Goal: Task Accomplishment & Management: Manage account settings

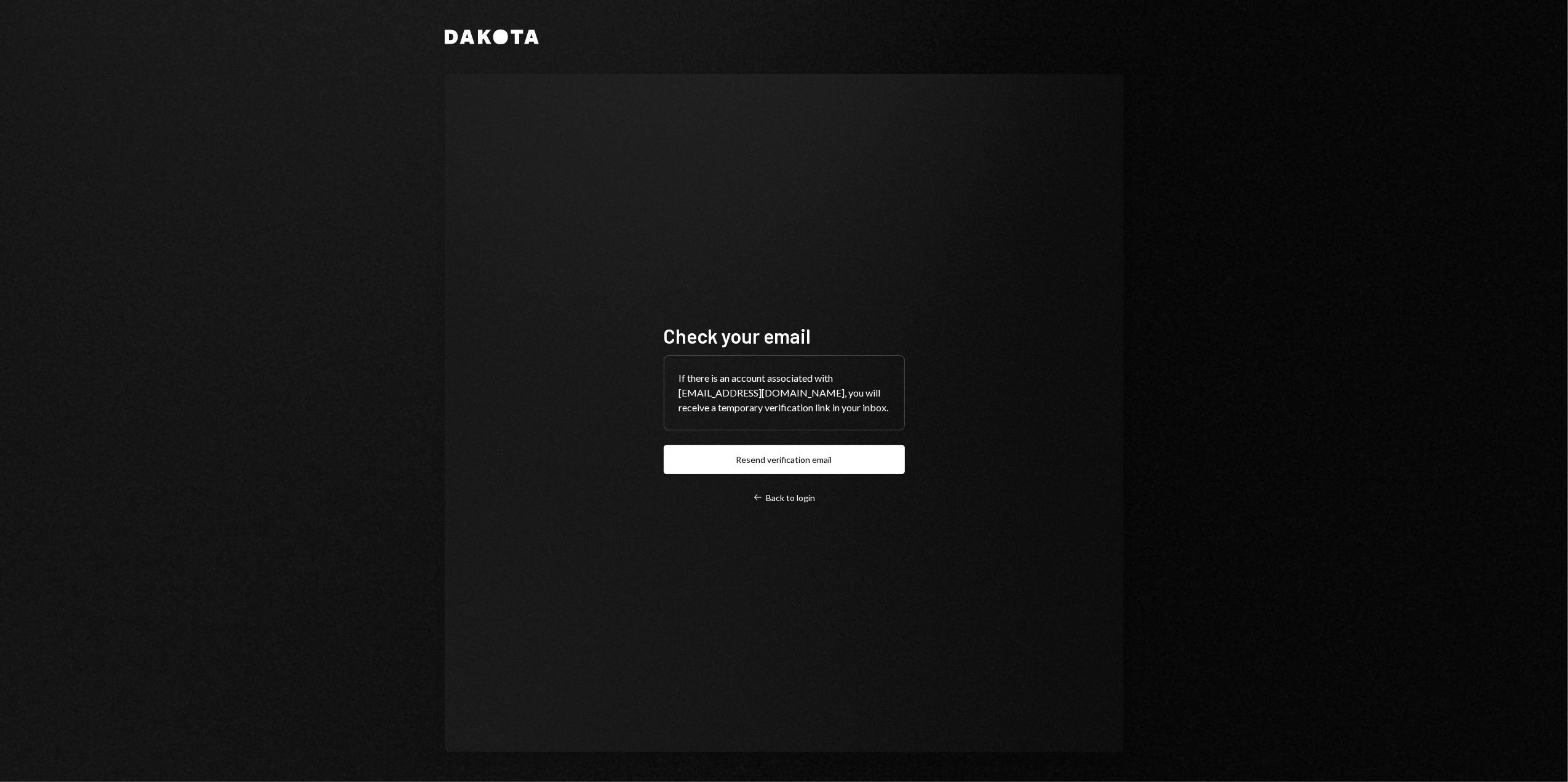
drag, startPoint x: 765, startPoint y: 457, endPoint x: 639, endPoint y: 454, distance: 126.0
click at [765, 457] on button "Resend verification email" at bounding box center [785, 459] width 241 height 29
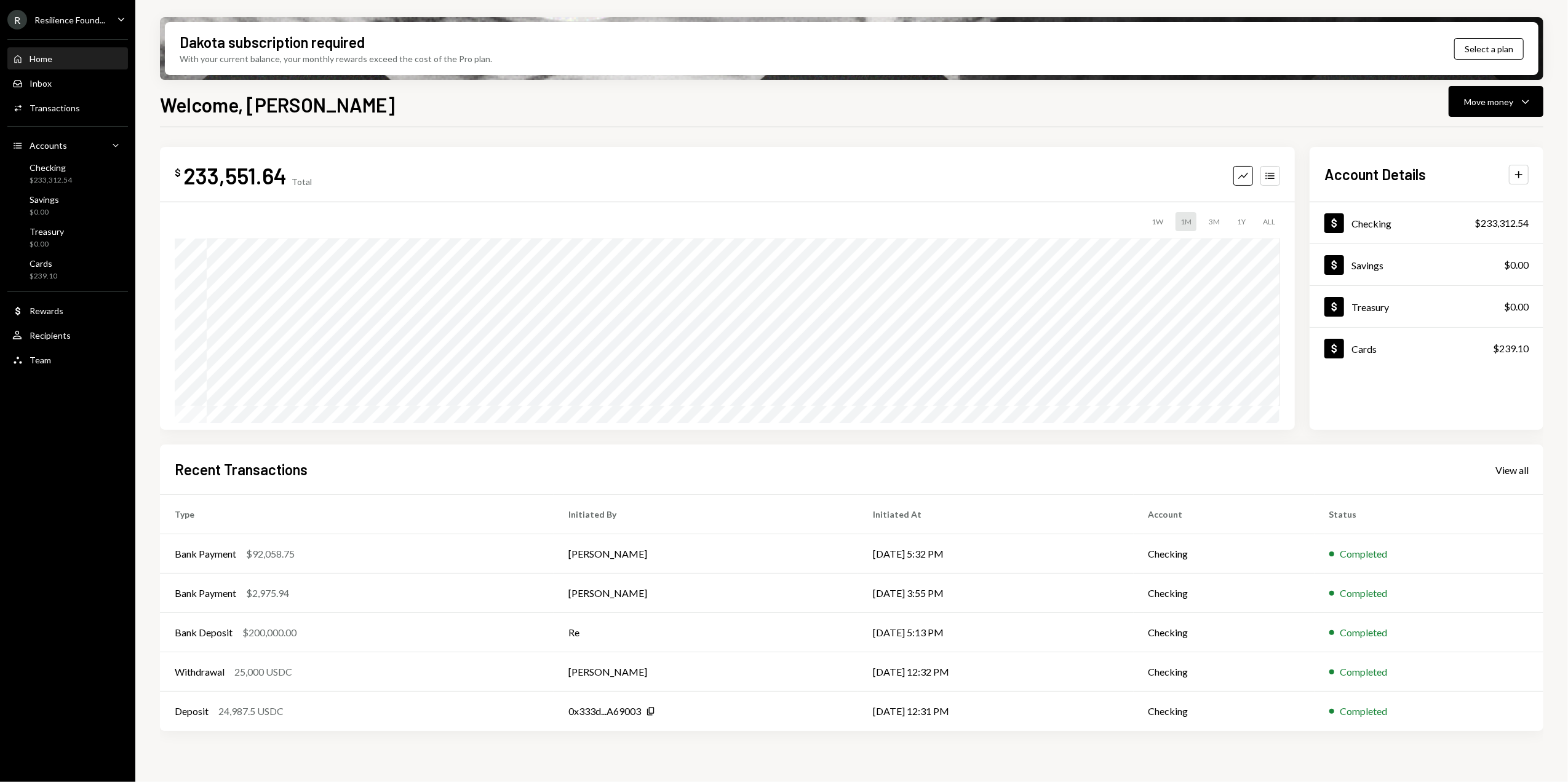
click at [446, 106] on div "Welcome, Dorothy Move money Caret Down" at bounding box center [852, 103] width 1384 height 27
click at [77, 182] on div "Checking $233,312.54" at bounding box center [68, 174] width 111 height 24
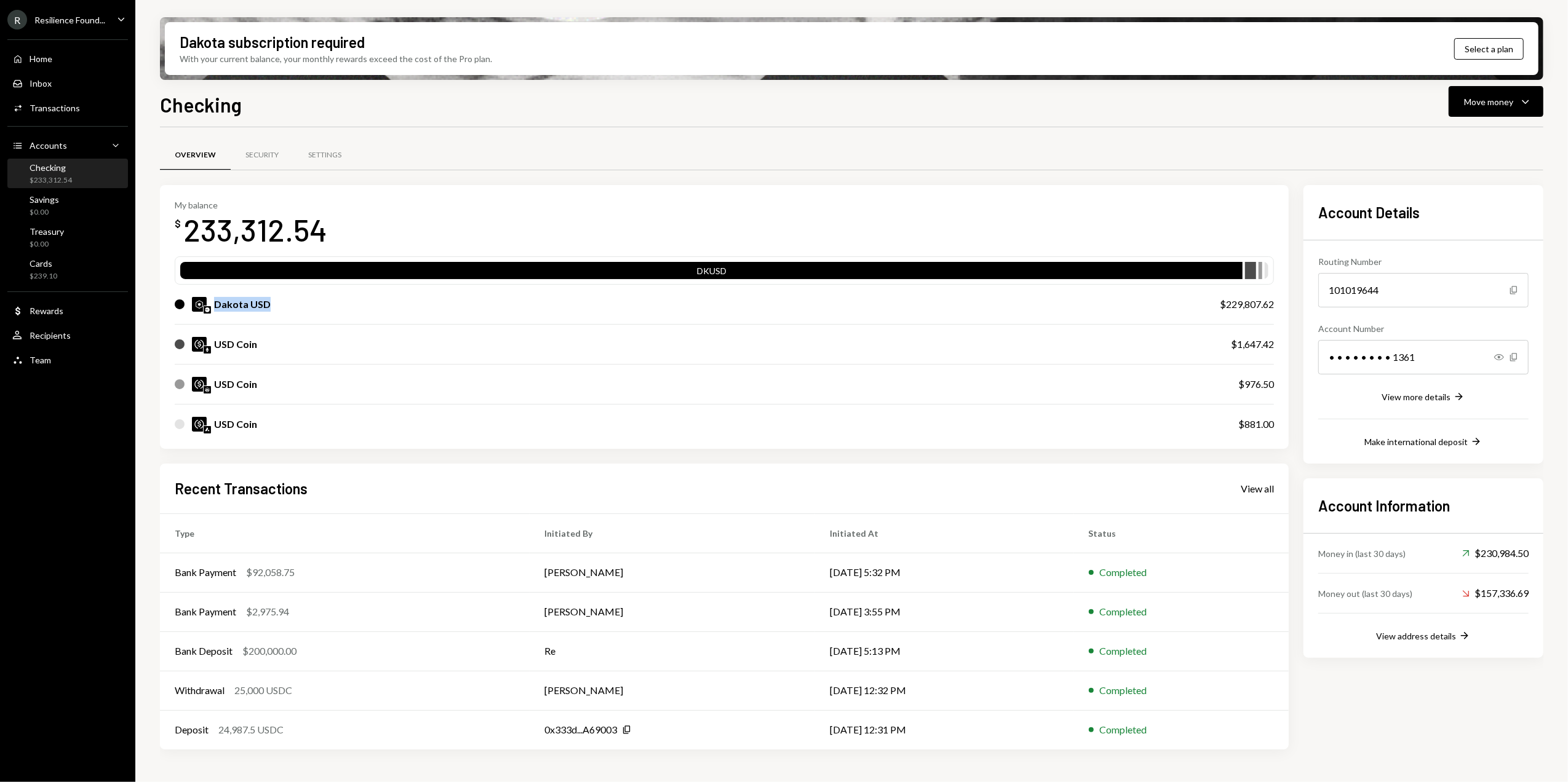
drag, startPoint x: 216, startPoint y: 303, endPoint x: 299, endPoint y: 303, distance: 83.0
click at [299, 303] on div "Dakota USD" at bounding box center [685, 304] width 1021 height 15
drag, startPoint x: 1228, startPoint y: 300, endPoint x: 1288, endPoint y: 303, distance: 60.1
click at [1288, 303] on div "My balance $ 233,312.54 DKUSD Dakota USD $229,807.62 USD Coin $1,647.42 USD Coi…" at bounding box center [724, 317] width 1129 height 264
drag, startPoint x: 1288, startPoint y: 303, endPoint x: 1222, endPoint y: 308, distance: 66.2
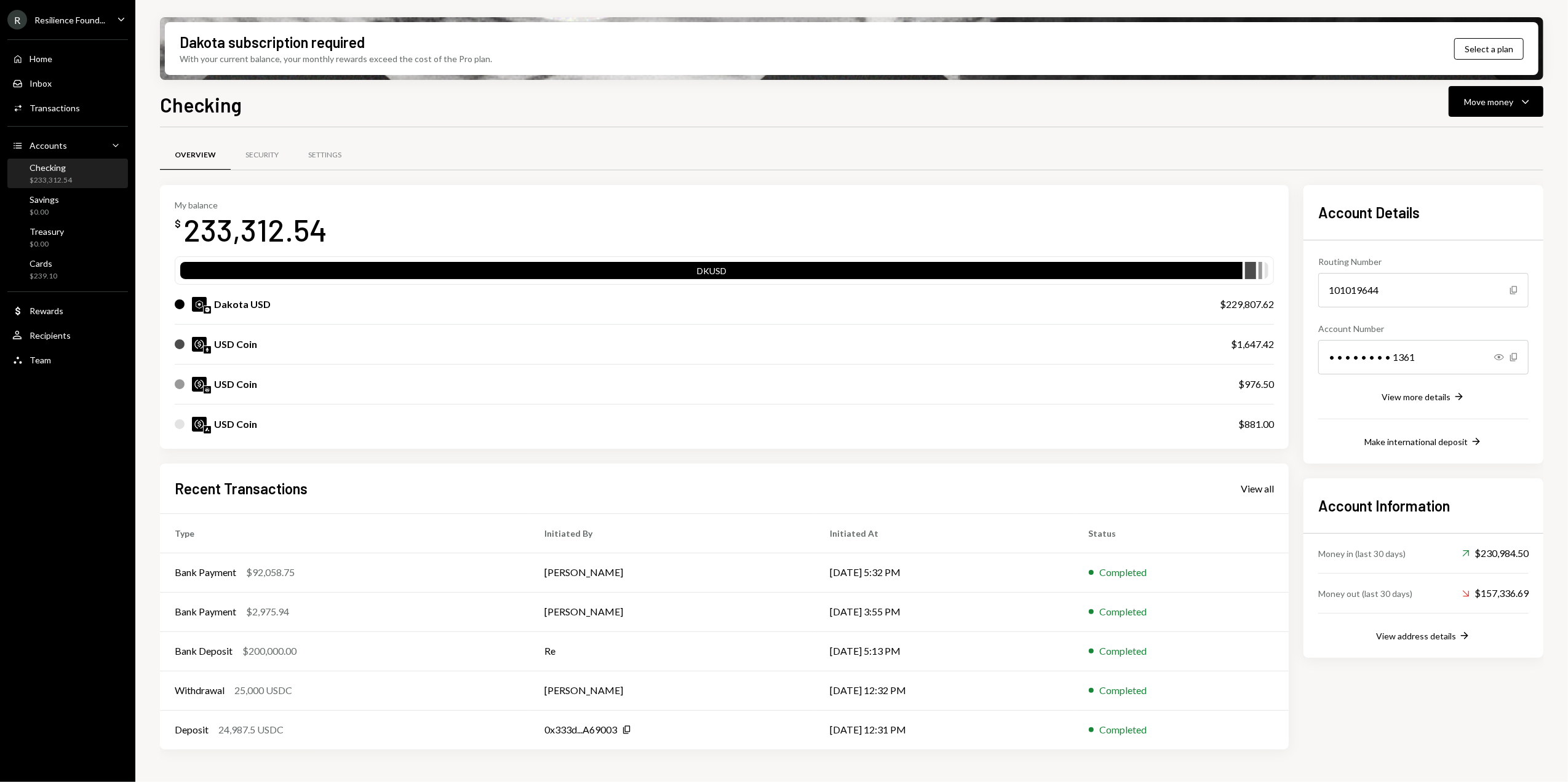
click at [1222, 308] on div "$229,807.62" at bounding box center [1248, 304] width 55 height 15
click at [1507, 106] on div "Move money" at bounding box center [1489, 101] width 49 height 13
click at [1458, 138] on div "Send" at bounding box center [1486, 138] width 90 height 13
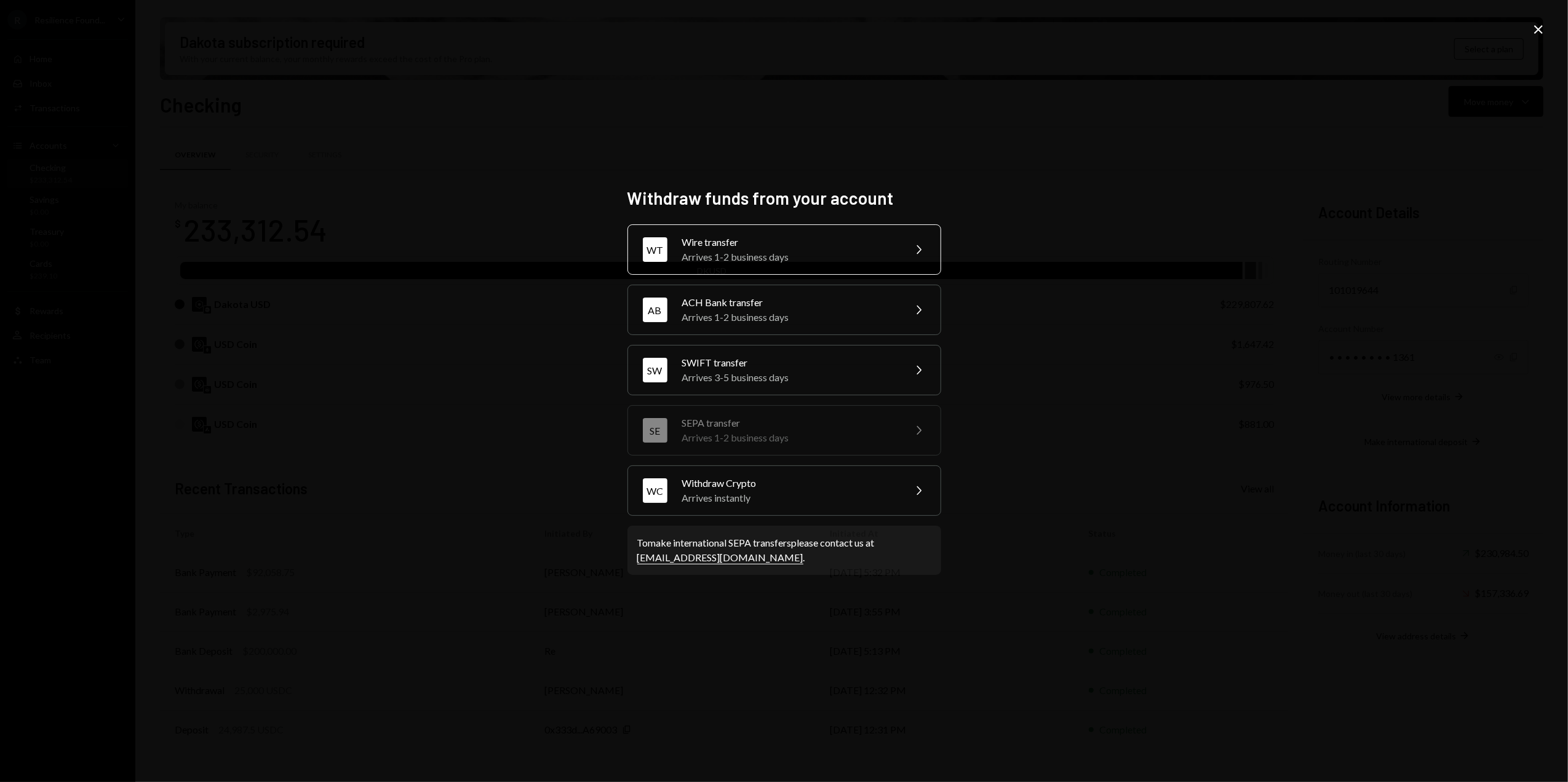
click at [780, 250] on div "Arrives 1-2 business days" at bounding box center [789, 257] width 214 height 15
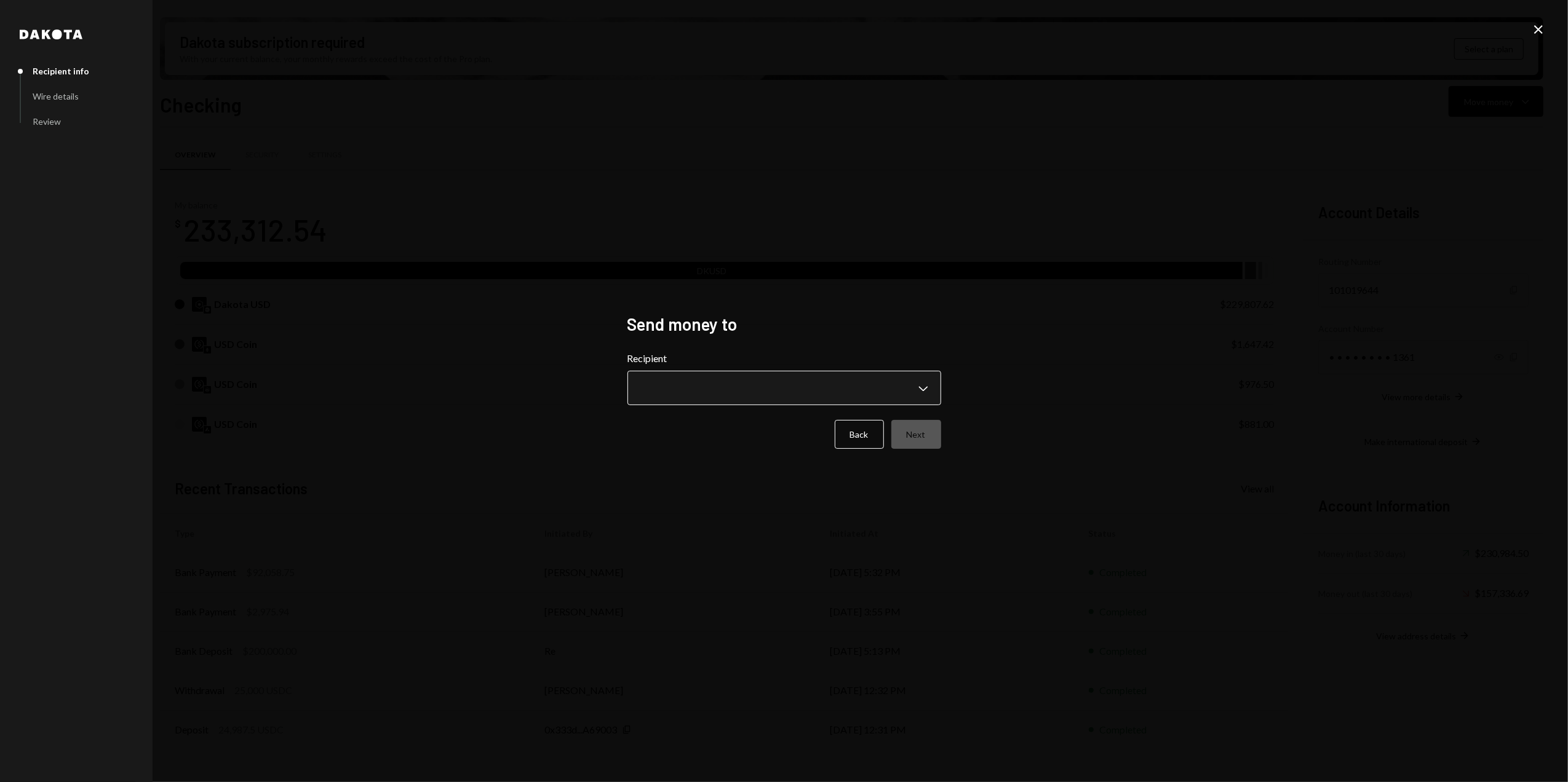
click at [656, 390] on body "R Resilience Found... Caret Down Home Home Inbox Inbox Activities Transactions …" at bounding box center [784, 391] width 1568 height 782
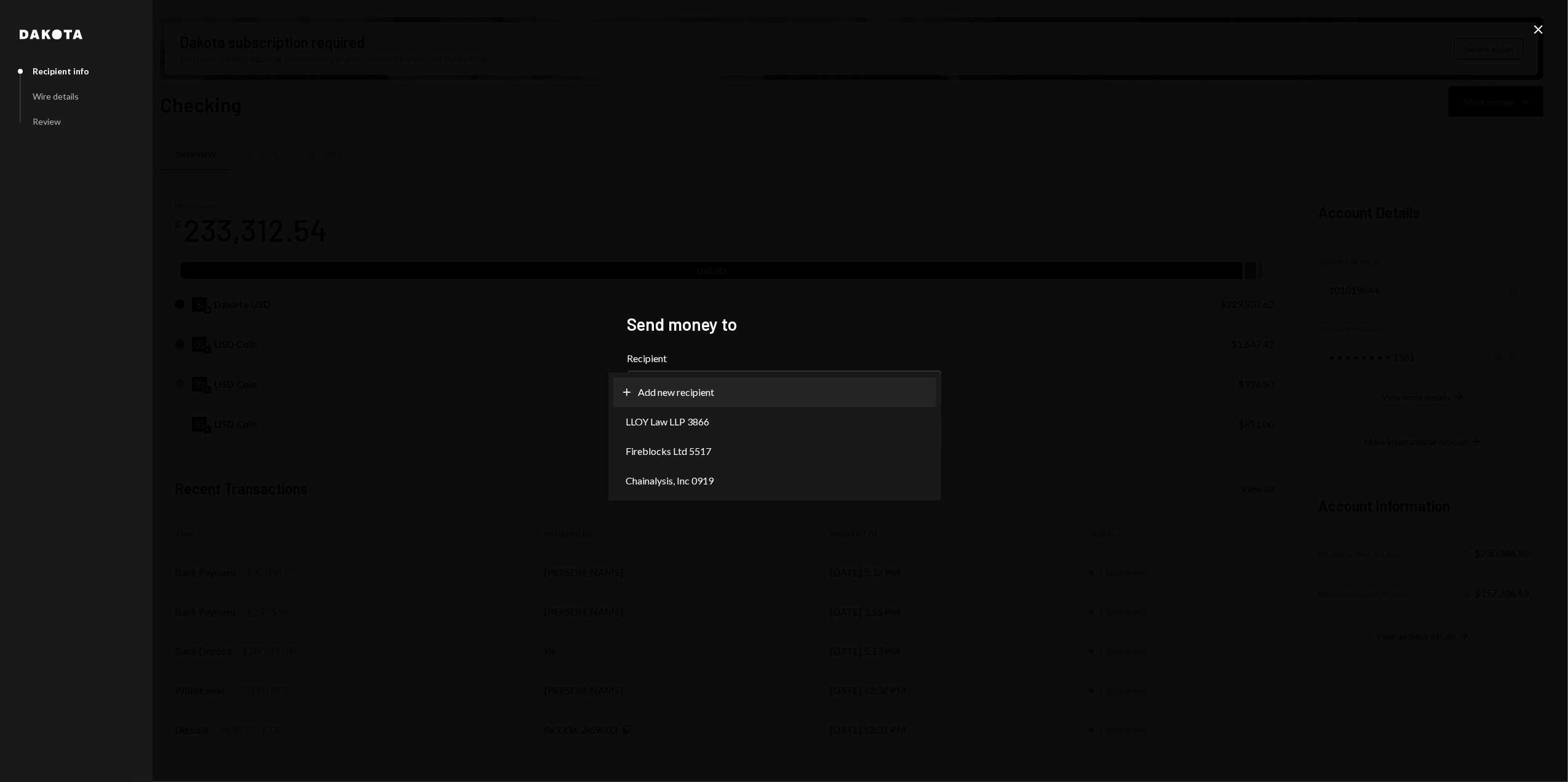
select select "**********"
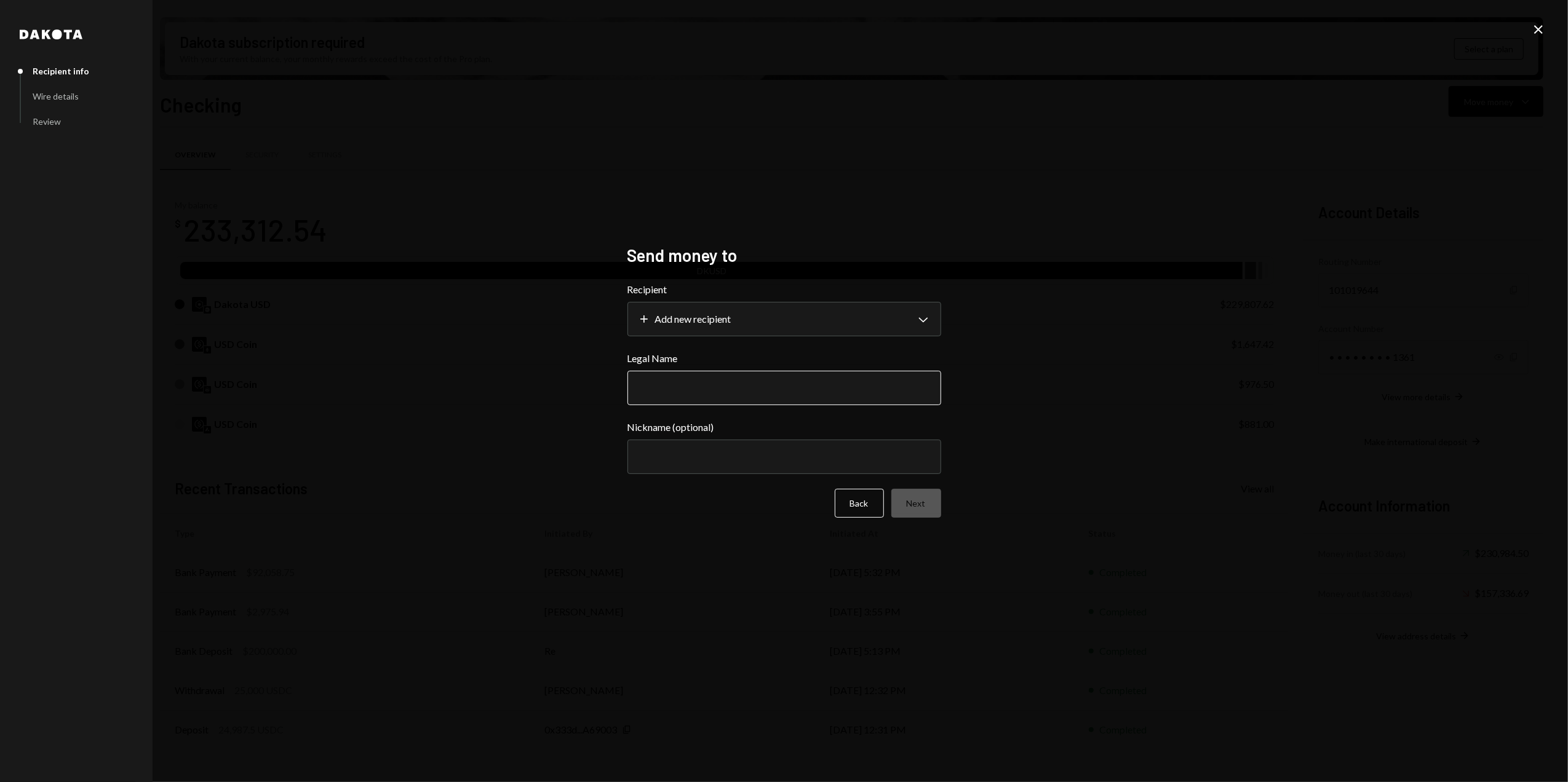
click at [683, 391] on input "Legal Name" at bounding box center [784, 388] width 314 height 34
type input "**********"
type input "***"
click at [917, 501] on button "Next" at bounding box center [916, 503] width 50 height 29
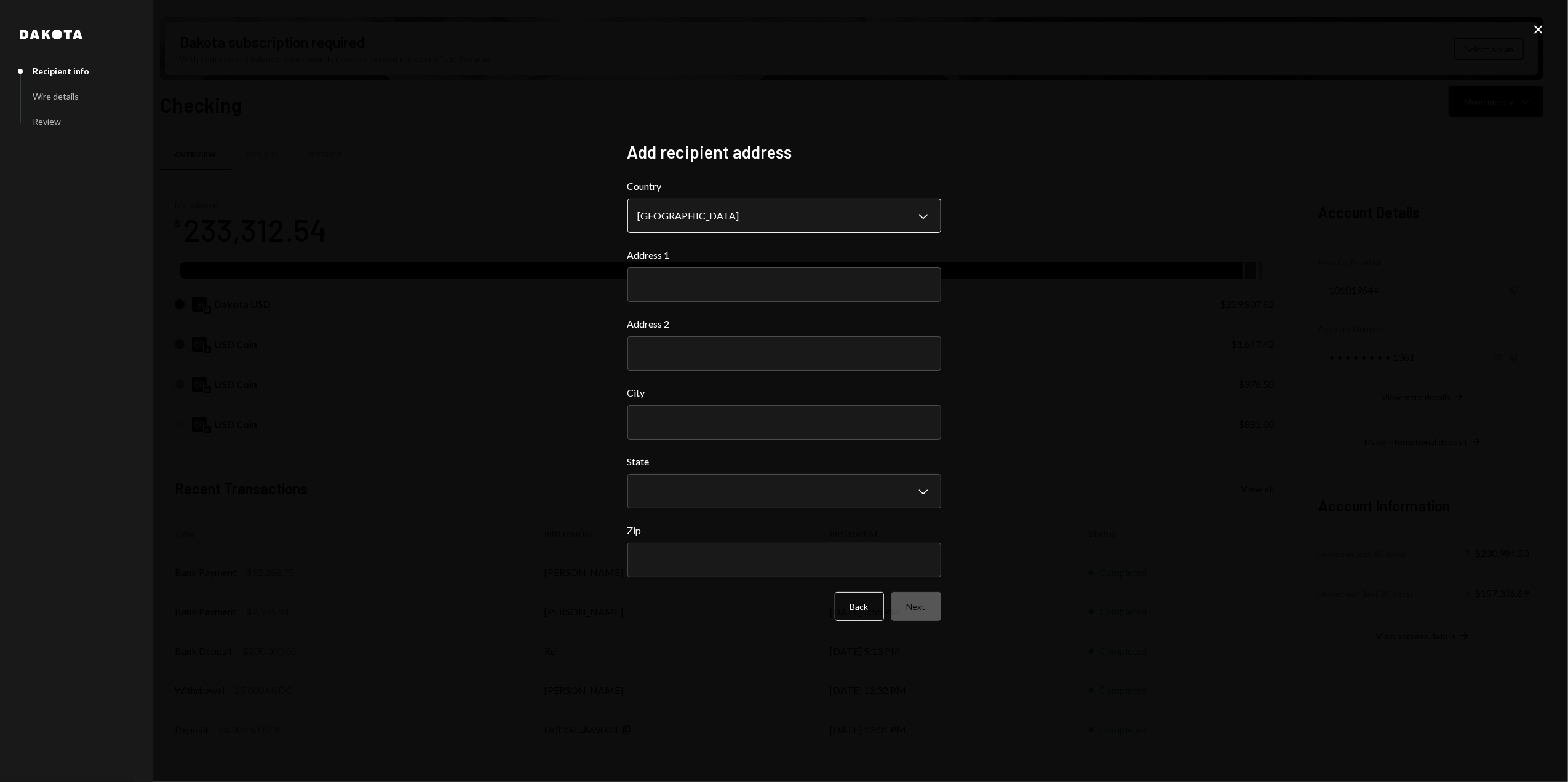
click at [736, 216] on body "R Resilience Found... Caret Down Home Home Inbox Inbox Activities Transactions …" at bounding box center [784, 391] width 1568 height 782
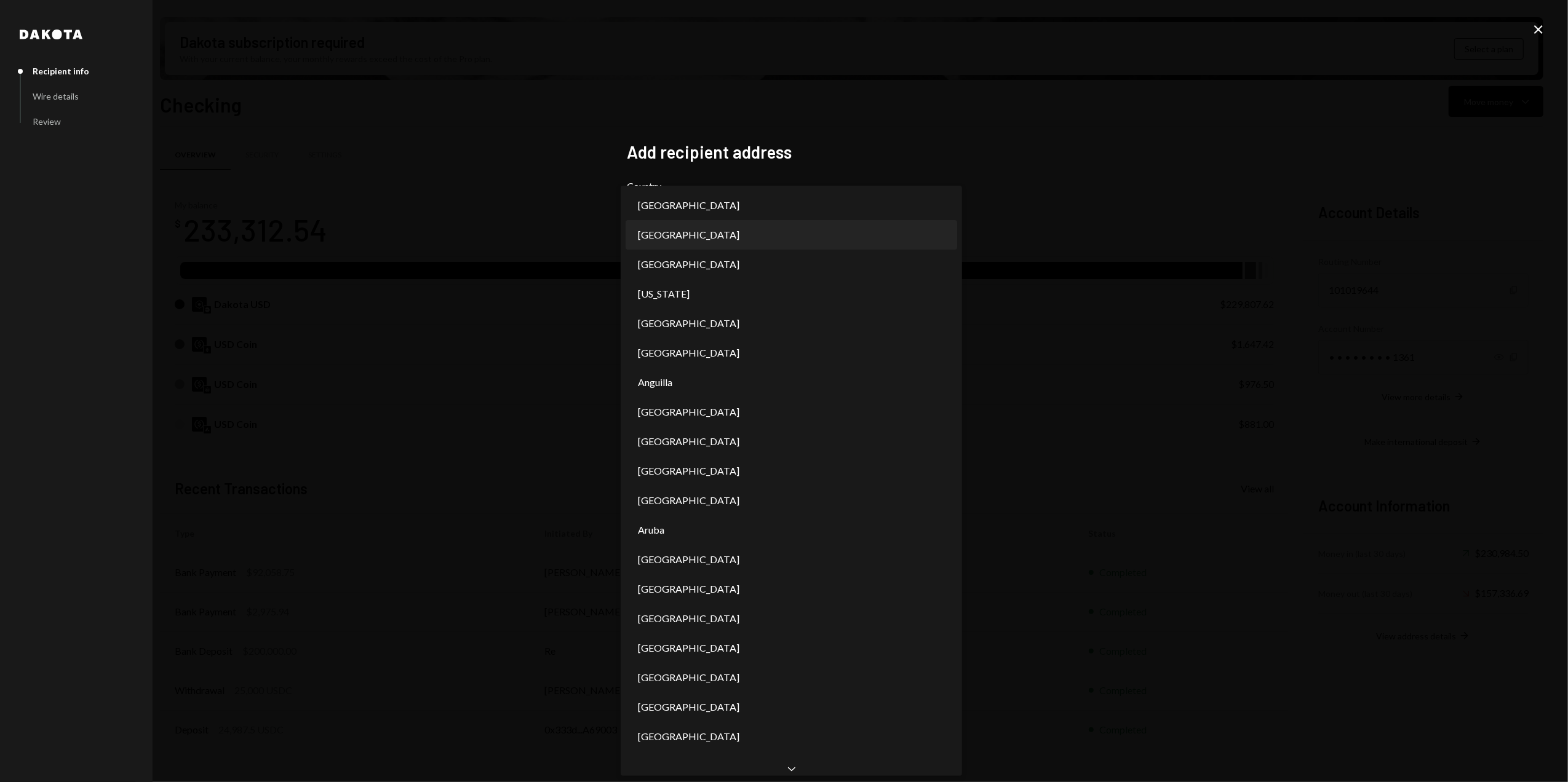
scroll to position [615, 0]
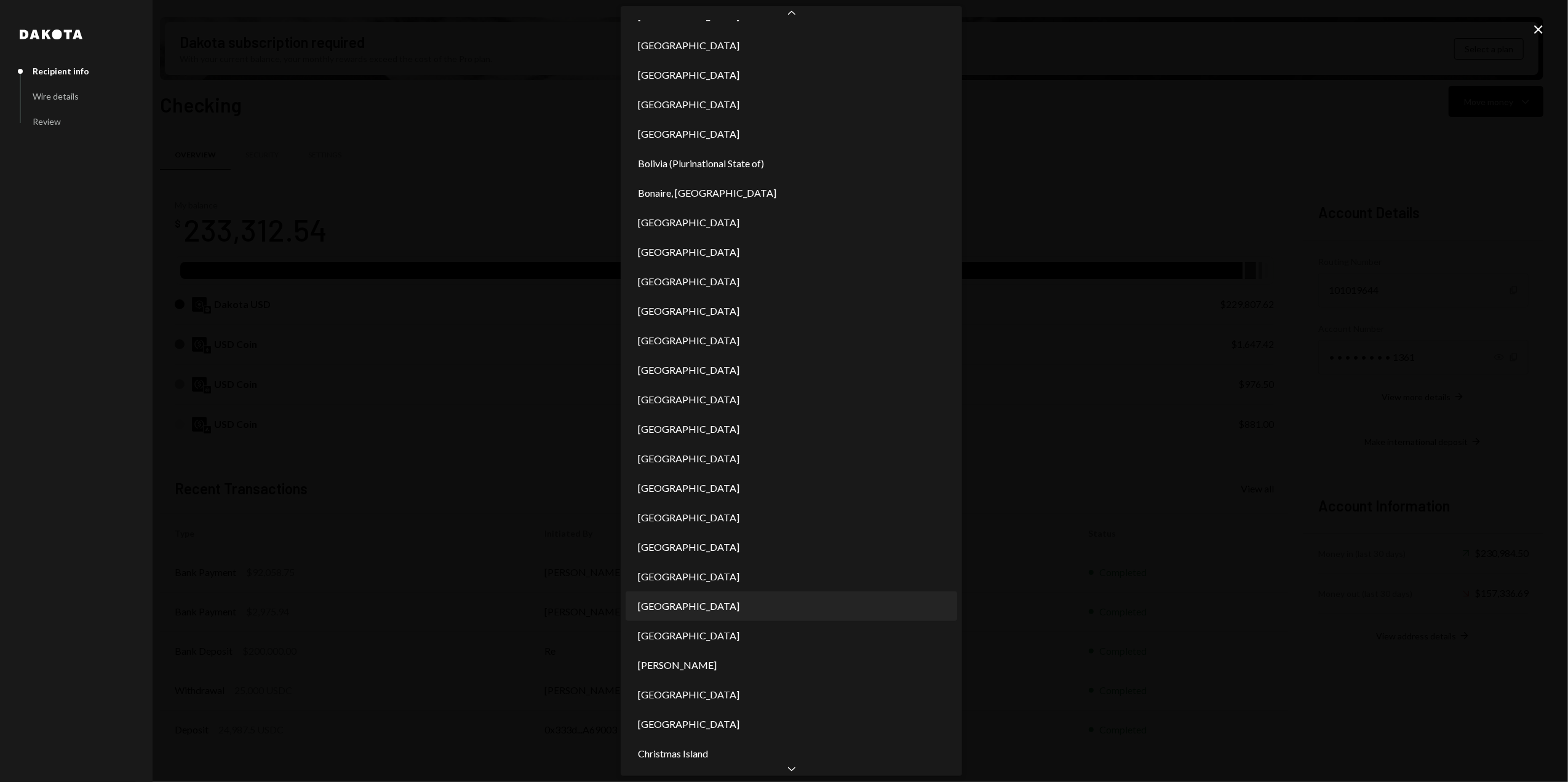
select select "***"
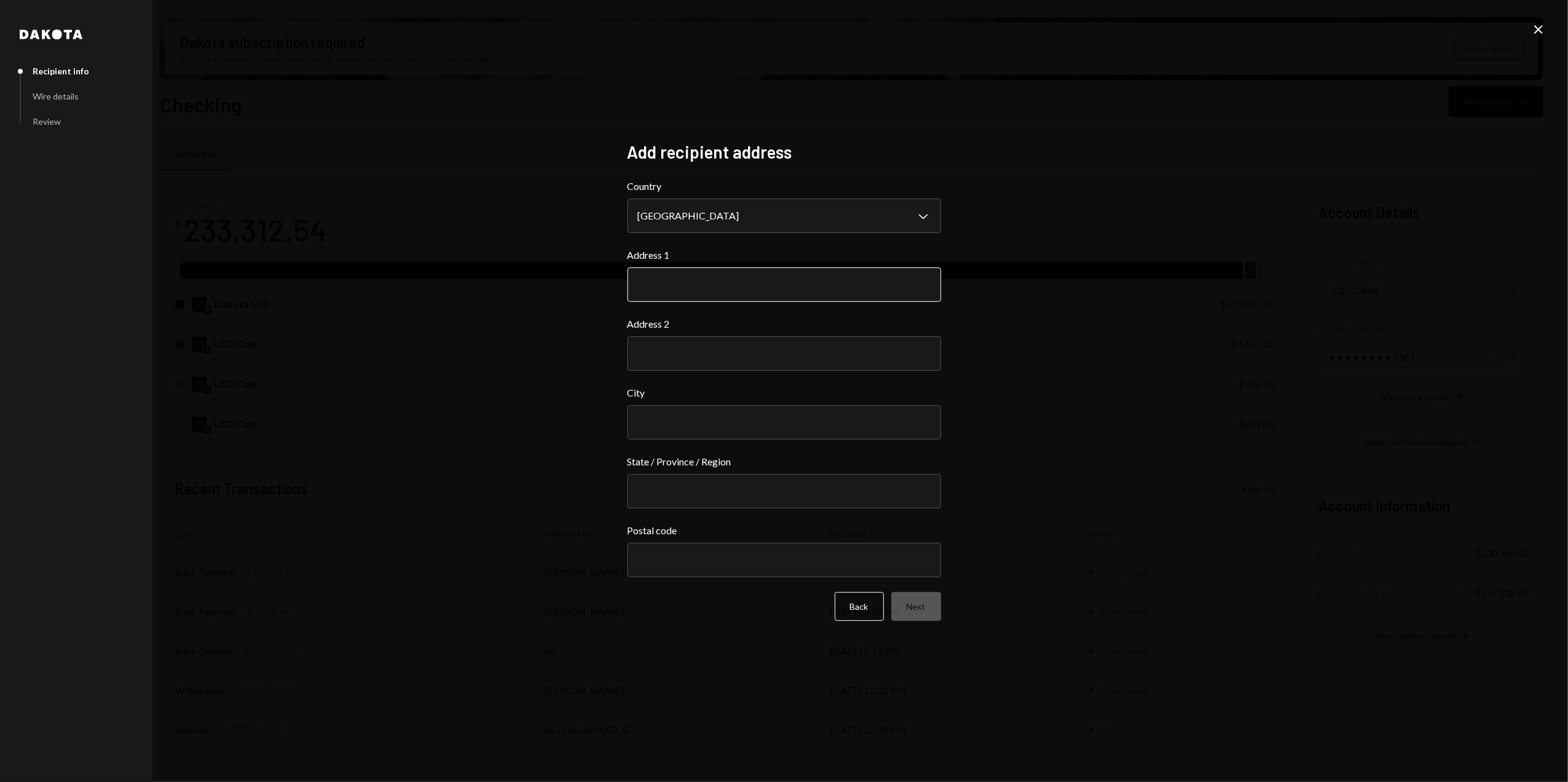
click at [697, 294] on input "Address 1" at bounding box center [784, 284] width 314 height 34
paste input "**********"
type input "**********"
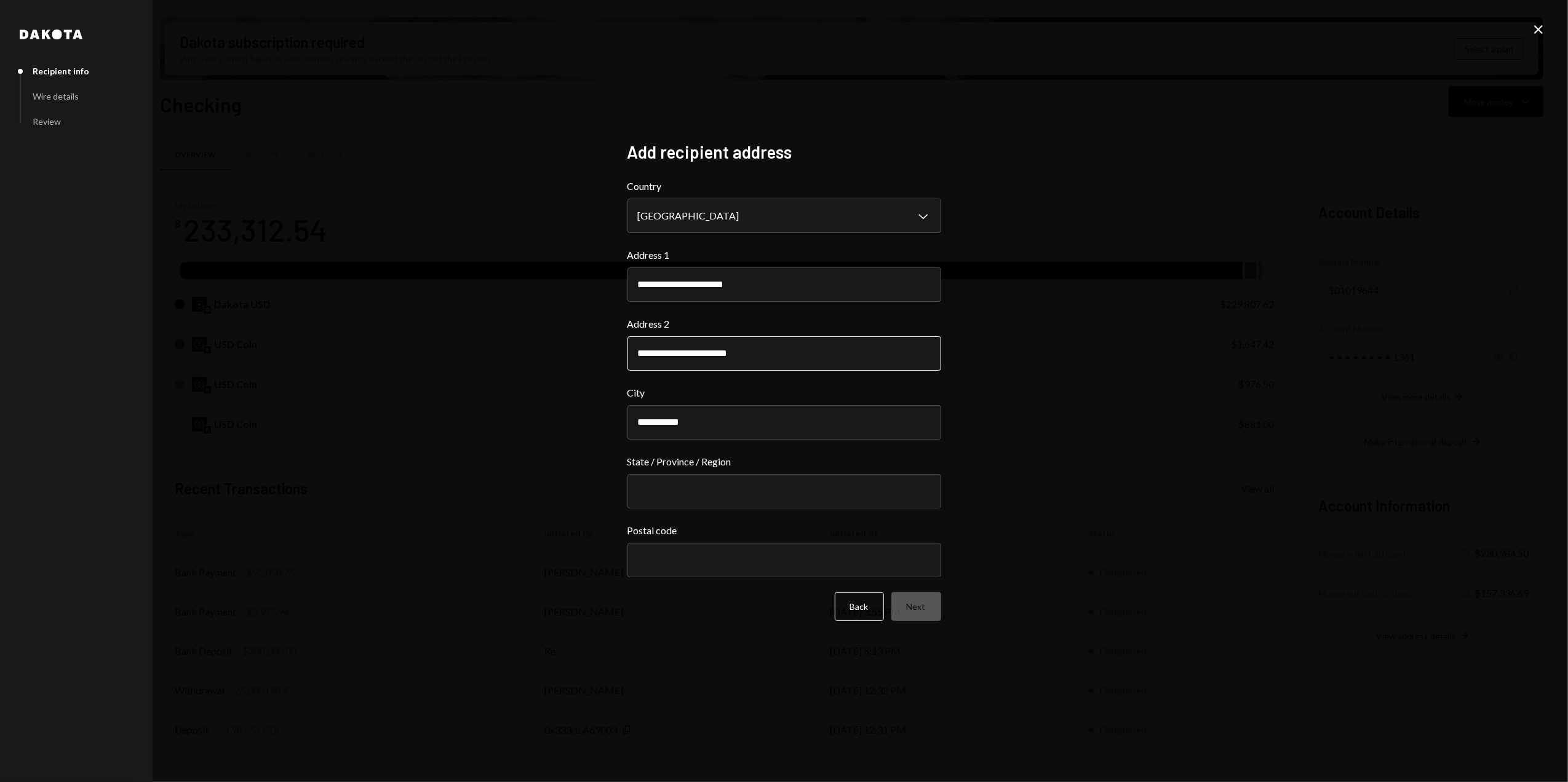
type input "**********"
type input "********"
type input "**********"
click at [926, 608] on button "Next" at bounding box center [916, 606] width 50 height 29
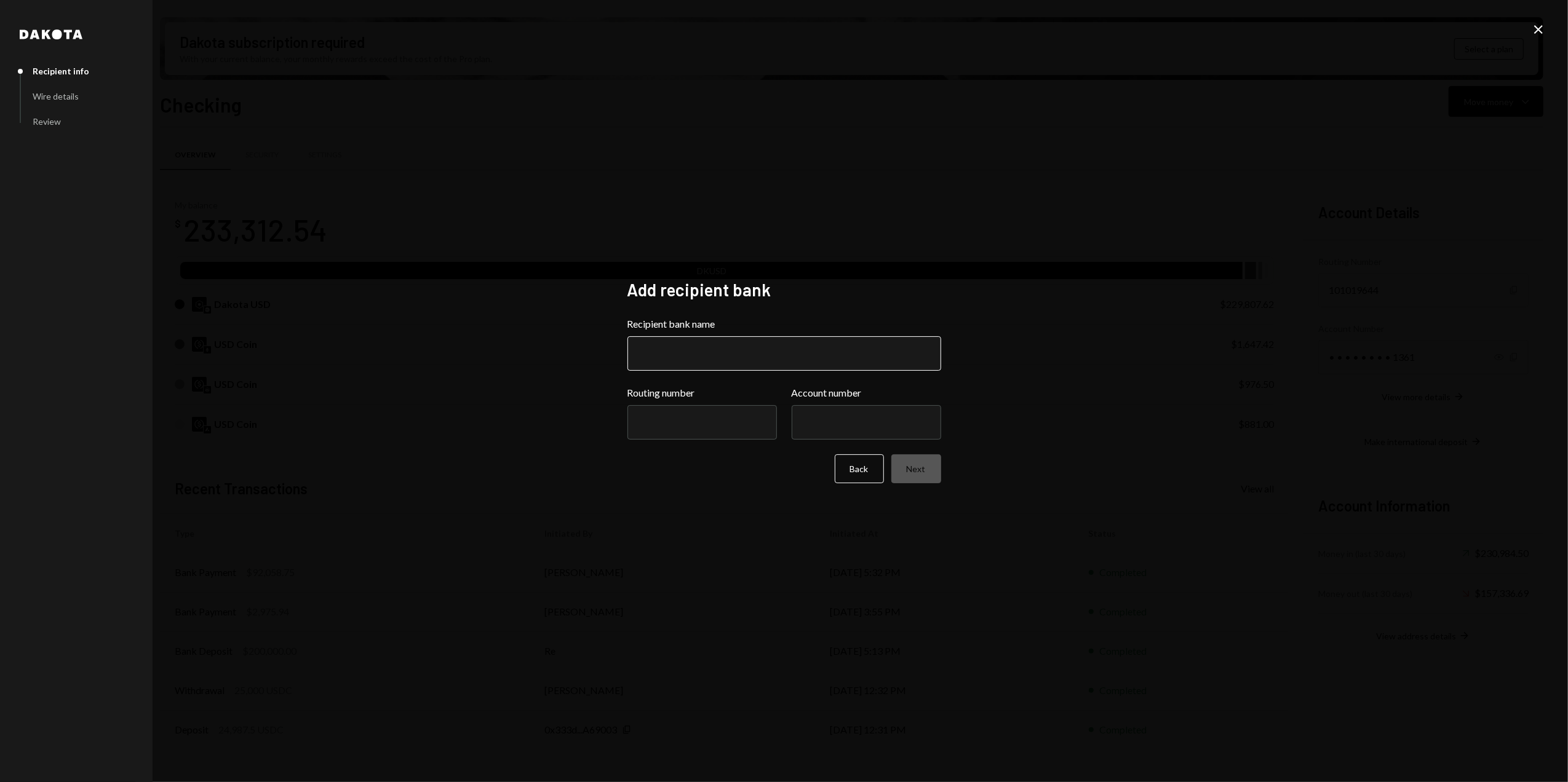
click at [683, 354] on input "Recipient bank name" at bounding box center [784, 354] width 314 height 34
click at [697, 352] on input "Recipient bank name" at bounding box center [784, 354] width 314 height 34
type input "**********"
click at [670, 421] on input "Routing number" at bounding box center [702, 422] width 150 height 34
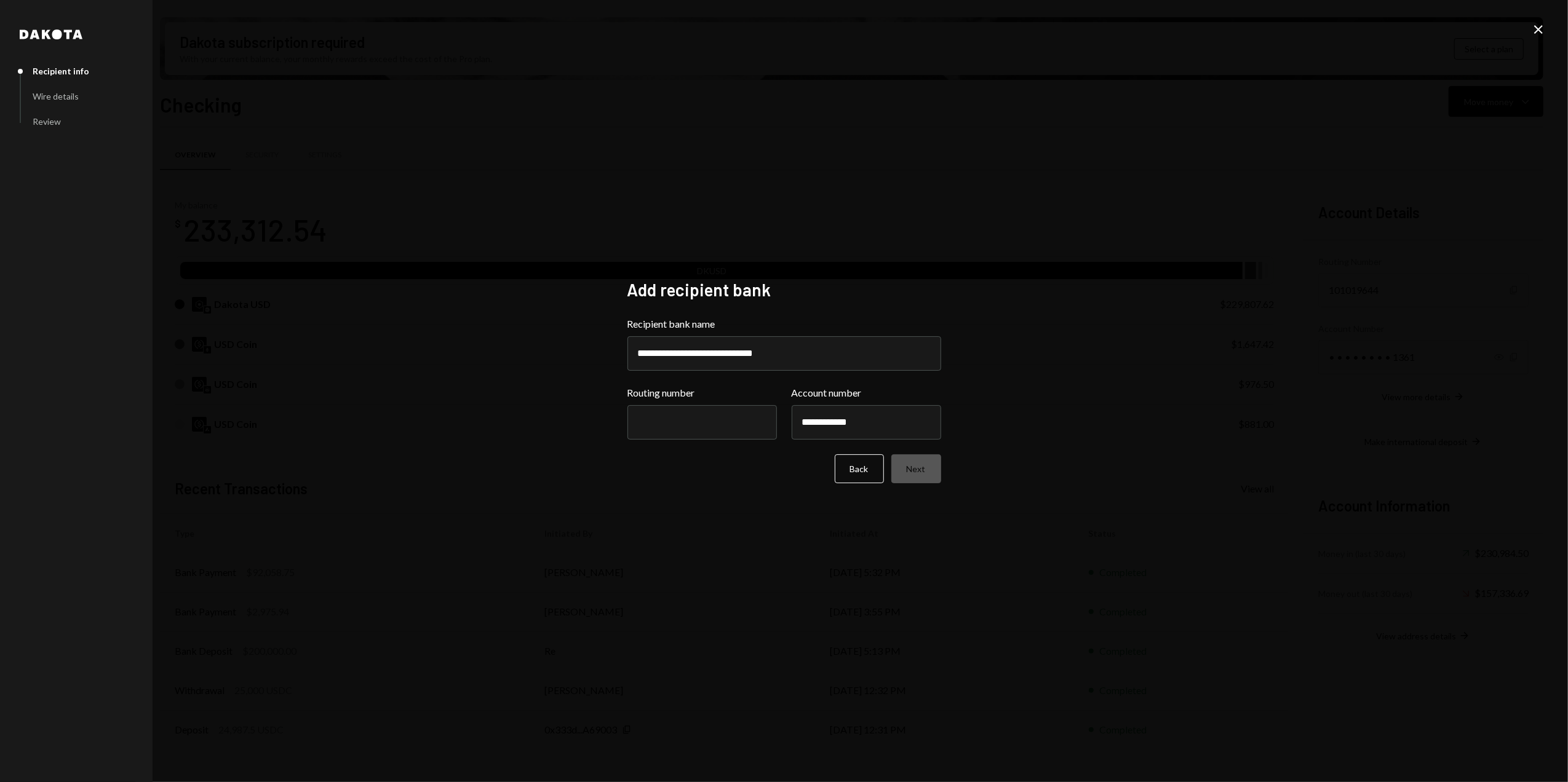
click at [504, 416] on div "**********" at bounding box center [784, 391] width 1568 height 782
click at [853, 473] on button "Back" at bounding box center [860, 469] width 49 height 29
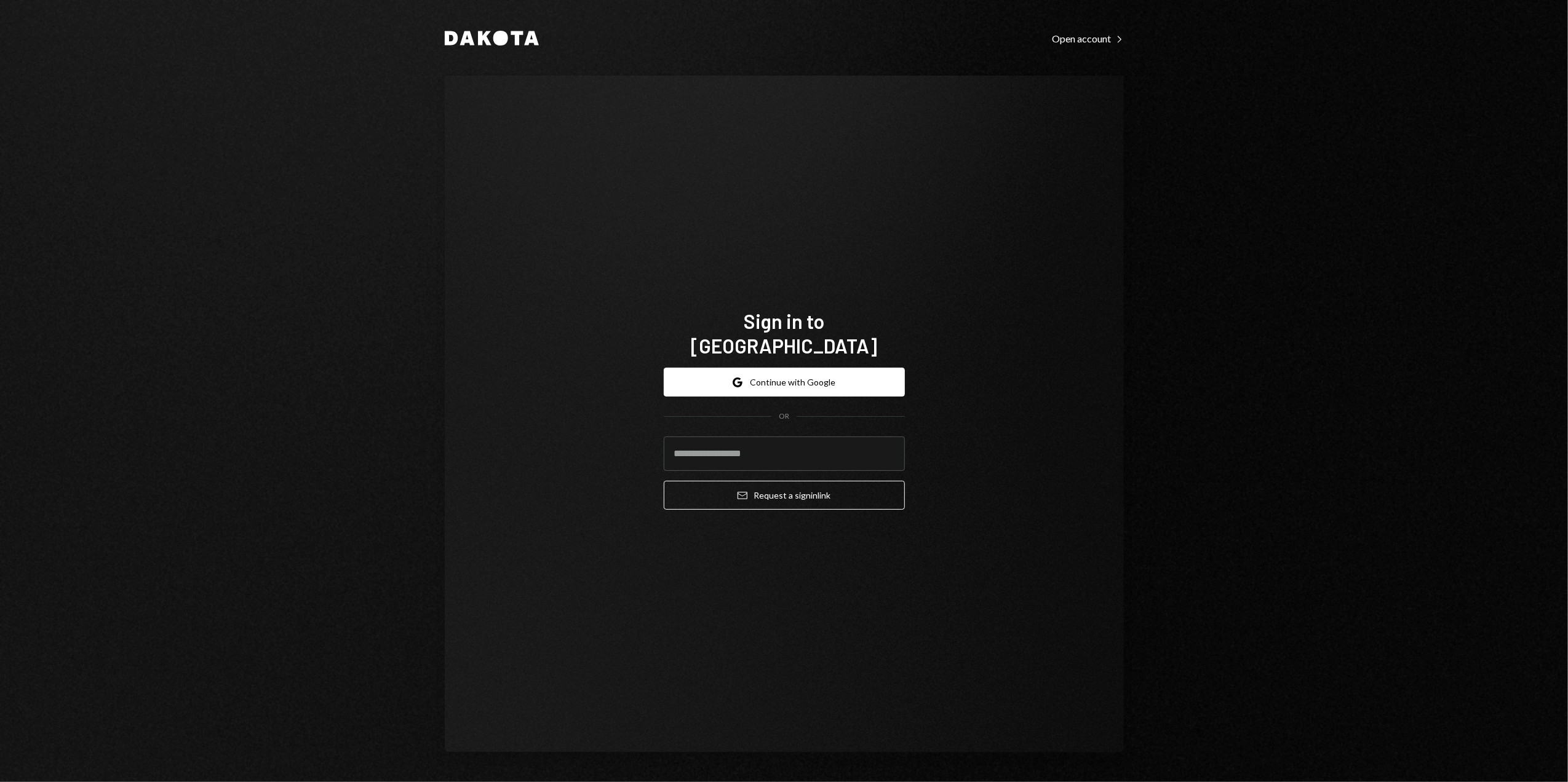
type input "**********"
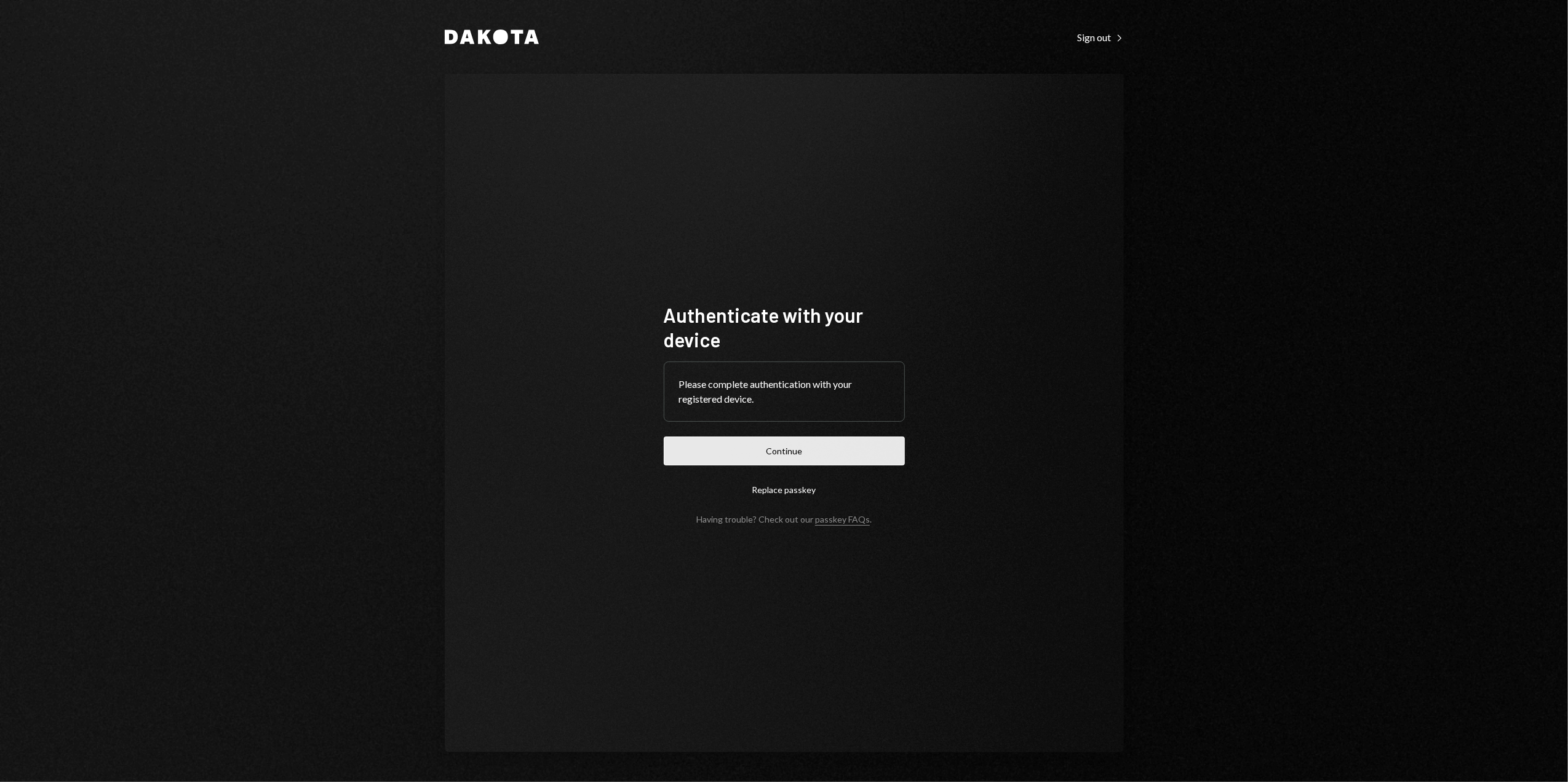
click at [794, 458] on button "Continue" at bounding box center [785, 450] width 241 height 29
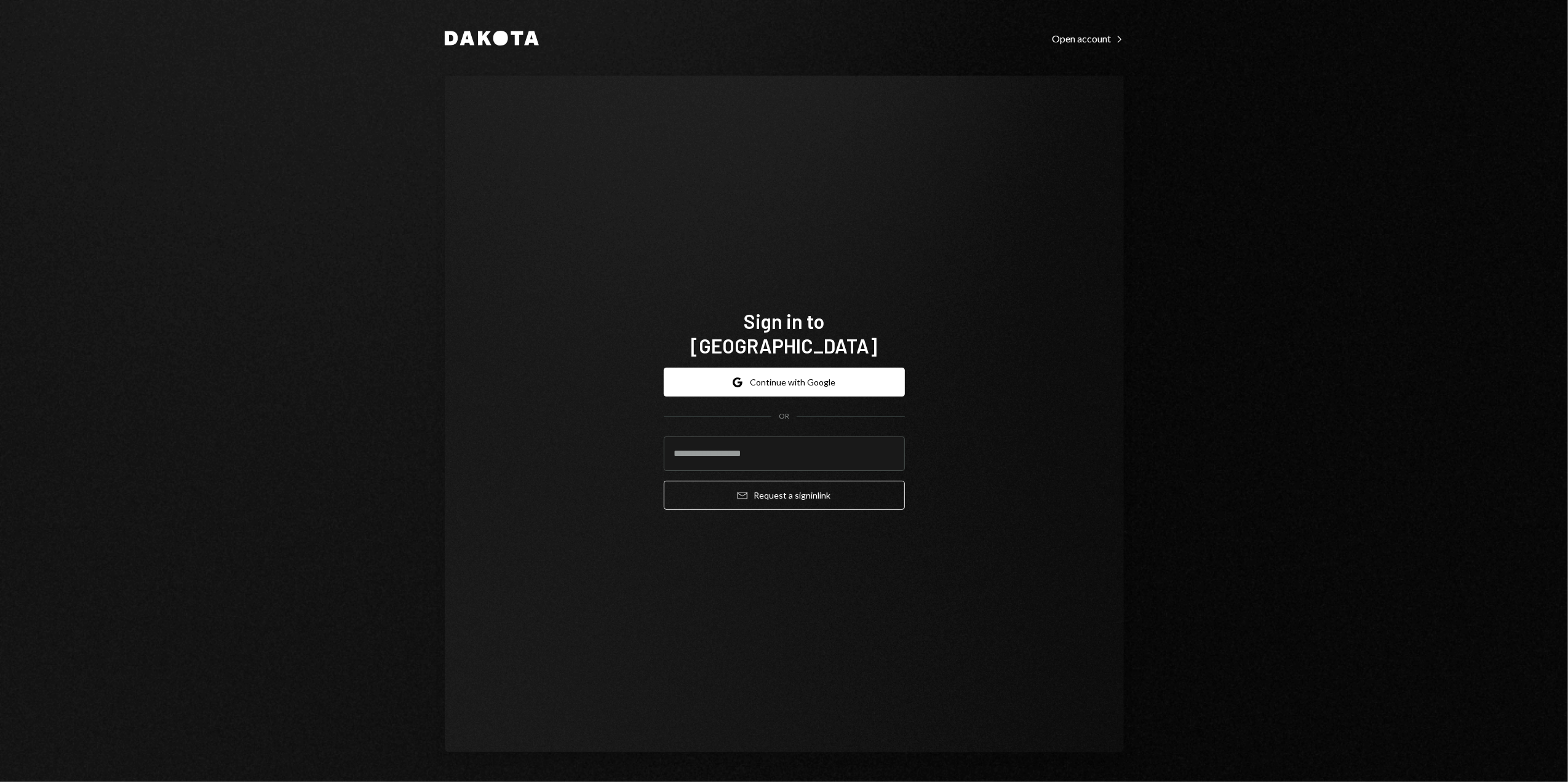
type input "**********"
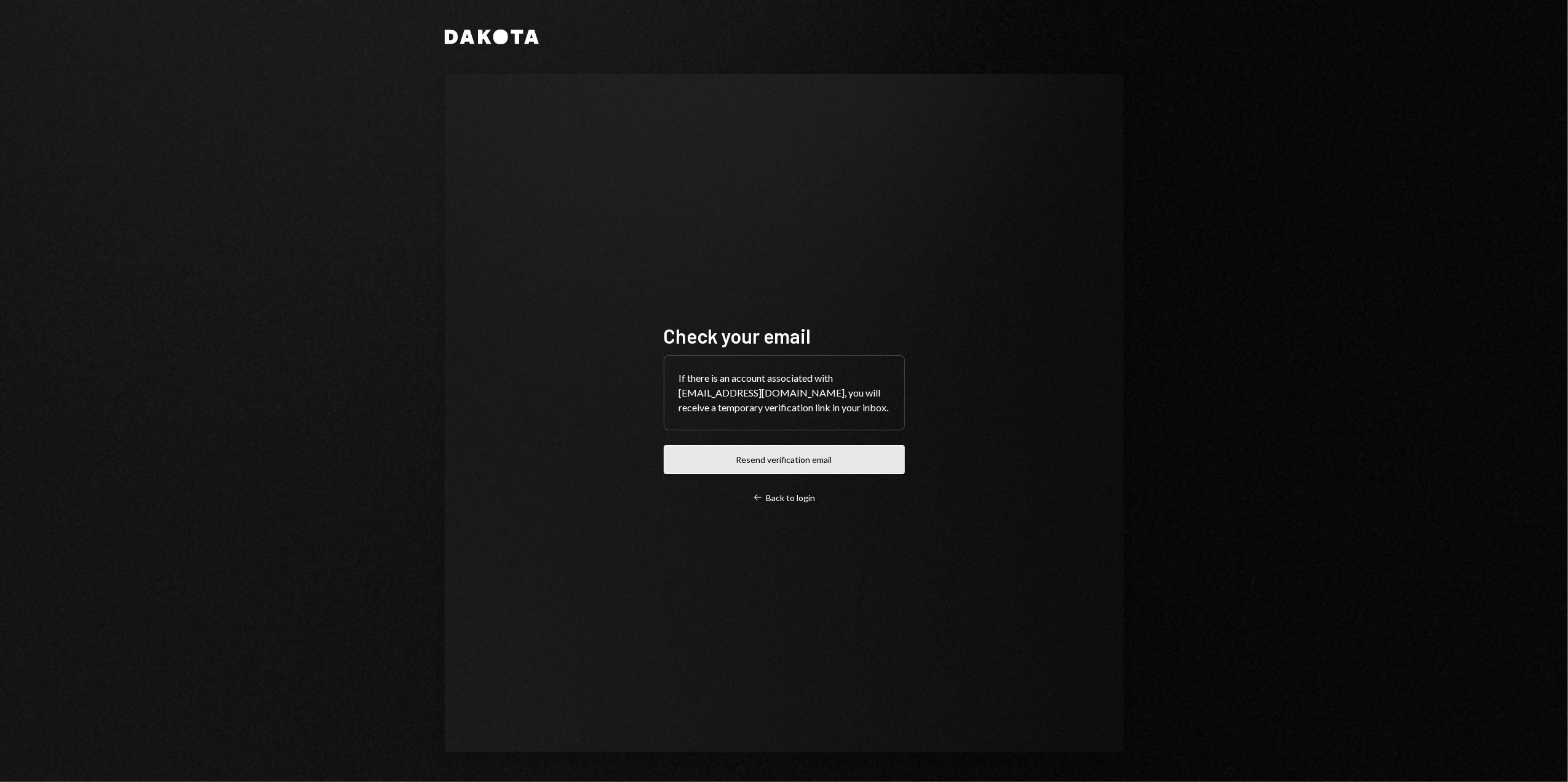
click at [768, 453] on button "Resend verification email" at bounding box center [785, 459] width 241 height 29
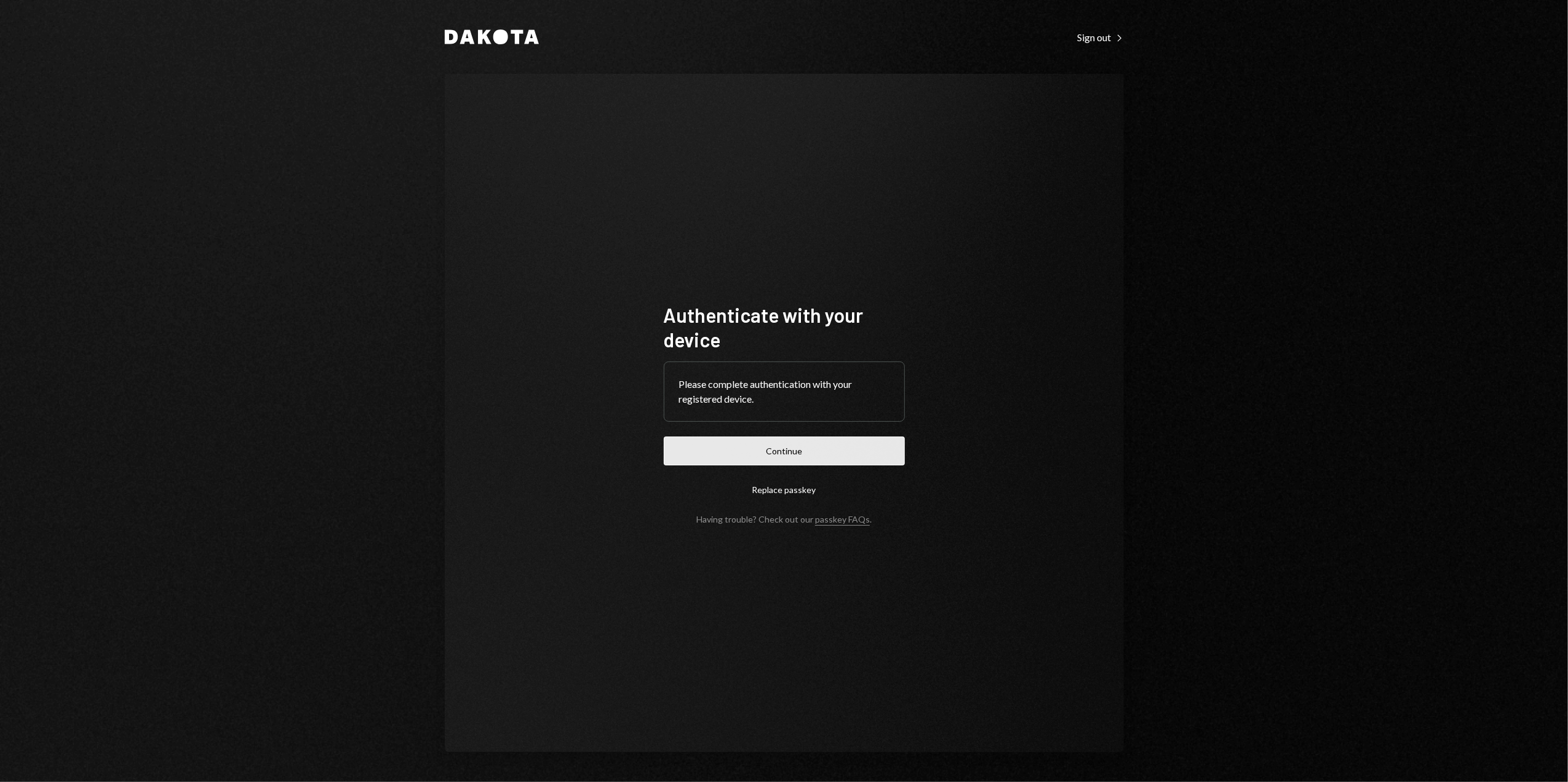
click at [766, 449] on button "Continue" at bounding box center [785, 450] width 241 height 29
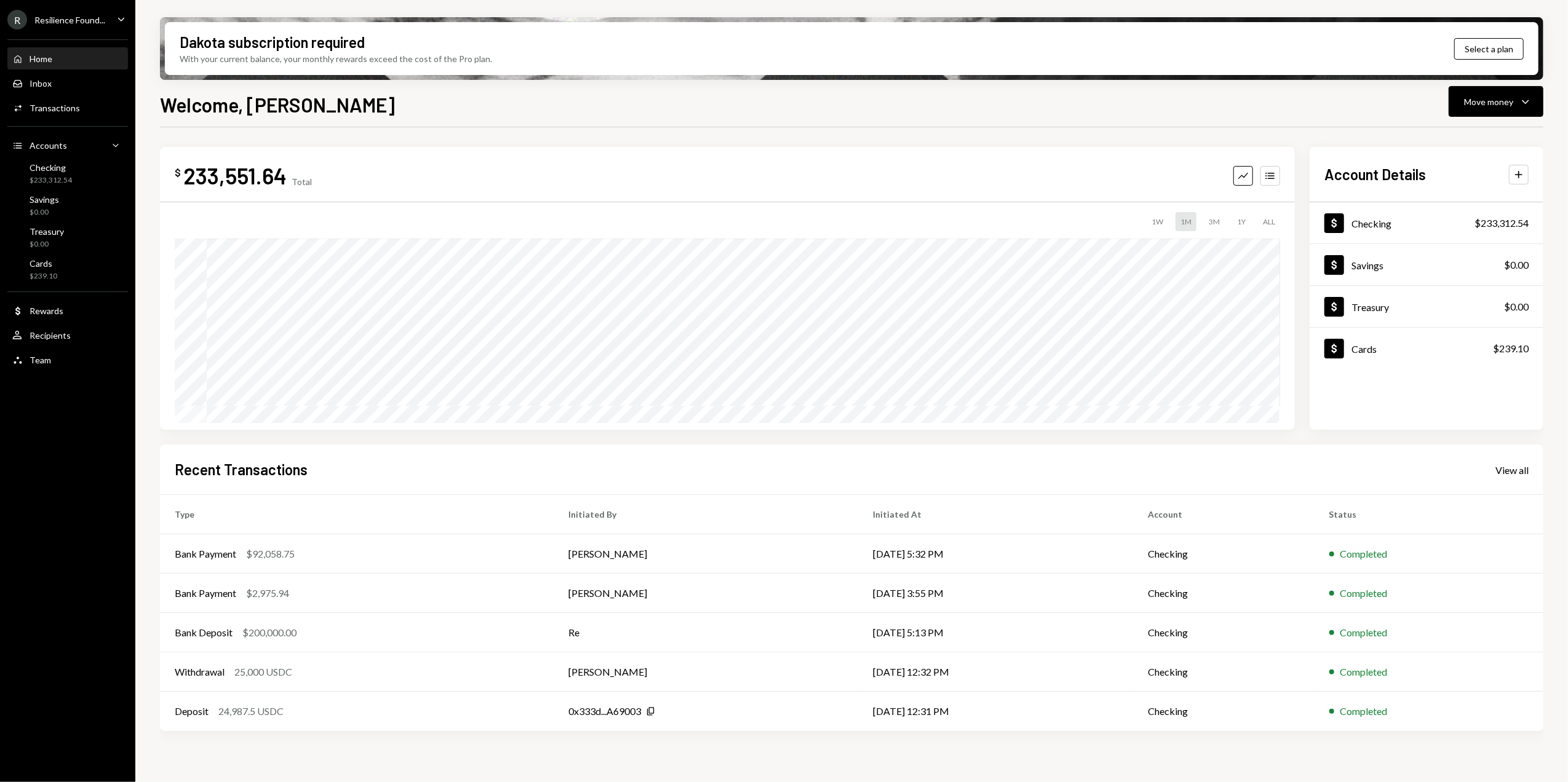
drag, startPoint x: 80, startPoint y: 23, endPoint x: 84, endPoint y: 30, distance: 8.1
click at [80, 23] on div "Resilience Found..." at bounding box center [70, 20] width 70 height 11
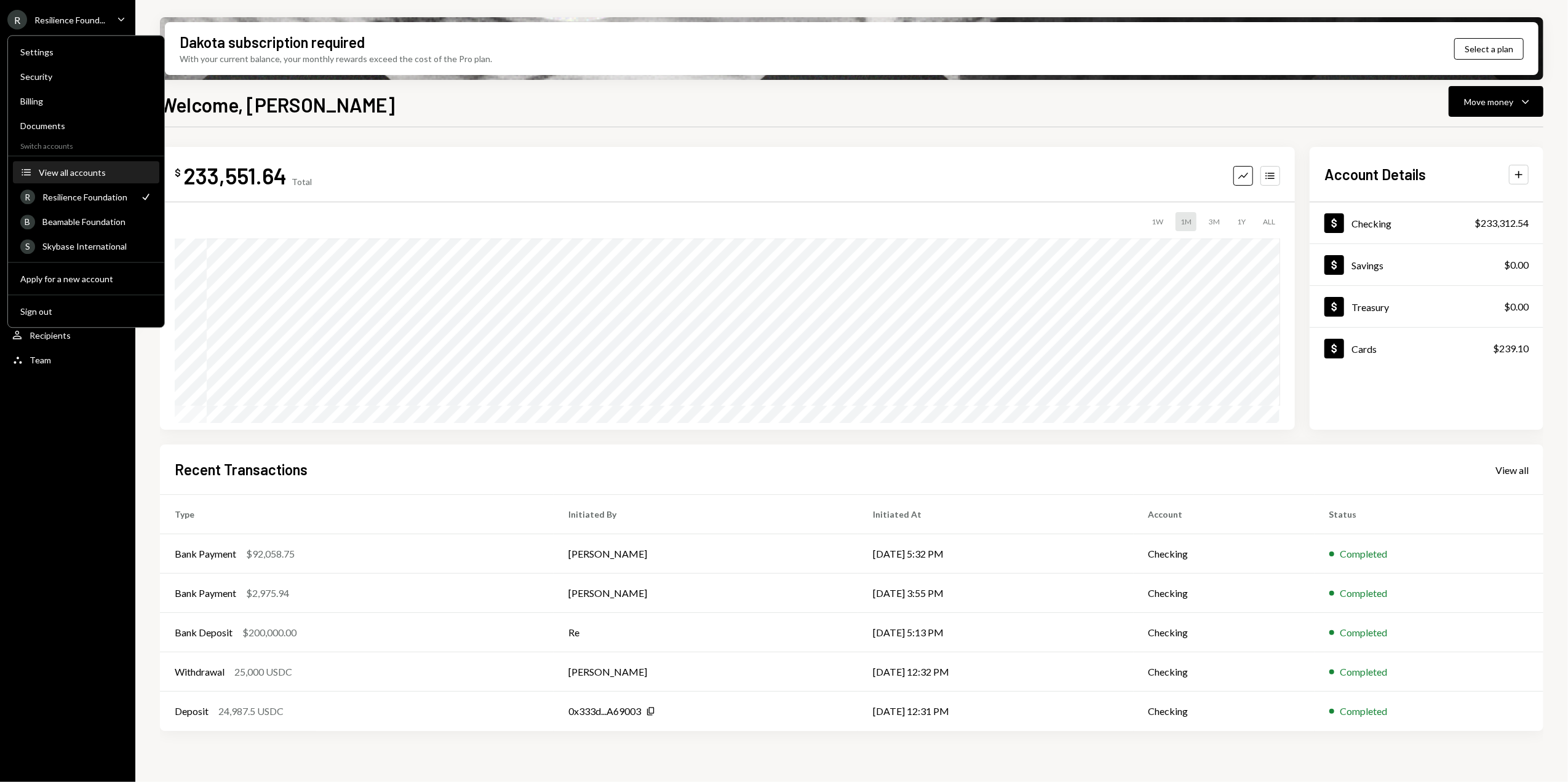
click at [75, 176] on div "View all accounts" at bounding box center [95, 172] width 114 height 11
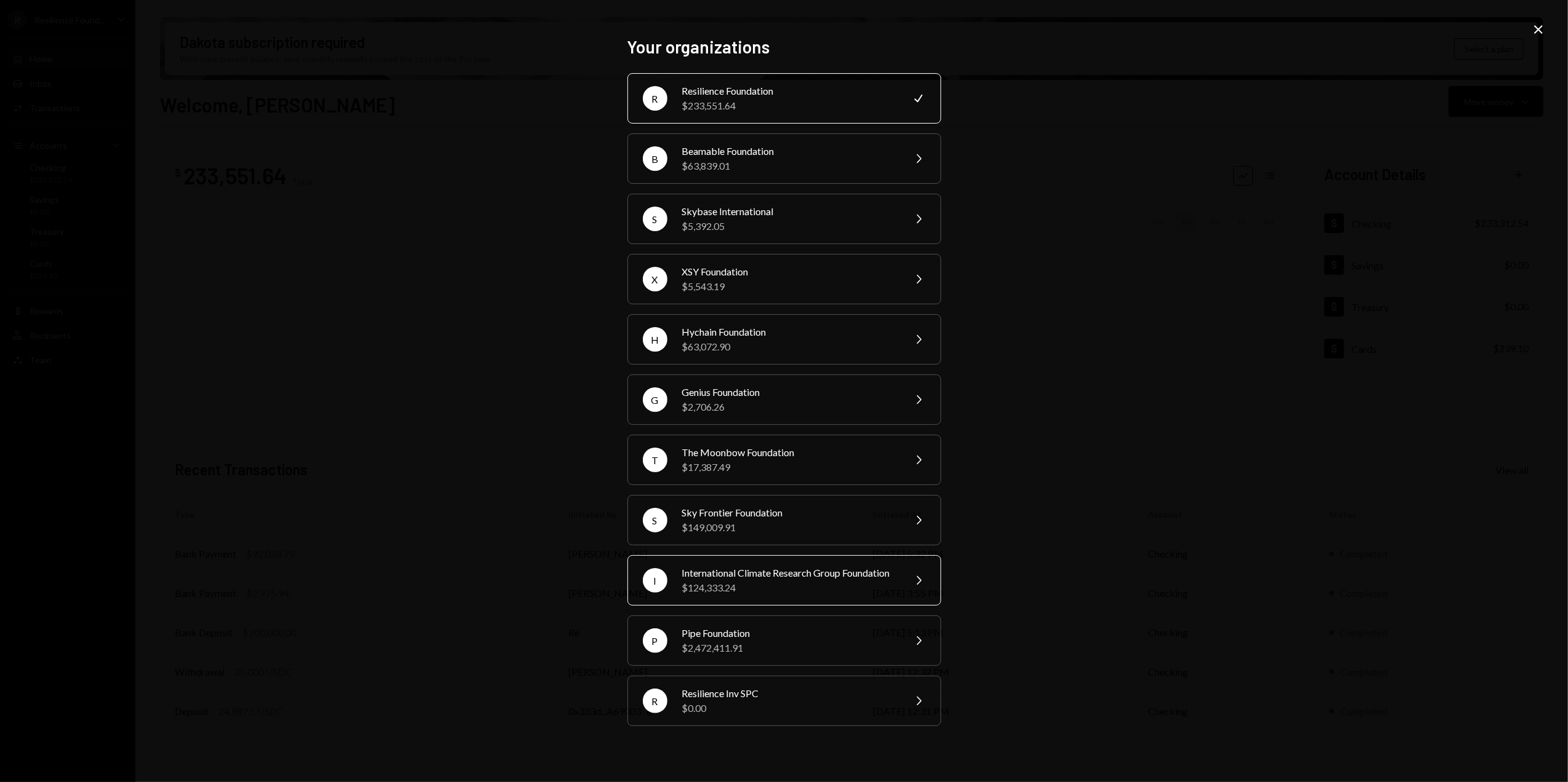
drag, startPoint x: 722, startPoint y: 577, endPoint x: 729, endPoint y: 581, distance: 8.1
click at [722, 580] on div "International Climate Research Group Foundation" at bounding box center [789, 573] width 214 height 15
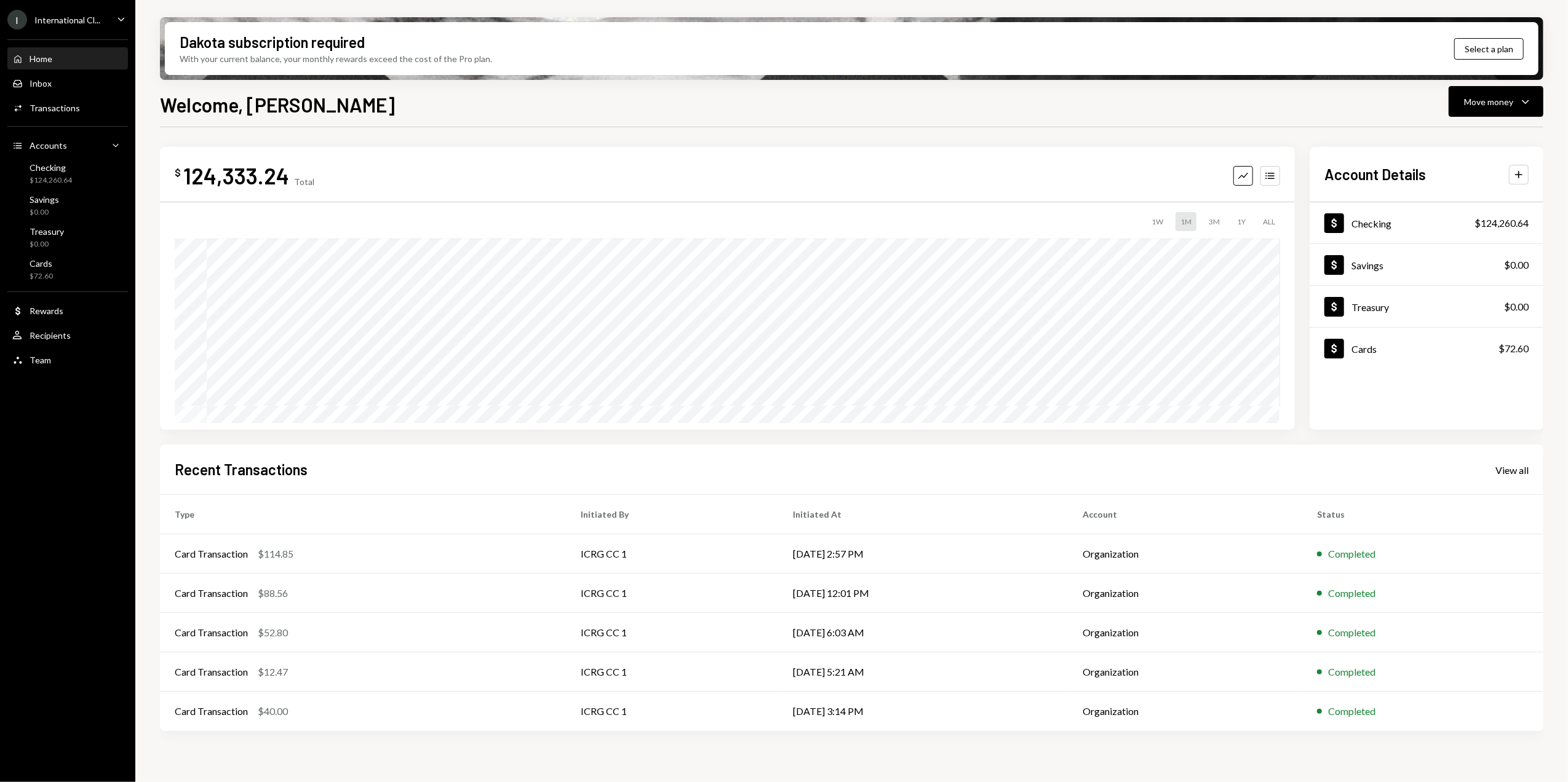
click at [183, 180] on div "124,333.24" at bounding box center [236, 175] width 106 height 27
drag, startPoint x: 185, startPoint y: 179, endPoint x: 283, endPoint y: 179, distance: 98.0
click at [283, 179] on div "124,333.24" at bounding box center [236, 175] width 106 height 27
copy div "124,333.24"
click at [46, 272] on div "$72.60" at bounding box center [41, 276] width 24 height 11
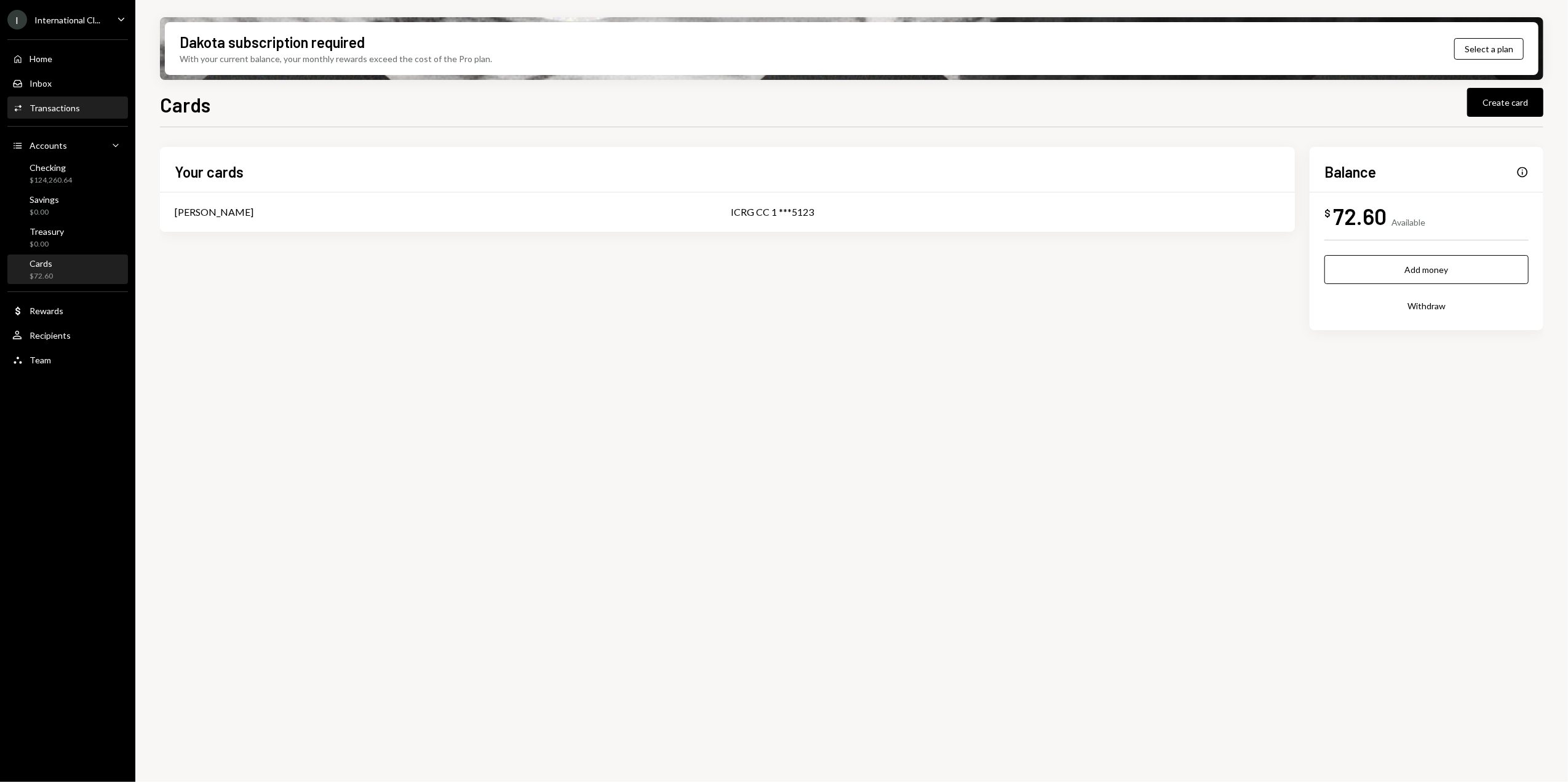
click at [48, 106] on div "Transactions" at bounding box center [55, 108] width 50 height 11
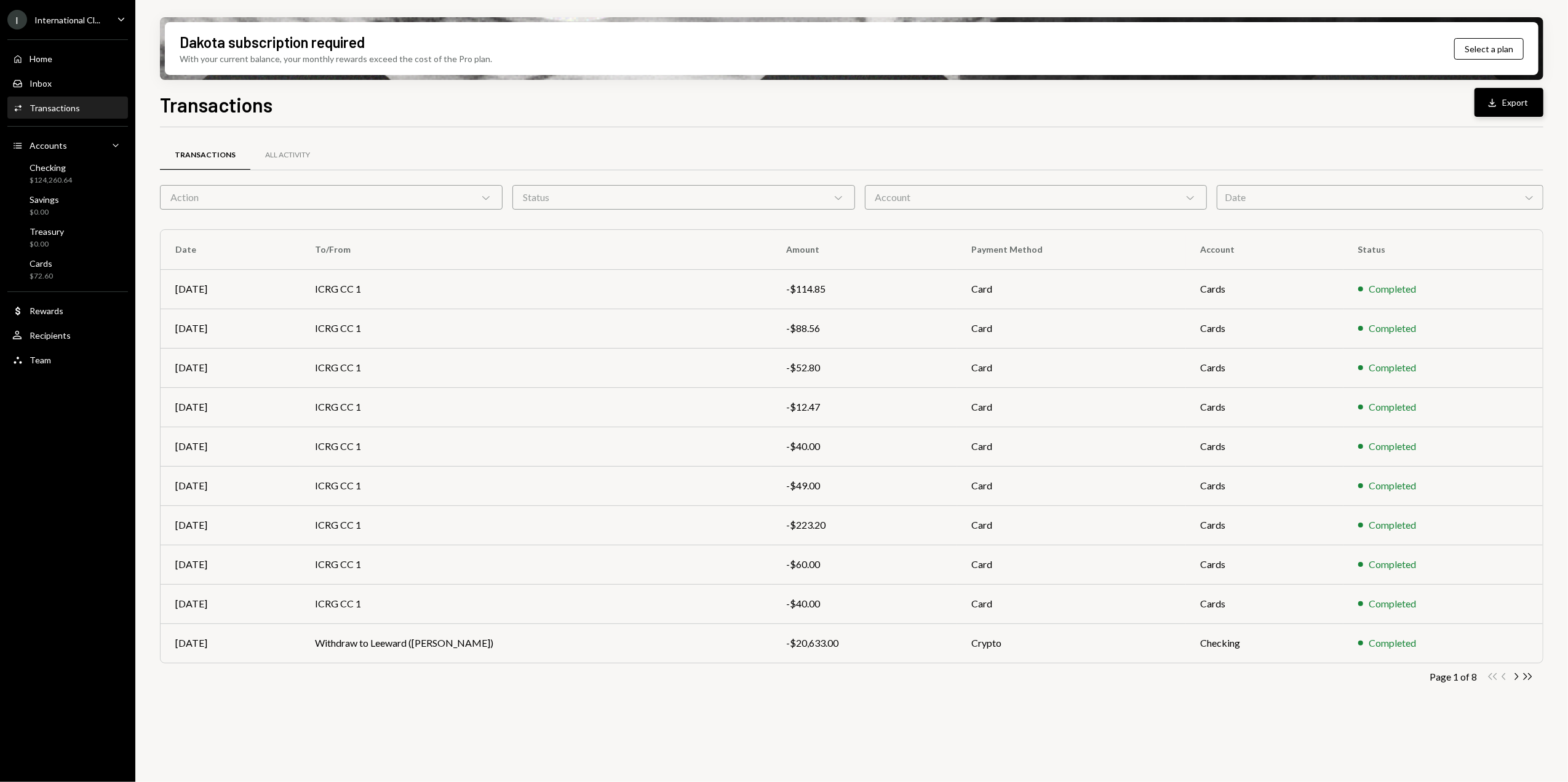
click at [1526, 102] on button "Download Export" at bounding box center [1509, 102] width 69 height 29
click at [993, 124] on div "Transactions Download Export Transactions All Activity Action Chevron Down Stat…" at bounding box center [852, 472] width 1384 height 765
click at [1520, 680] on icon "Chevron Right" at bounding box center [1516, 676] width 11 height 11
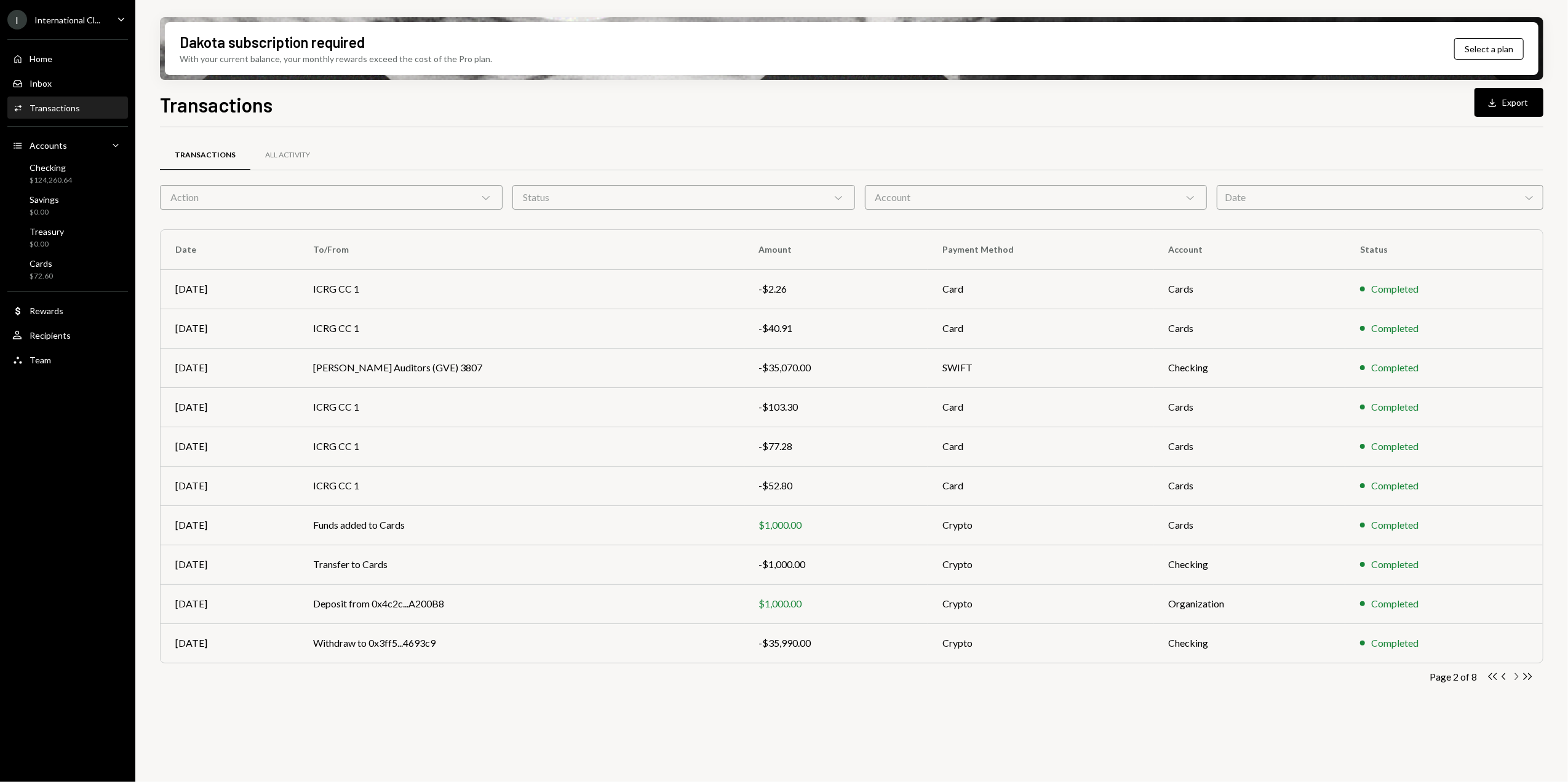
click at [1515, 679] on icon "Chevron Right" at bounding box center [1516, 676] width 11 height 11
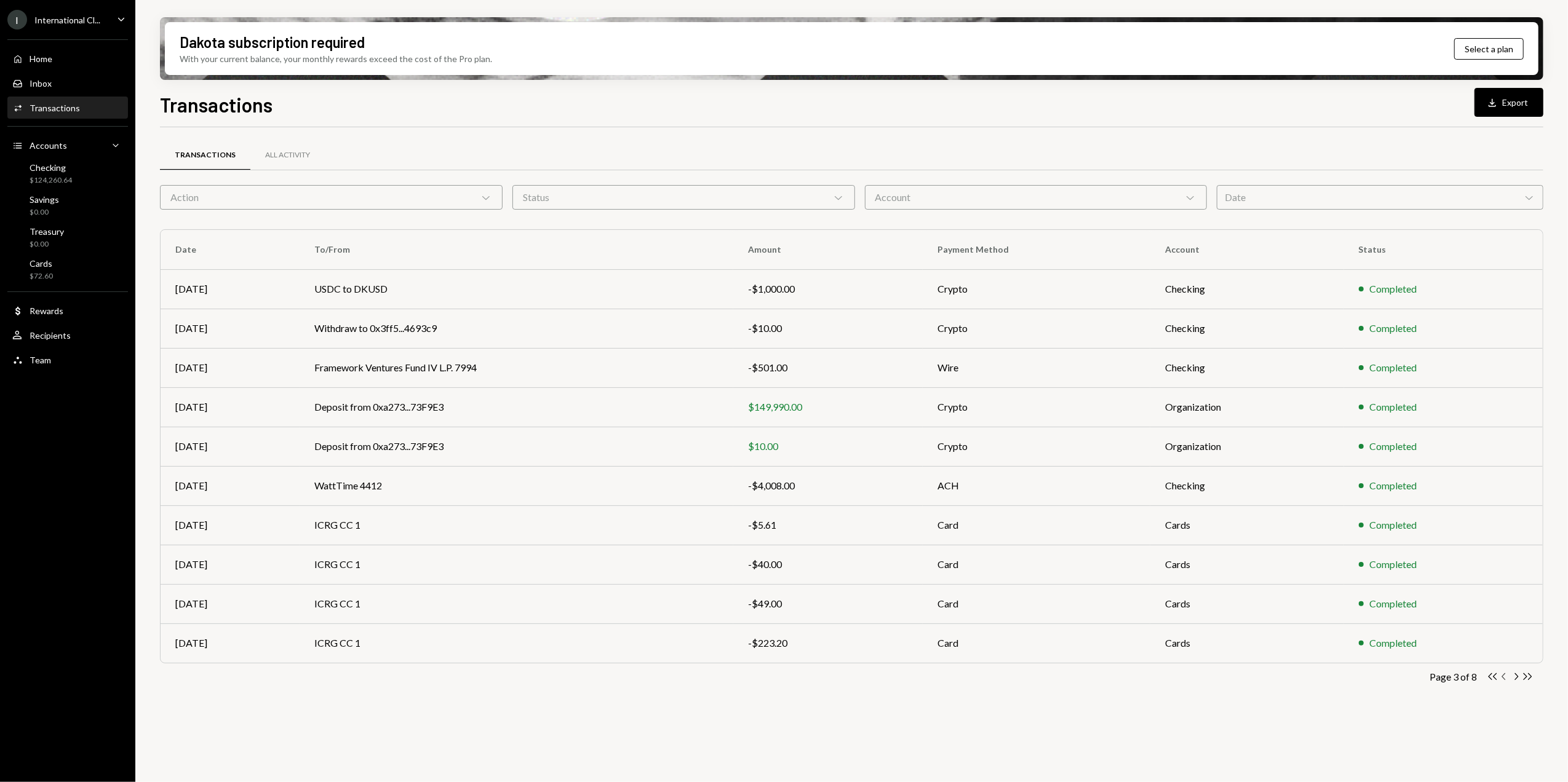
click at [1501, 677] on icon "Chevron Left" at bounding box center [1504, 676] width 11 height 11
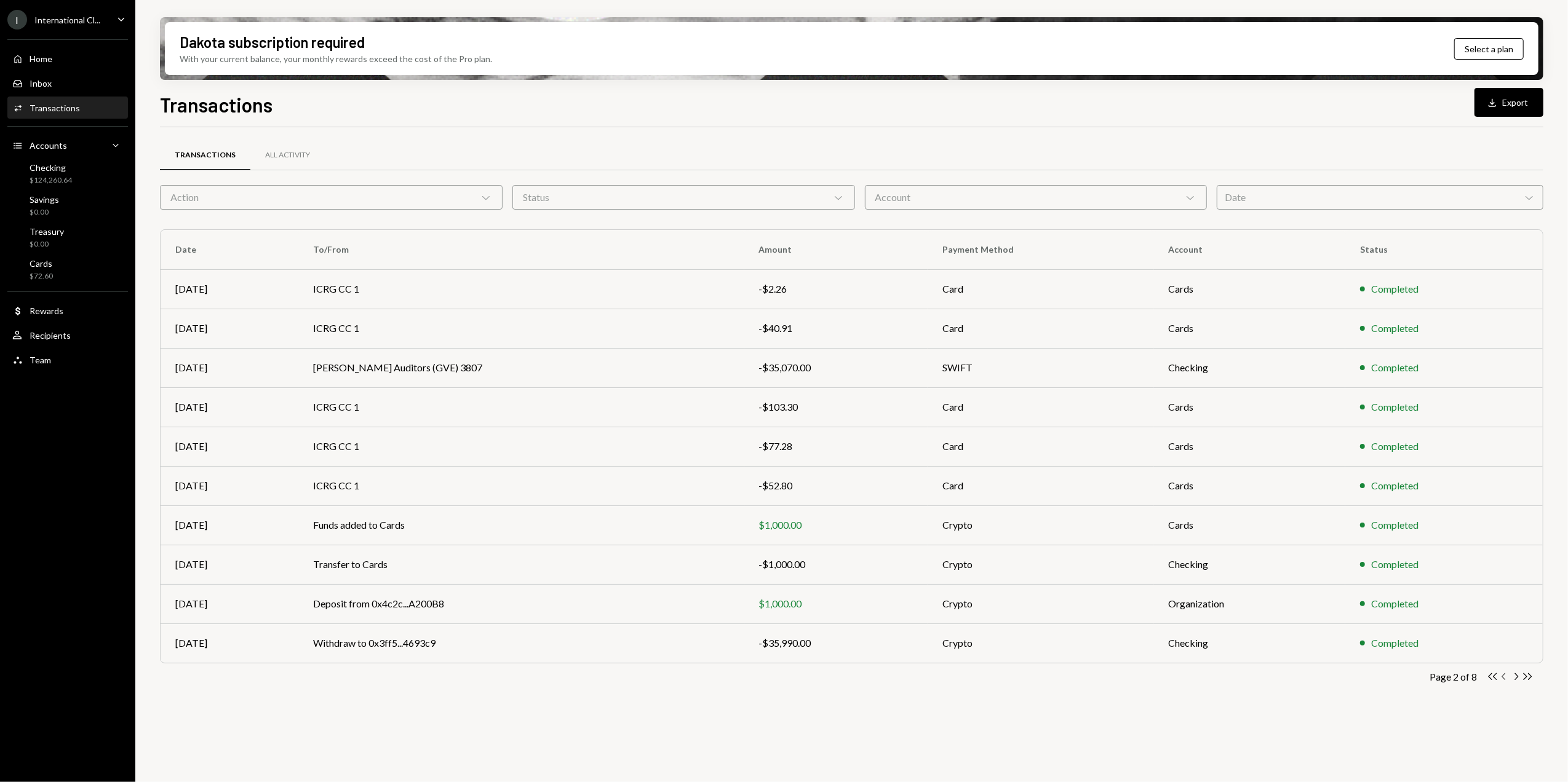
click at [1501, 677] on icon "Chevron Left" at bounding box center [1504, 676] width 11 height 11
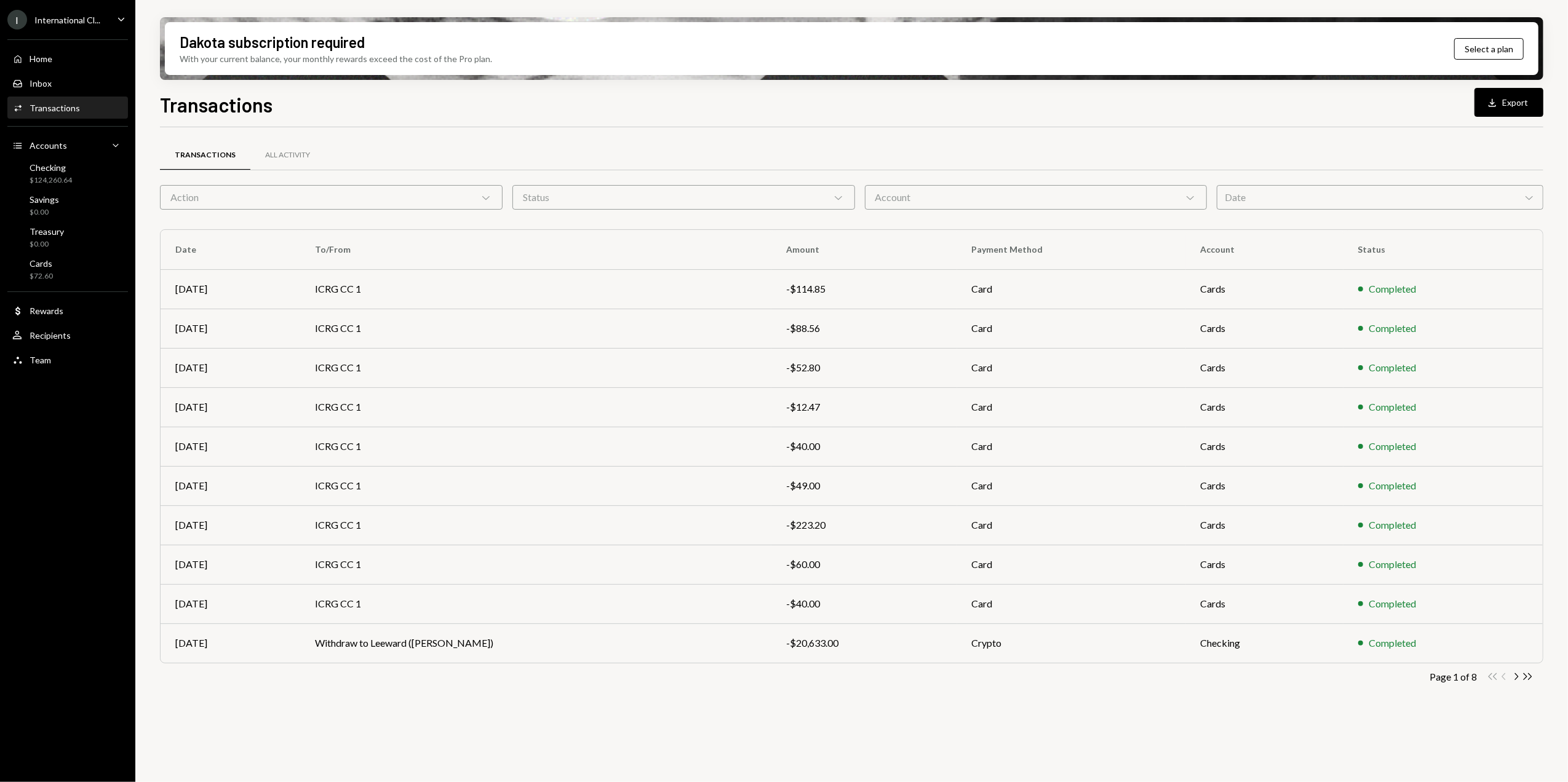
click at [1501, 677] on div "Double Arrow Left Chevron Left Chevron Right Double Arrow Right" at bounding box center [1510, 676] width 47 height 11
click at [920, 138] on div "Transactions All Activity Action Chevron Down Status Chevron Down Account Chevr…" at bounding box center [852, 421] width 1384 height 588
click at [519, 141] on div "Transactions All Activity" at bounding box center [852, 156] width 1384 height 32
click at [756, 734] on div "Transactions All Activity Action Chevron Down Status Chevron Down Account Chevr…" at bounding box center [852, 462] width 1384 height 669
click at [48, 172] on div "Checking $124,260.64" at bounding box center [51, 174] width 42 height 24
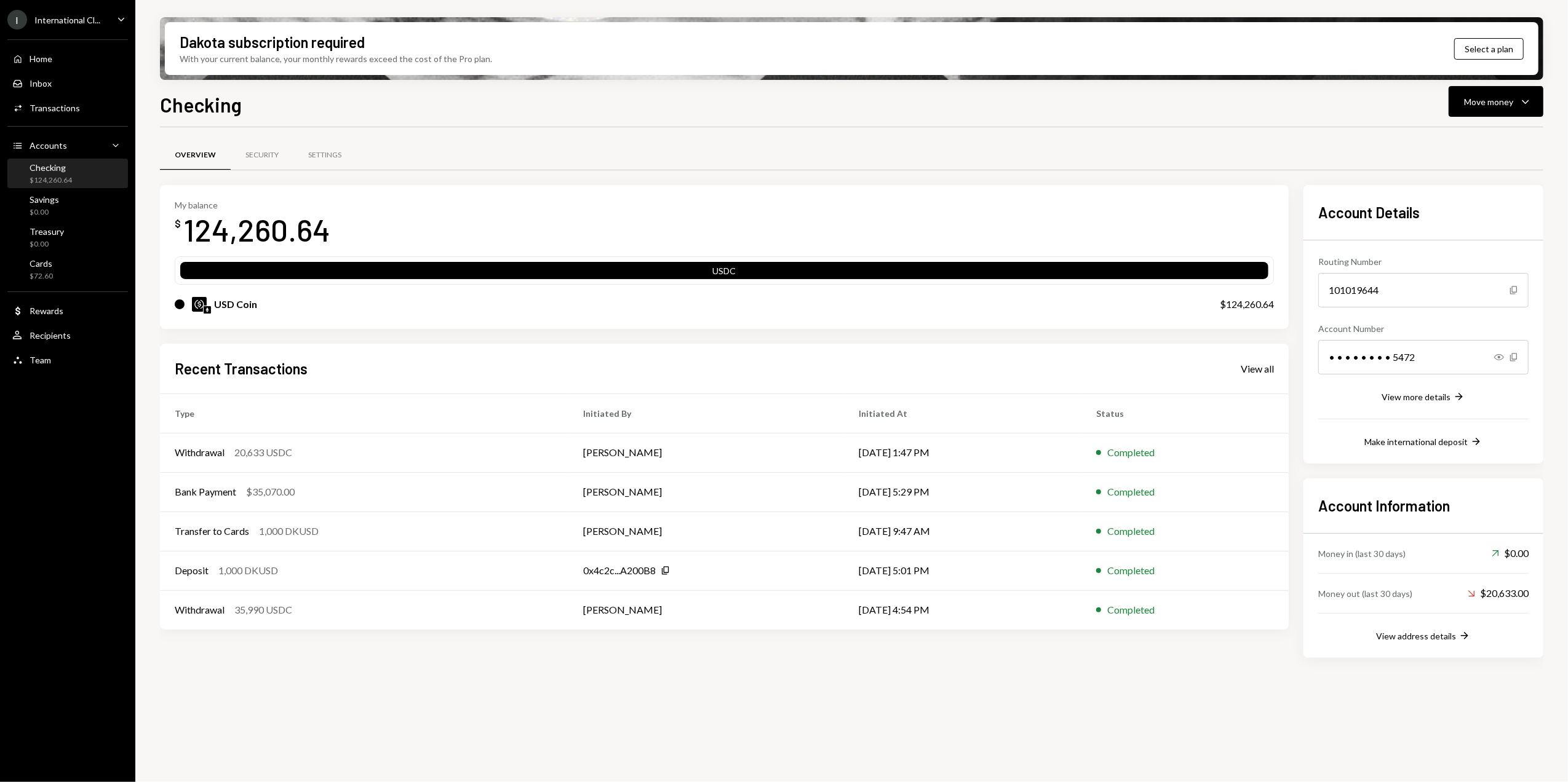
click at [60, 27] on div "I International Cl..." at bounding box center [54, 19] width 93 height 19
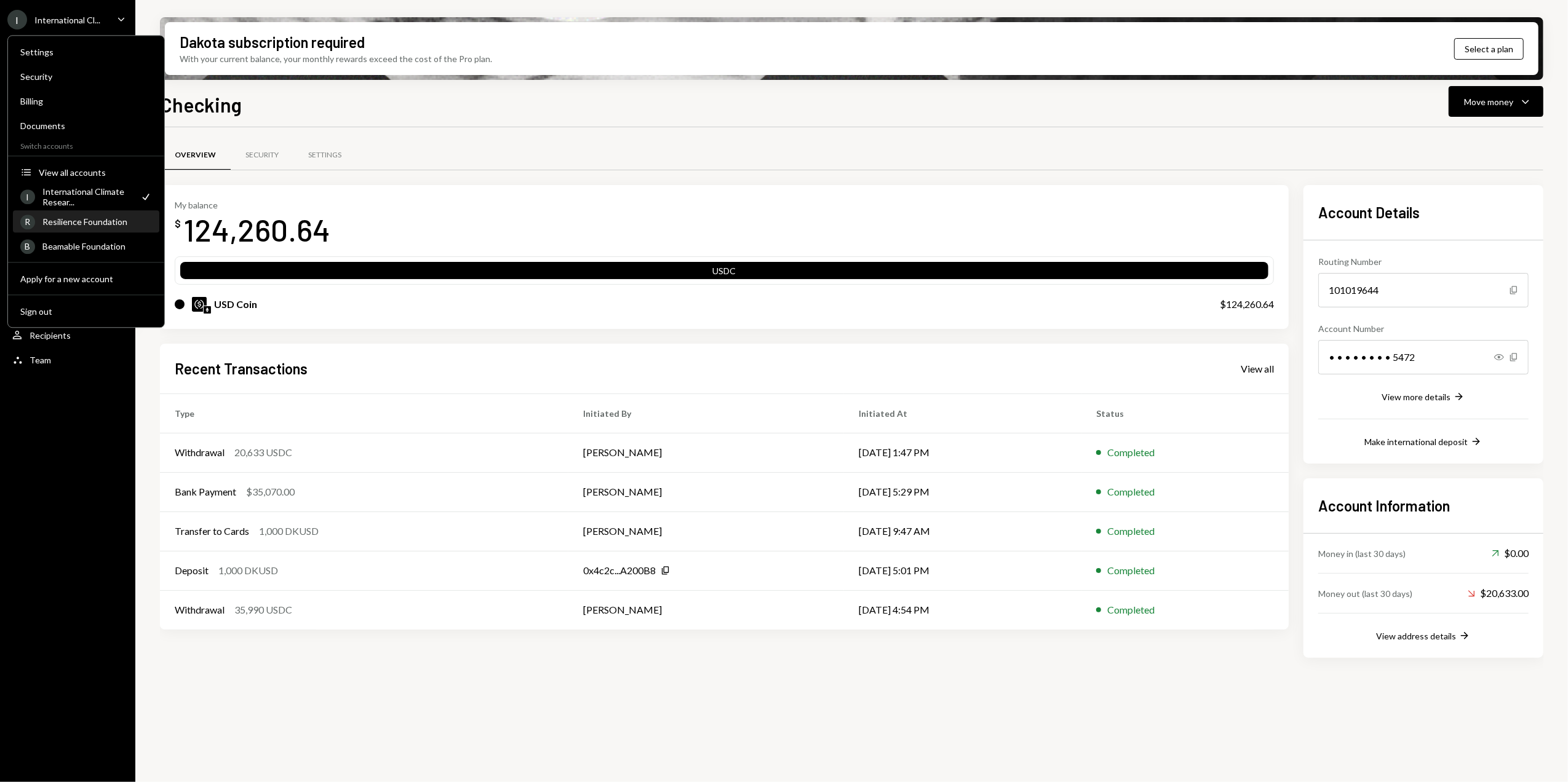
click at [55, 220] on div "Resilience Foundation" at bounding box center [97, 222] width 109 height 11
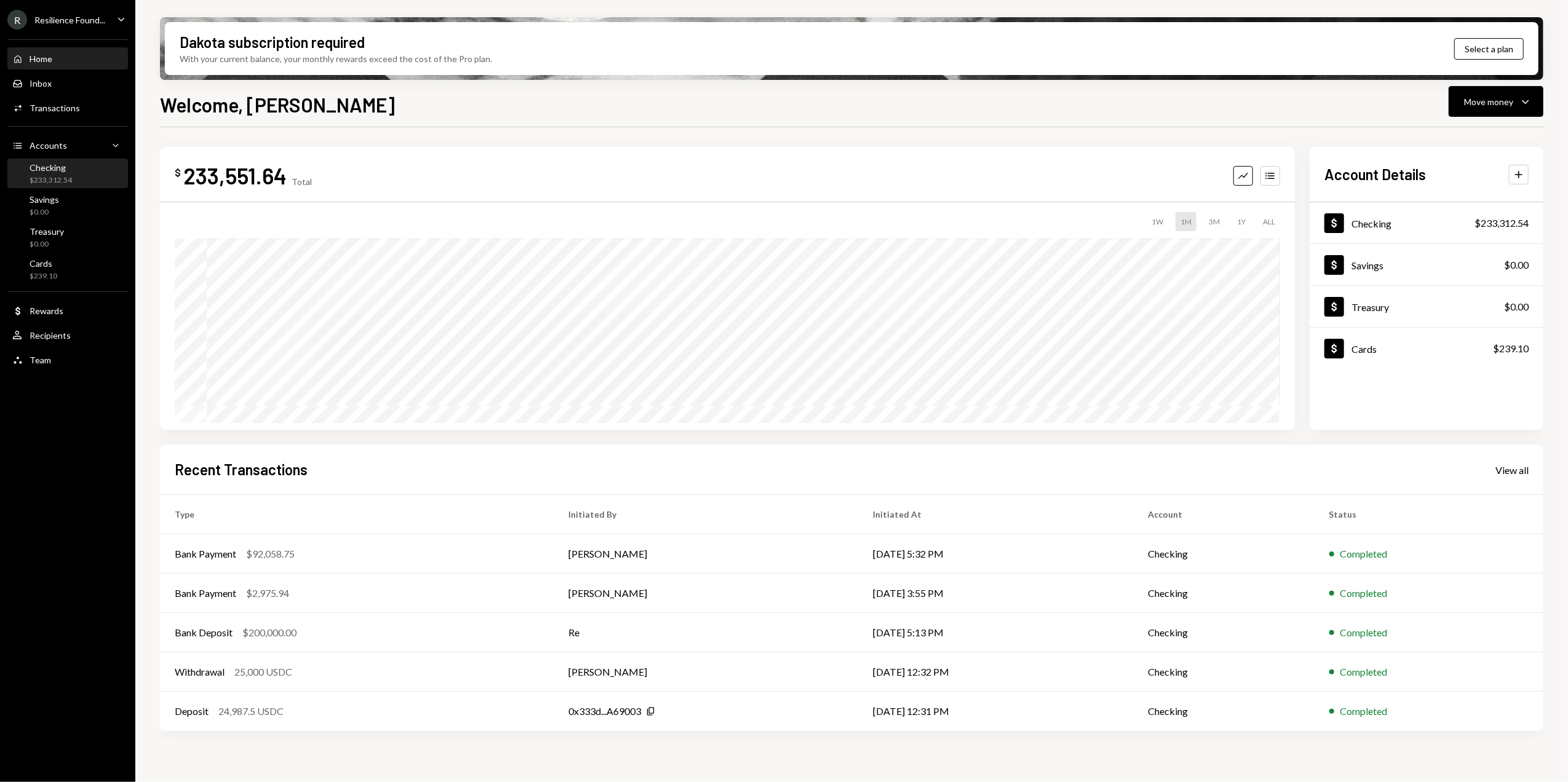
click at [57, 172] on div "Checking" at bounding box center [51, 168] width 42 height 11
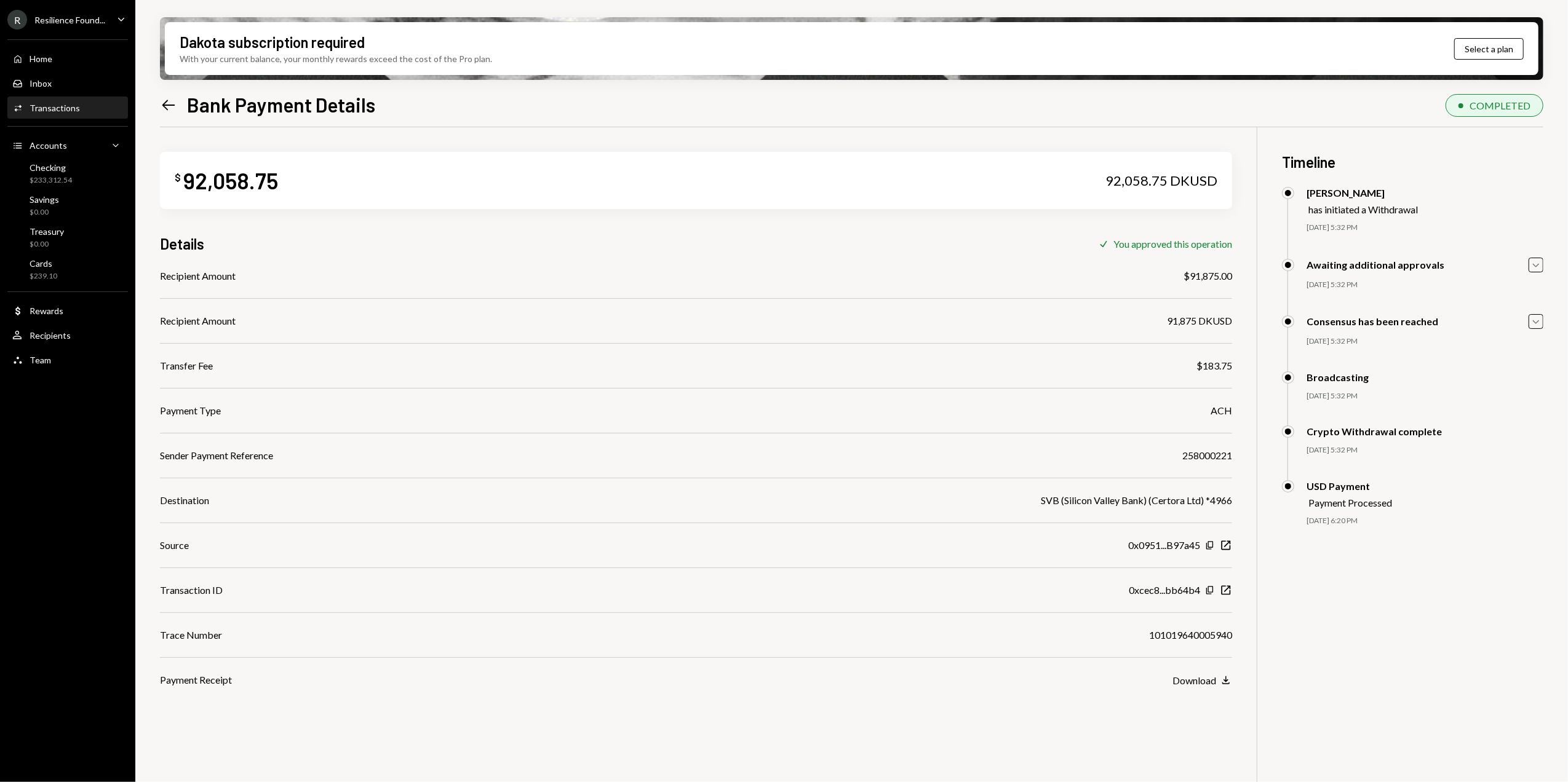
click at [161, 99] on icon "Left Arrow" at bounding box center [169, 106] width 18 height 18
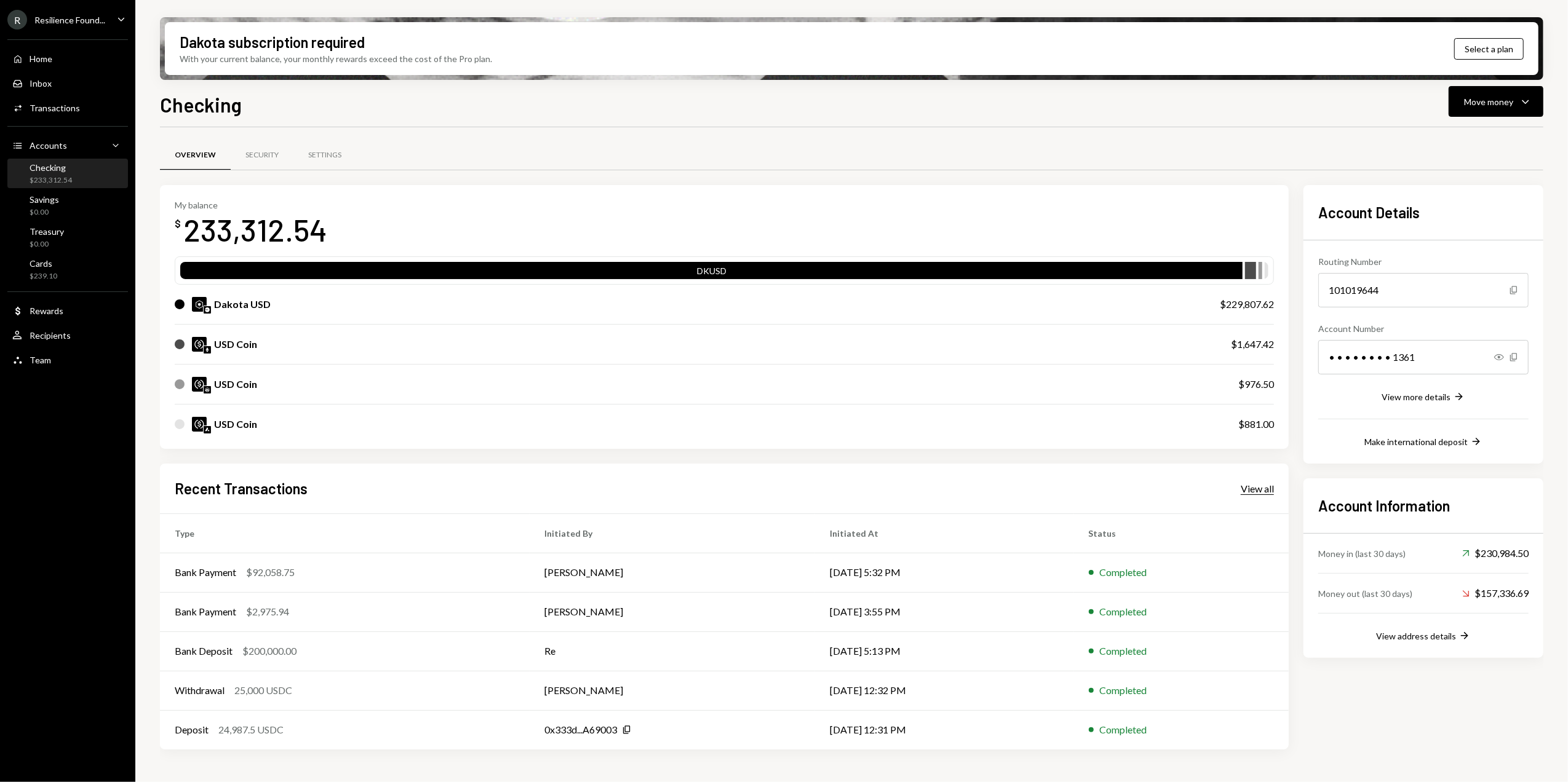
click at [1262, 486] on div "View all" at bounding box center [1257, 489] width 33 height 12
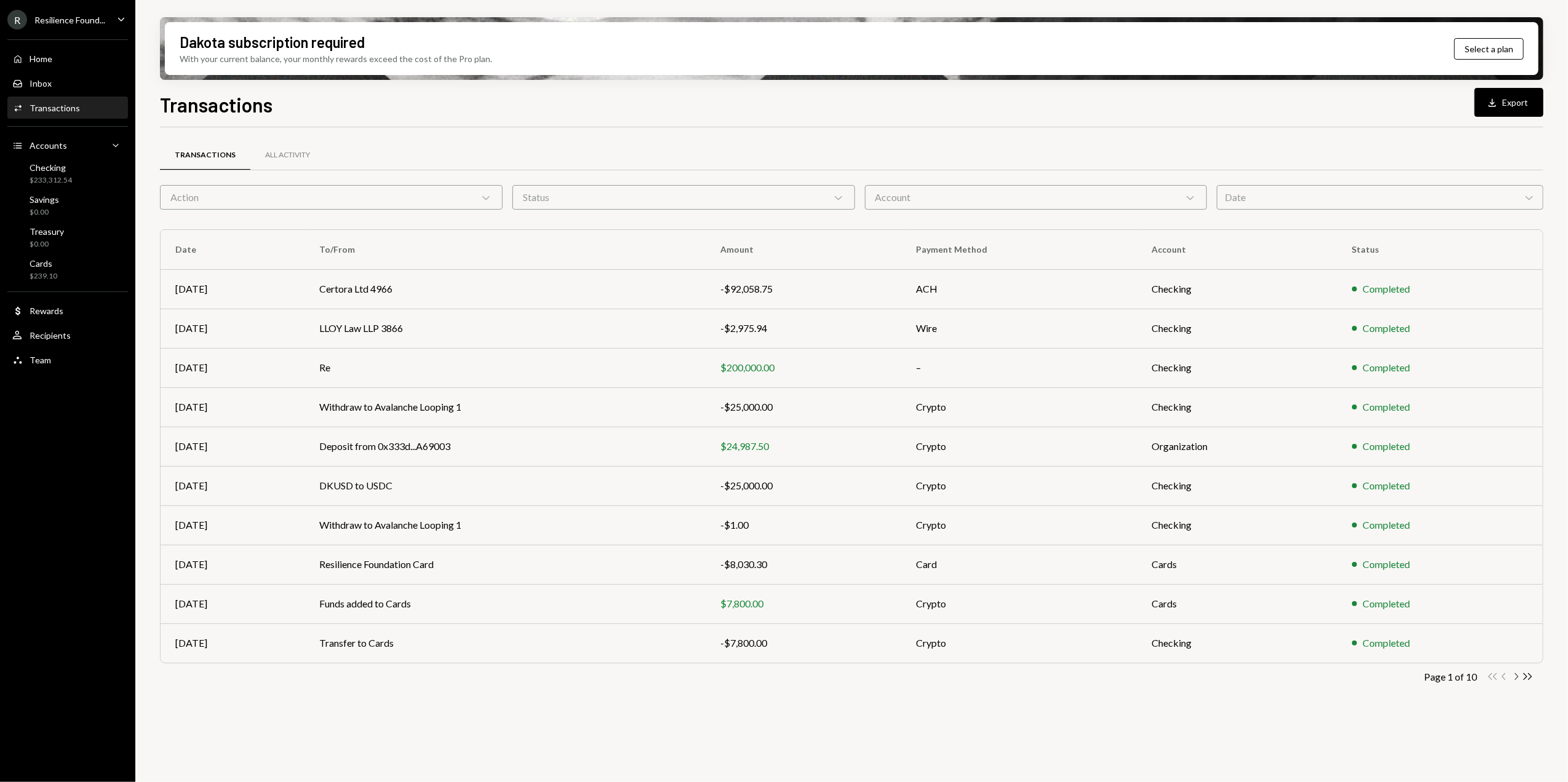
click at [1515, 678] on icon "Chevron Right" at bounding box center [1516, 676] width 11 height 11
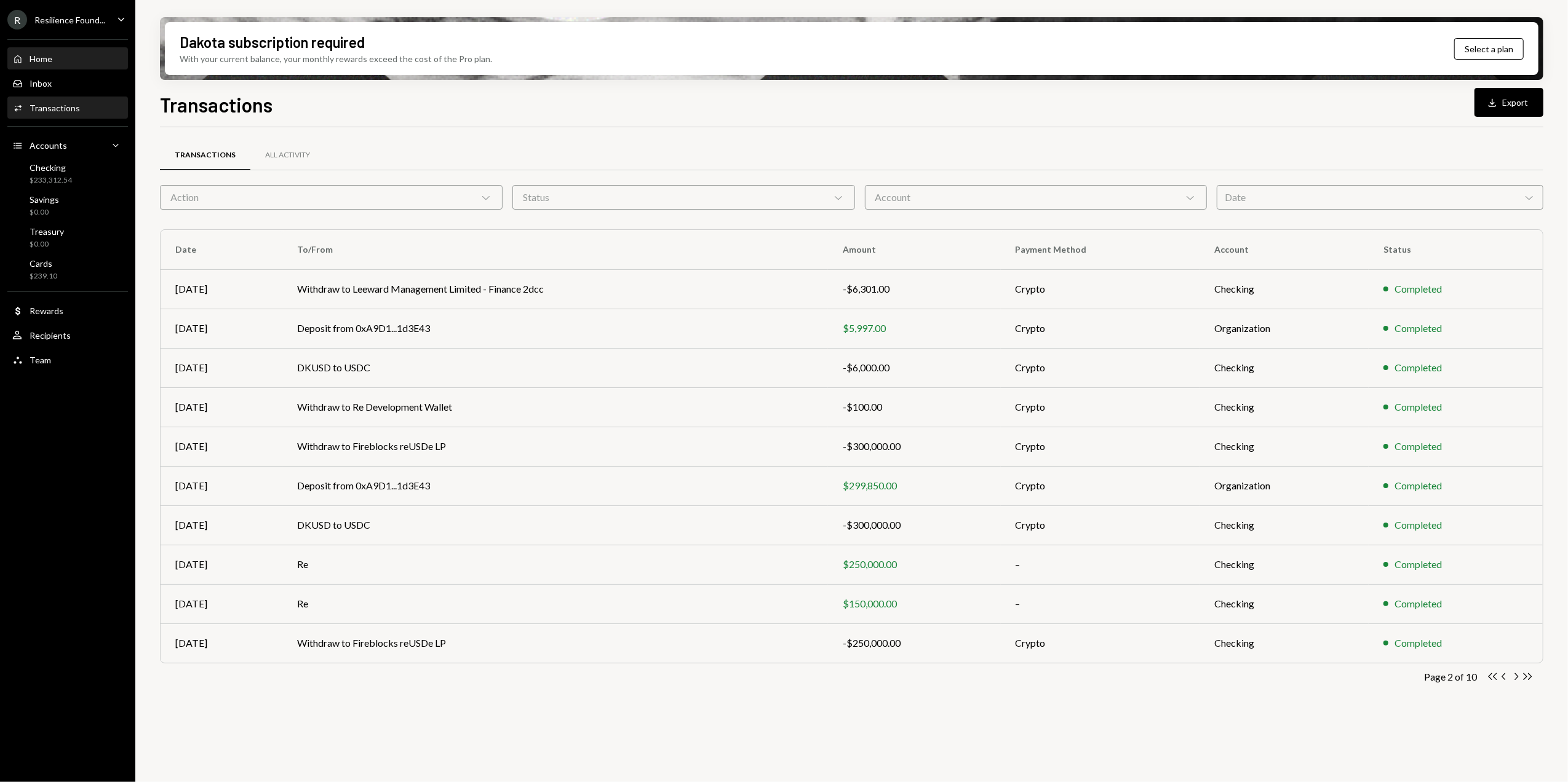
click at [64, 62] on div "Home Home" at bounding box center [68, 59] width 111 height 11
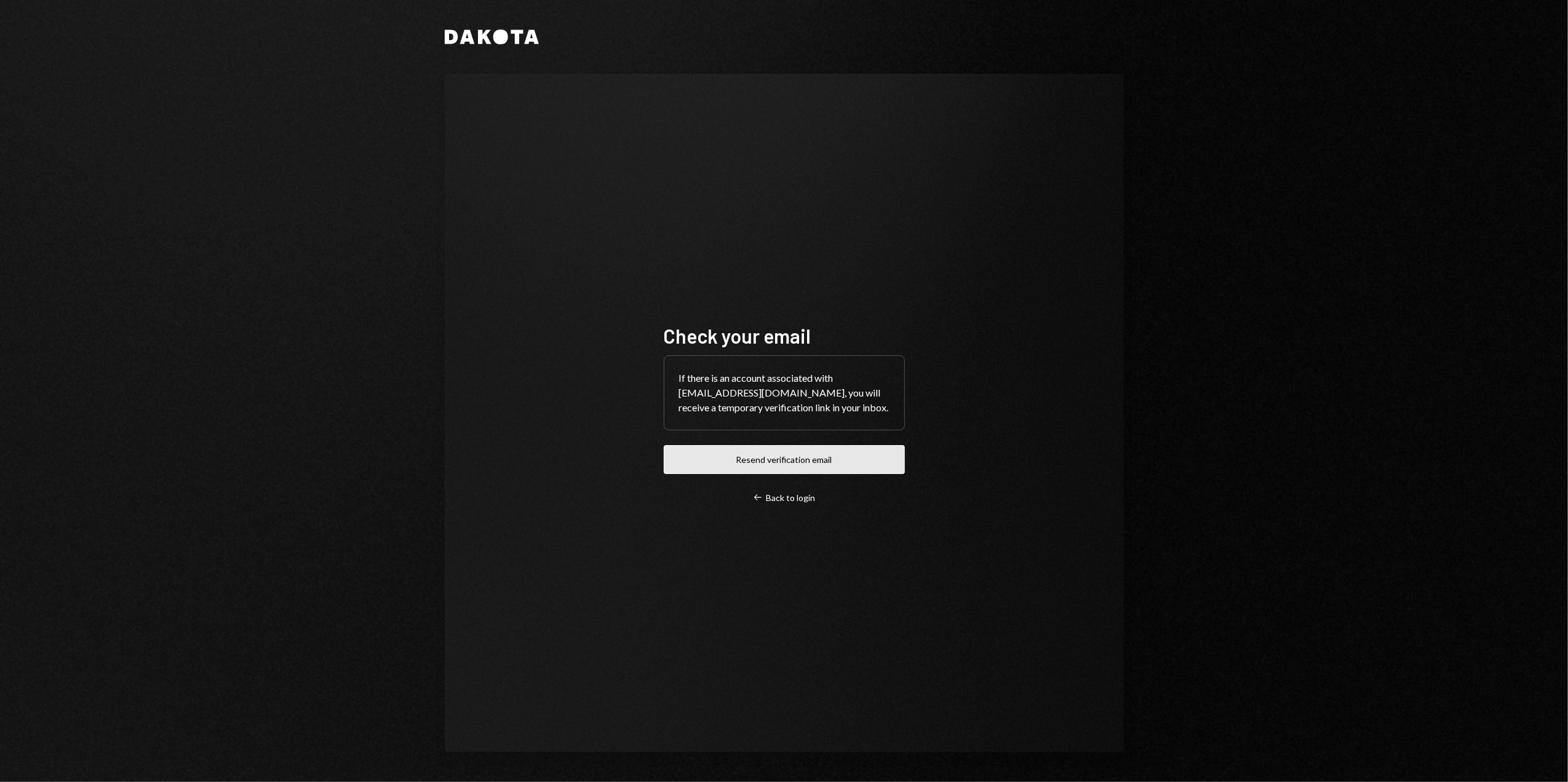
click at [773, 461] on button "Resend verification email" at bounding box center [785, 459] width 241 height 29
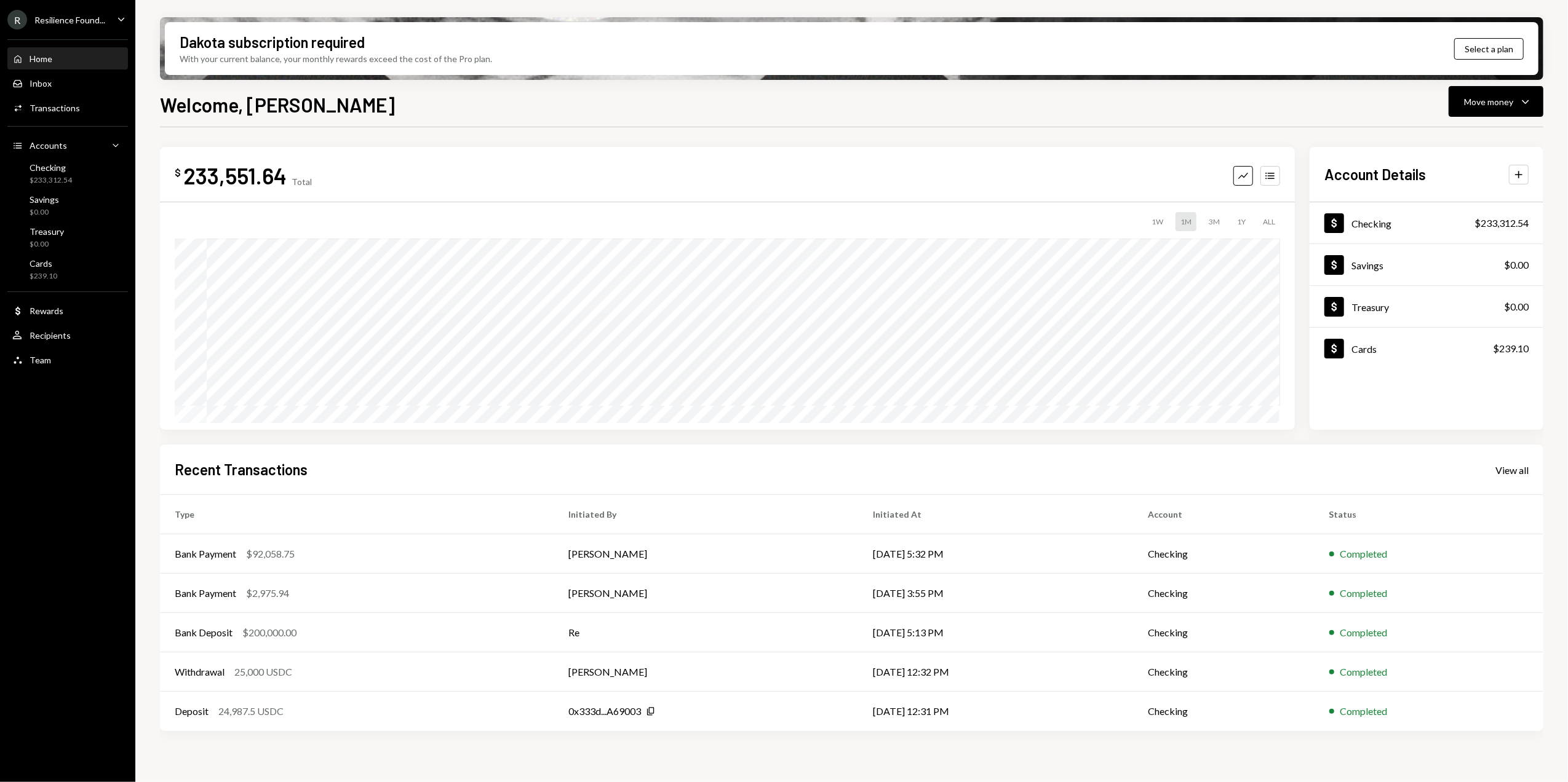
click at [64, 20] on div "Resilience Found..." at bounding box center [70, 20] width 70 height 11
click at [454, 116] on div "Welcome, [PERSON_NAME] Move money Caret Down" at bounding box center [852, 103] width 1384 height 27
click at [59, 106] on div "Transactions" at bounding box center [55, 108] width 50 height 11
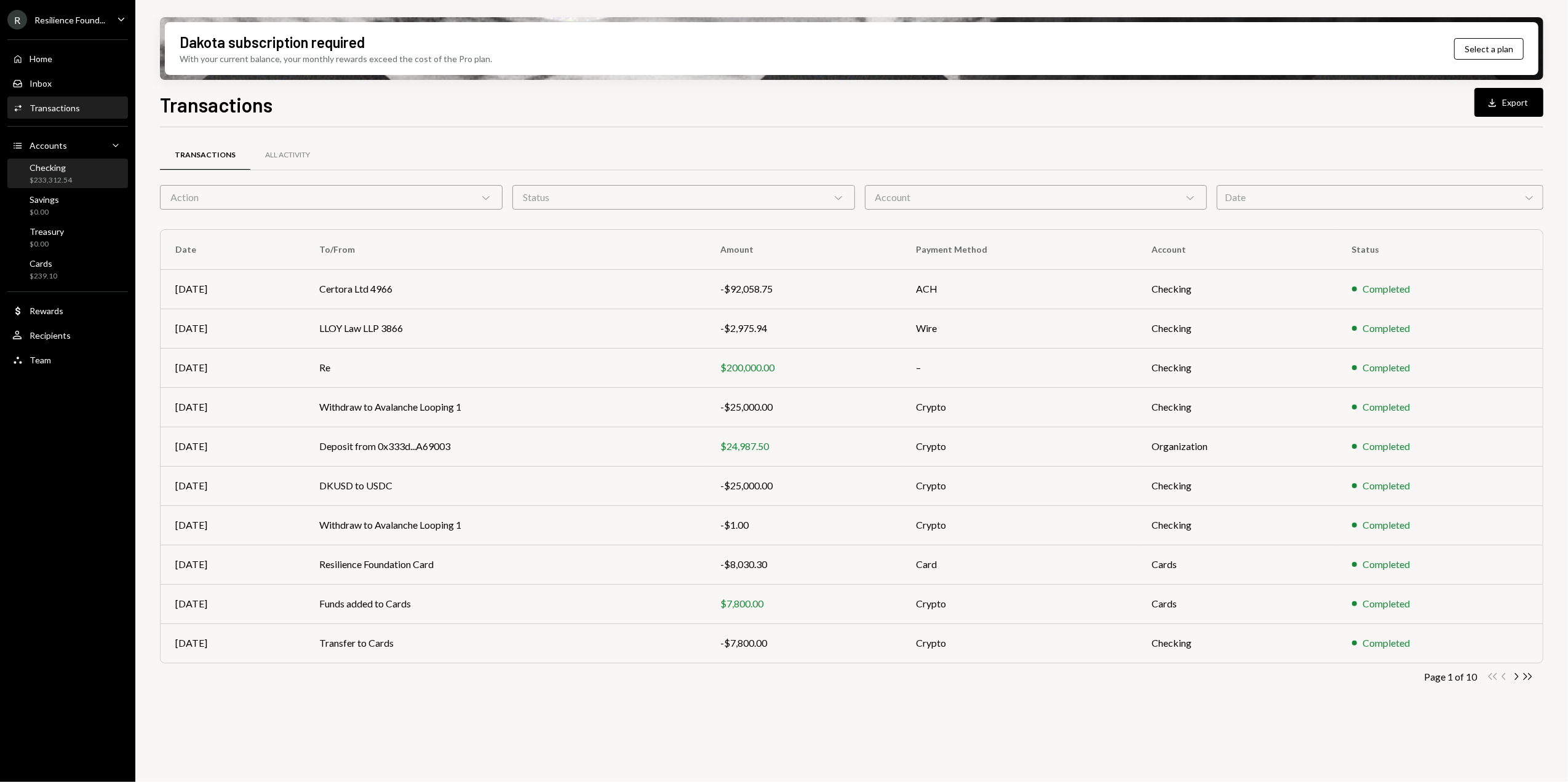
click at [50, 171] on div "Checking" at bounding box center [51, 168] width 42 height 11
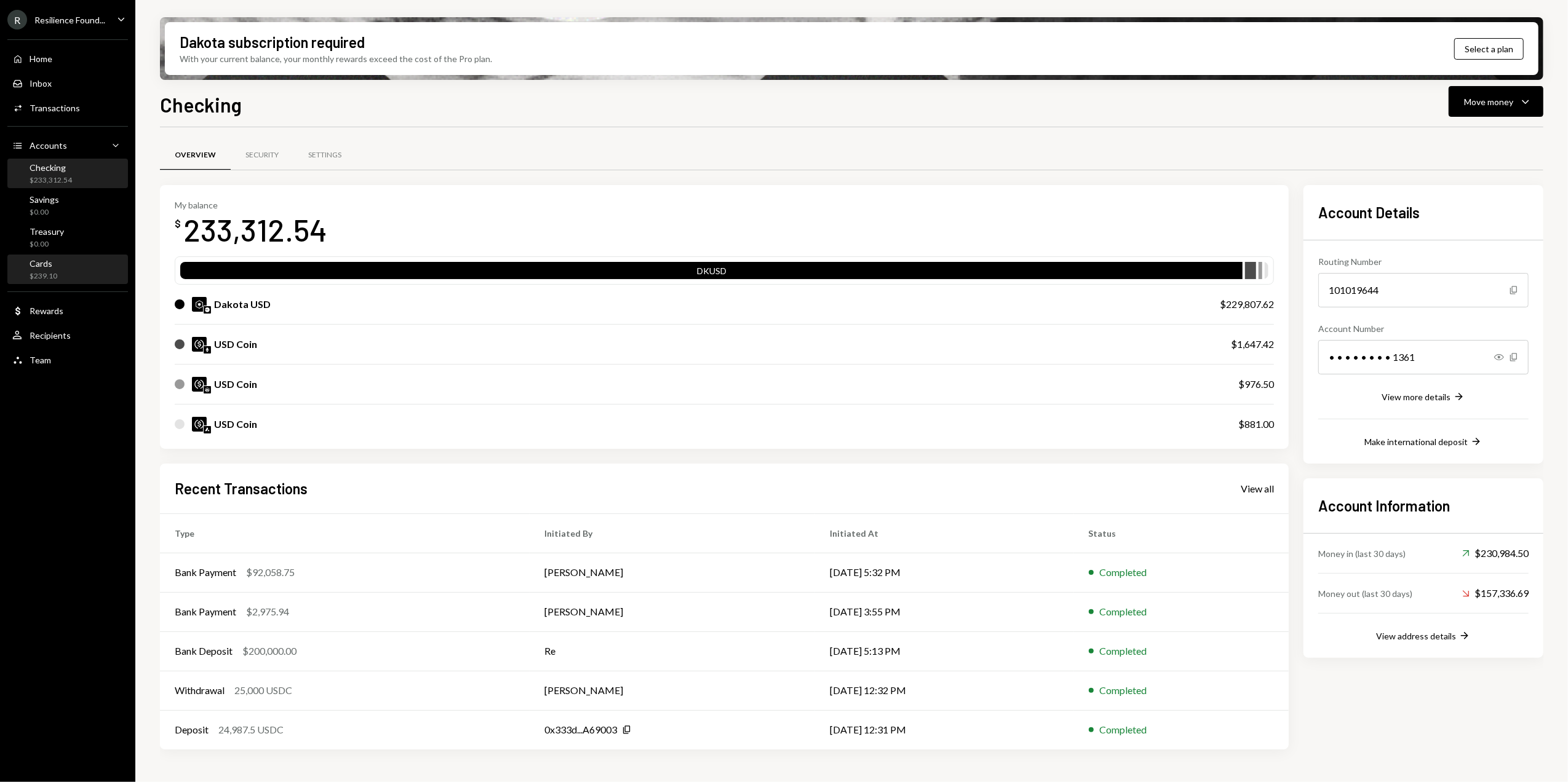
click at [55, 269] on div "Cards $239.10" at bounding box center [43, 270] width 27 height 24
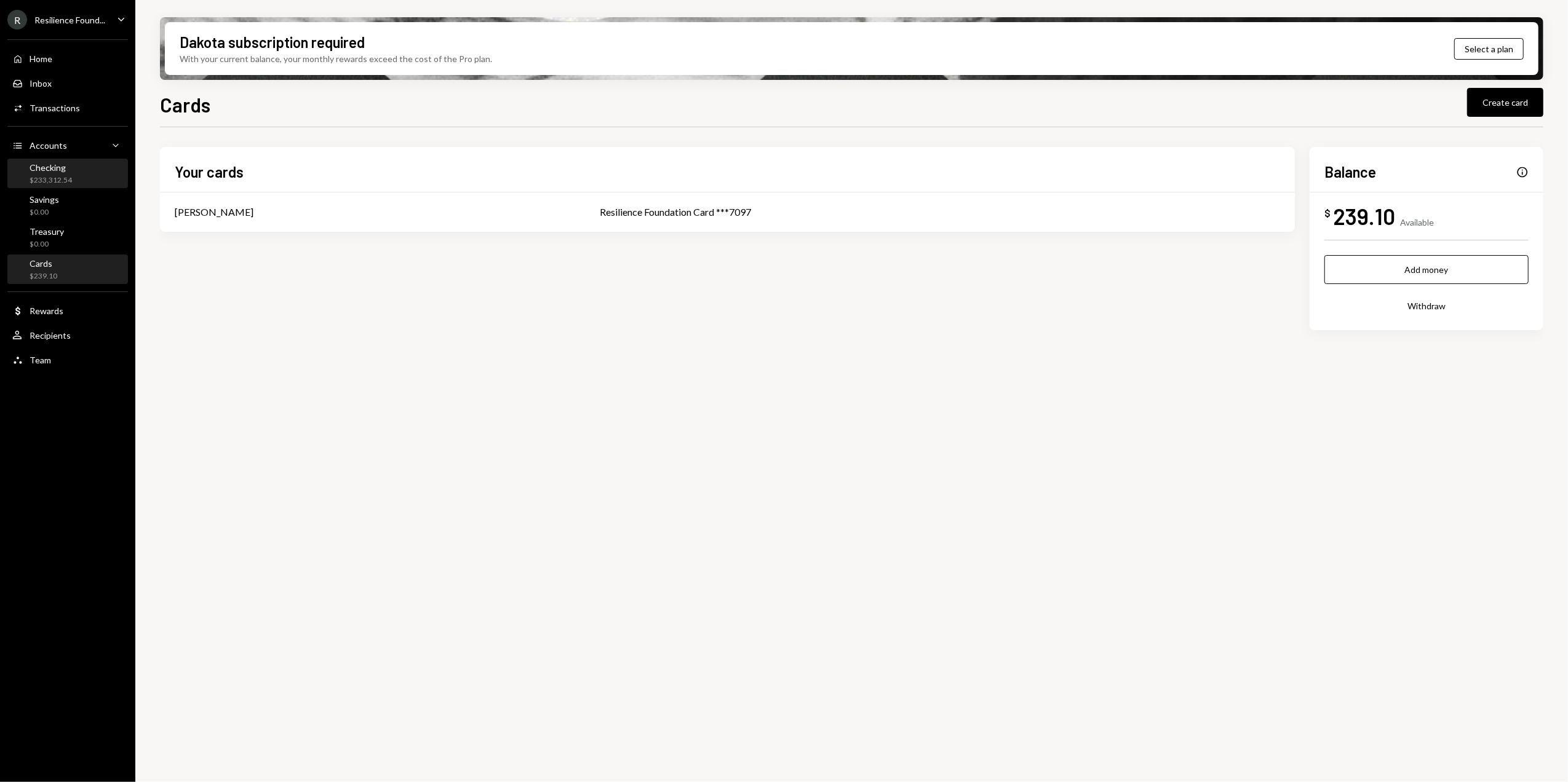
click at [56, 170] on div "Checking" at bounding box center [51, 168] width 42 height 11
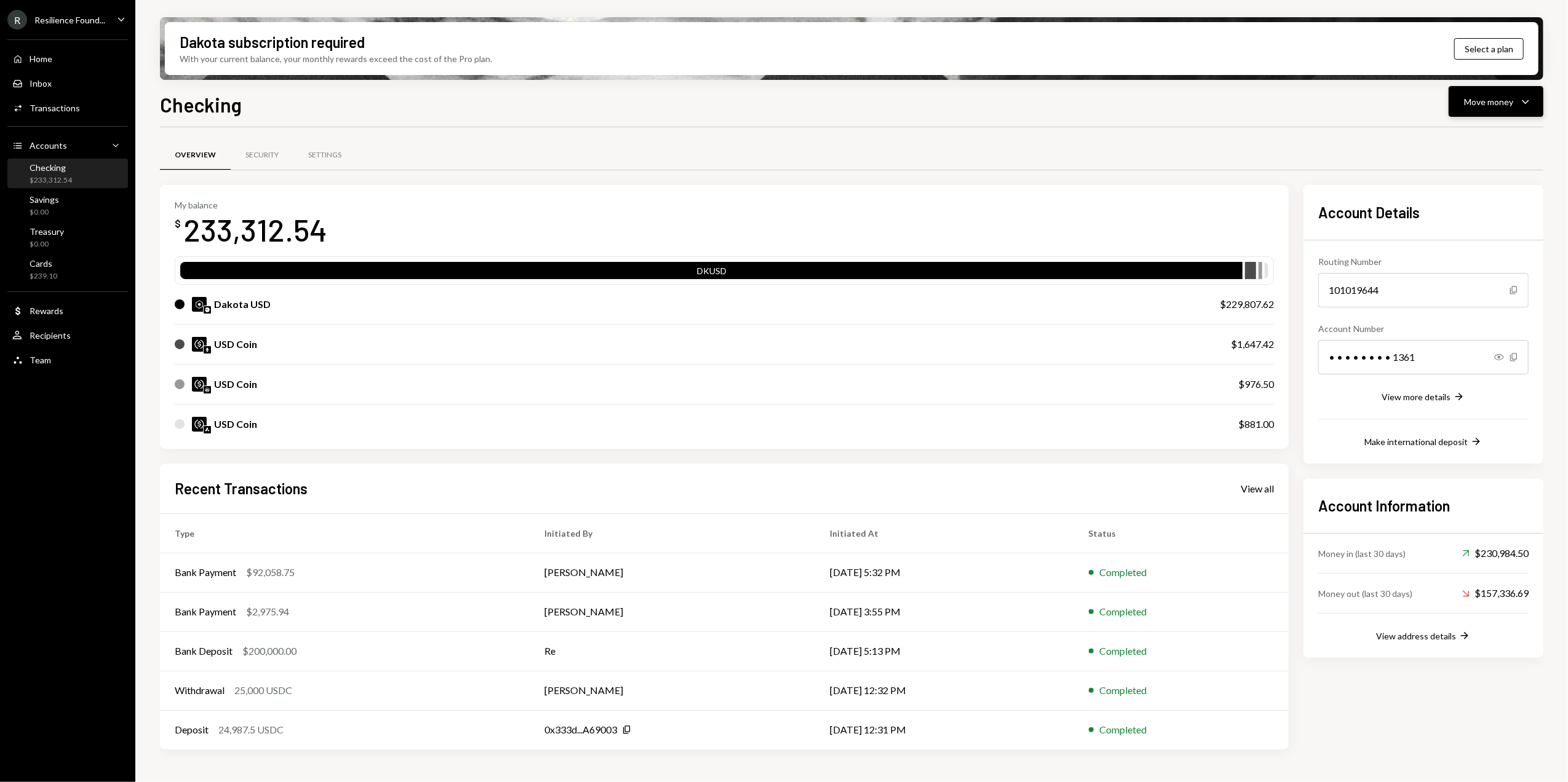
click at [1484, 101] on div "Move money" at bounding box center [1489, 101] width 49 height 13
click at [1447, 140] on div "Send" at bounding box center [1486, 138] width 90 height 13
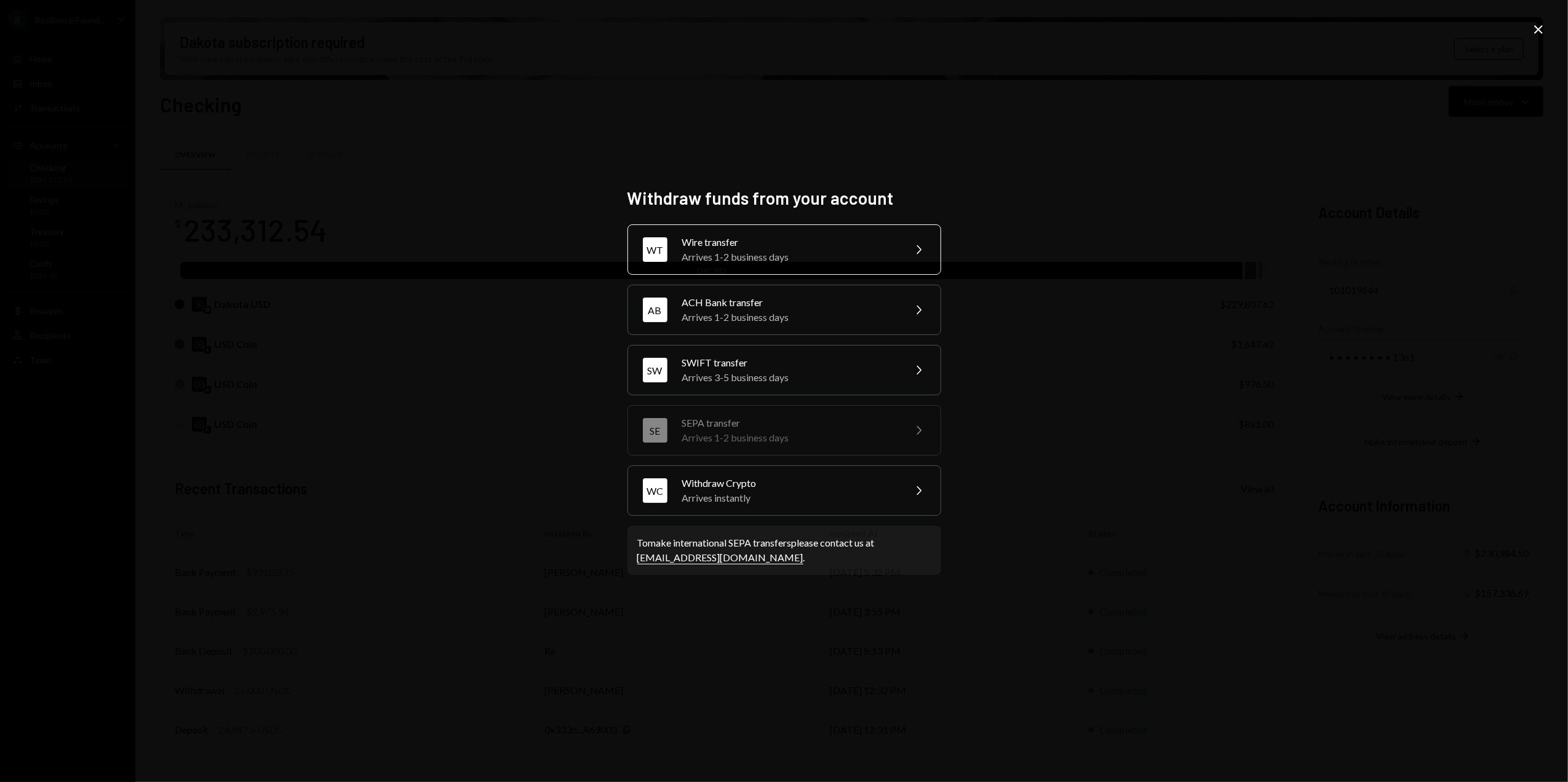
click at [788, 252] on div "Arrives 1-2 business days" at bounding box center [789, 257] width 214 height 15
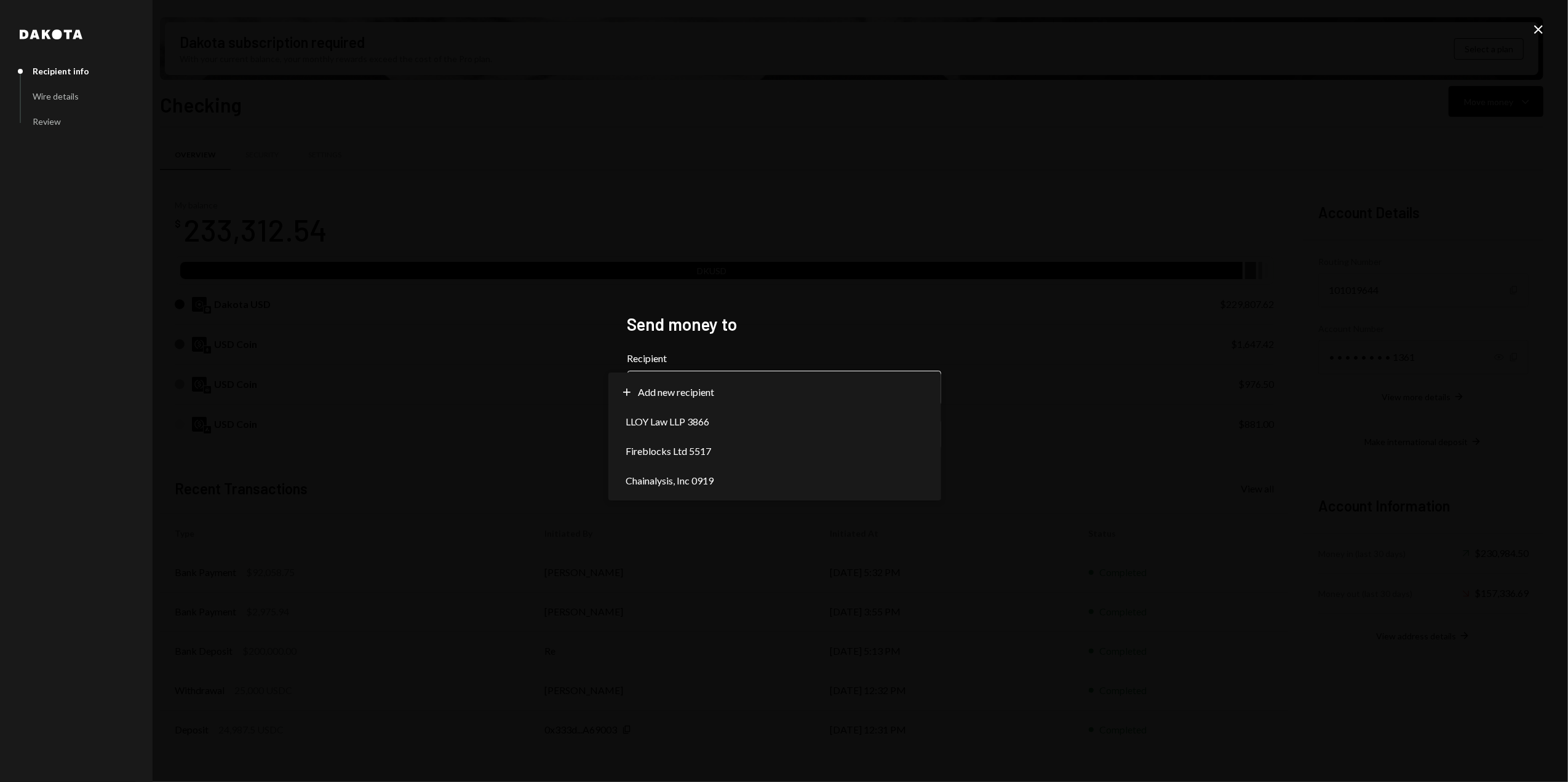
click at [703, 377] on body "R Resilience Found... Caret Down Home Home Inbox Inbox Activities Transactions …" at bounding box center [784, 391] width 1568 height 782
select select "**********"
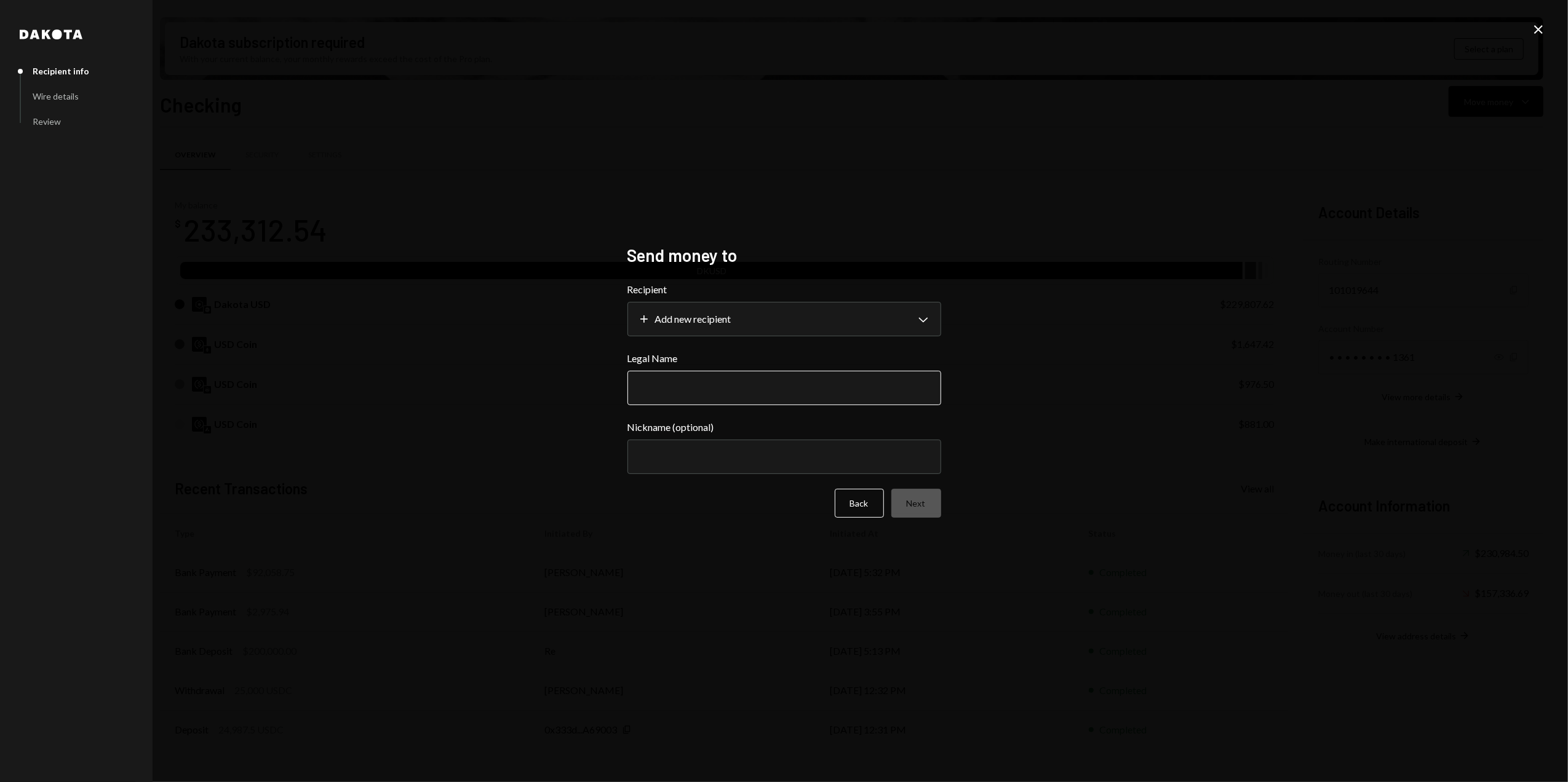
click at [710, 390] on input "Legal Name" at bounding box center [784, 388] width 314 height 34
type input "**********"
type input "***"
click at [923, 507] on button "Next" at bounding box center [916, 503] width 50 height 29
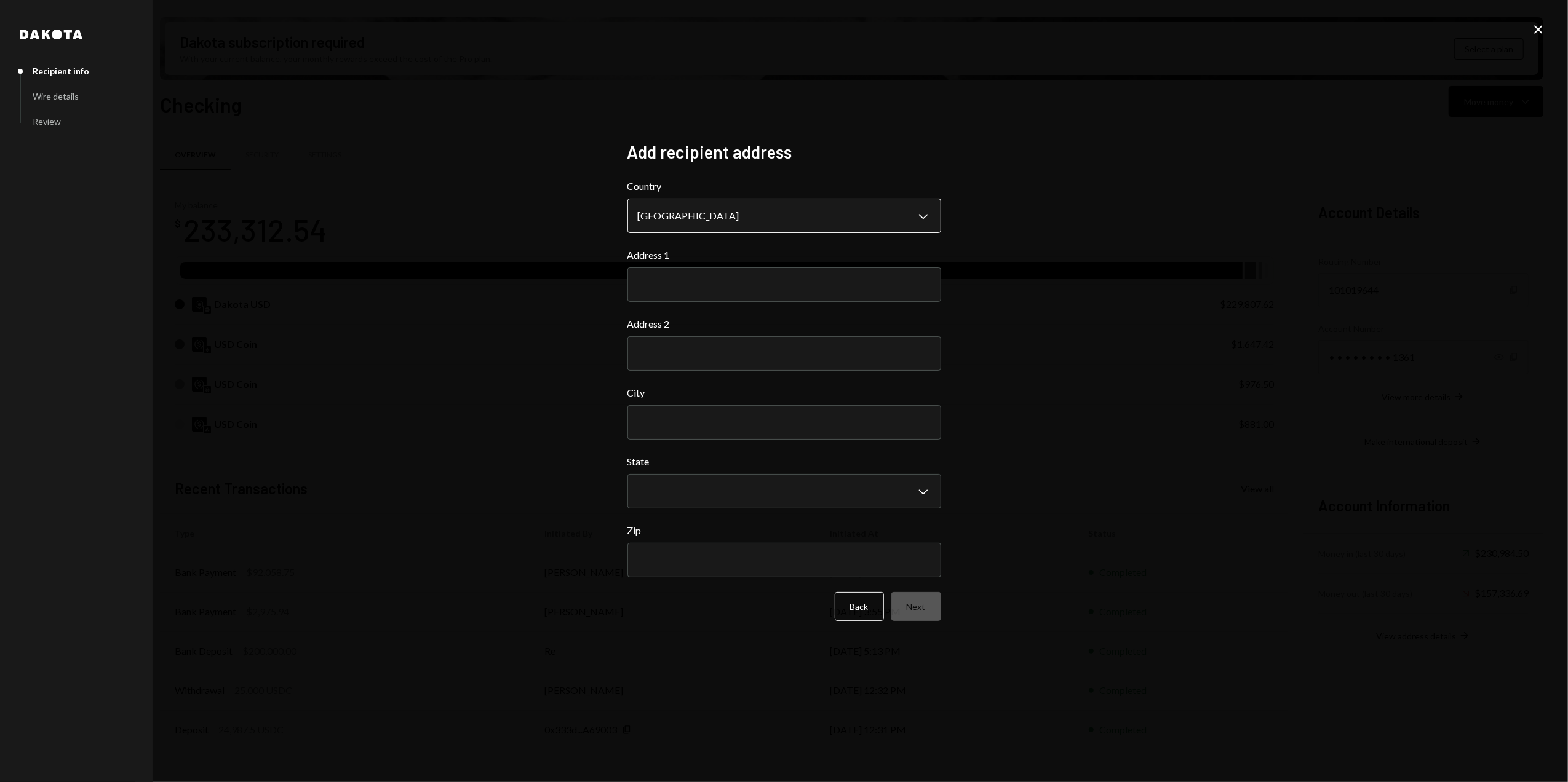
click at [782, 217] on body "R Resilience Found... Caret Down Home Home Inbox Inbox Activities Transactions …" at bounding box center [784, 391] width 1568 height 782
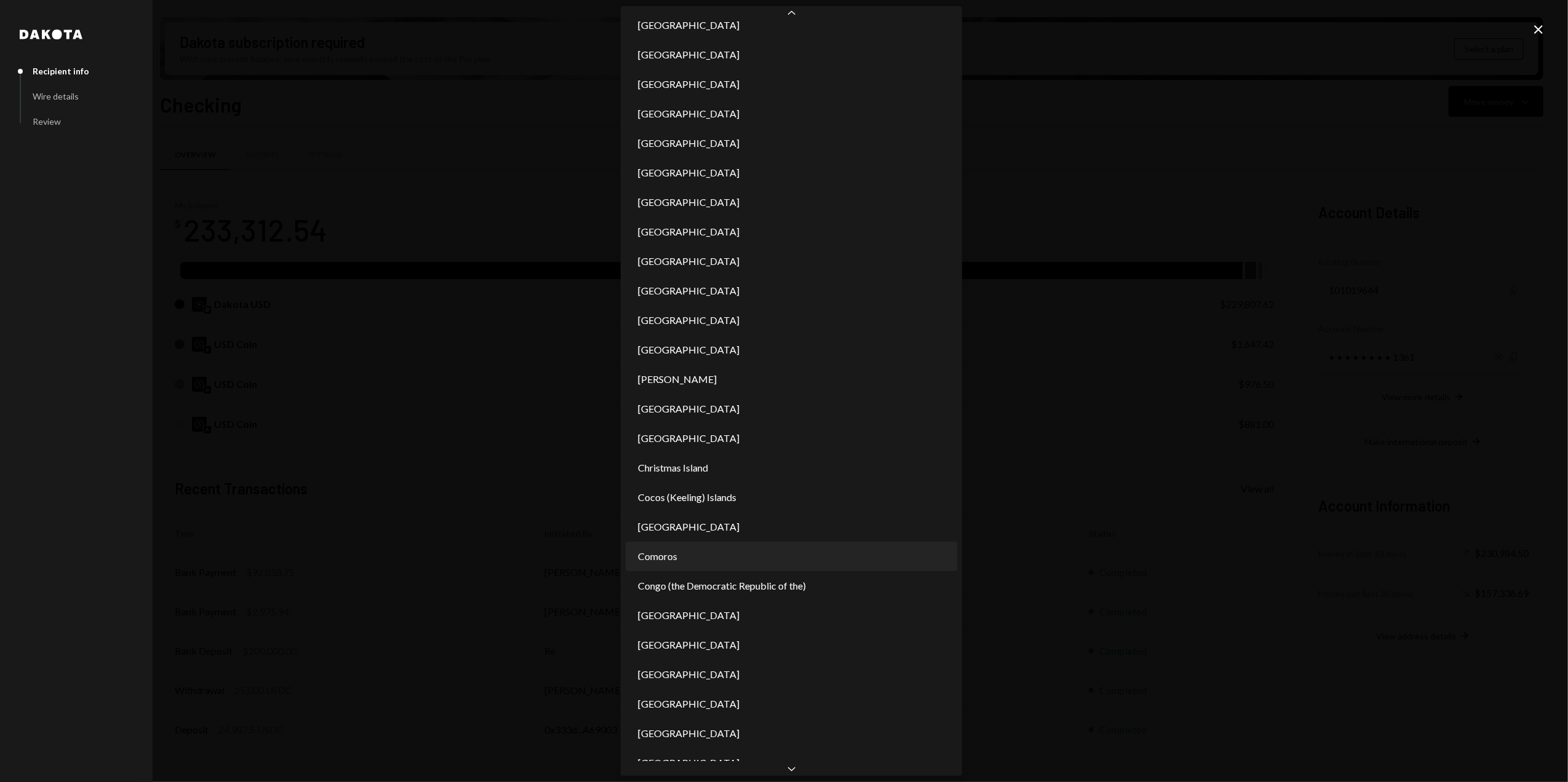
scroll to position [943, 0]
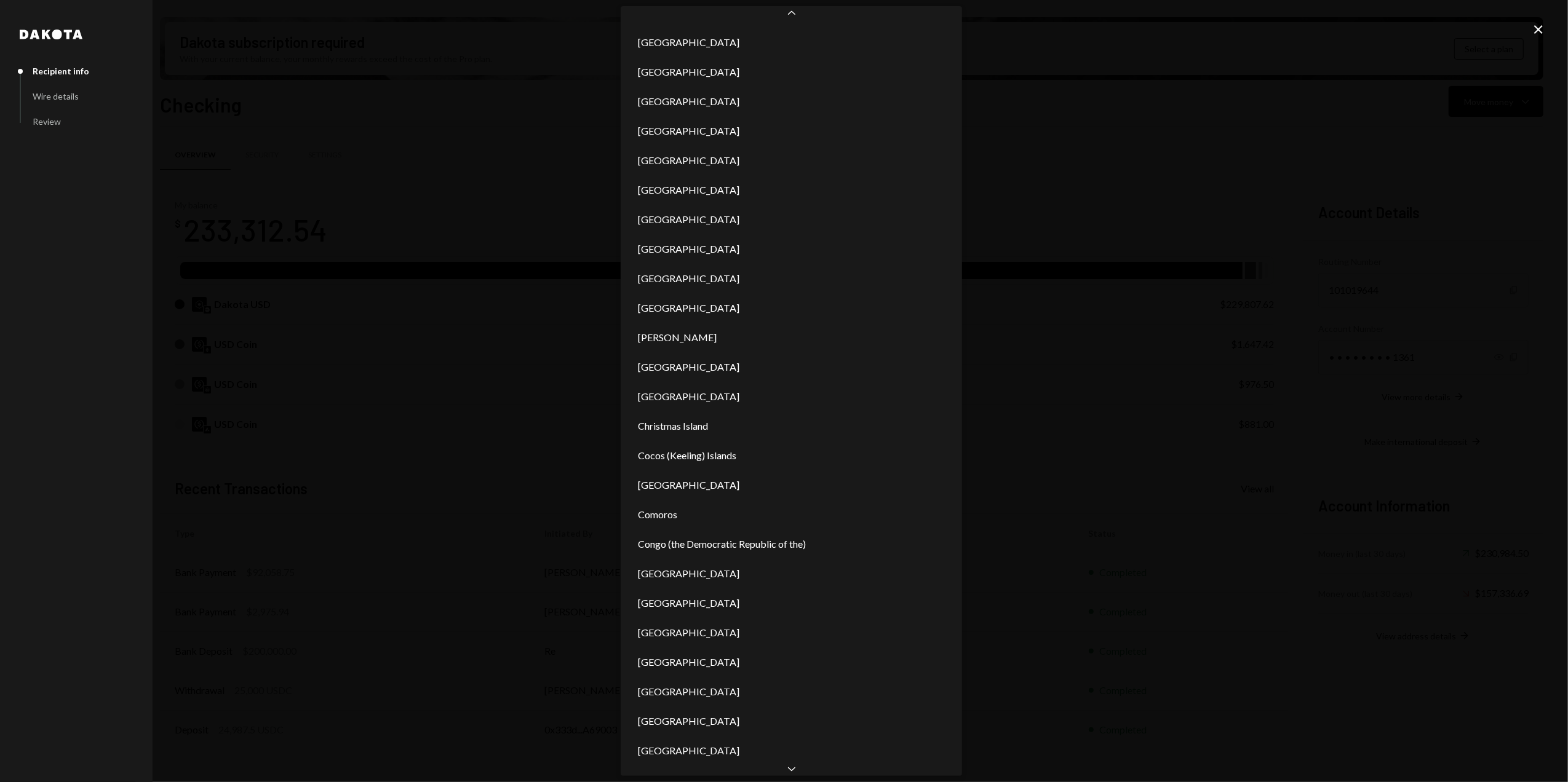
select select "***"
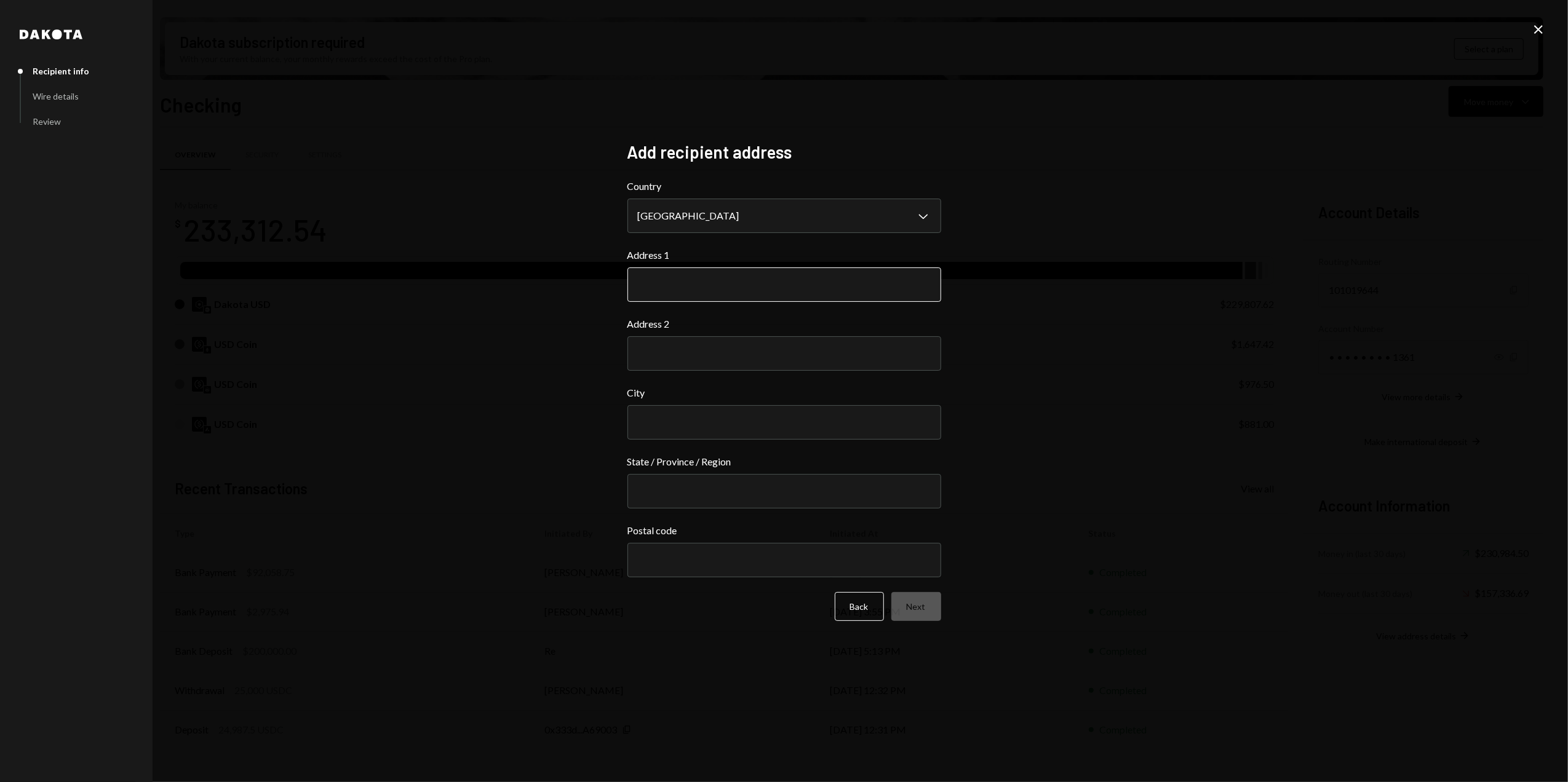
click at [690, 281] on input "Address 1" at bounding box center [784, 284] width 314 height 34
type input "**********"
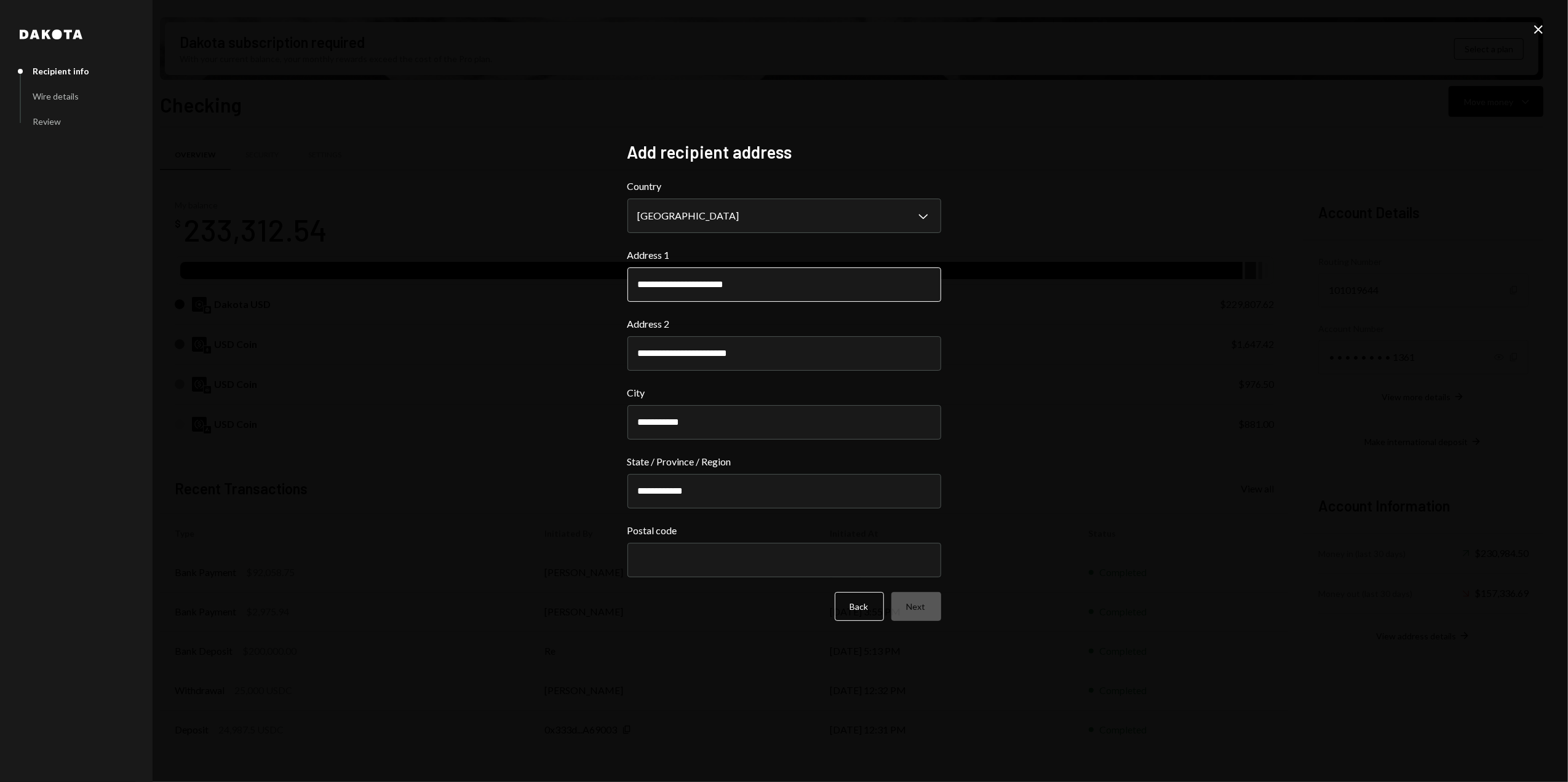
type input "********"
click at [913, 609] on button "Next" at bounding box center [916, 606] width 50 height 29
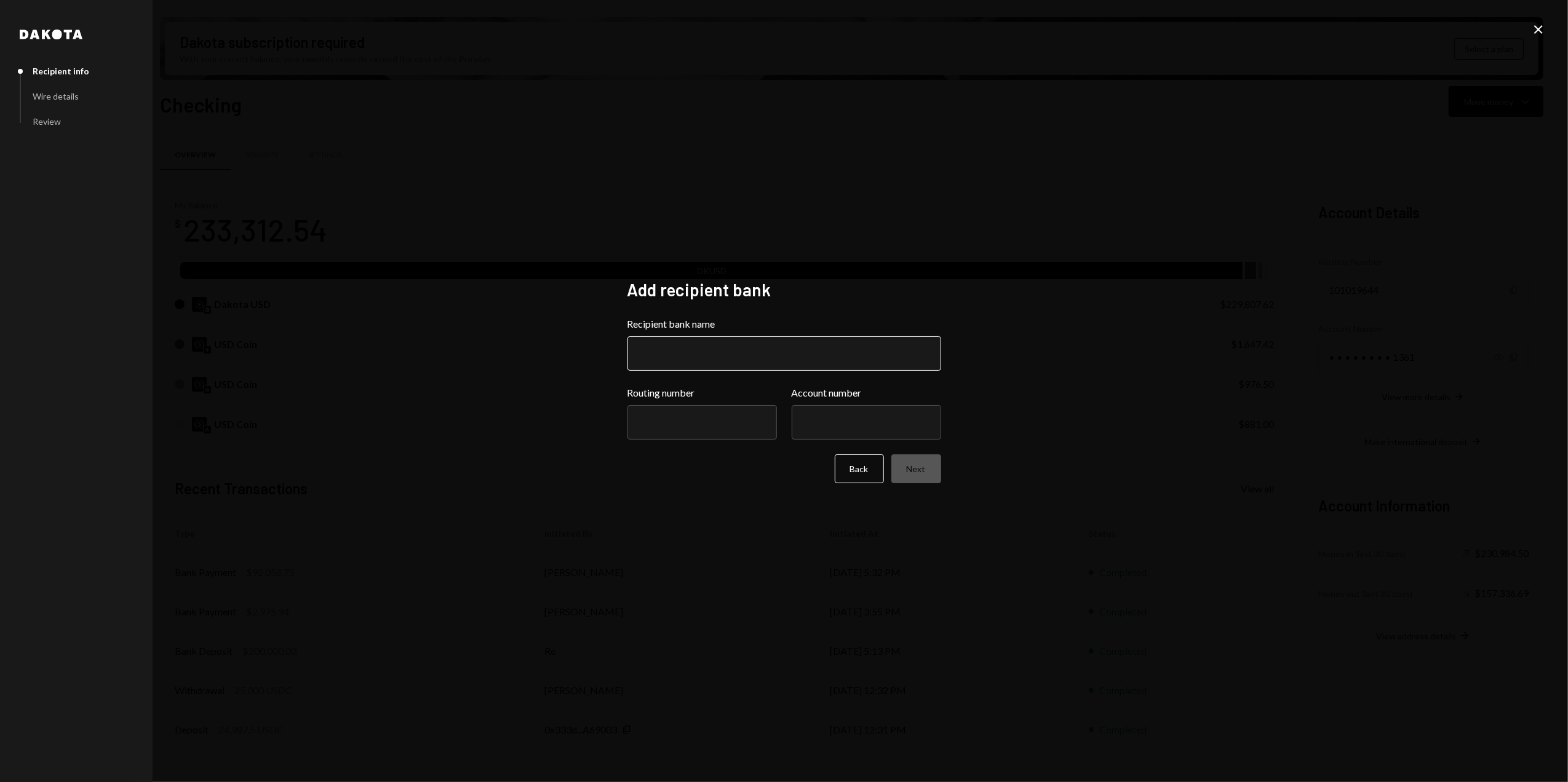
click at [692, 350] on input "Recipient bank name" at bounding box center [784, 354] width 314 height 34
type input "**********"
click at [421, 598] on div "**********" at bounding box center [784, 391] width 1568 height 782
drag, startPoint x: 1536, startPoint y: 27, endPoint x: 1523, endPoint y: 27, distance: 13.0
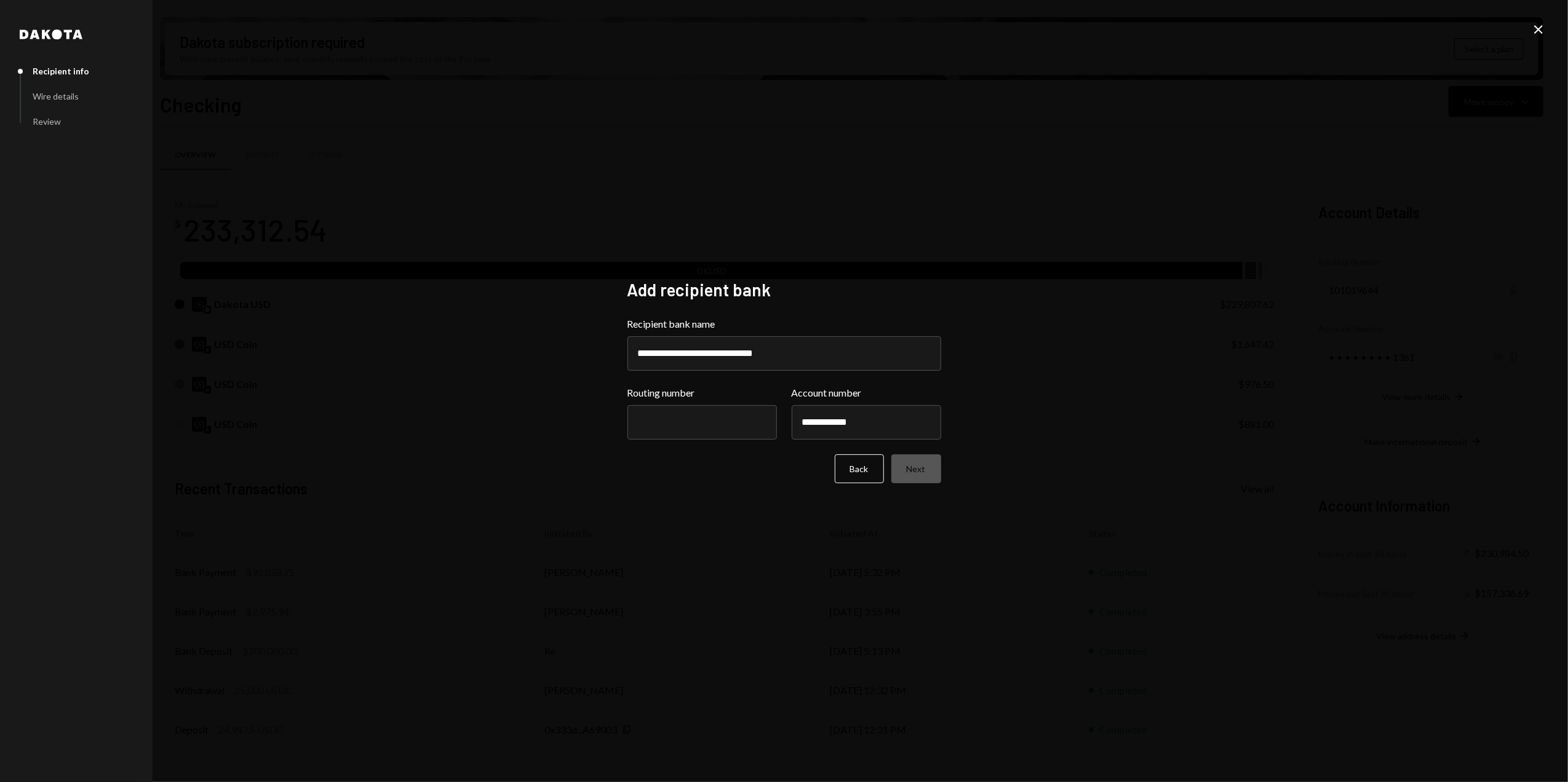
click at [1536, 27] on icon at bounding box center [1539, 30] width 9 height 9
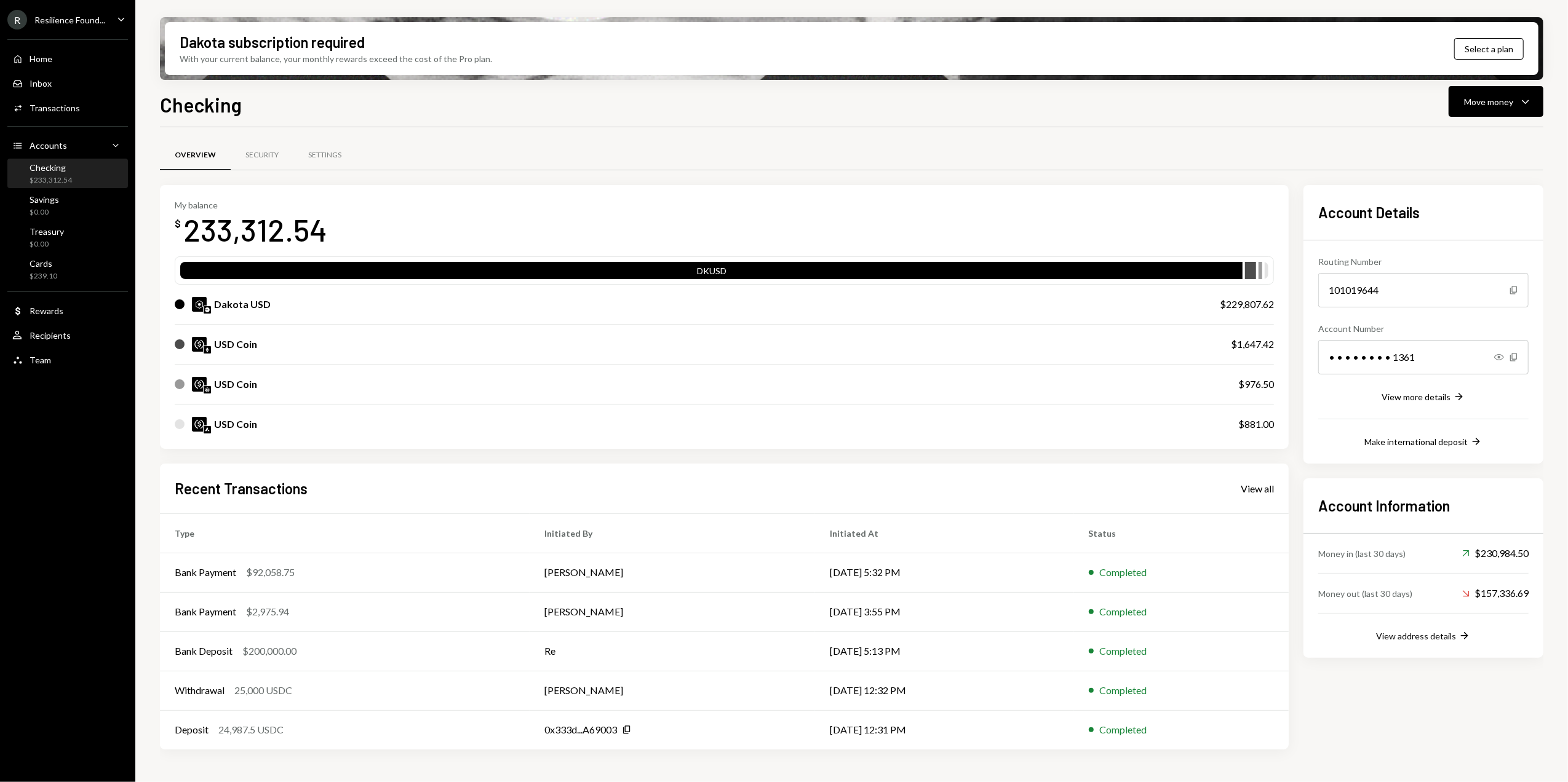
click at [56, 18] on div "Resilience Found..." at bounding box center [70, 20] width 70 height 11
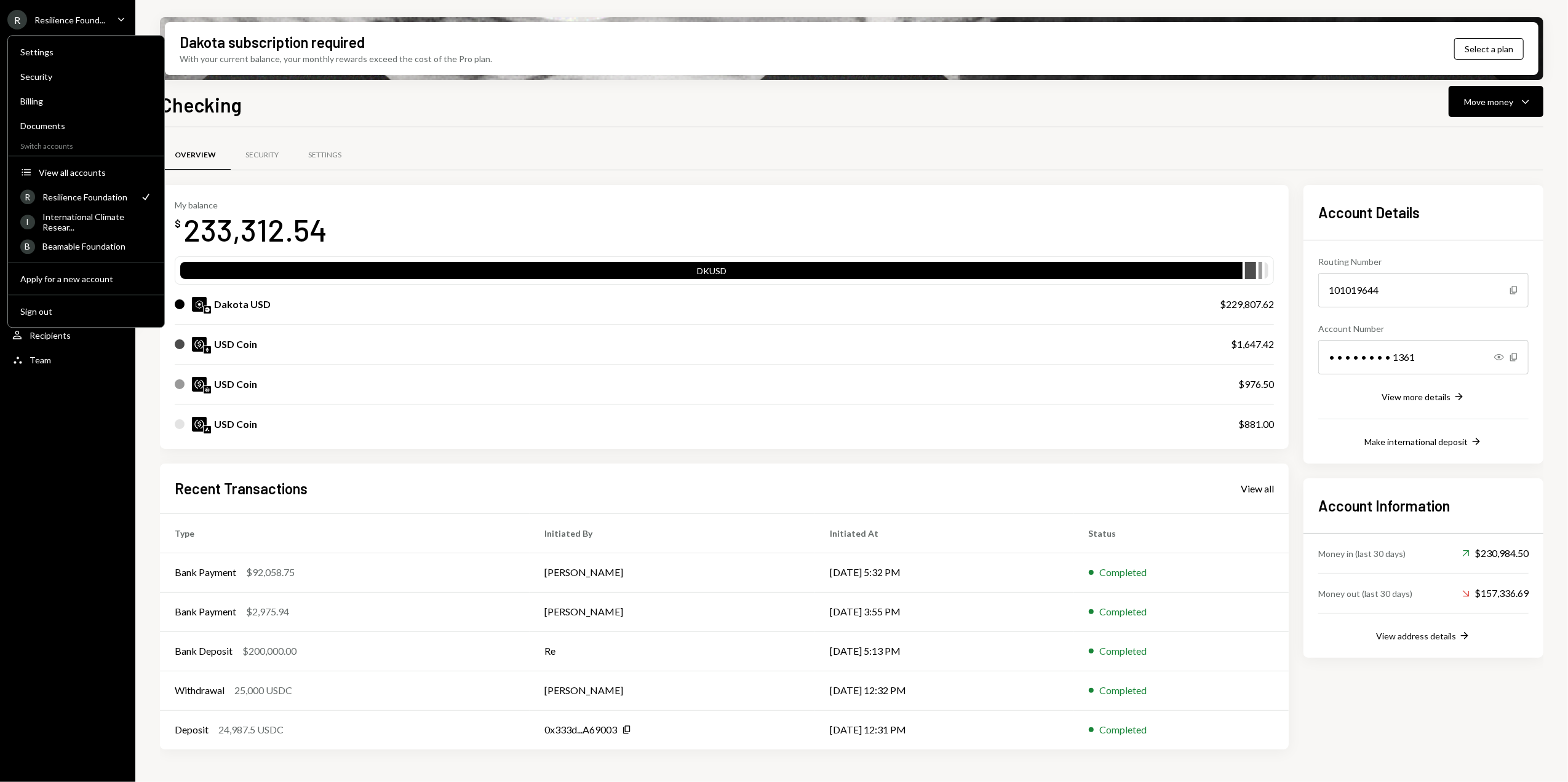
click at [527, 161] on div "Overview Security Settings" at bounding box center [852, 156] width 1384 height 32
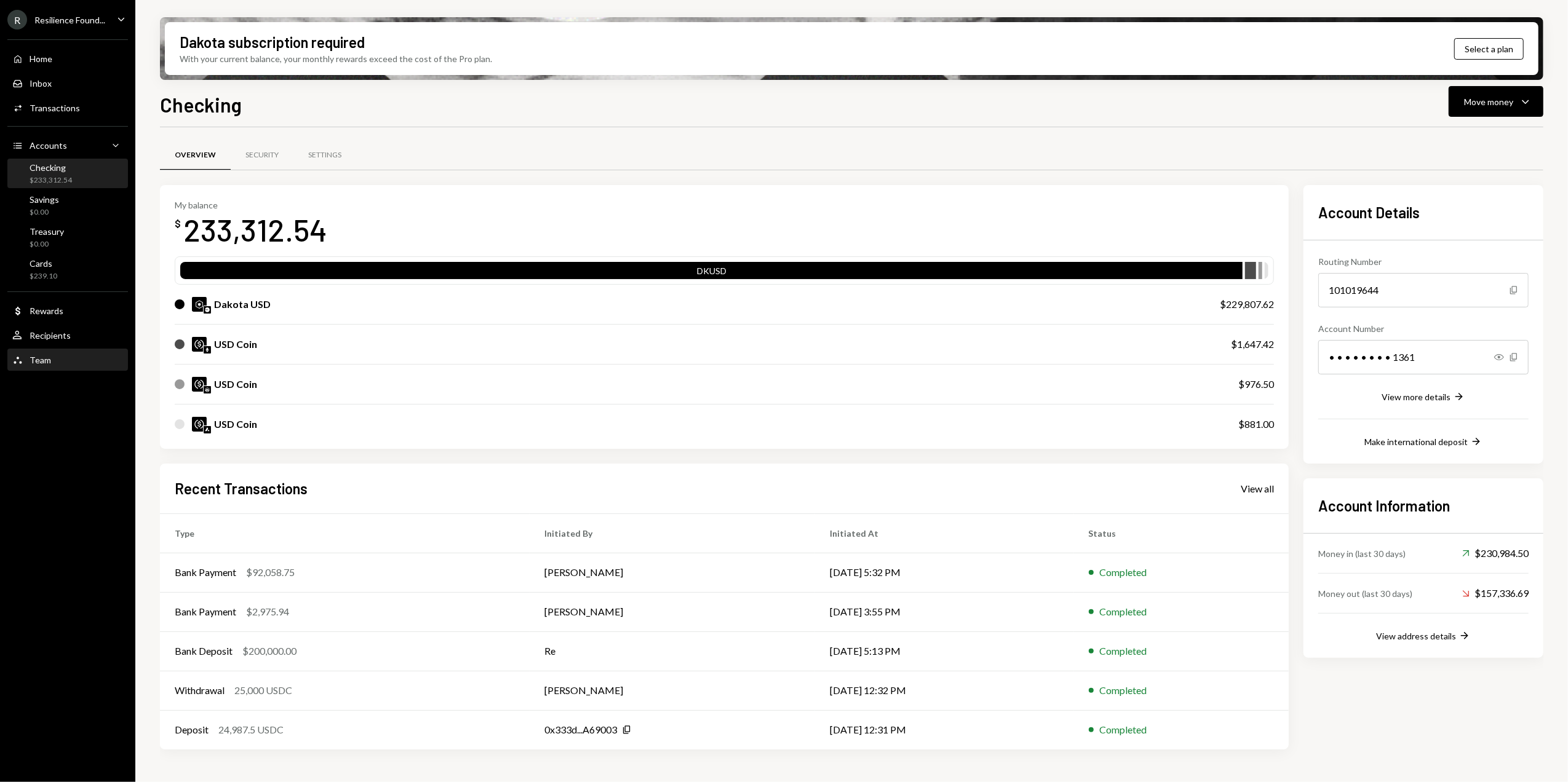
click at [43, 364] on div "Team" at bounding box center [40, 360] width 21 height 11
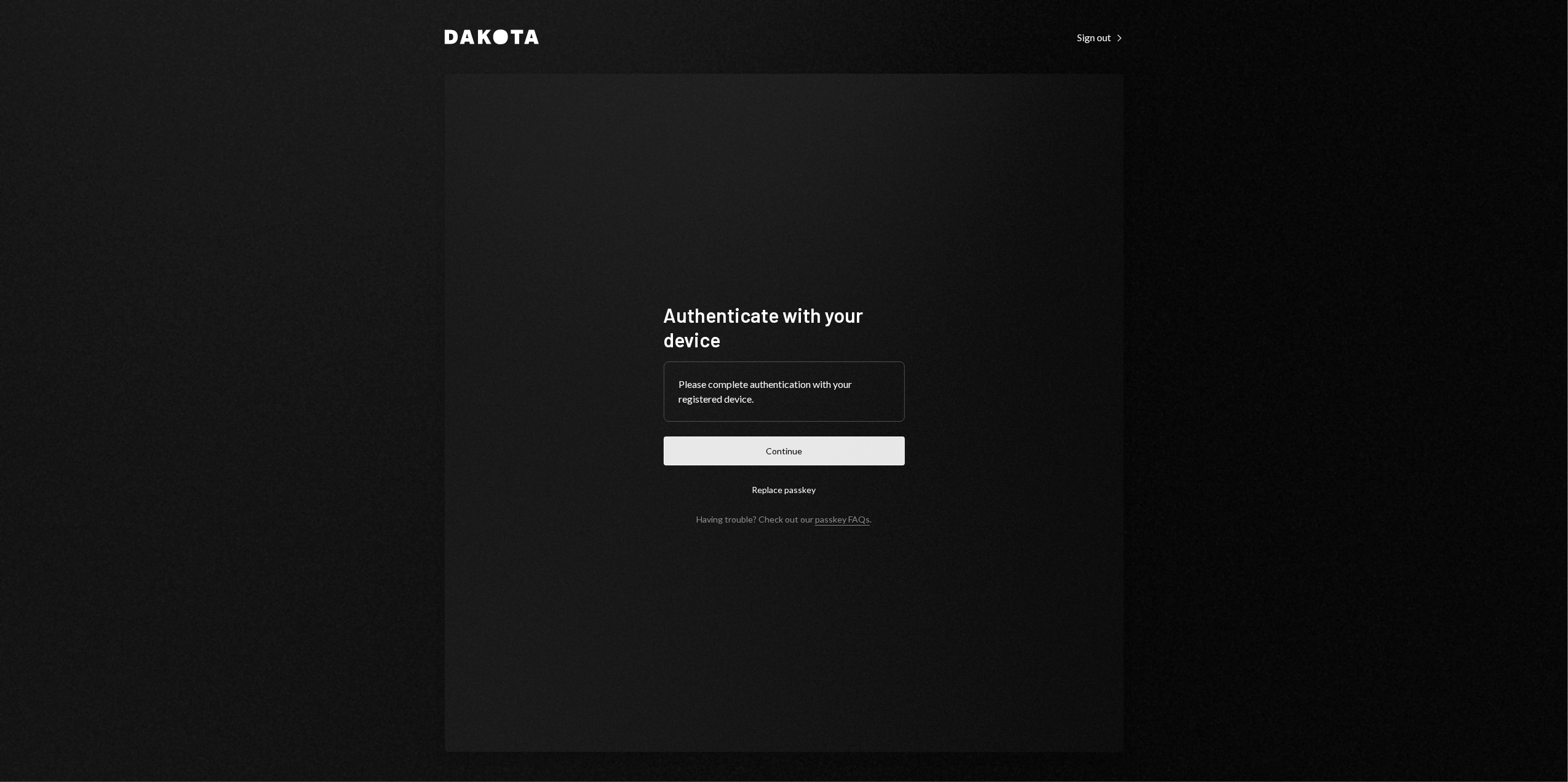
click at [783, 450] on button "Continue" at bounding box center [785, 450] width 241 height 29
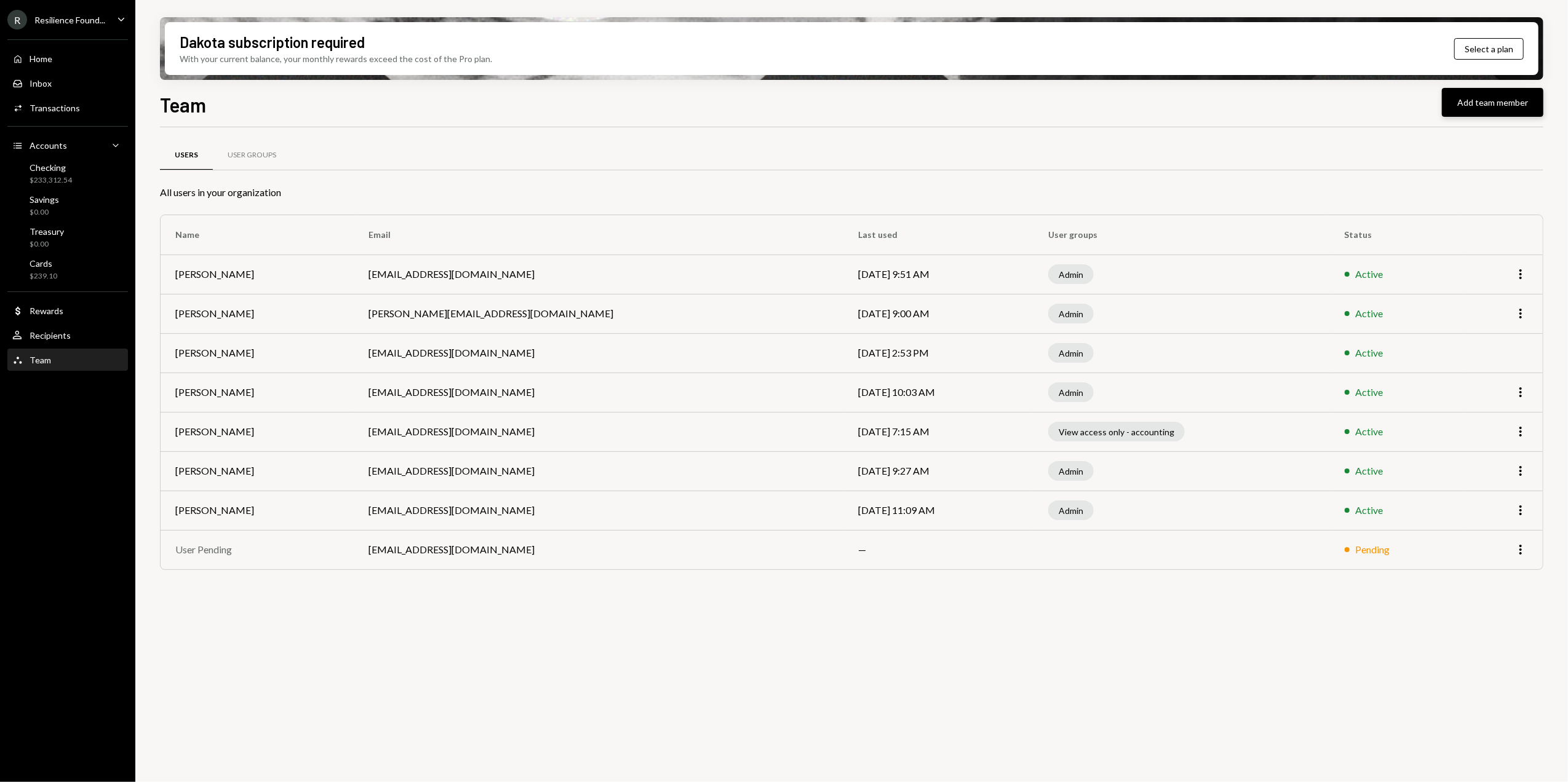
click at [1476, 106] on button "Add team member" at bounding box center [1492, 102] width 101 height 29
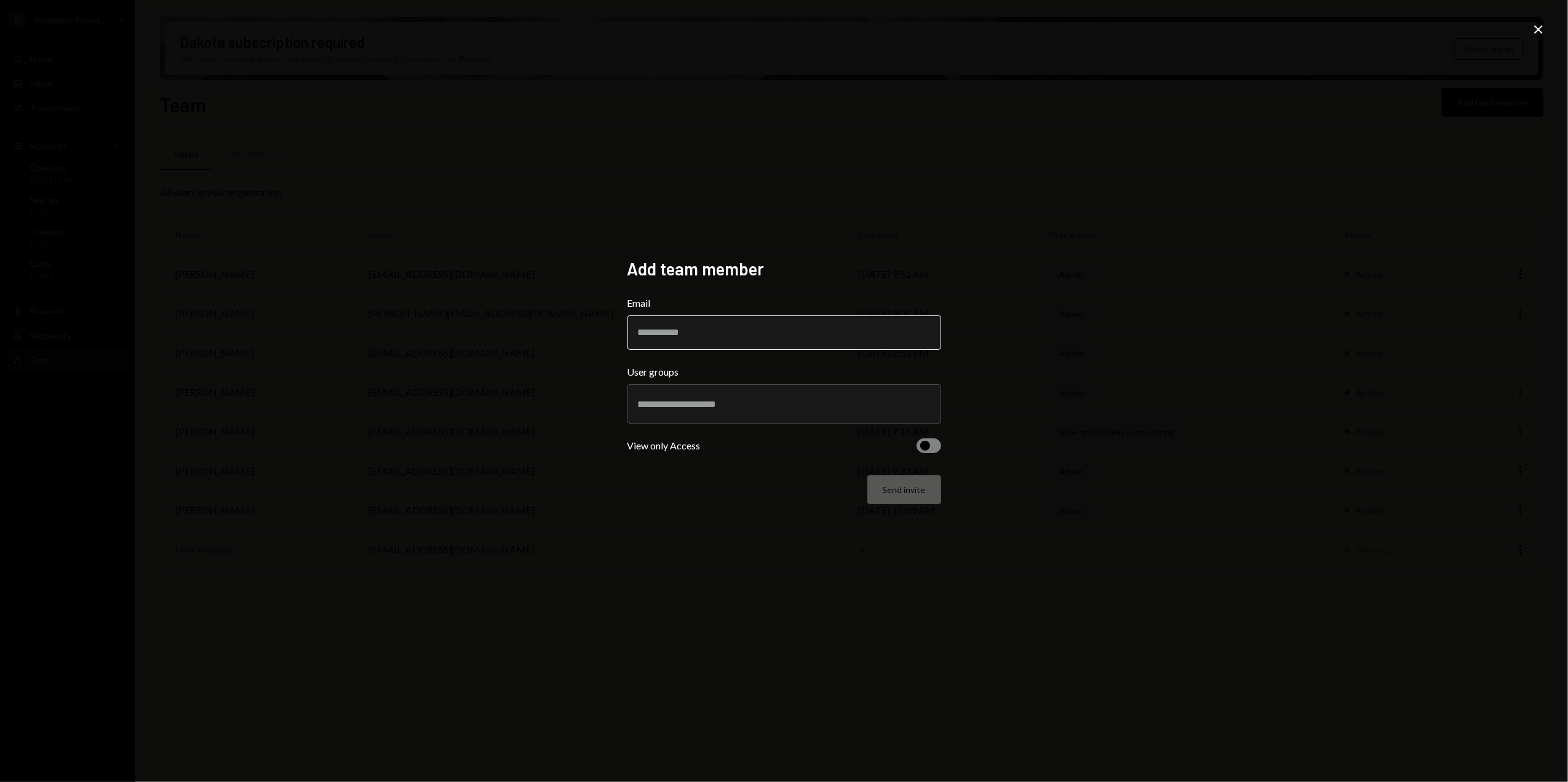
click at [660, 335] on input "Email" at bounding box center [784, 333] width 314 height 34
type input "**********"
click at [694, 400] on input "text" at bounding box center [784, 404] width 293 height 11
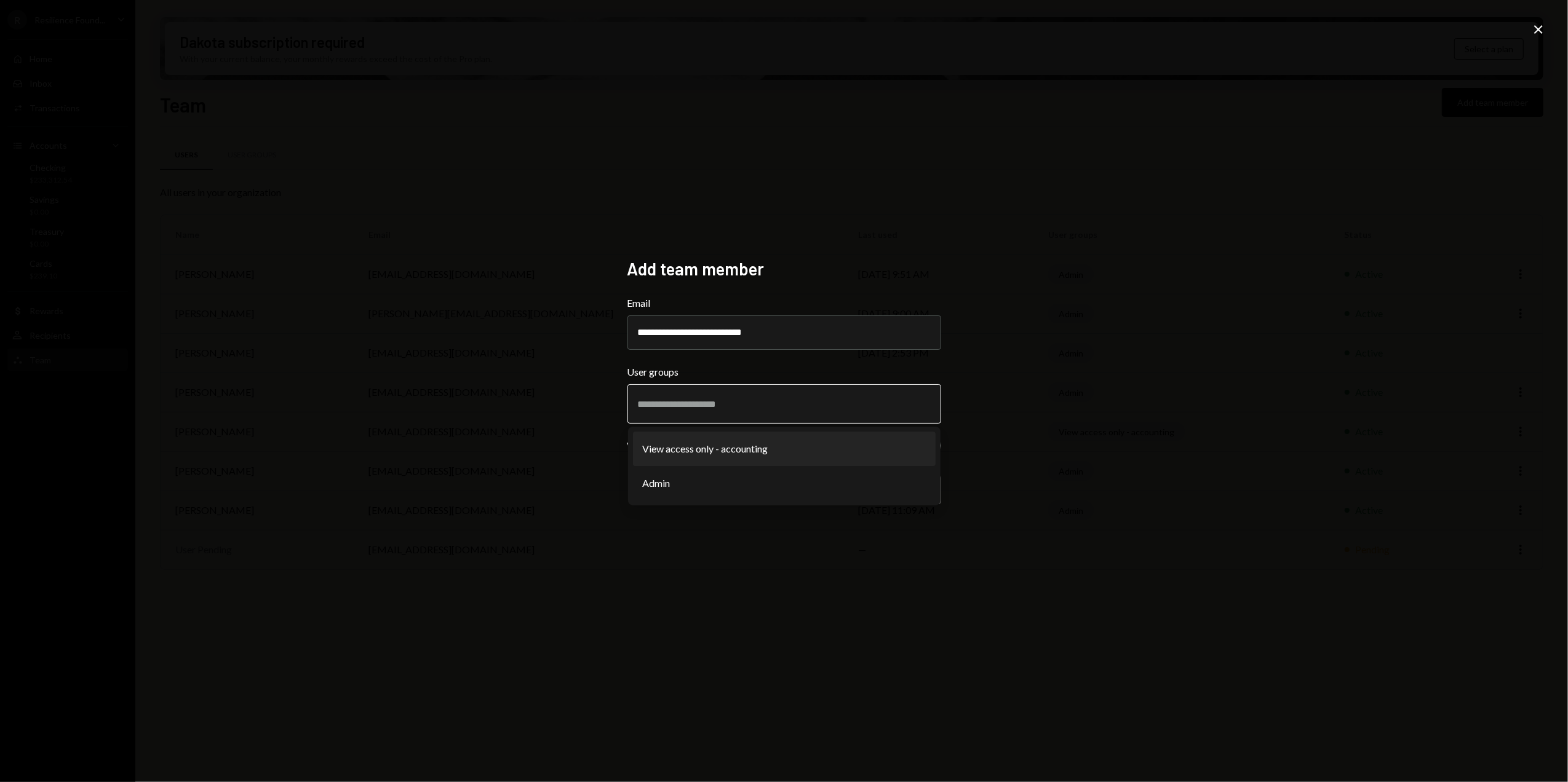
click at [697, 449] on li "View access only - accounting" at bounding box center [785, 449] width 303 height 34
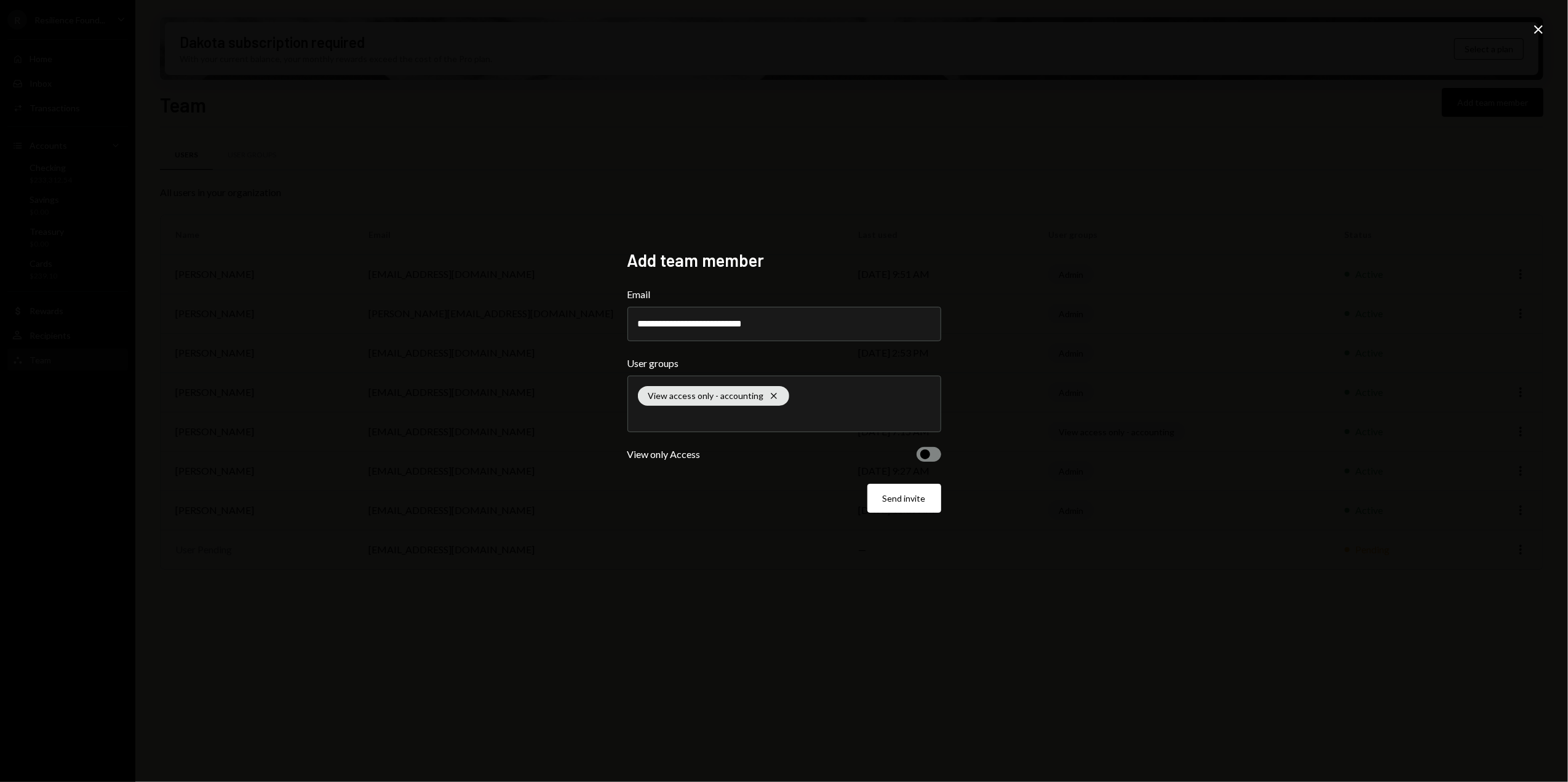
click at [930, 451] on button "button" at bounding box center [929, 454] width 25 height 15
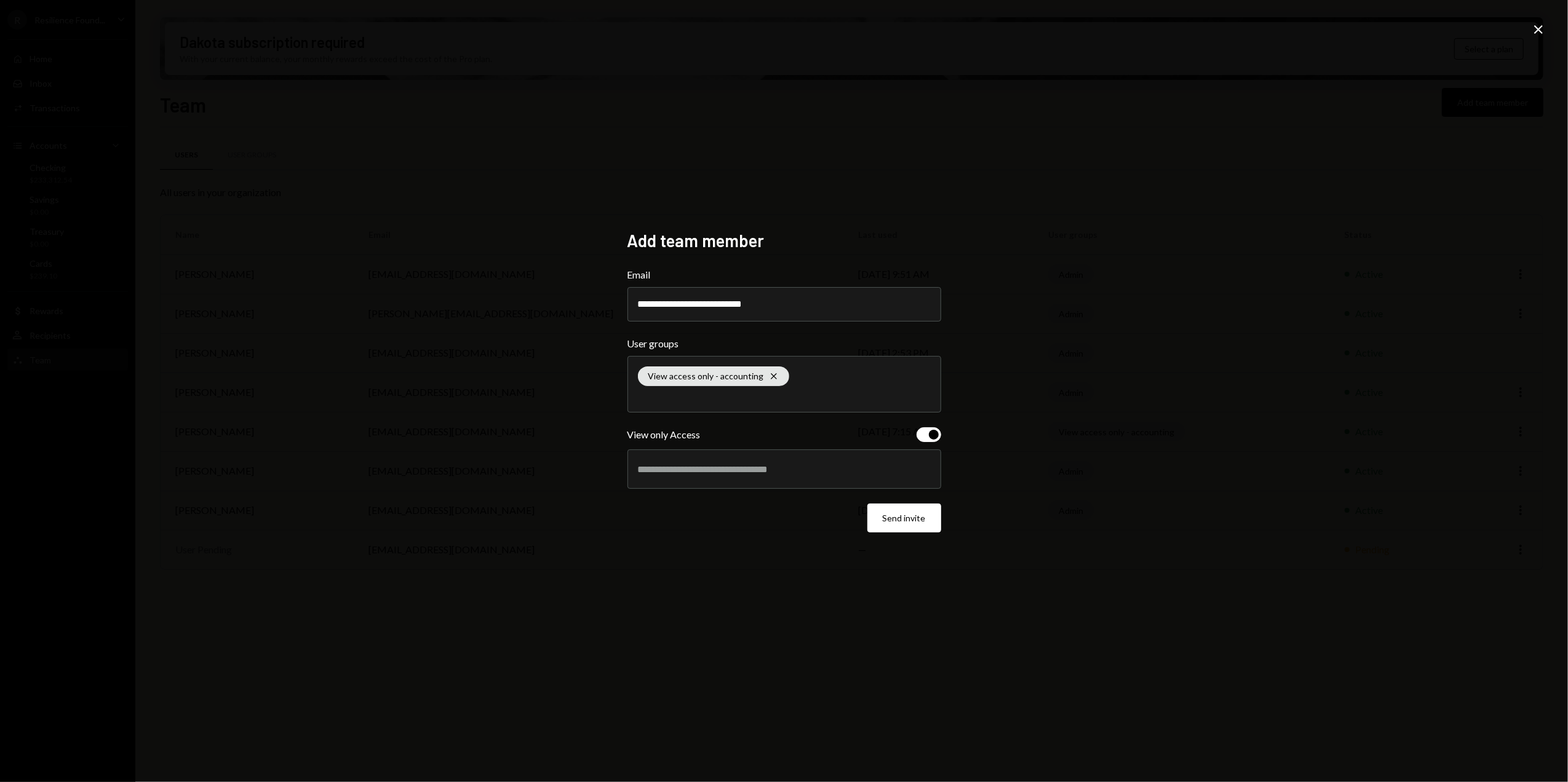
click at [673, 461] on div at bounding box center [784, 469] width 293 height 31
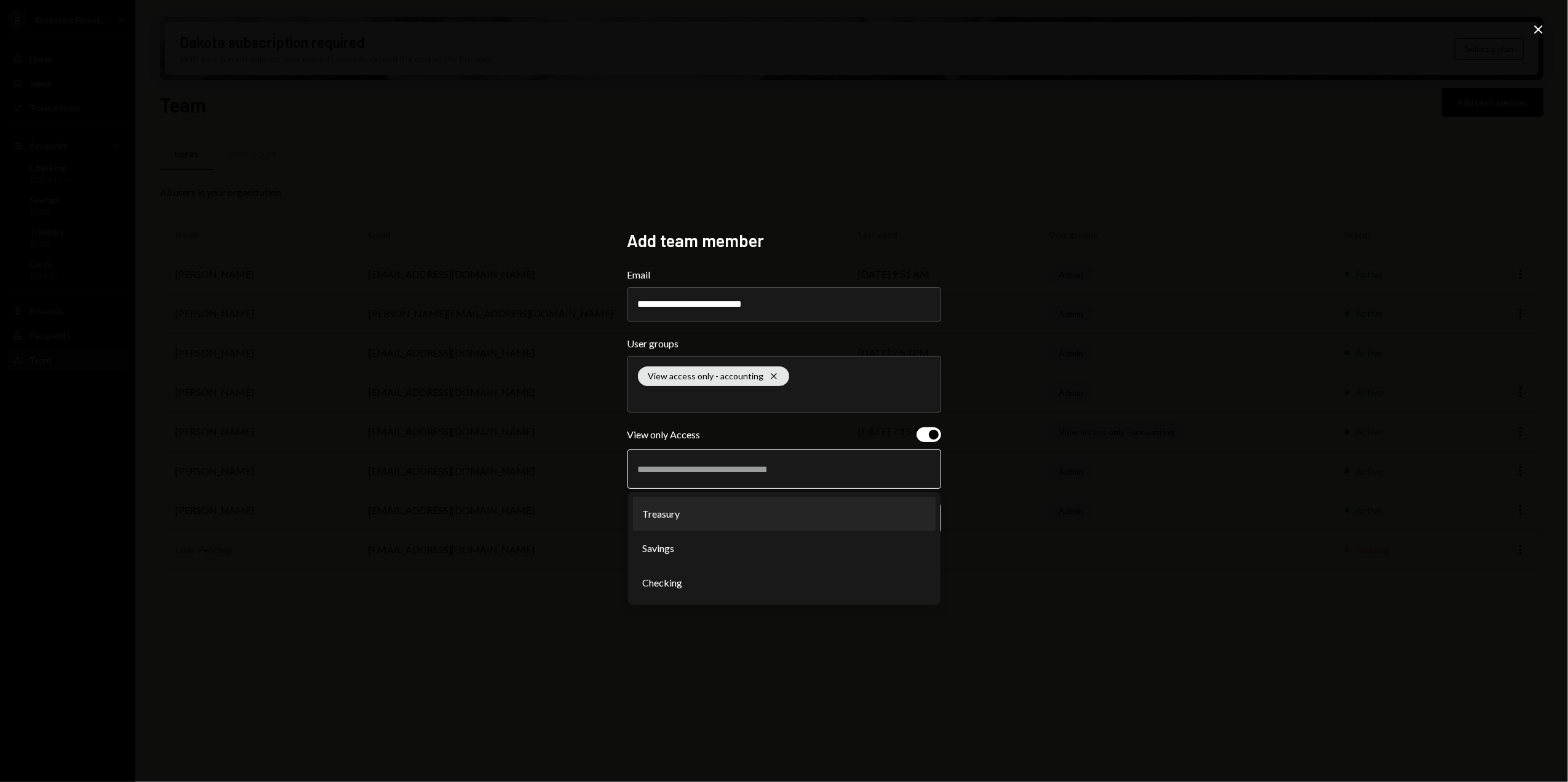
click at [683, 515] on li "Treasury" at bounding box center [785, 514] width 303 height 34
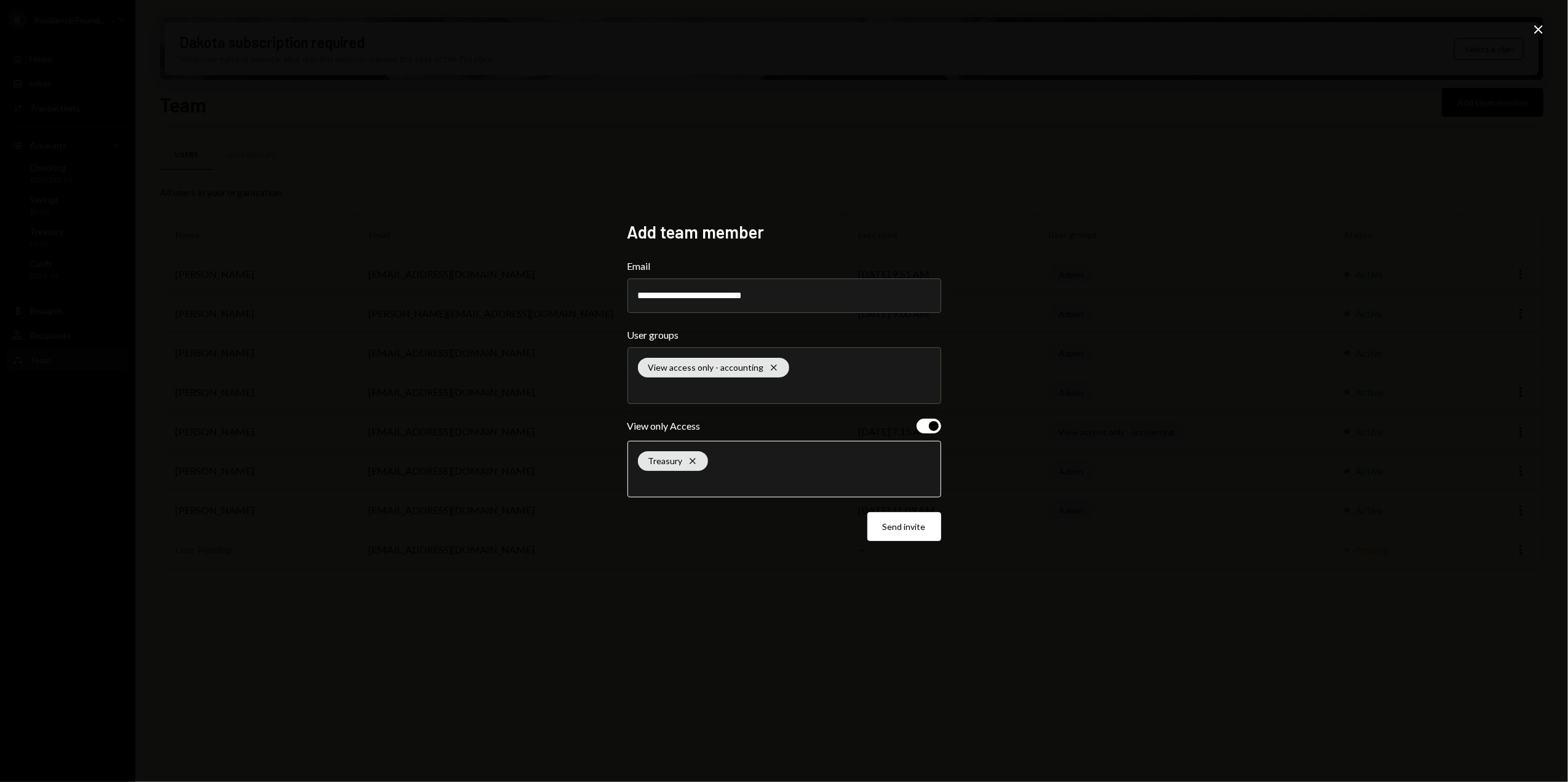
click at [722, 481] on input "text" at bounding box center [784, 481] width 293 height 11
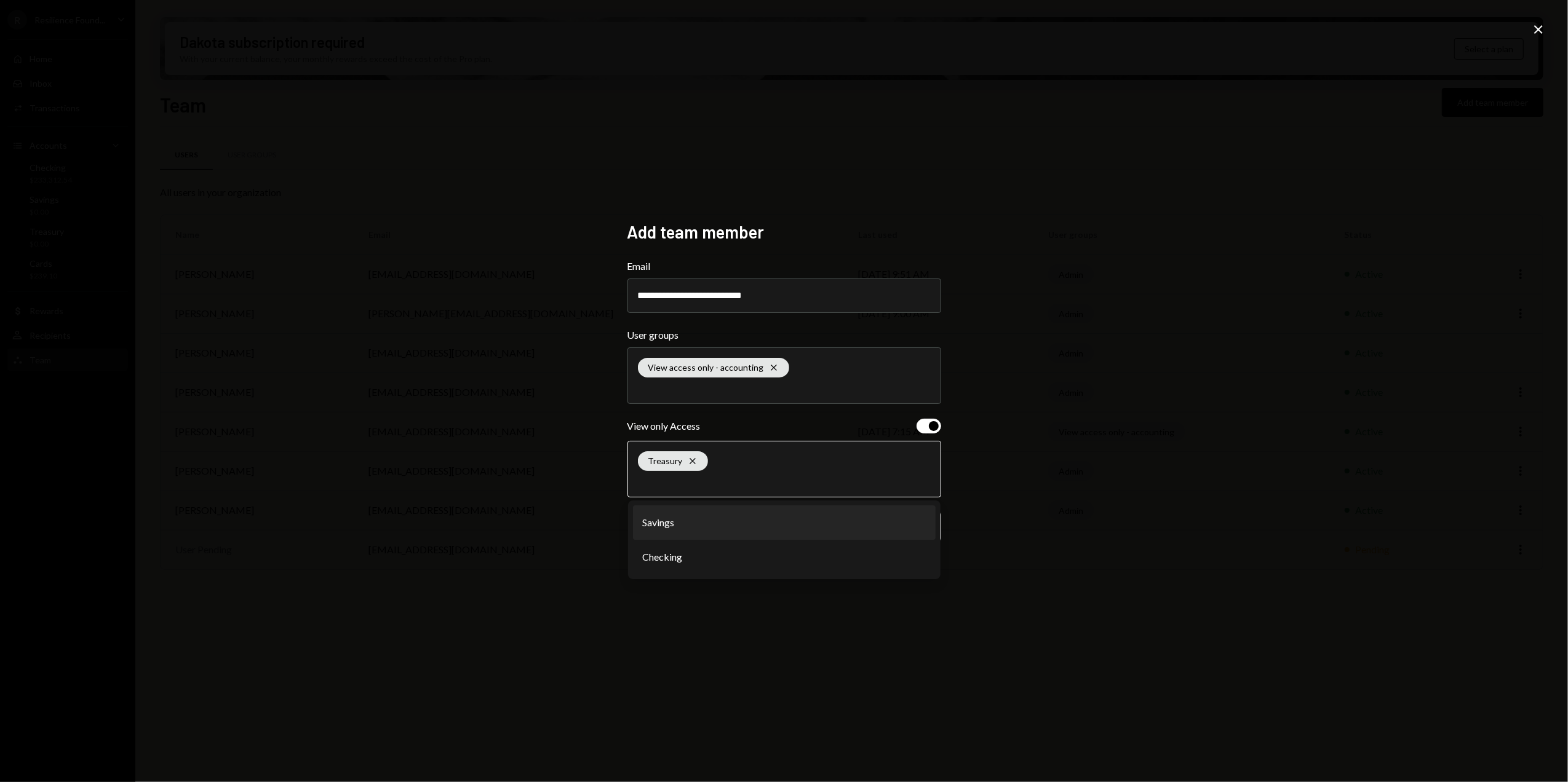
click at [698, 530] on li "Savings" at bounding box center [785, 523] width 303 height 34
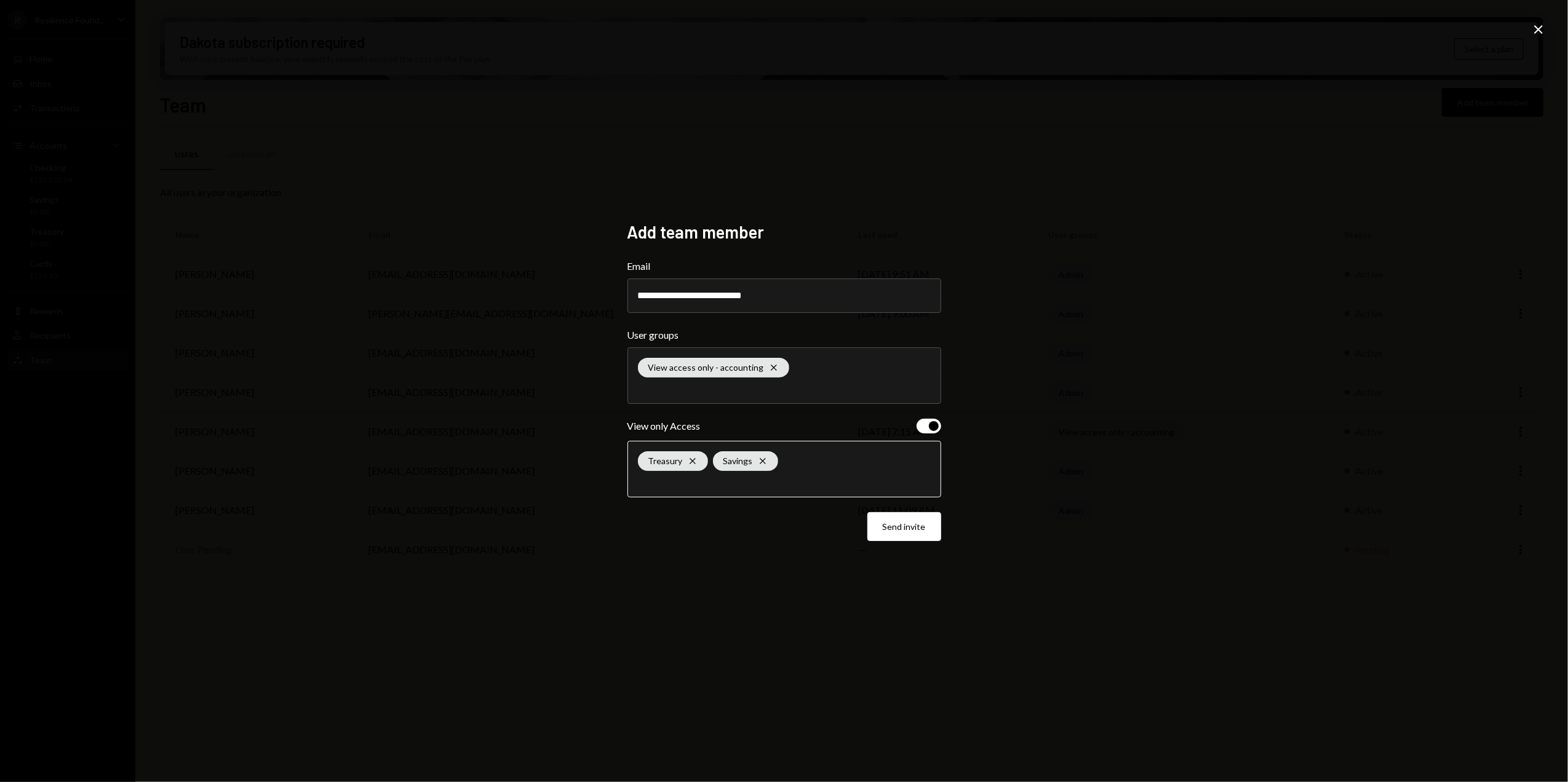
click at [740, 486] on input "text" at bounding box center [784, 481] width 293 height 11
click at [711, 531] on li "Checking" at bounding box center [785, 523] width 303 height 34
click at [901, 527] on button "Send invite" at bounding box center [905, 527] width 74 height 29
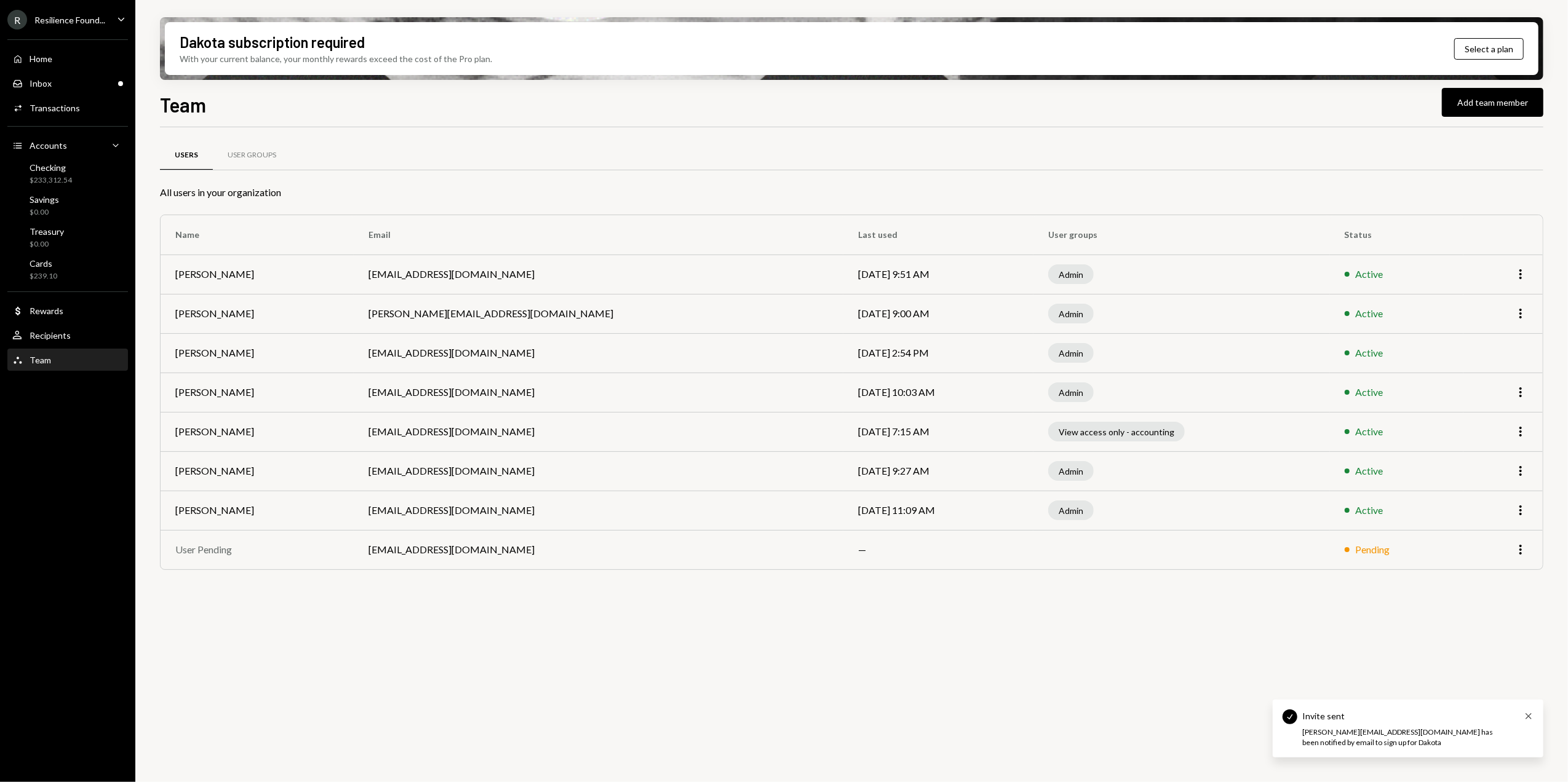
click at [1532, 719] on icon "Cross" at bounding box center [1528, 716] width 10 height 10
click at [67, 19] on div "Resilience Found..." at bounding box center [70, 20] width 70 height 11
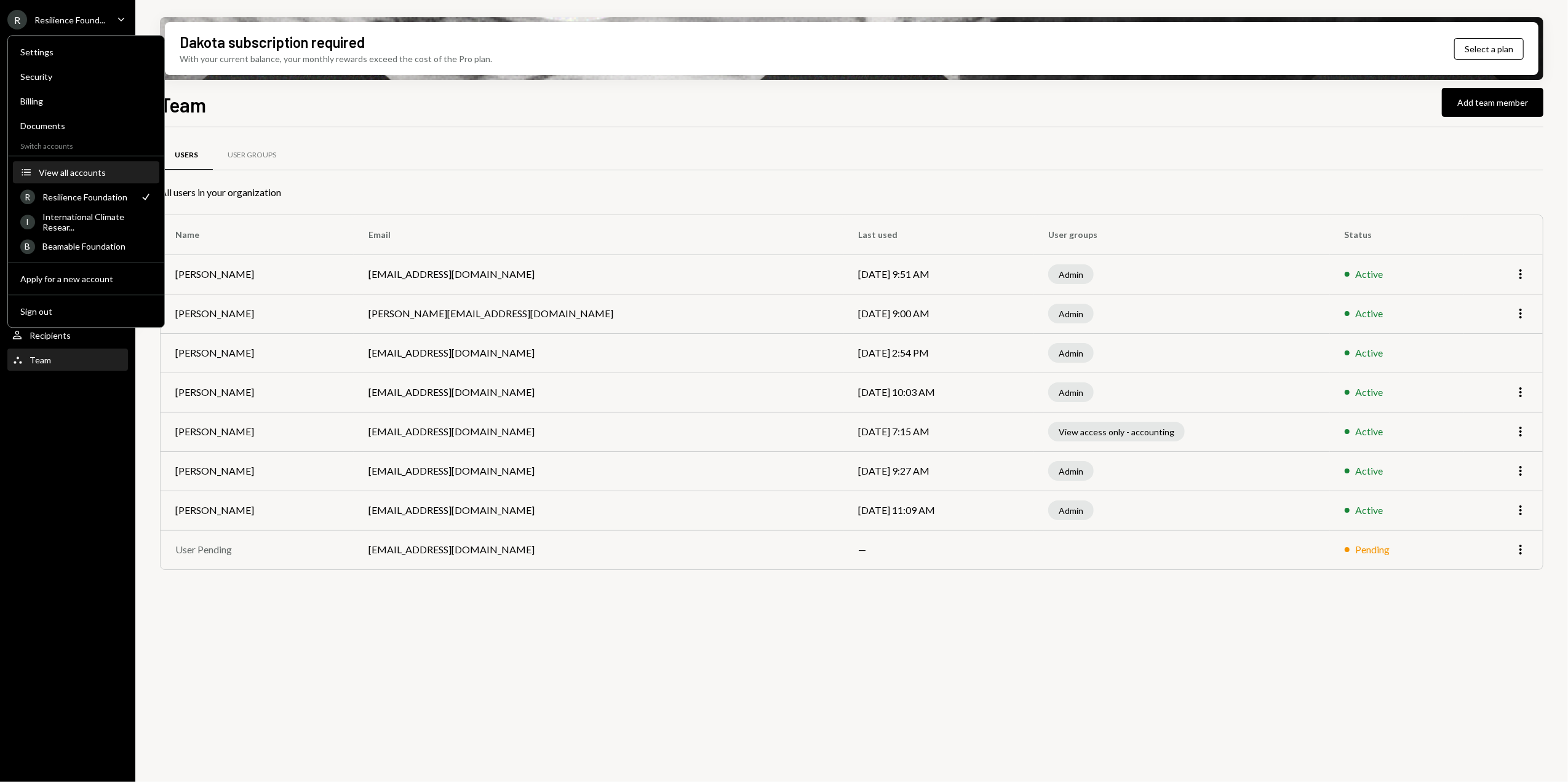
click at [77, 172] on div "View all accounts" at bounding box center [95, 172] width 114 height 11
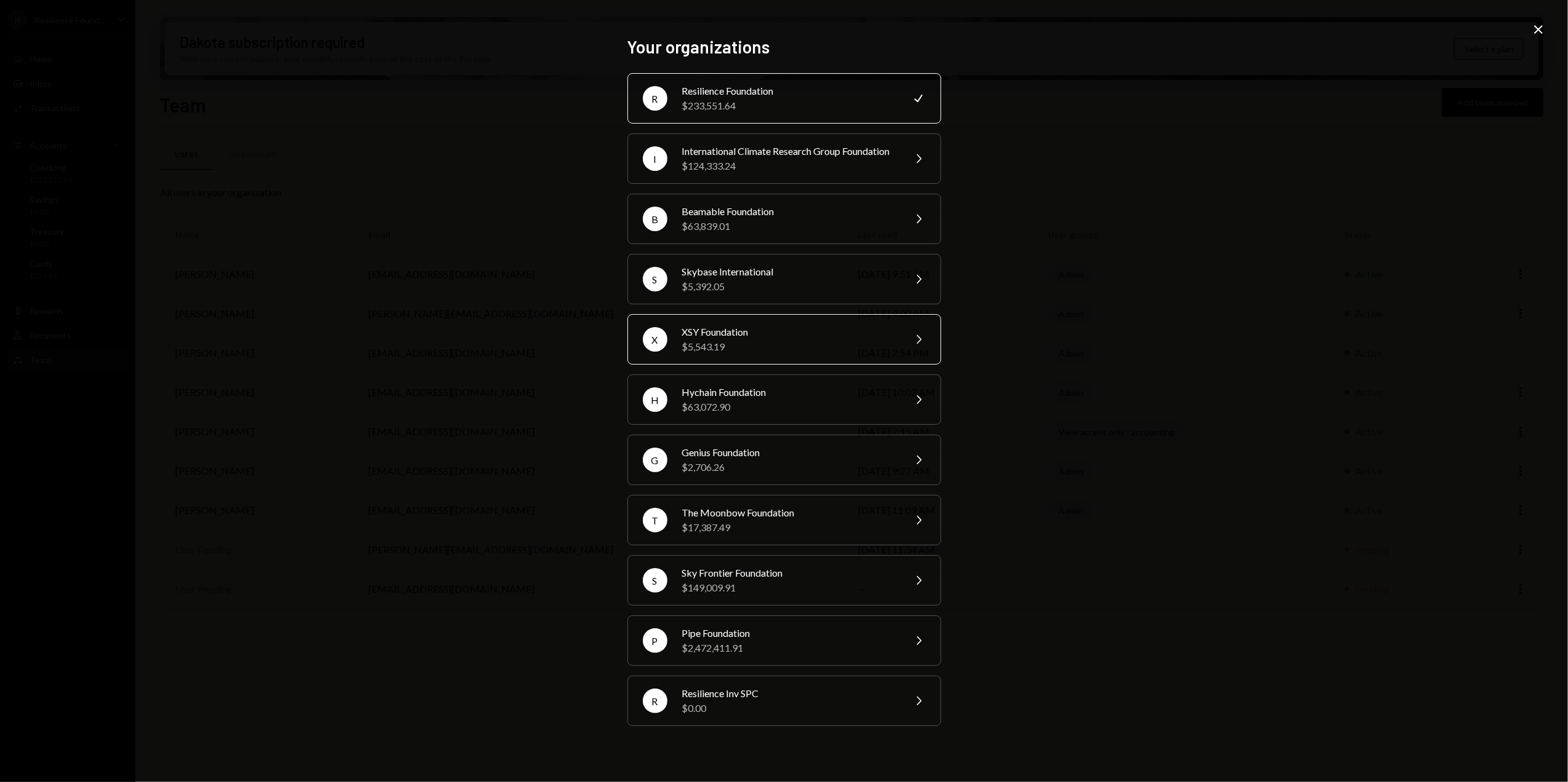
click at [766, 340] on div "XSY Foundation" at bounding box center [789, 332] width 214 height 15
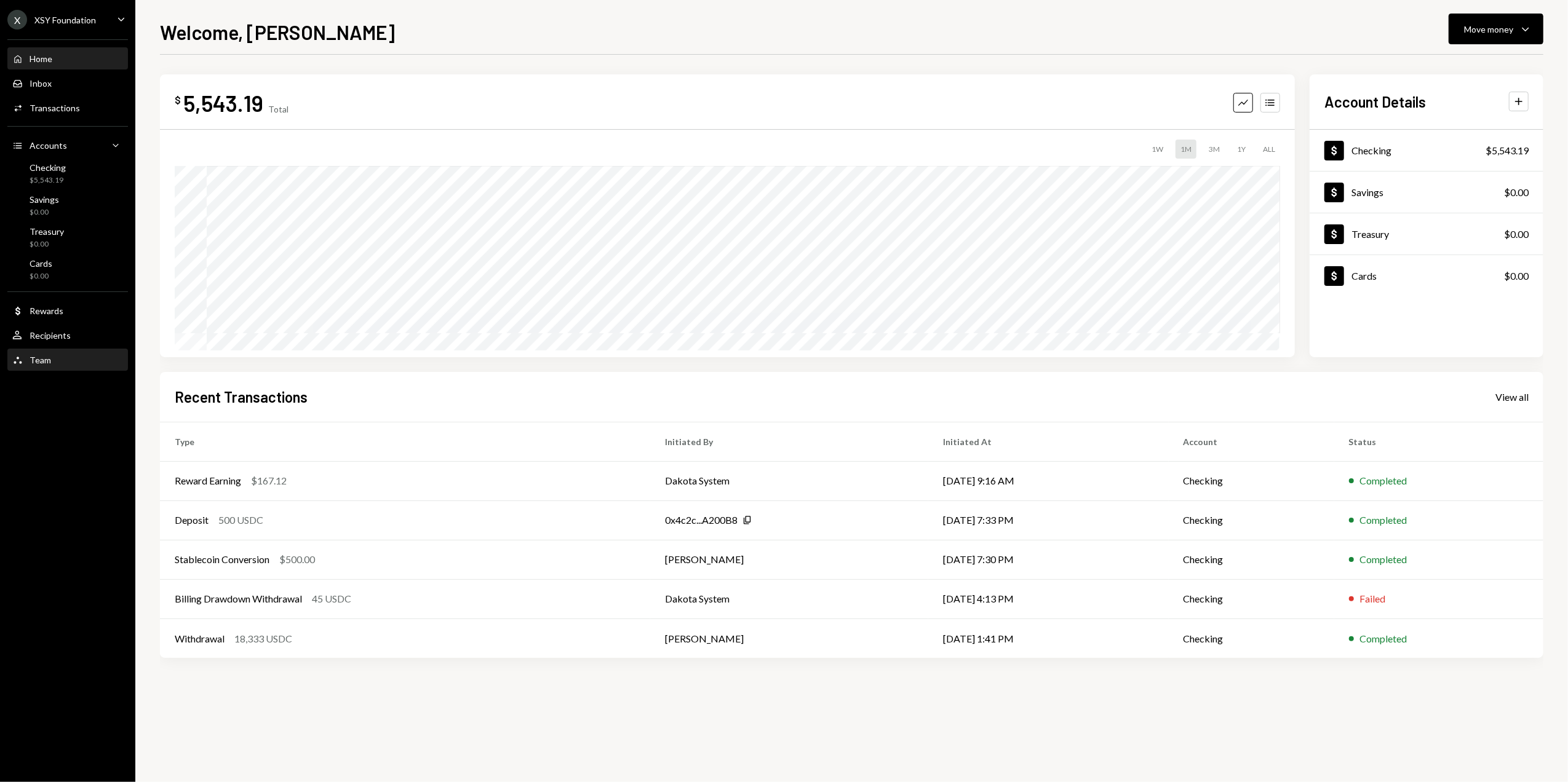
click at [52, 368] on div "Team Team" at bounding box center [68, 361] width 111 height 21
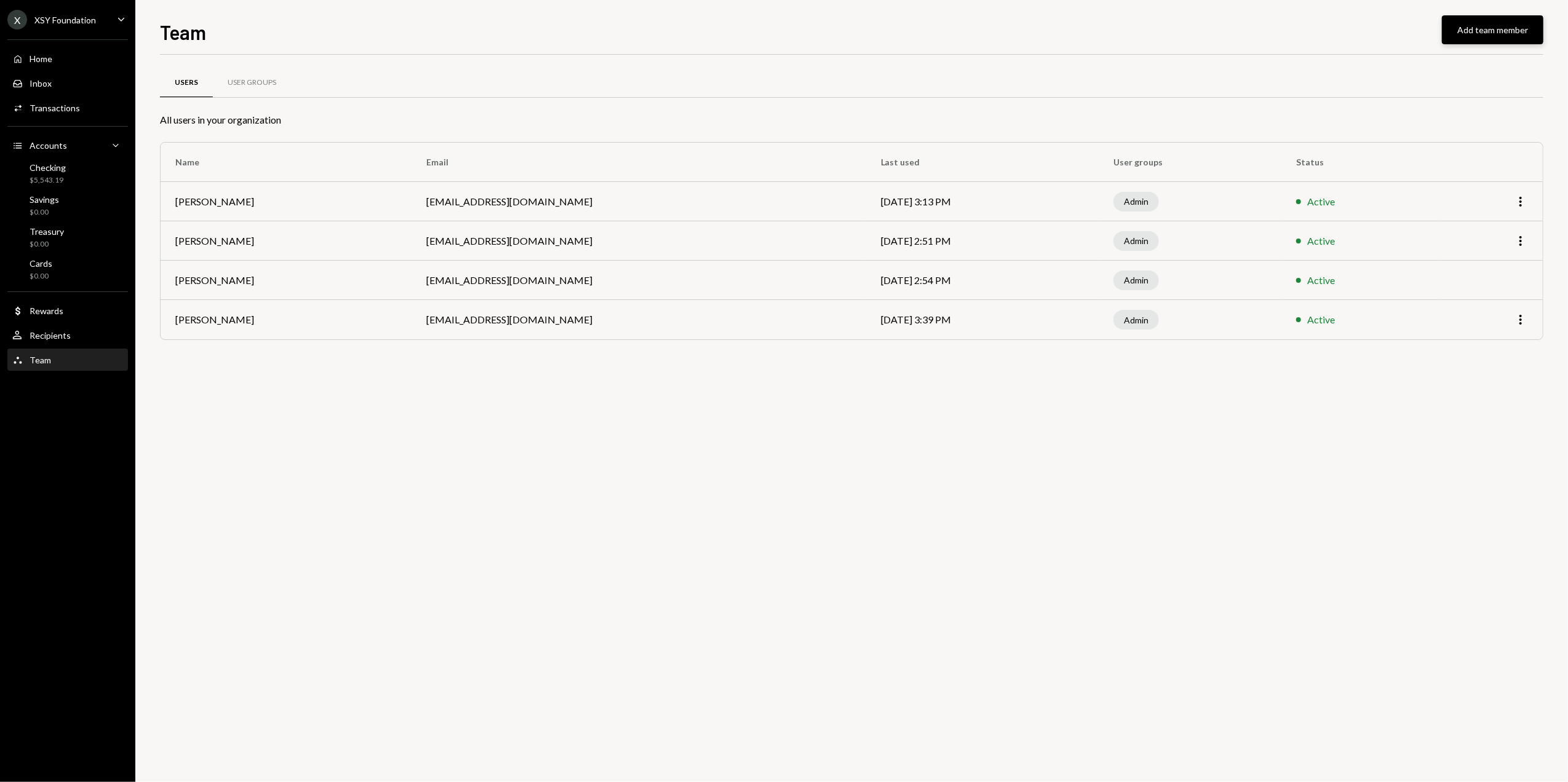
click at [1486, 32] on button "Add team member" at bounding box center [1492, 29] width 101 height 29
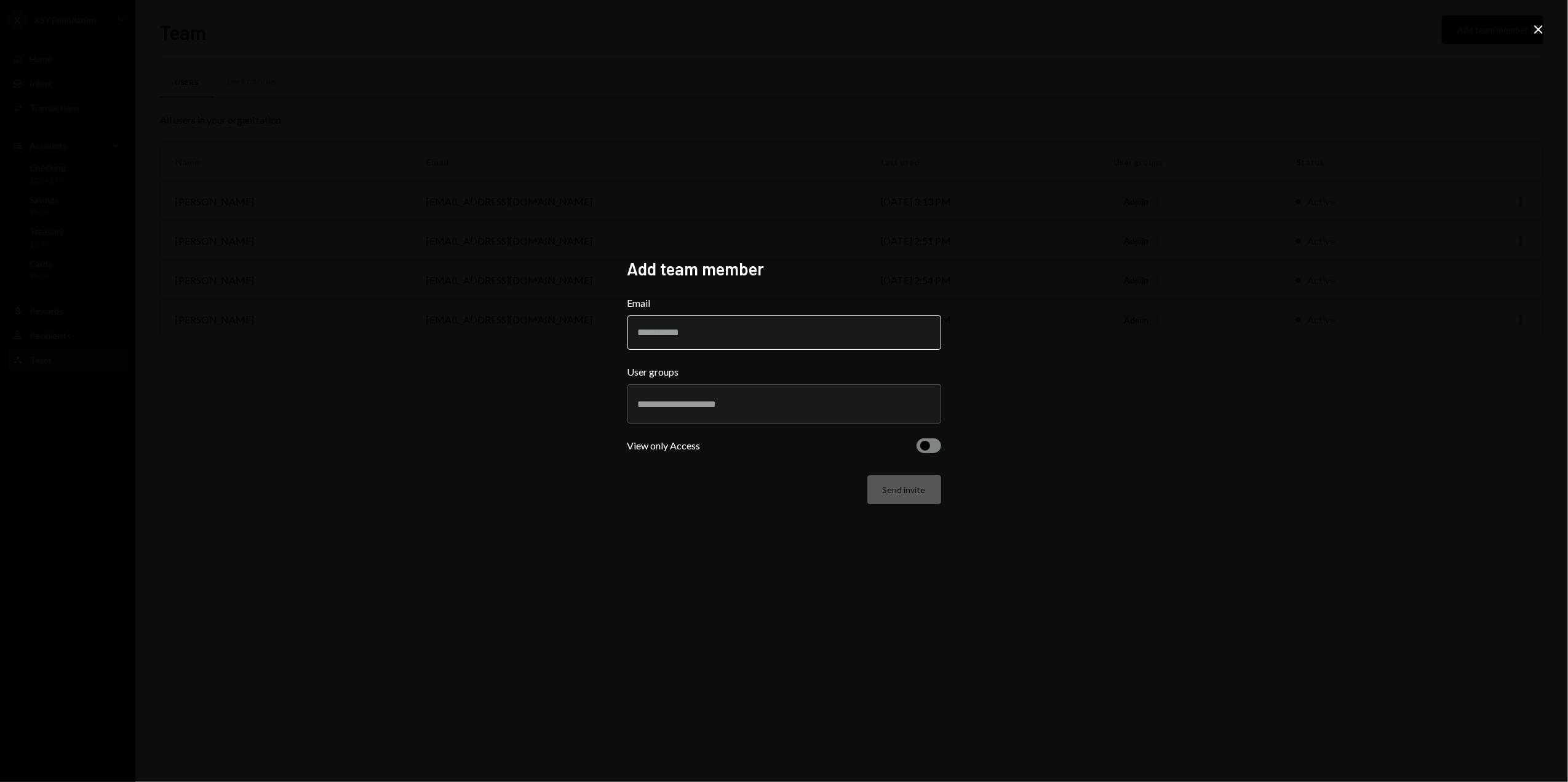
click at [680, 337] on input "Email" at bounding box center [784, 333] width 314 height 34
type input "**********"
click at [732, 416] on div at bounding box center [784, 404] width 293 height 31
click at [699, 443] on li "Admin" at bounding box center [785, 449] width 303 height 34
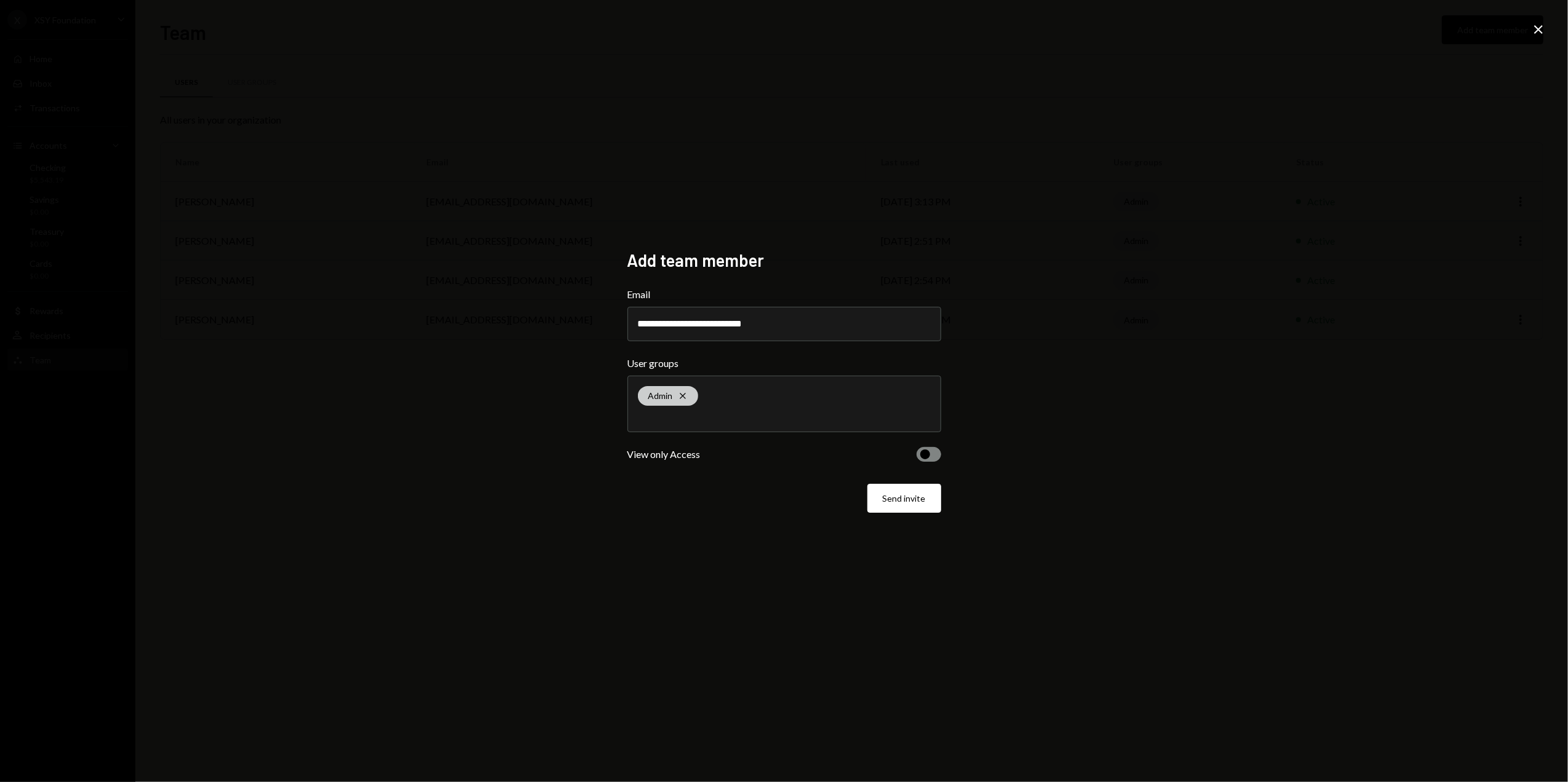
click at [688, 394] on div "Admin Cross" at bounding box center [668, 396] width 61 height 19
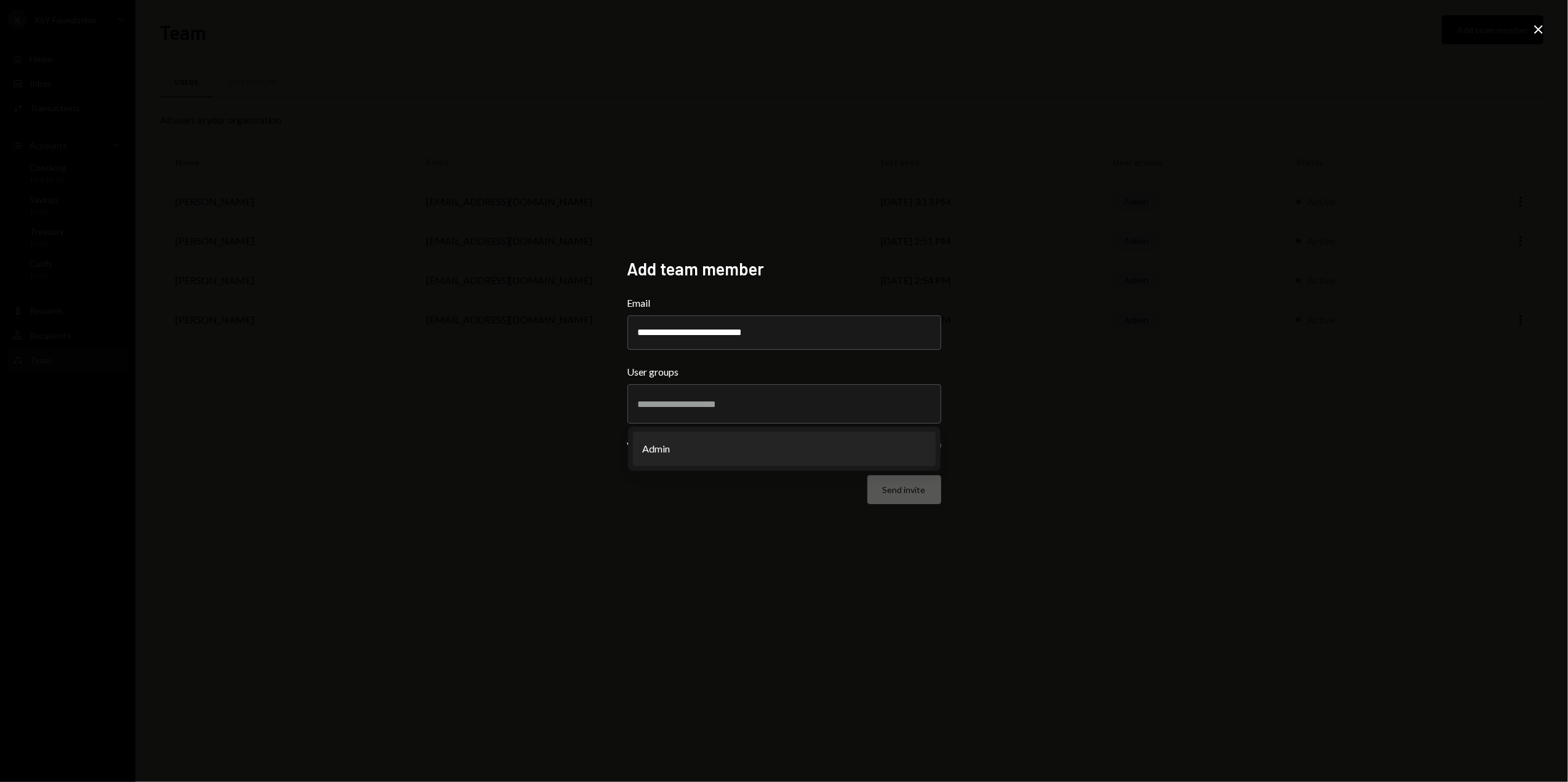
click at [1091, 413] on div "**********" at bounding box center [784, 391] width 1568 height 782
click at [1534, 30] on icon "Close" at bounding box center [1539, 29] width 15 height 15
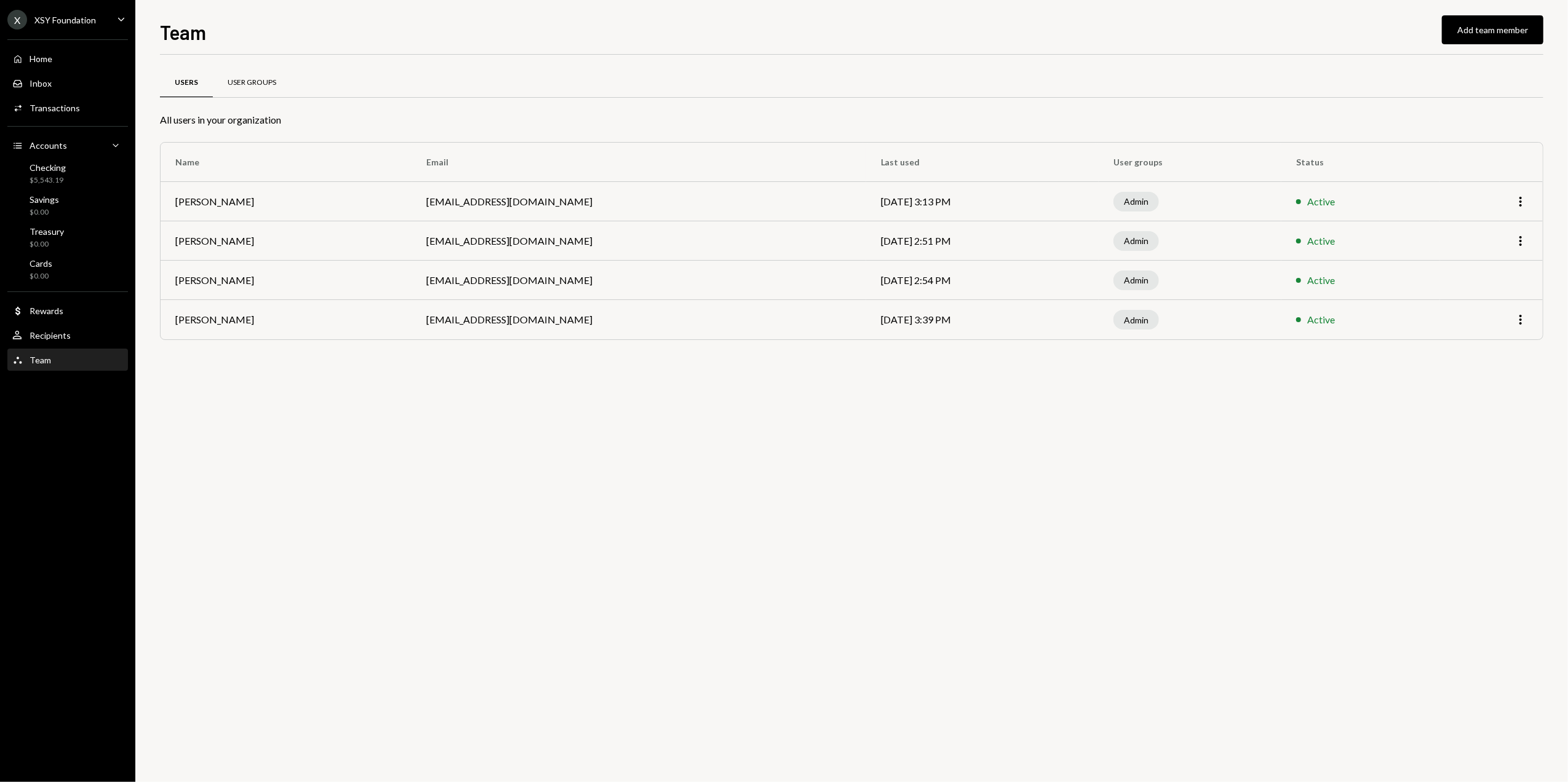
click at [262, 80] on div "User Groups" at bounding box center [252, 83] width 48 height 11
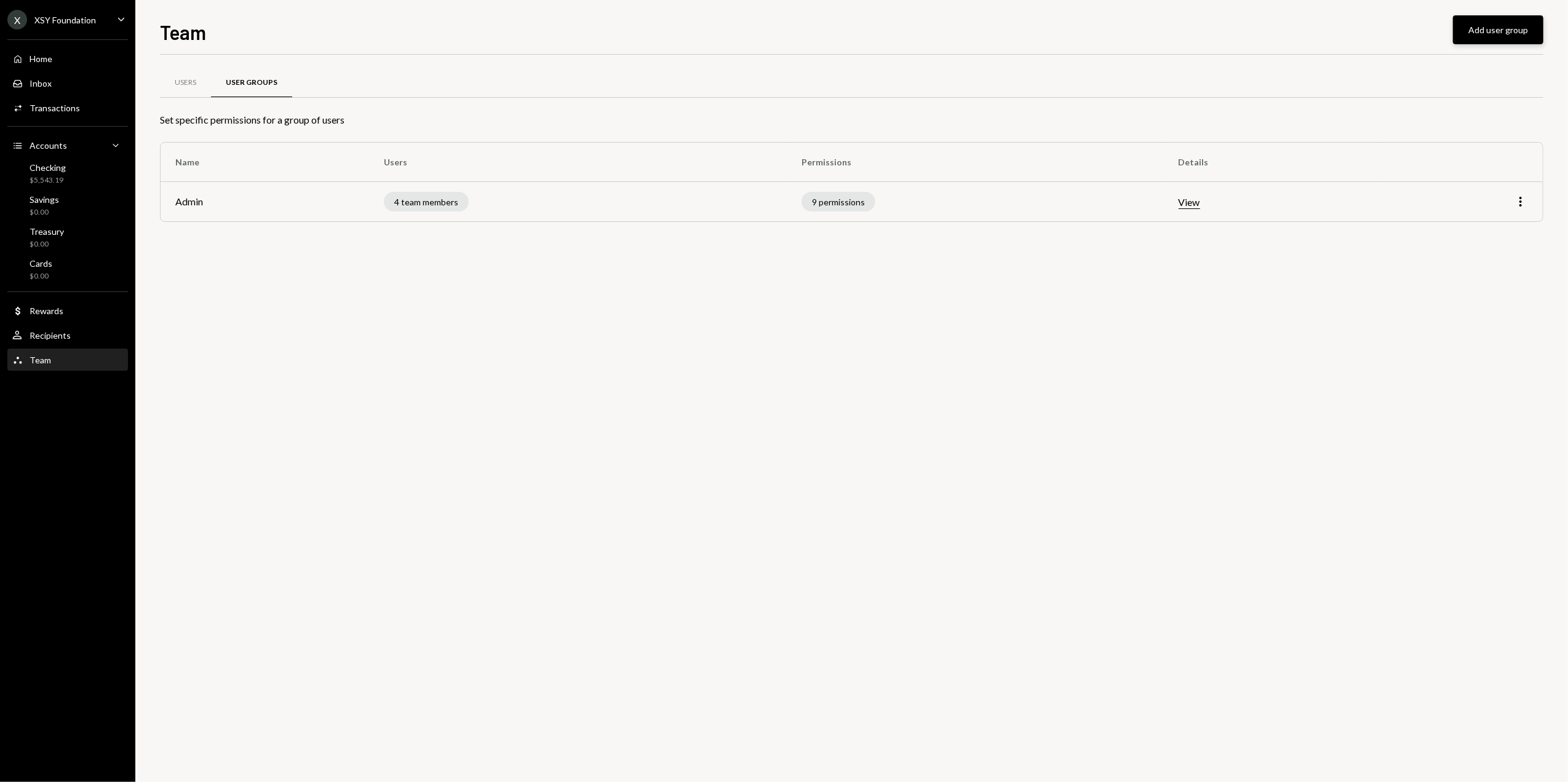
click at [1484, 33] on button "Add user group" at bounding box center [1498, 29] width 91 height 29
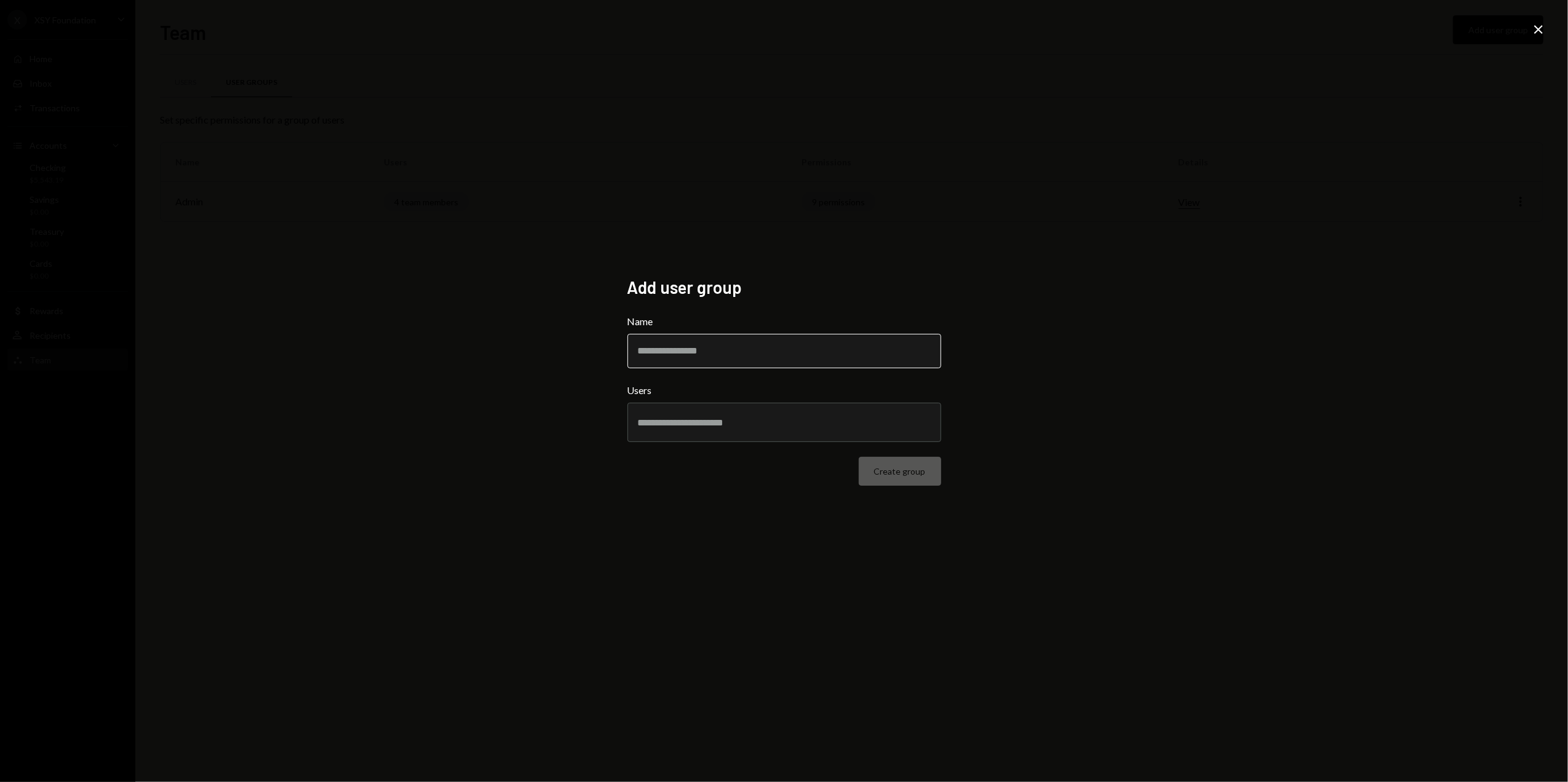
click at [668, 347] on input "Name" at bounding box center [784, 351] width 314 height 34
type input "**********"
click at [715, 426] on input "text" at bounding box center [784, 422] width 293 height 11
click at [523, 459] on div "**********" at bounding box center [784, 391] width 1568 height 782
click at [700, 425] on input "text" at bounding box center [784, 422] width 293 height 11
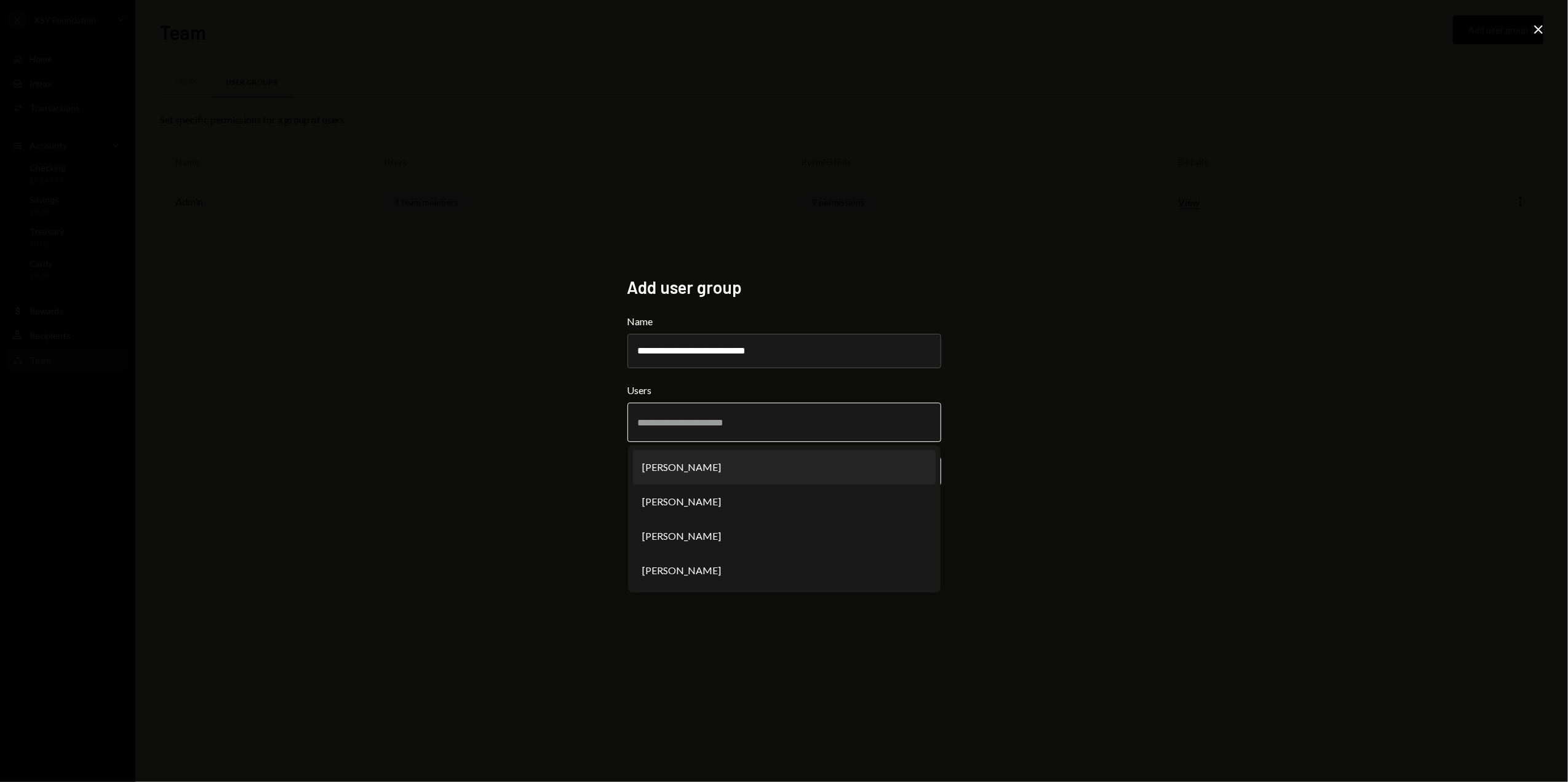
paste input "**********"
type input "**********"
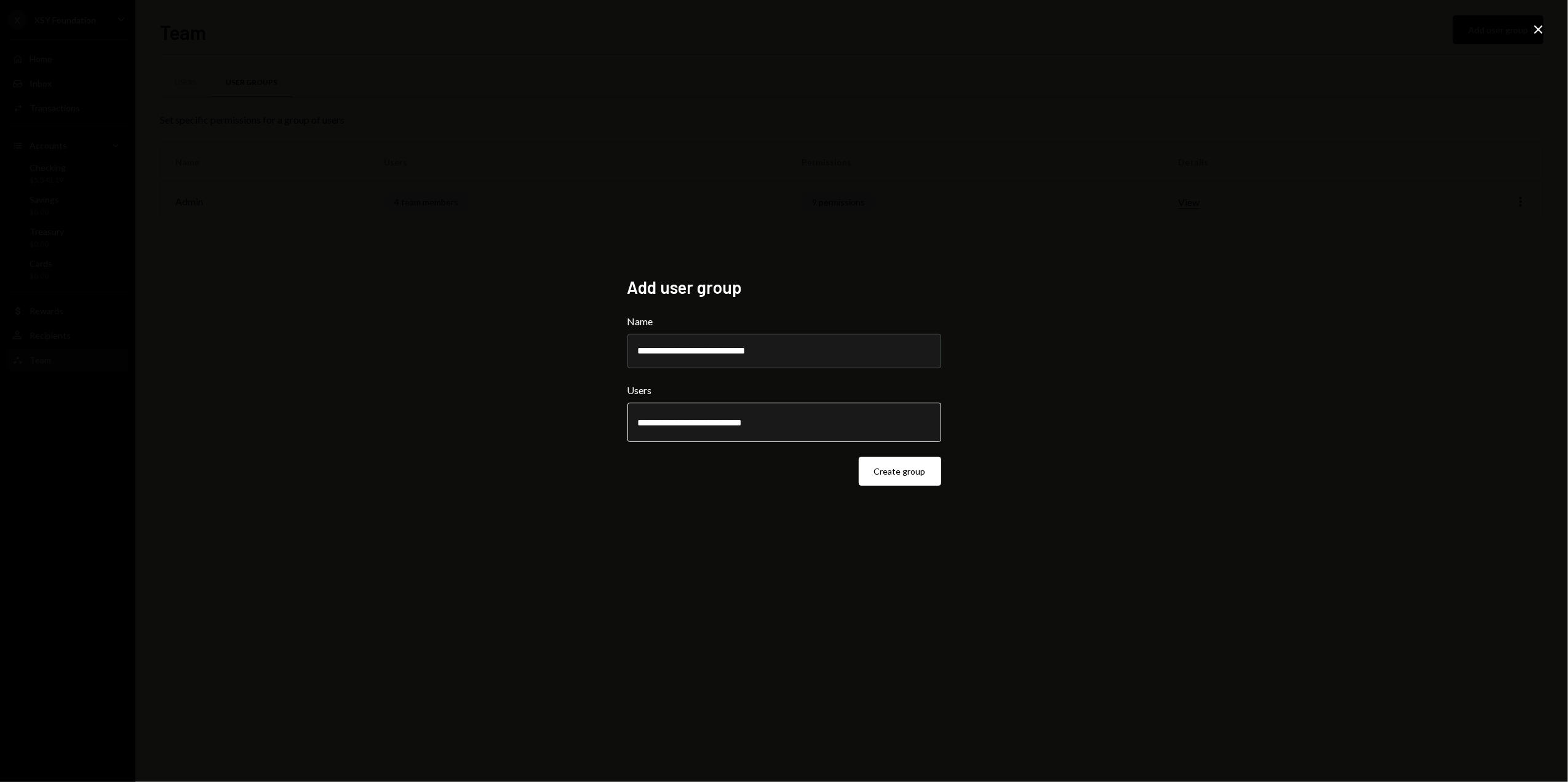
drag, startPoint x: 778, startPoint y: 423, endPoint x: 586, endPoint y: 427, distance: 192.0
click at [586, 427] on div "**********" at bounding box center [784, 391] width 1568 height 782
click at [568, 426] on div "**********" at bounding box center [784, 391] width 1568 height 782
click at [906, 473] on button "Create group" at bounding box center [900, 471] width 83 height 29
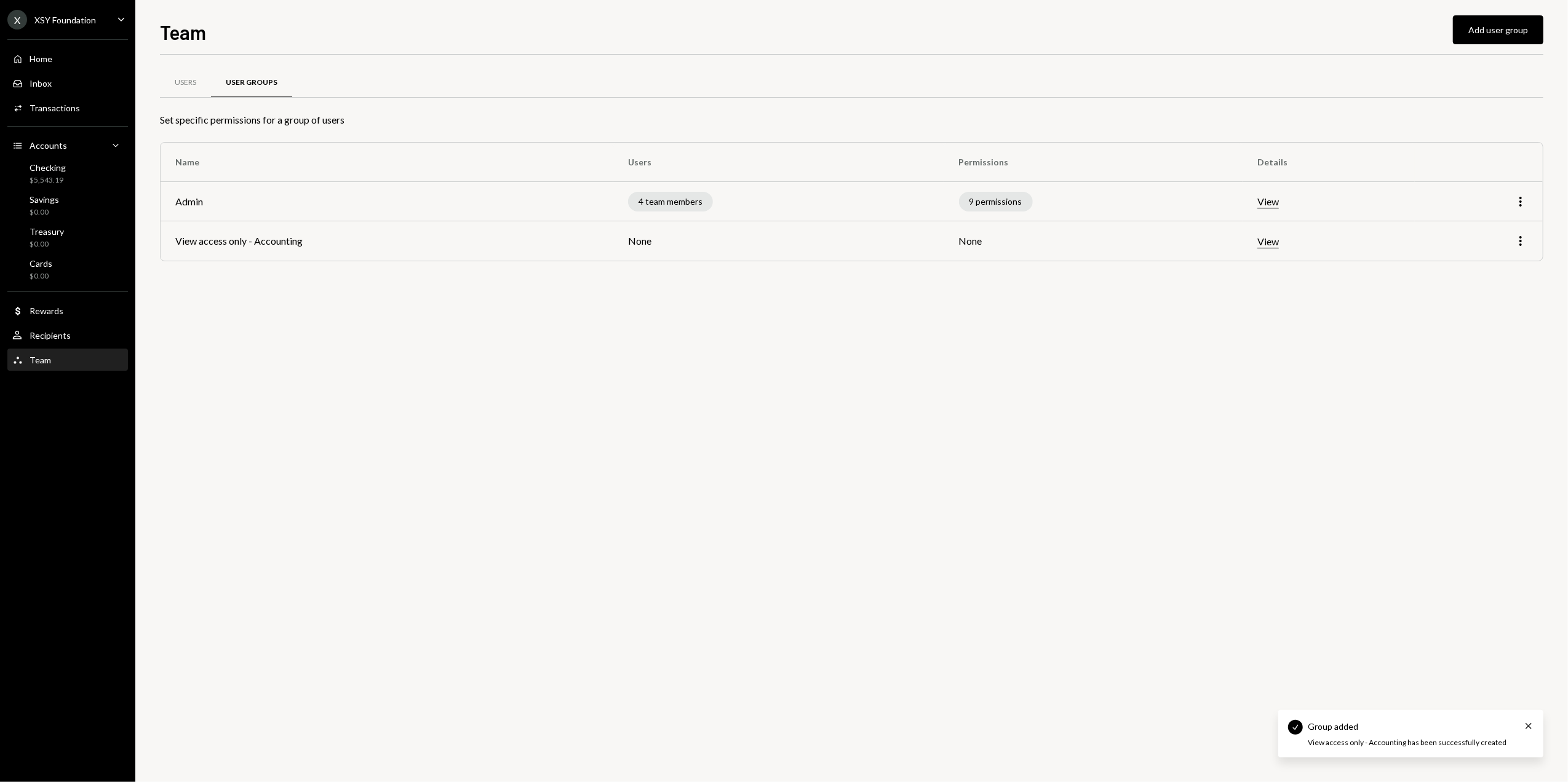
click at [43, 360] on div "Team" at bounding box center [40, 360] width 21 height 11
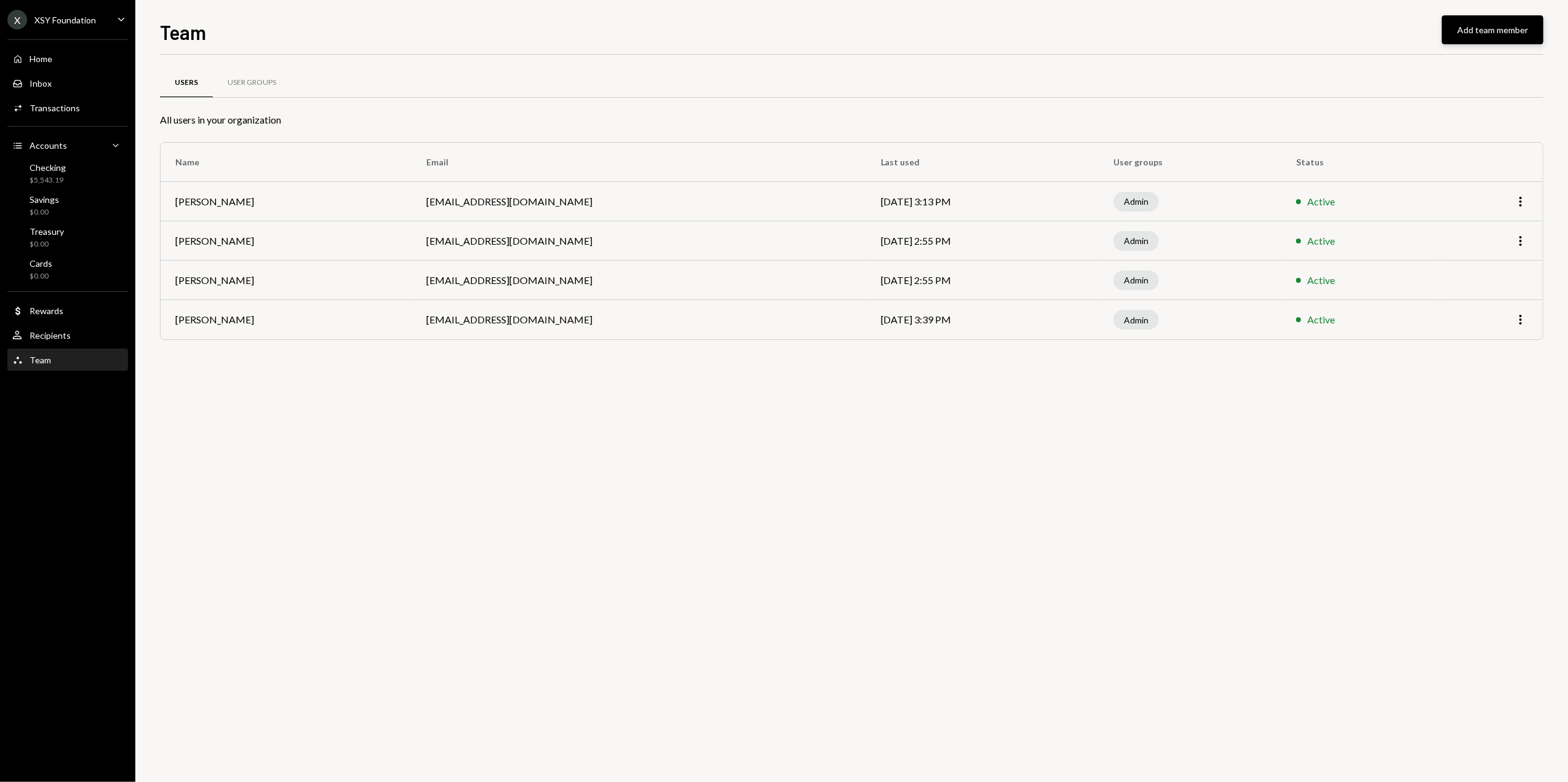
click at [1486, 33] on button "Add team member" at bounding box center [1492, 29] width 101 height 29
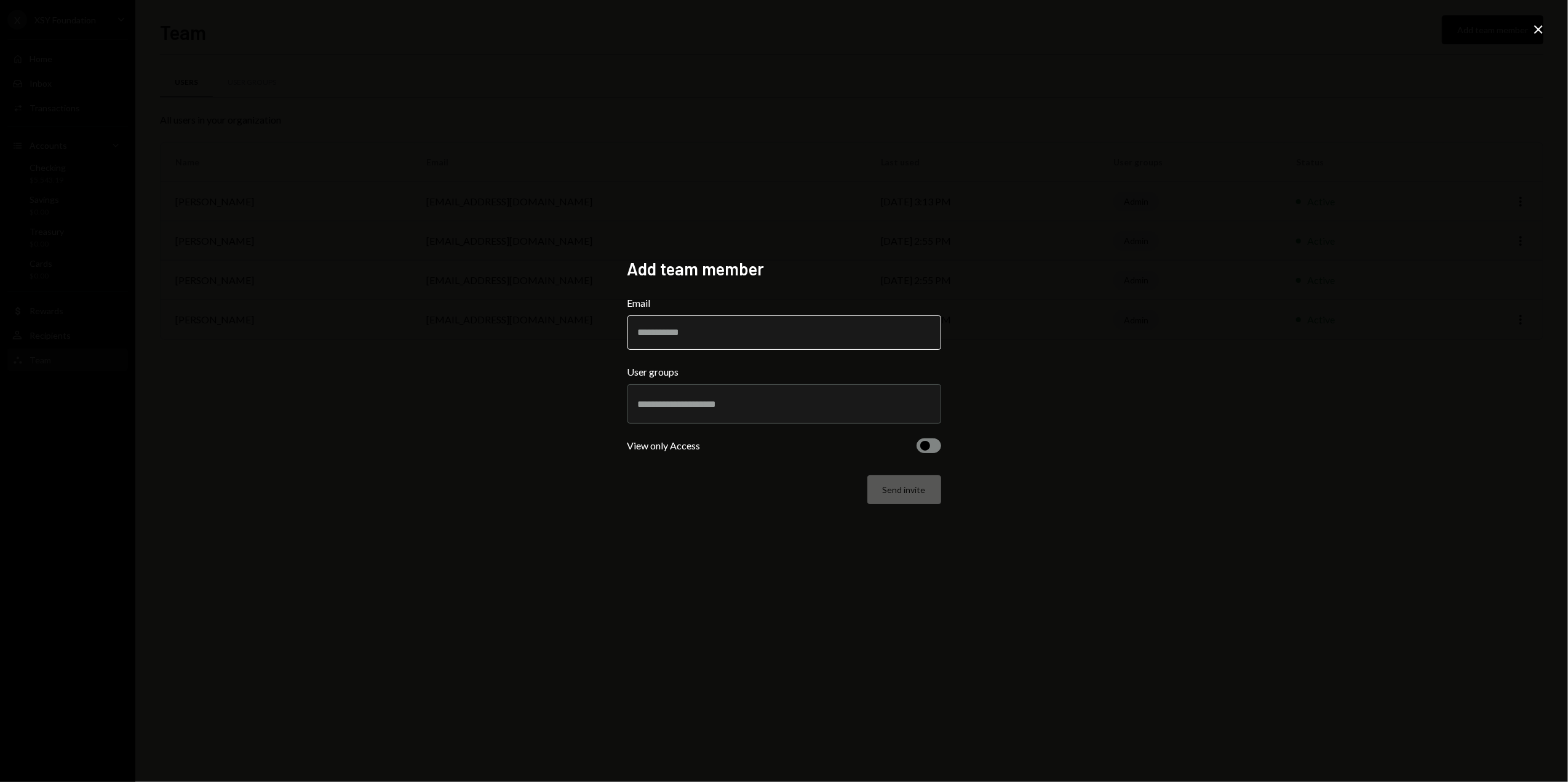
click at [672, 327] on input "Email" at bounding box center [784, 333] width 314 height 34
type input "**********"
drag, startPoint x: 507, startPoint y: 349, endPoint x: 597, endPoint y: 367, distance: 91.8
click at [507, 349] on div "**********" at bounding box center [784, 391] width 1568 height 782
click at [670, 394] on div at bounding box center [784, 404] width 293 height 31
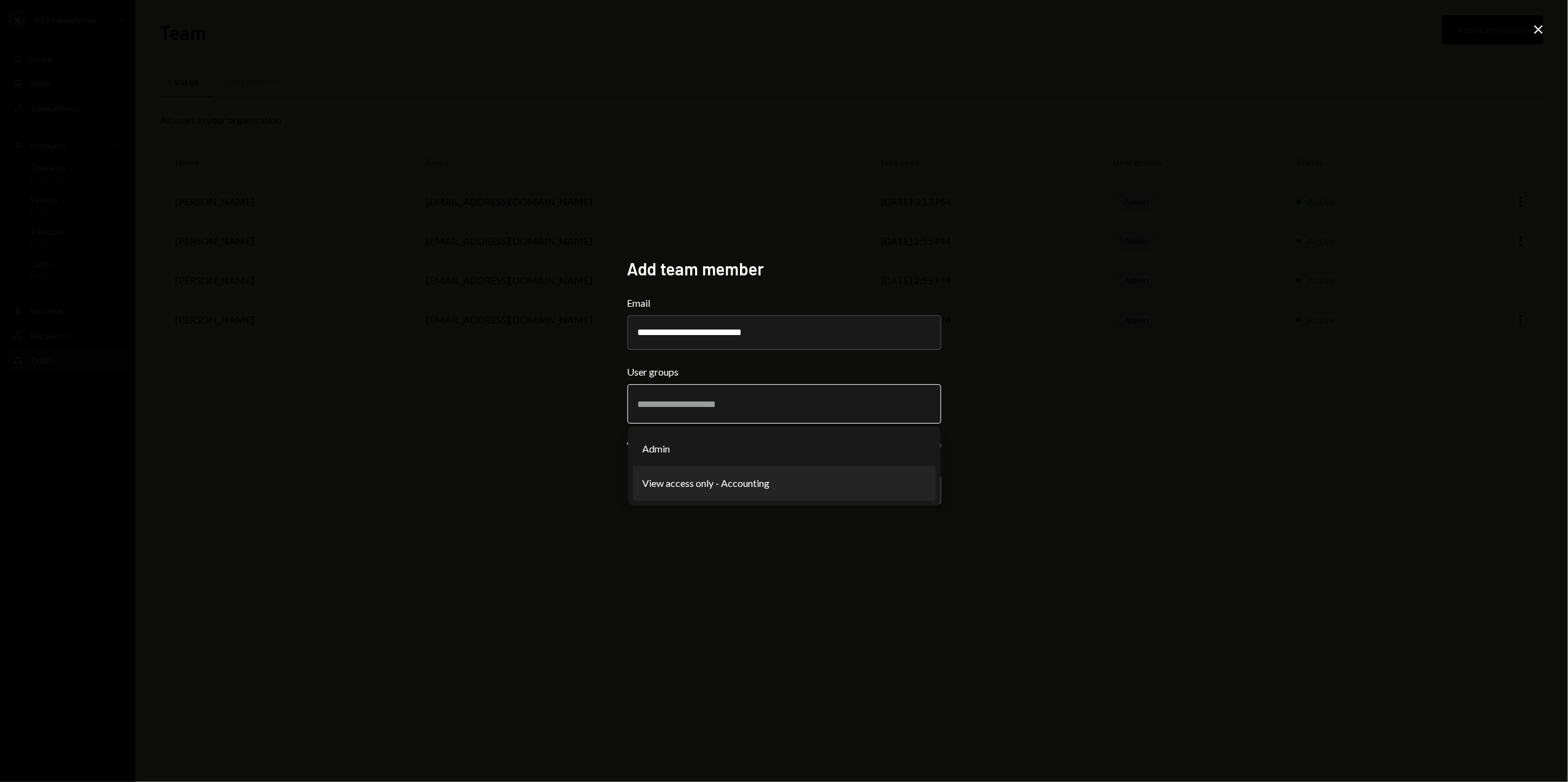
click at [672, 473] on li "View access only - Accounting" at bounding box center [785, 483] width 303 height 34
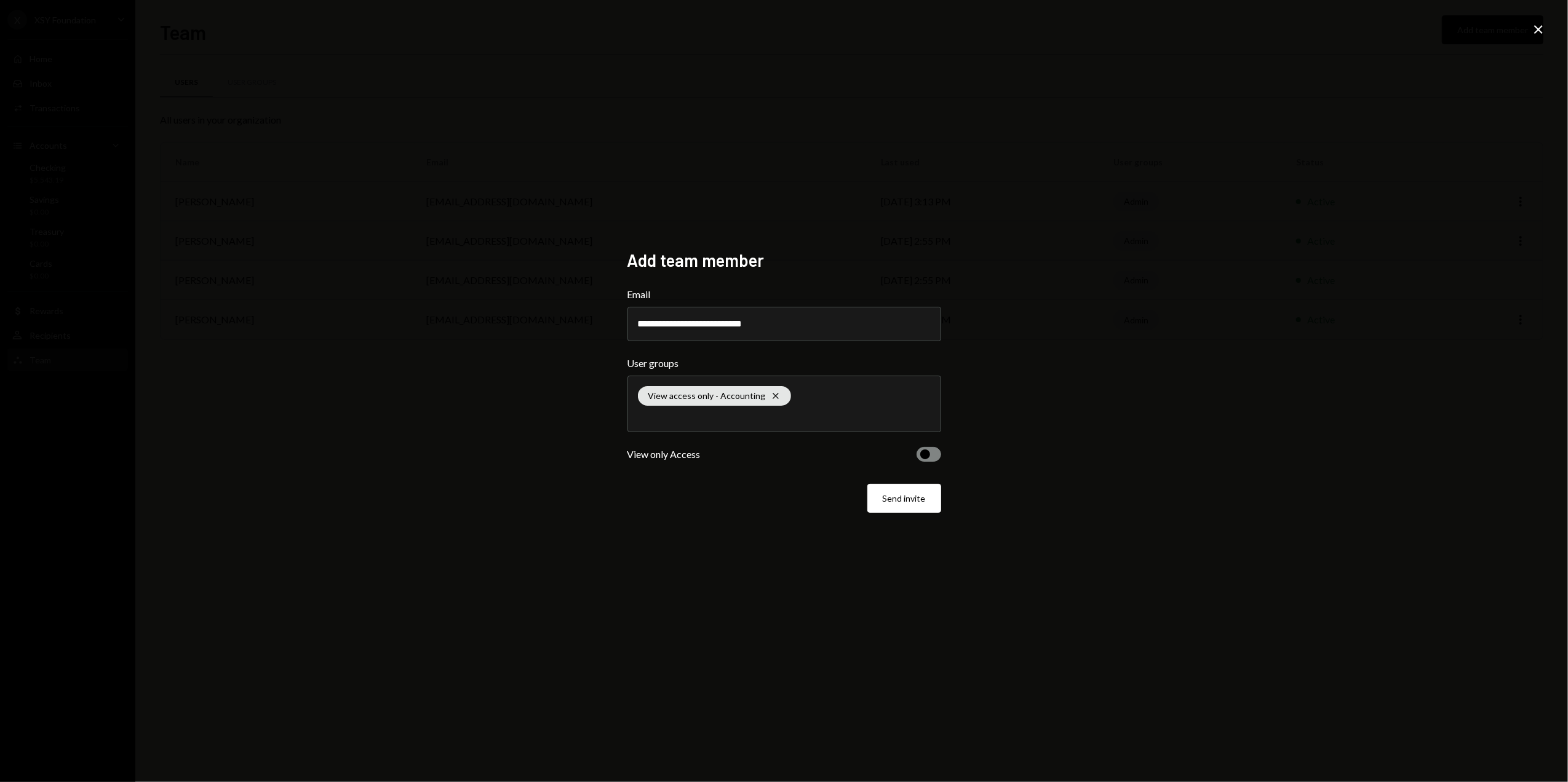
click at [923, 455] on span "button" at bounding box center [925, 454] width 10 height 10
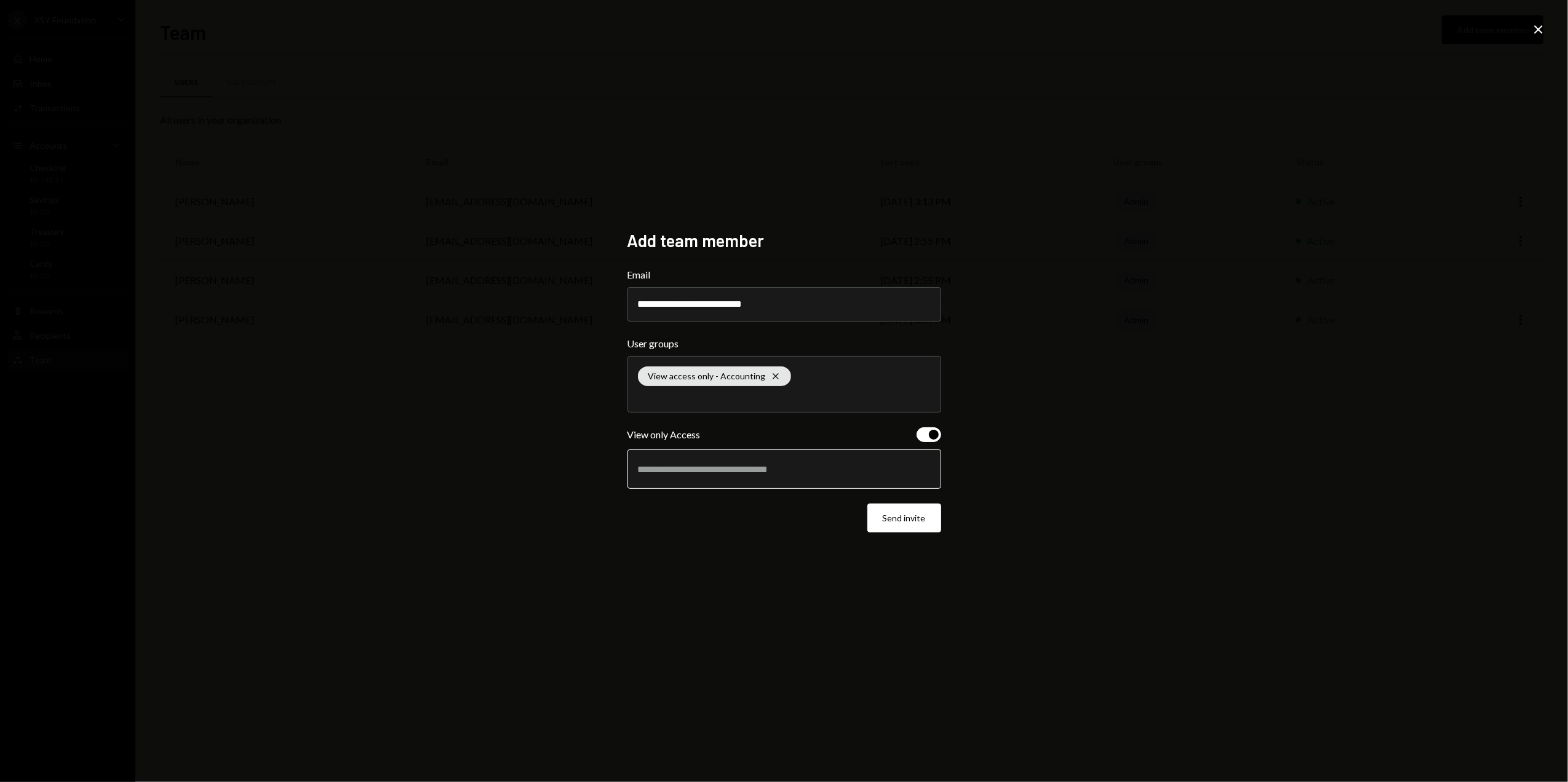
click at [750, 473] on input "text" at bounding box center [784, 469] width 293 height 11
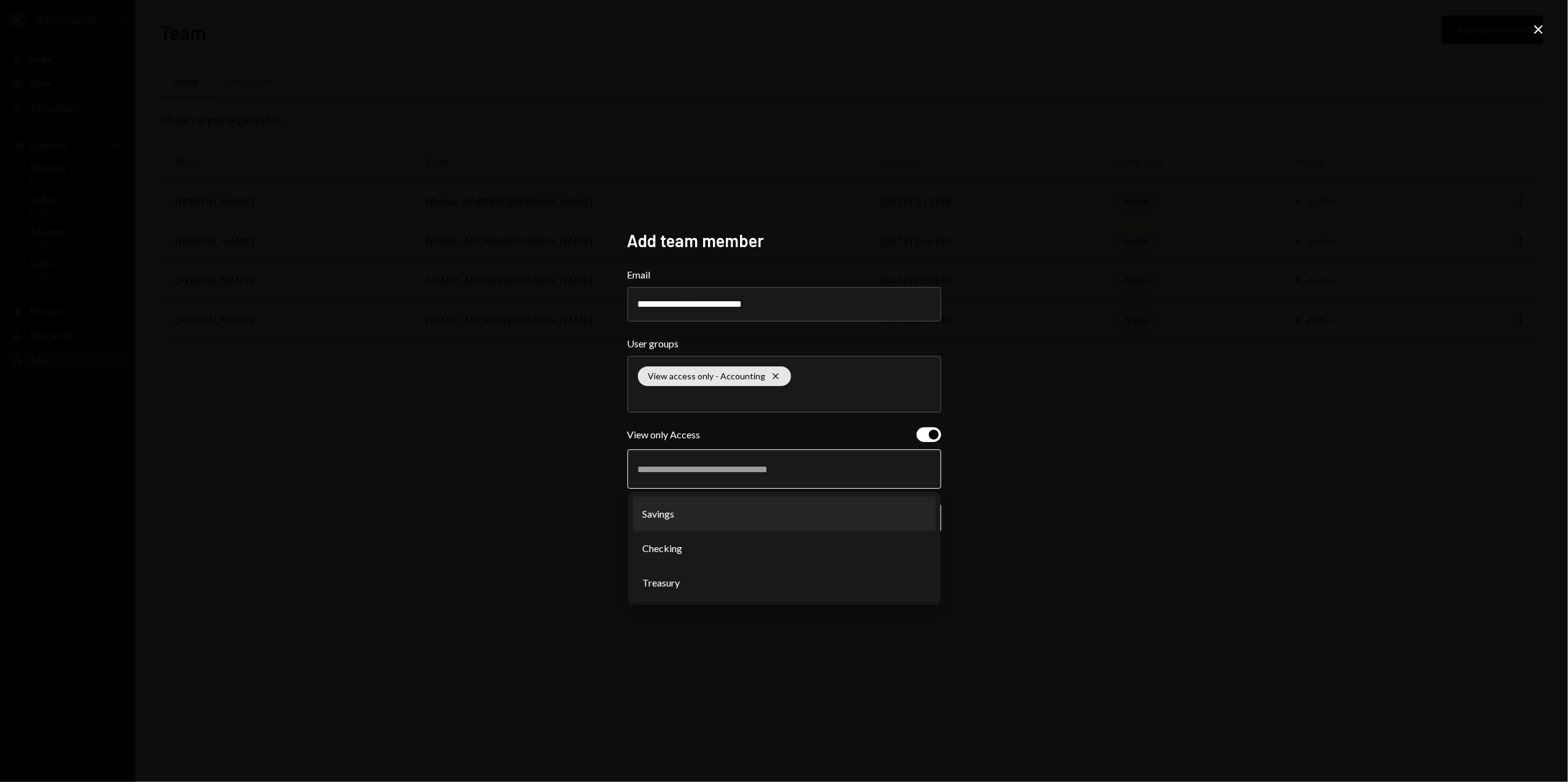
click at [695, 510] on li "Savings" at bounding box center [785, 514] width 303 height 34
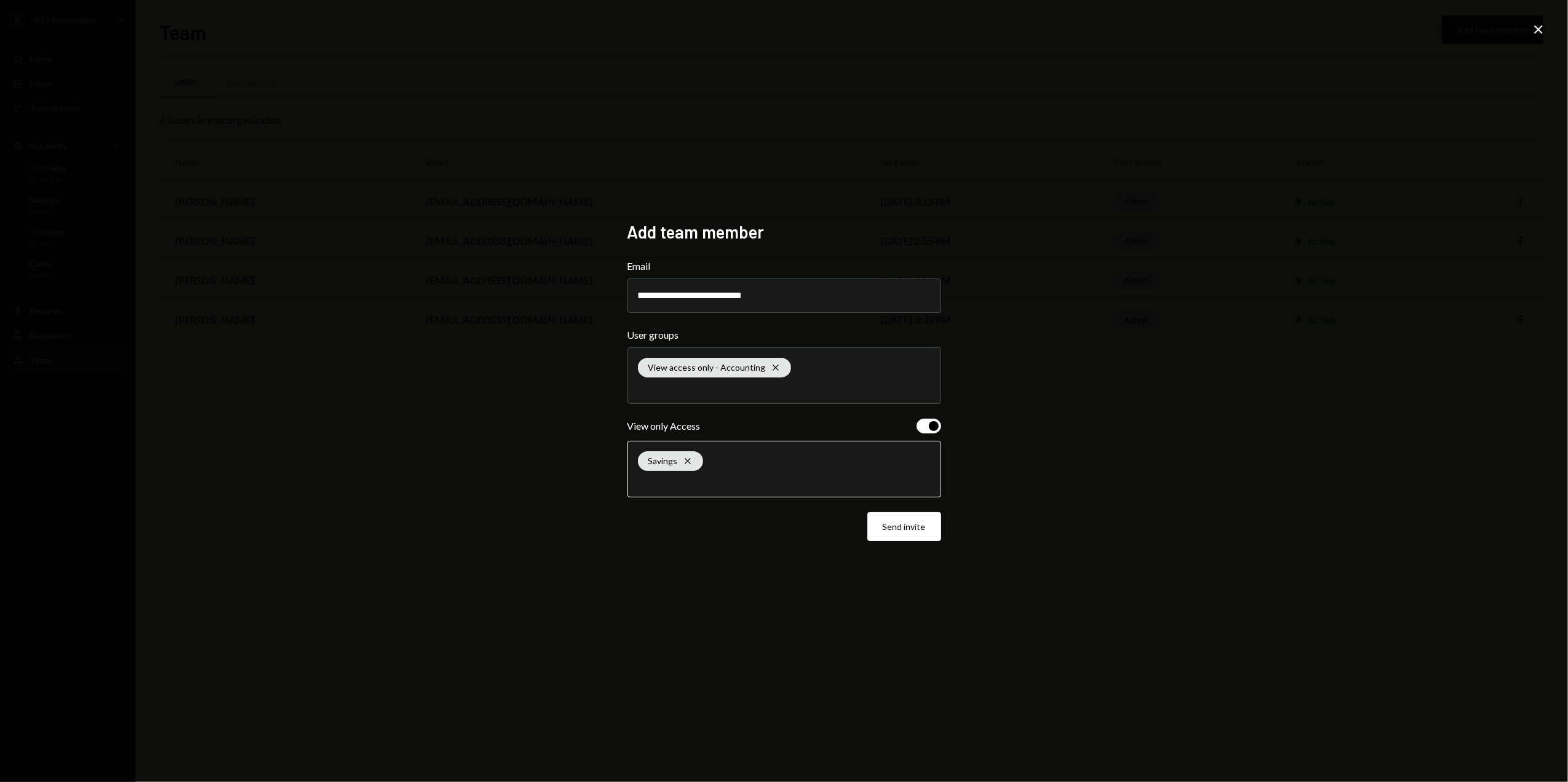
click at [714, 479] on input "text" at bounding box center [784, 481] width 293 height 11
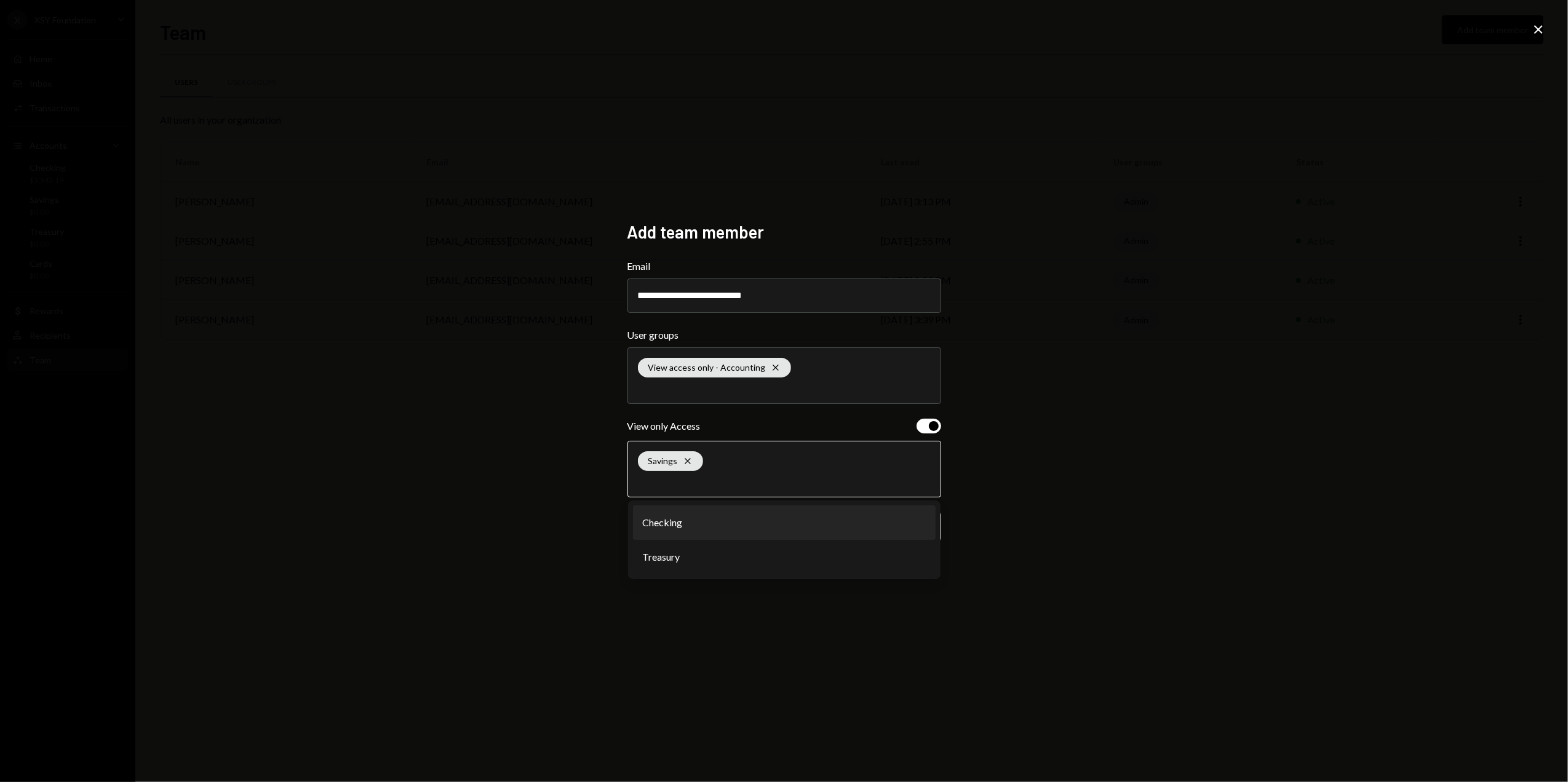
click at [685, 533] on li "Checking" at bounding box center [785, 523] width 303 height 34
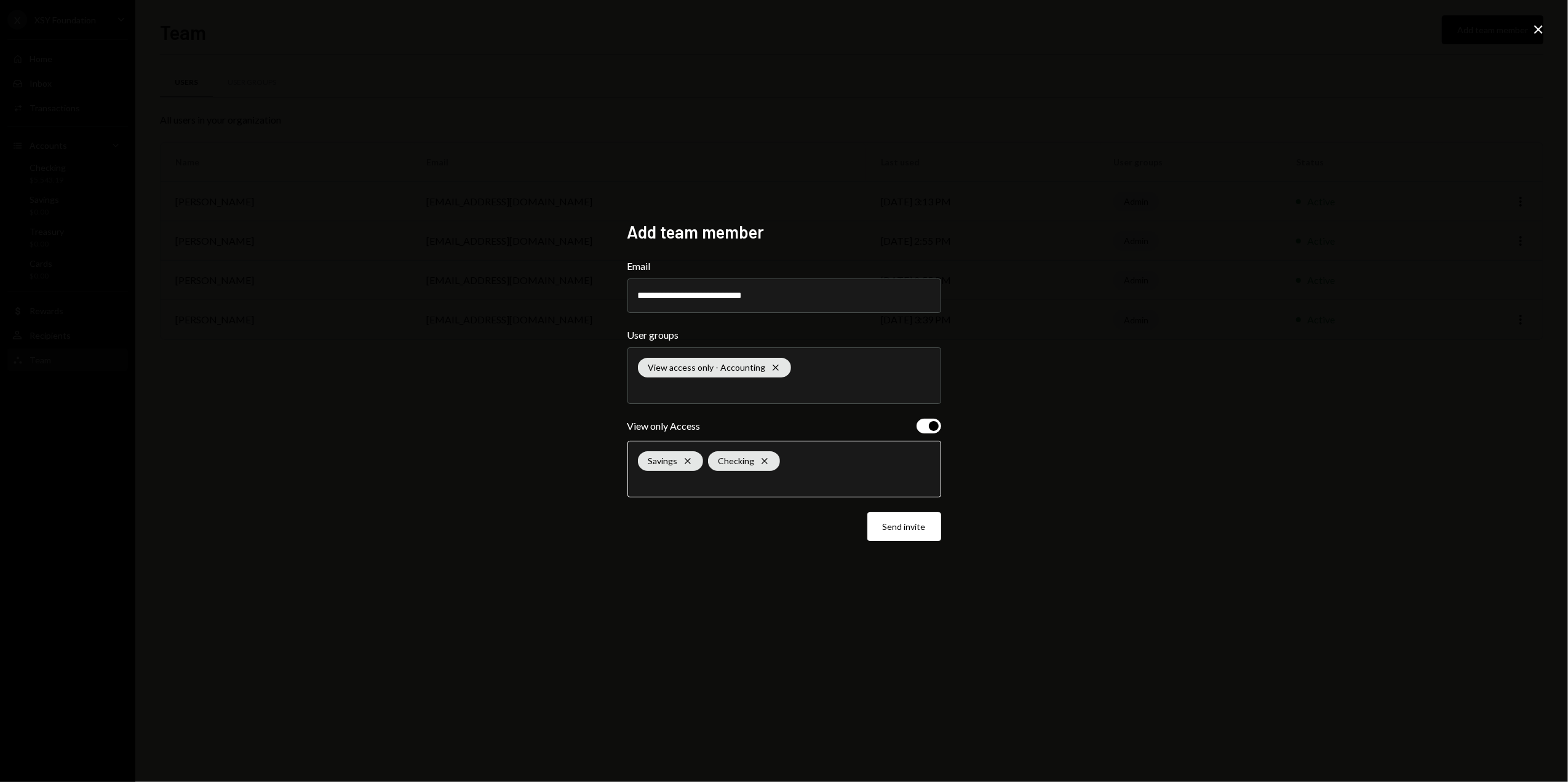
click at [738, 487] on input "text" at bounding box center [784, 481] width 293 height 11
click at [690, 527] on li "Treasury" at bounding box center [785, 523] width 303 height 34
click at [899, 529] on button "Send invite" at bounding box center [905, 527] width 74 height 29
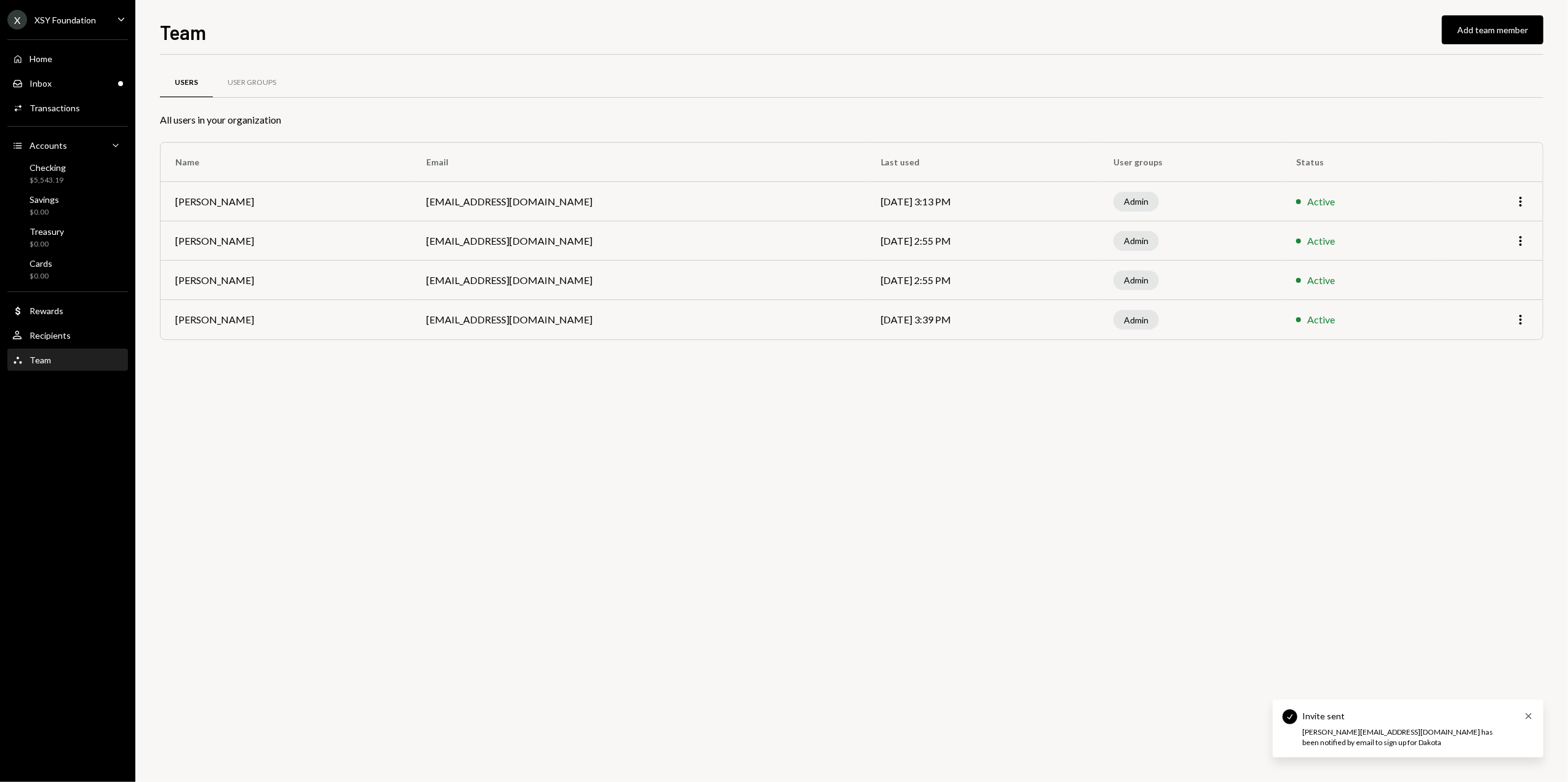
click at [1526, 716] on icon "Cross" at bounding box center [1528, 716] width 10 height 10
click at [1478, 24] on button "Add team member" at bounding box center [1492, 29] width 101 height 29
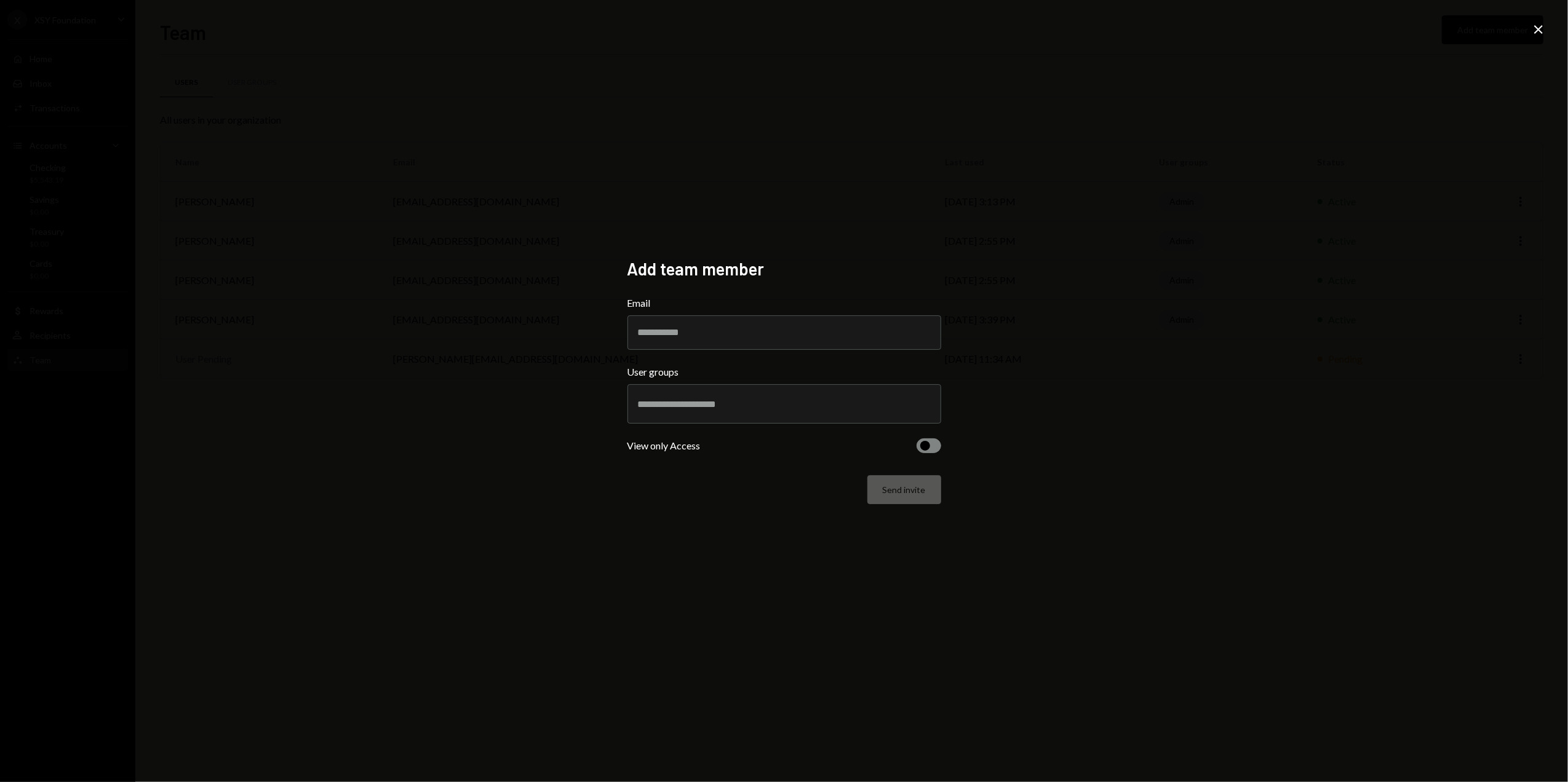
click at [1538, 28] on icon at bounding box center [1539, 30] width 9 height 9
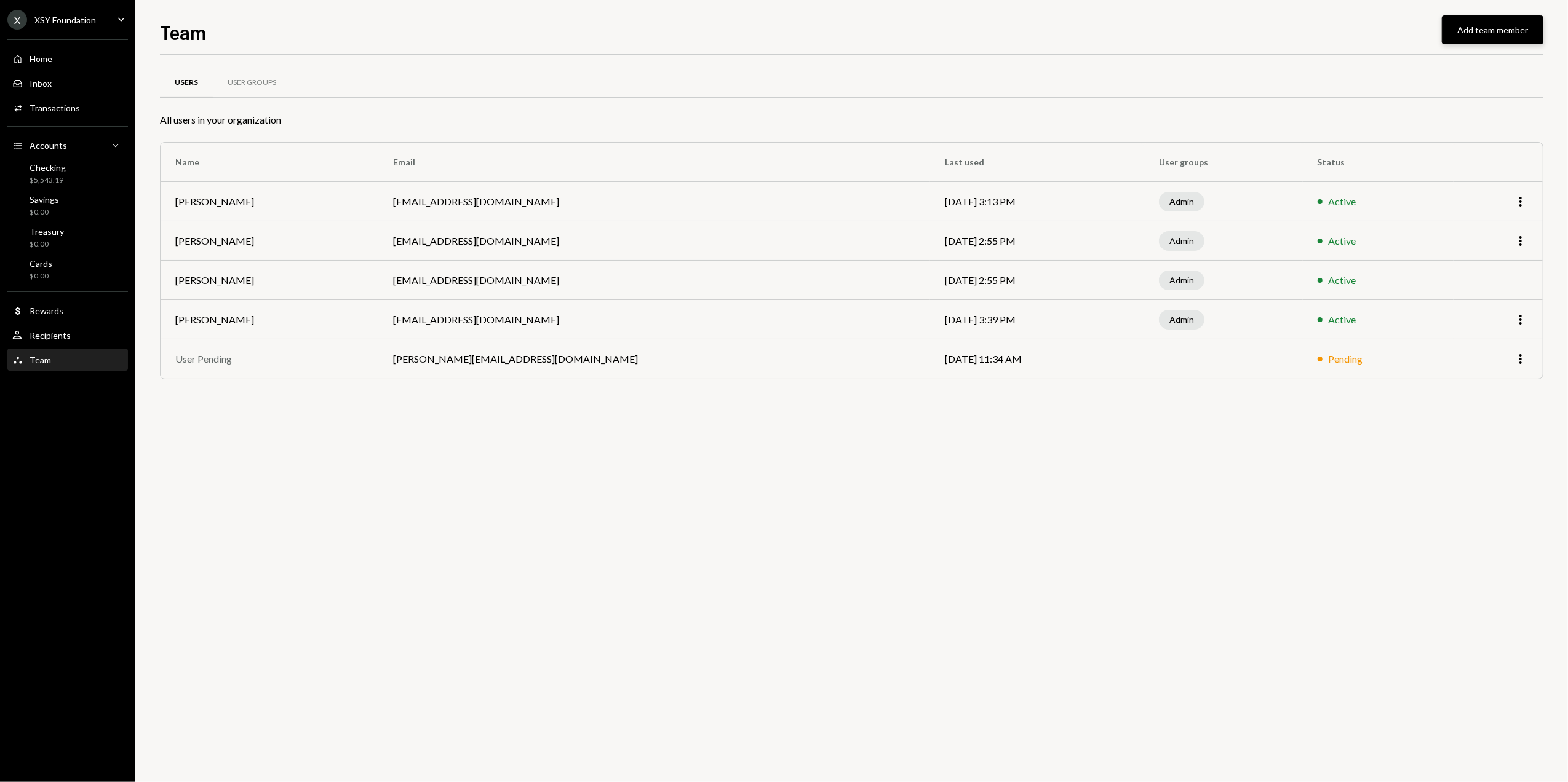
click at [1509, 27] on button "Add team member" at bounding box center [1492, 29] width 101 height 29
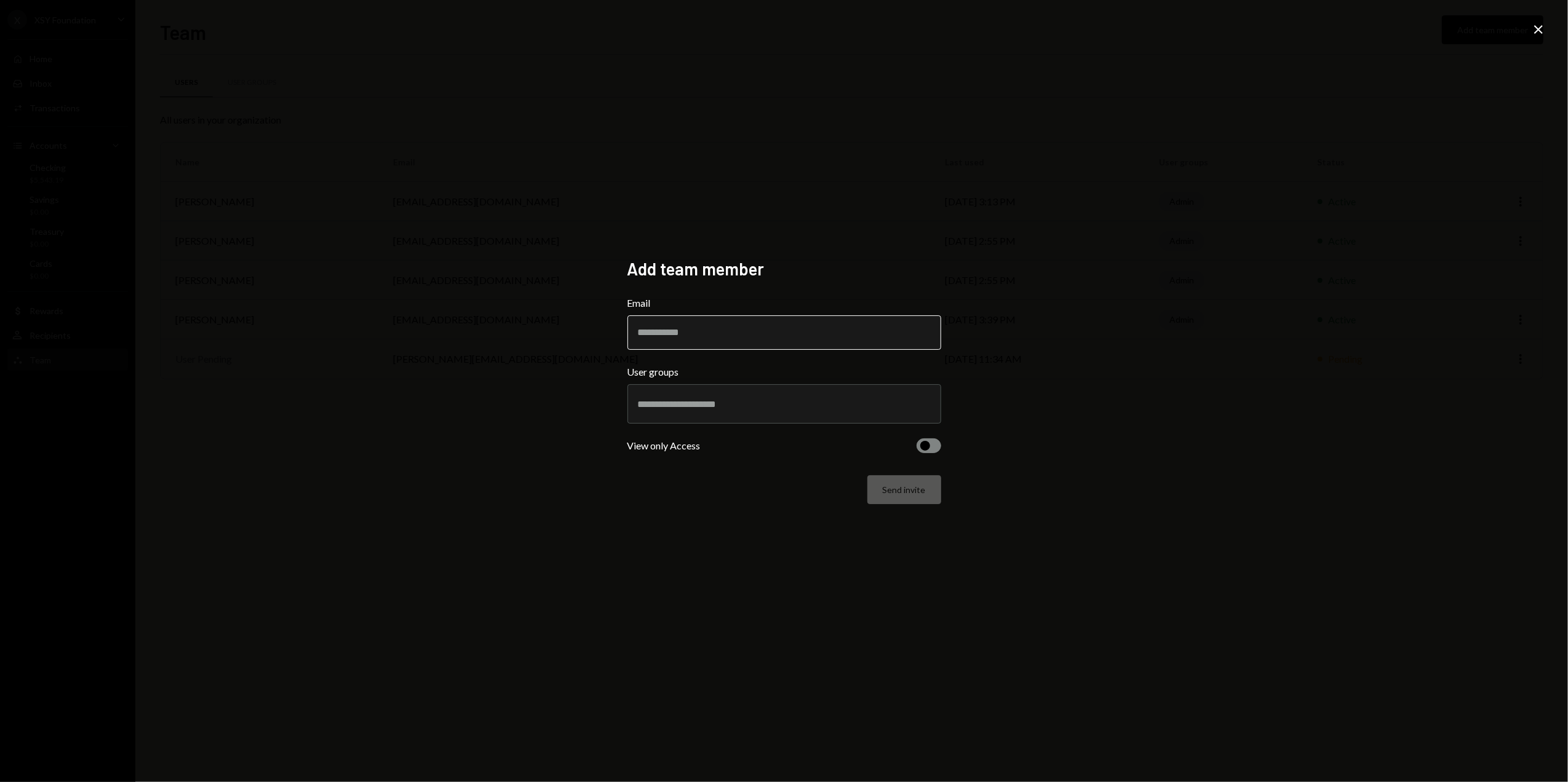
click at [705, 331] on input "Email" at bounding box center [784, 333] width 314 height 34
drag, startPoint x: 704, startPoint y: 331, endPoint x: 625, endPoint y: 334, distance: 79.1
click at [625, 334] on div "**********" at bounding box center [784, 391] width 343 height 296
click at [800, 340] on input "**********" at bounding box center [784, 333] width 314 height 34
type input "**********"
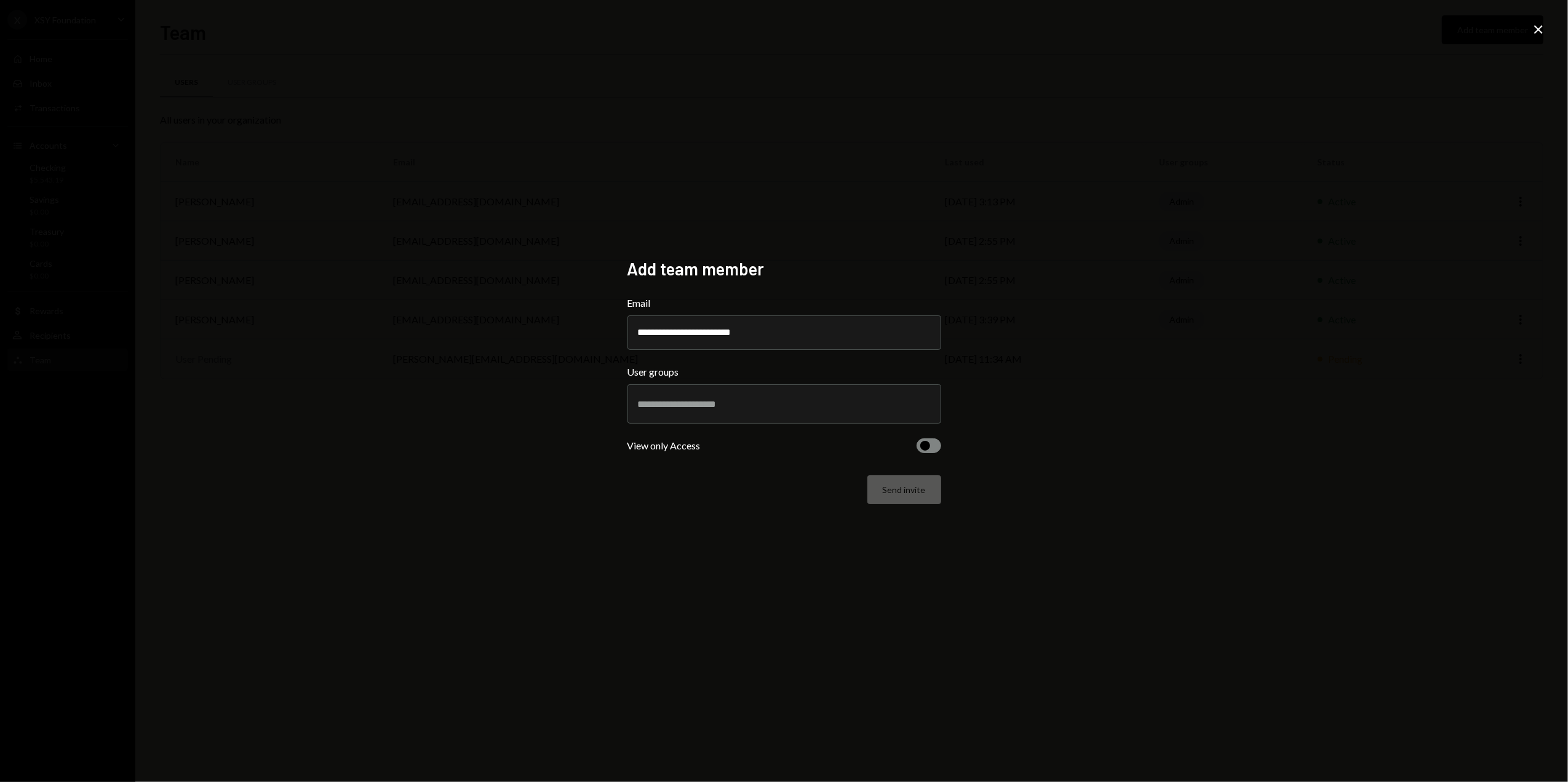
click at [849, 268] on h2 "Add team member" at bounding box center [784, 268] width 314 height 24
click at [731, 391] on div at bounding box center [784, 404] width 293 height 31
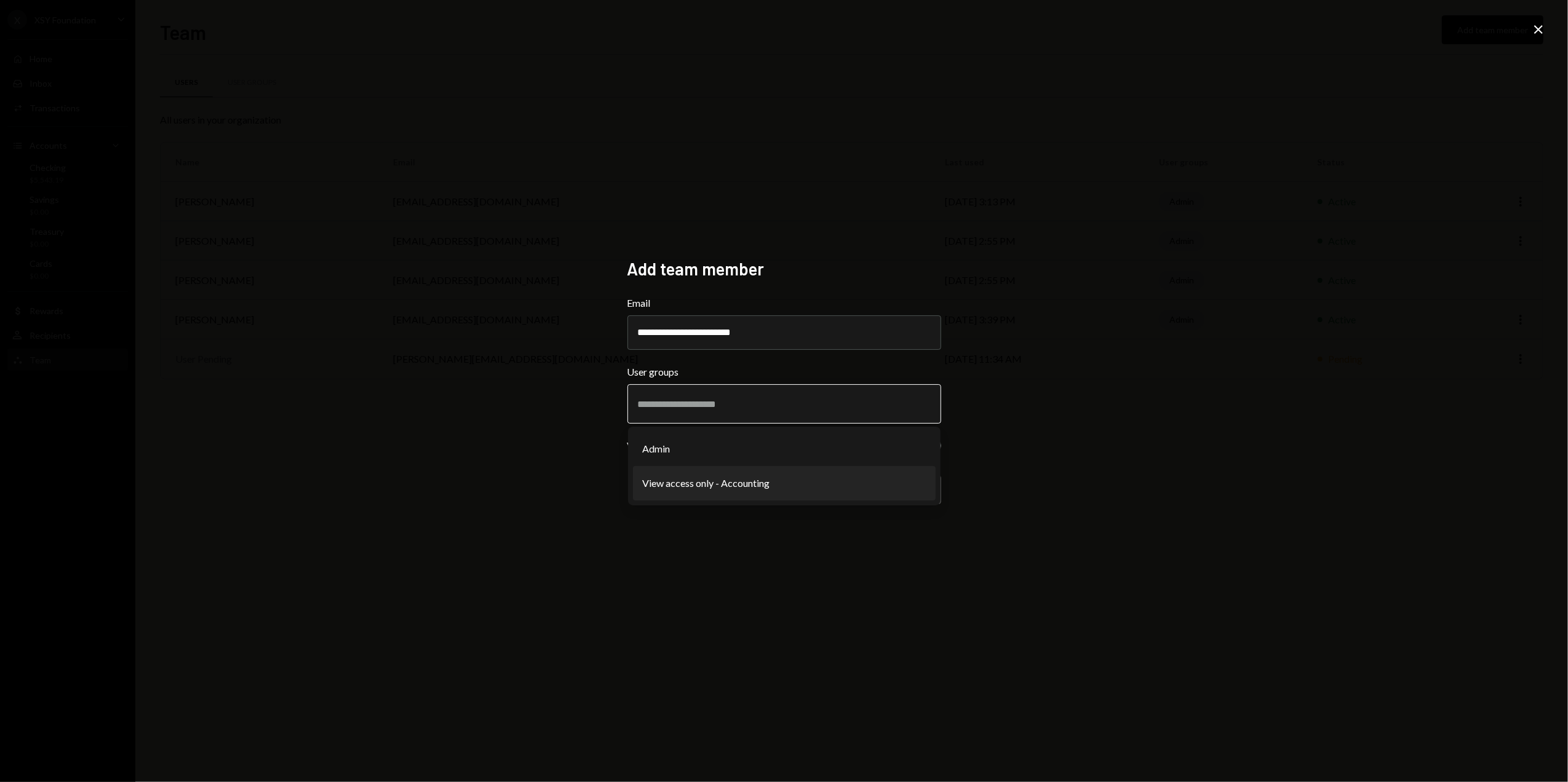
click at [685, 479] on li "View access only - Accounting" at bounding box center [785, 483] width 303 height 34
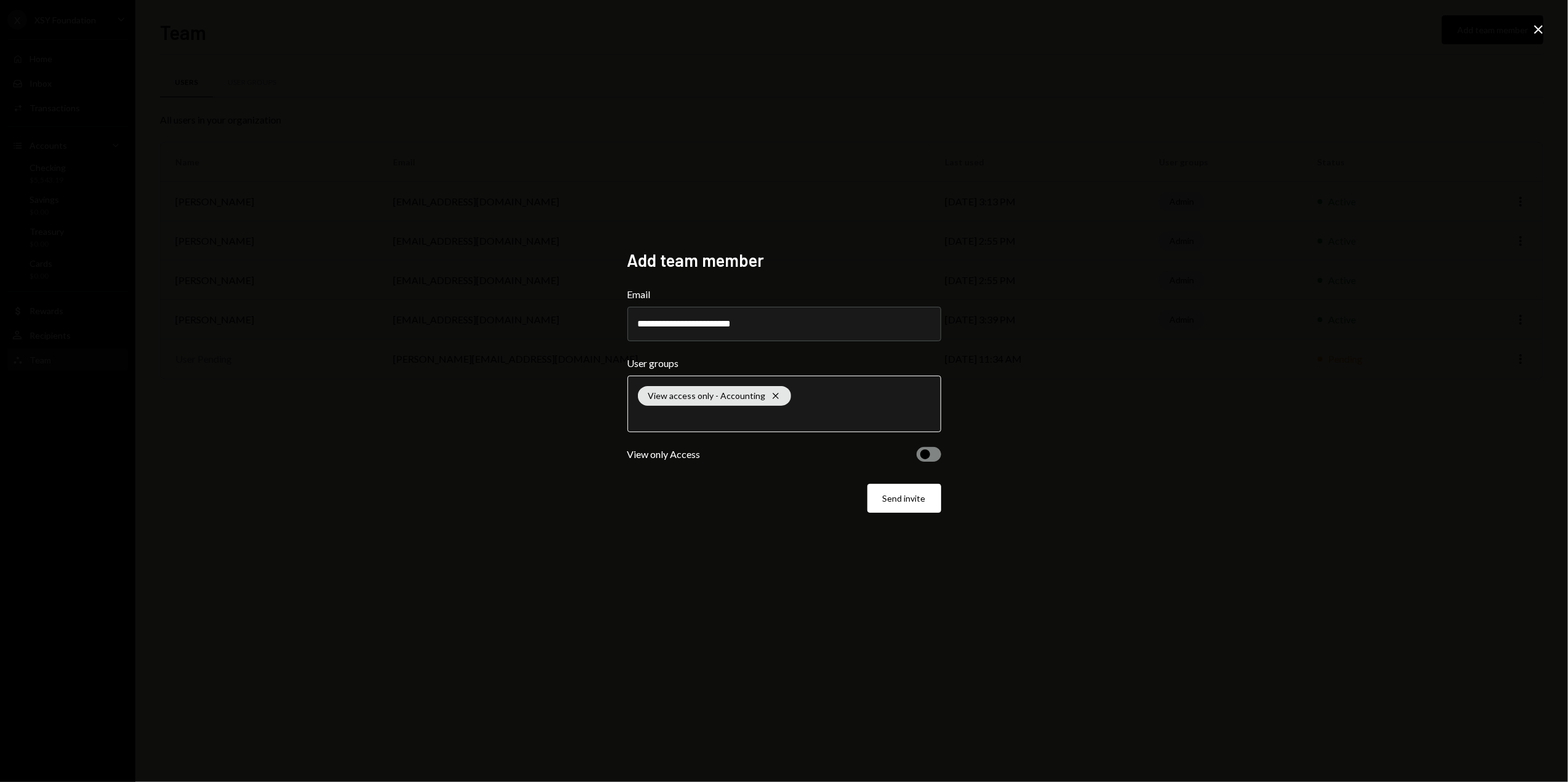
click at [932, 456] on button "button" at bounding box center [929, 454] width 25 height 15
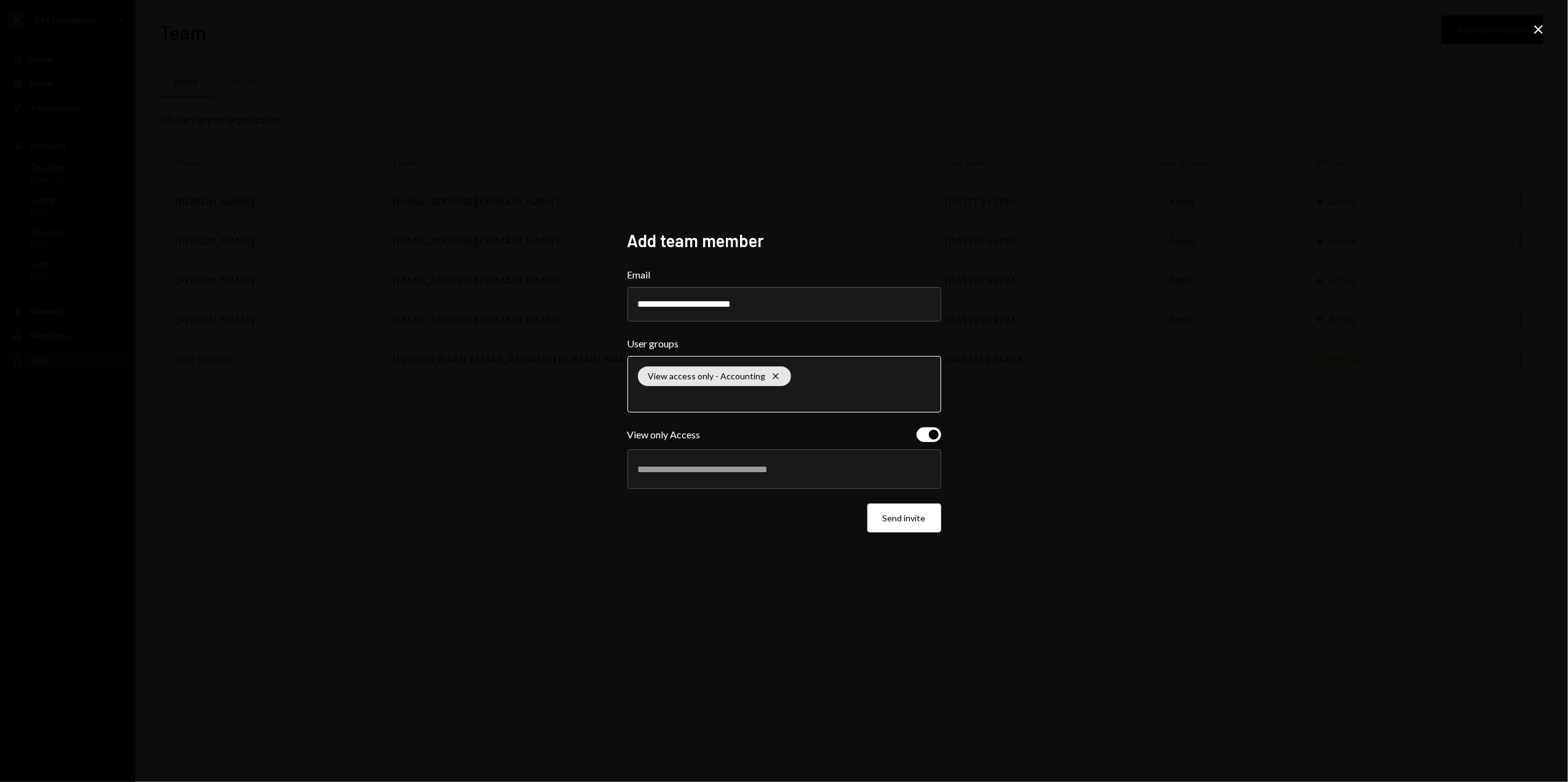
click at [717, 483] on div at bounding box center [784, 469] width 293 height 31
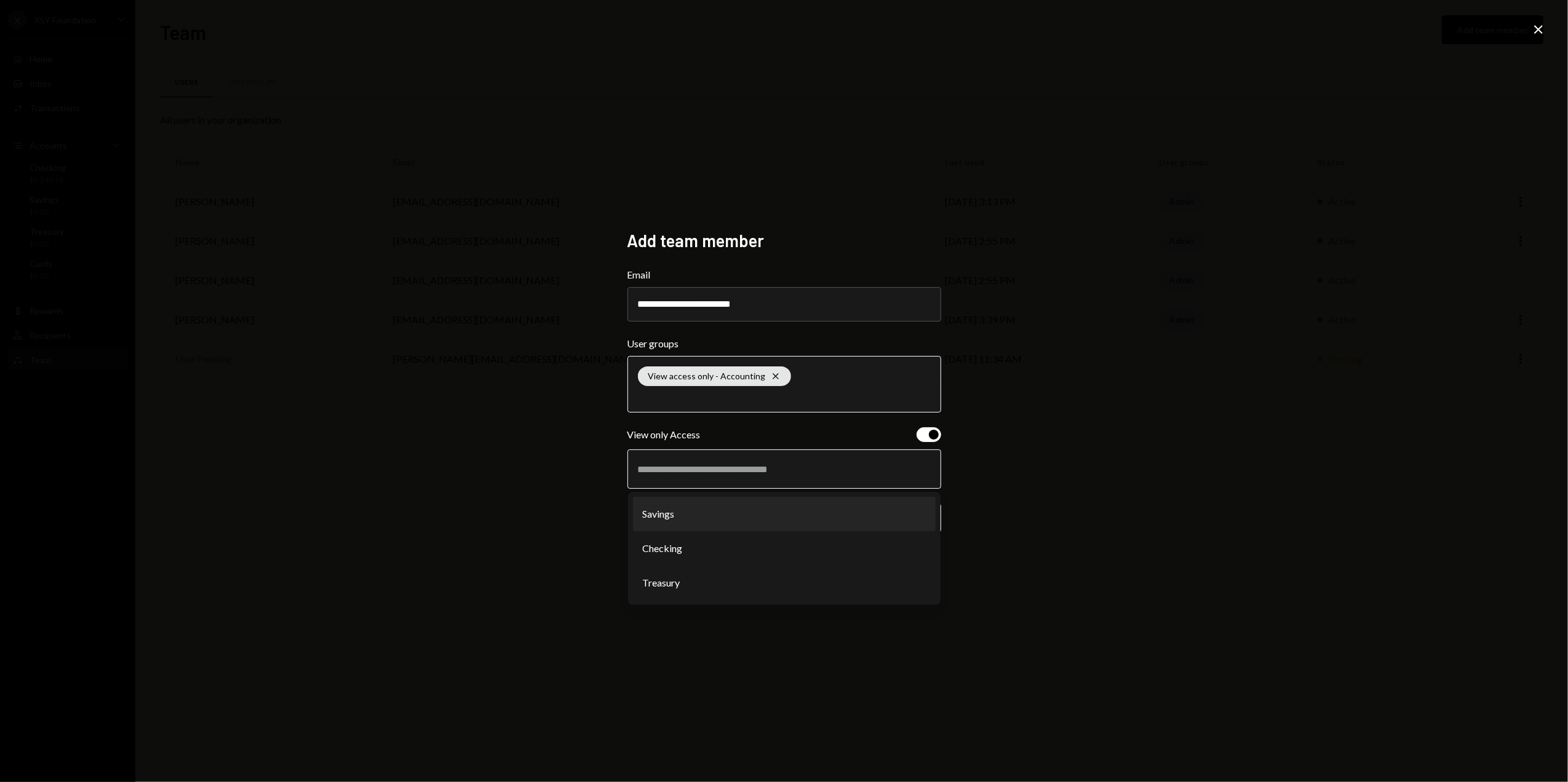
click at [680, 513] on li "Savings" at bounding box center [785, 514] width 303 height 34
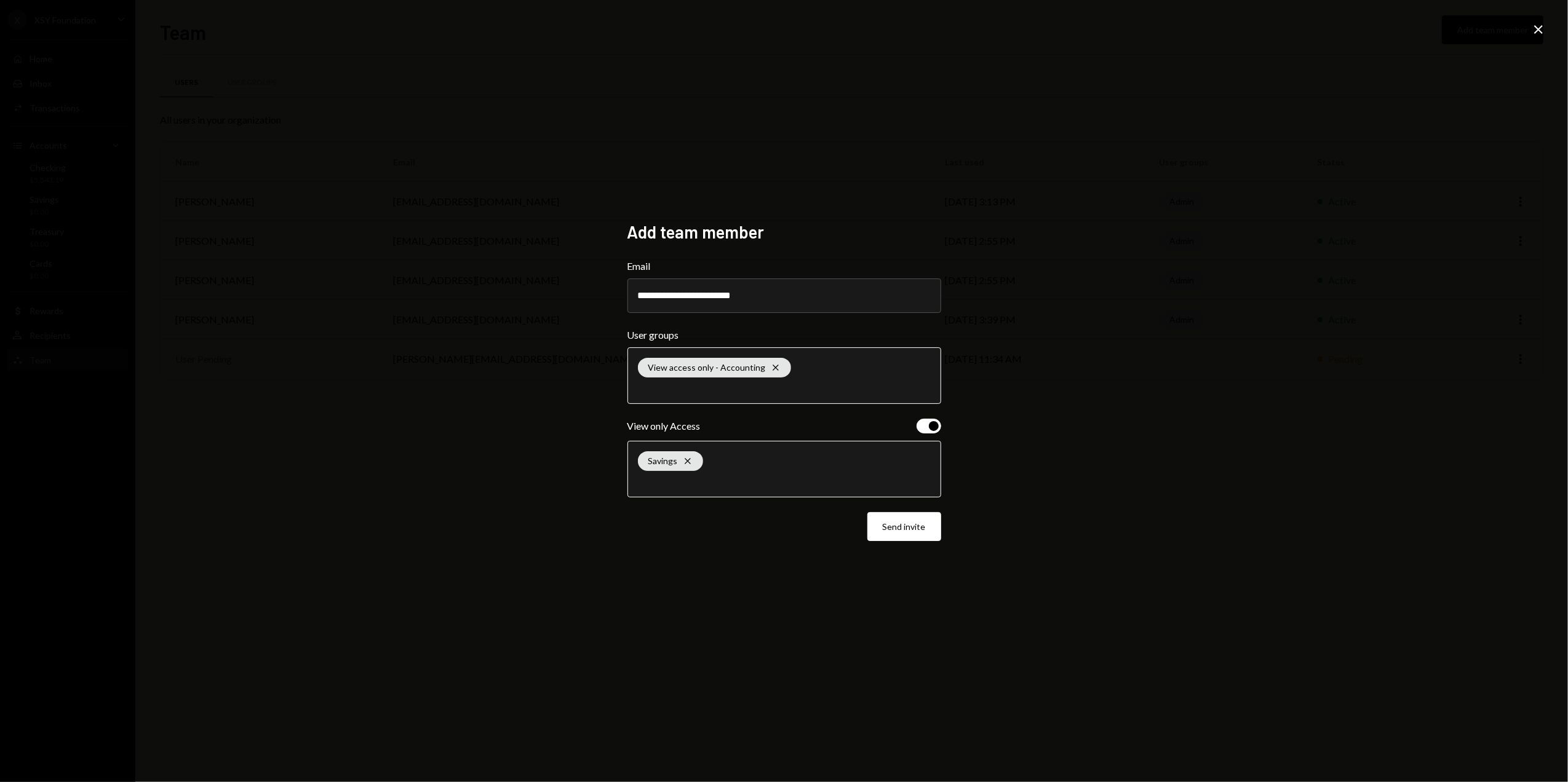
click at [731, 479] on input "text" at bounding box center [784, 481] width 293 height 11
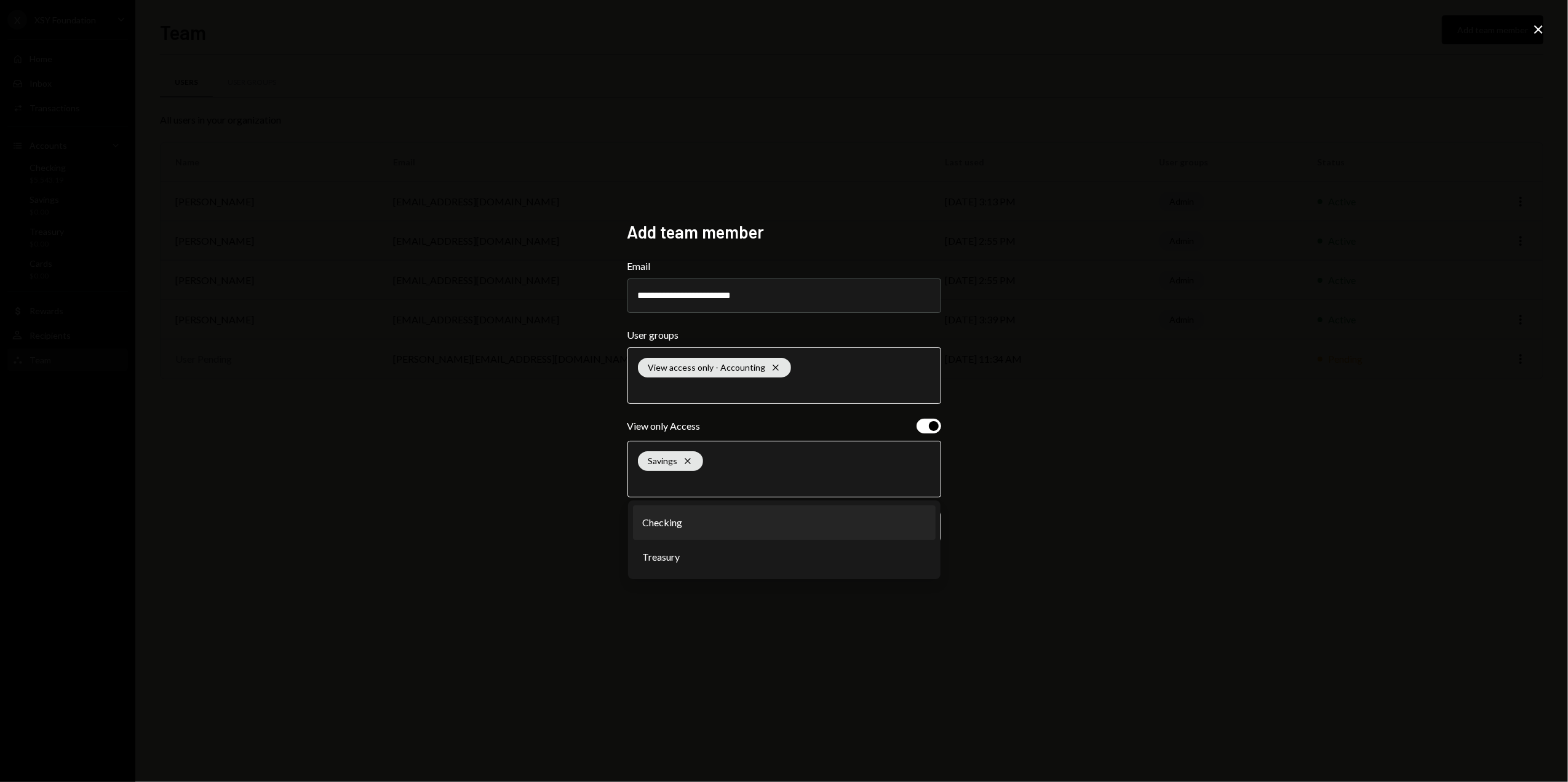
drag, startPoint x: 683, startPoint y: 524, endPoint x: 742, endPoint y: 490, distance: 68.1
click at [683, 524] on li "Checking" at bounding box center [785, 523] width 303 height 34
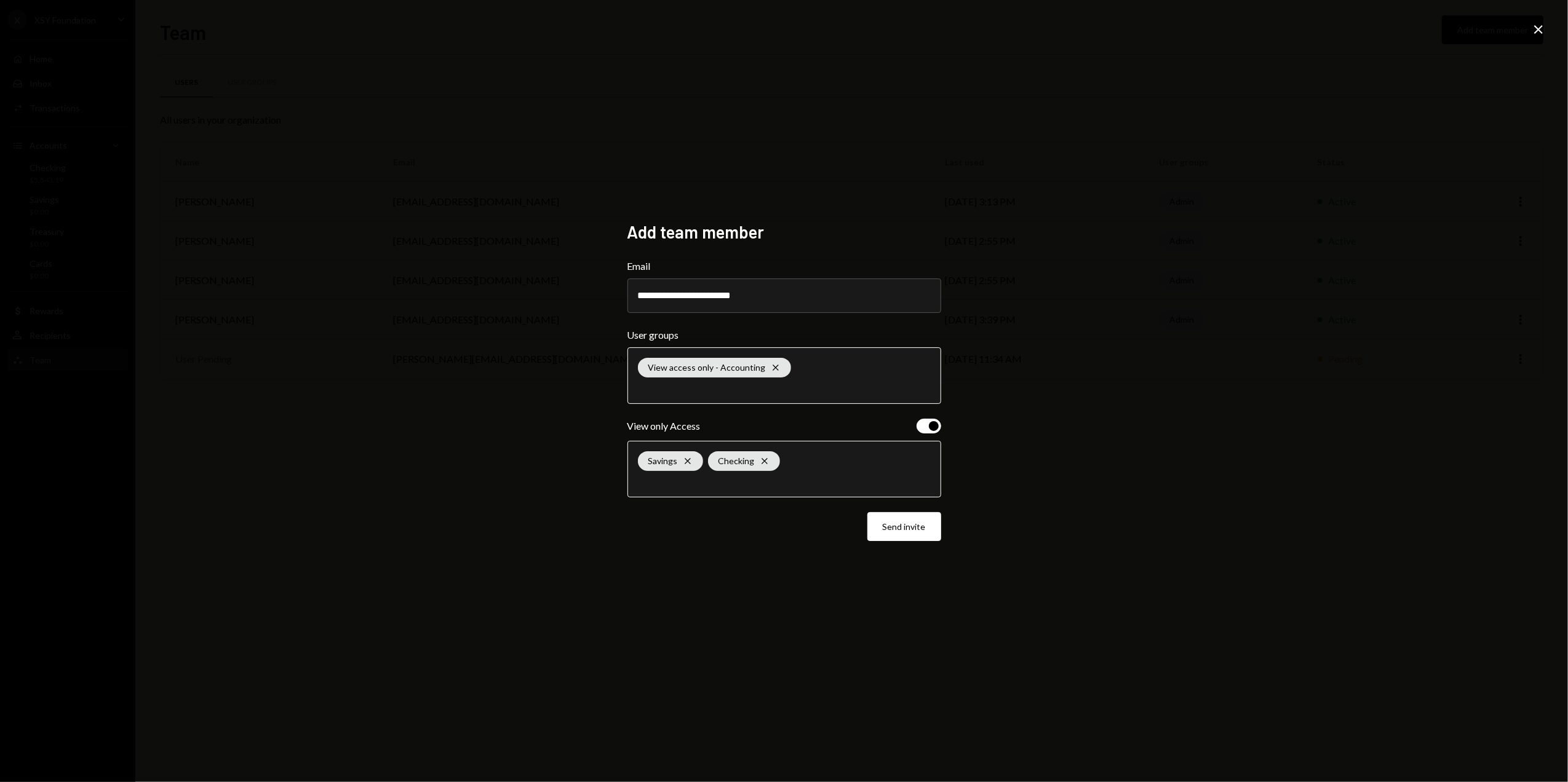
click at [751, 487] on input "text" at bounding box center [784, 481] width 293 height 11
click at [692, 529] on li "Treasury" at bounding box center [785, 523] width 303 height 34
click at [899, 532] on button "Send invite" at bounding box center [905, 527] width 74 height 29
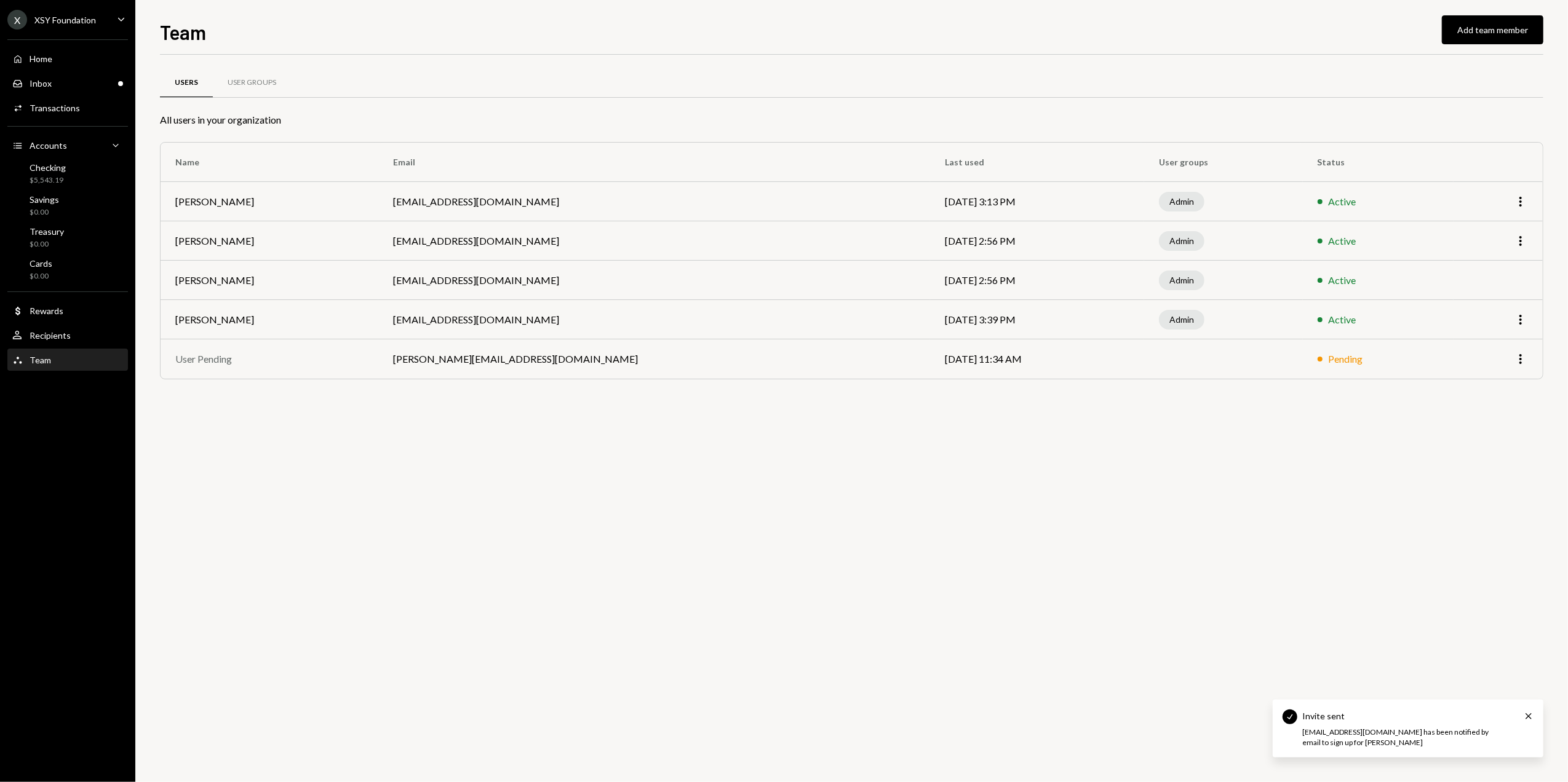
click at [75, 18] on div "XSY Foundation" at bounding box center [65, 20] width 62 height 11
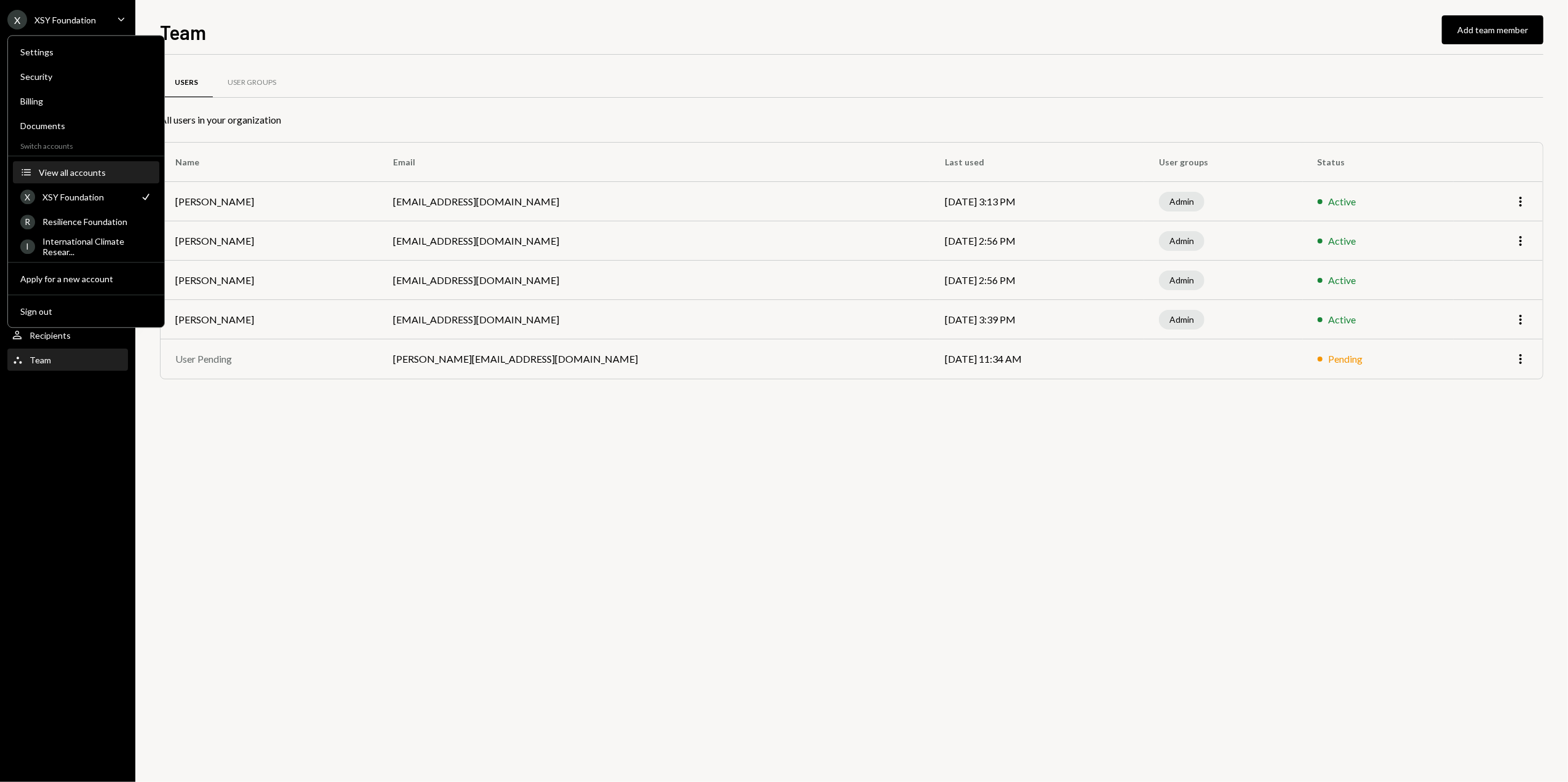
click at [81, 180] on button "Accounts View all accounts" at bounding box center [86, 172] width 146 height 22
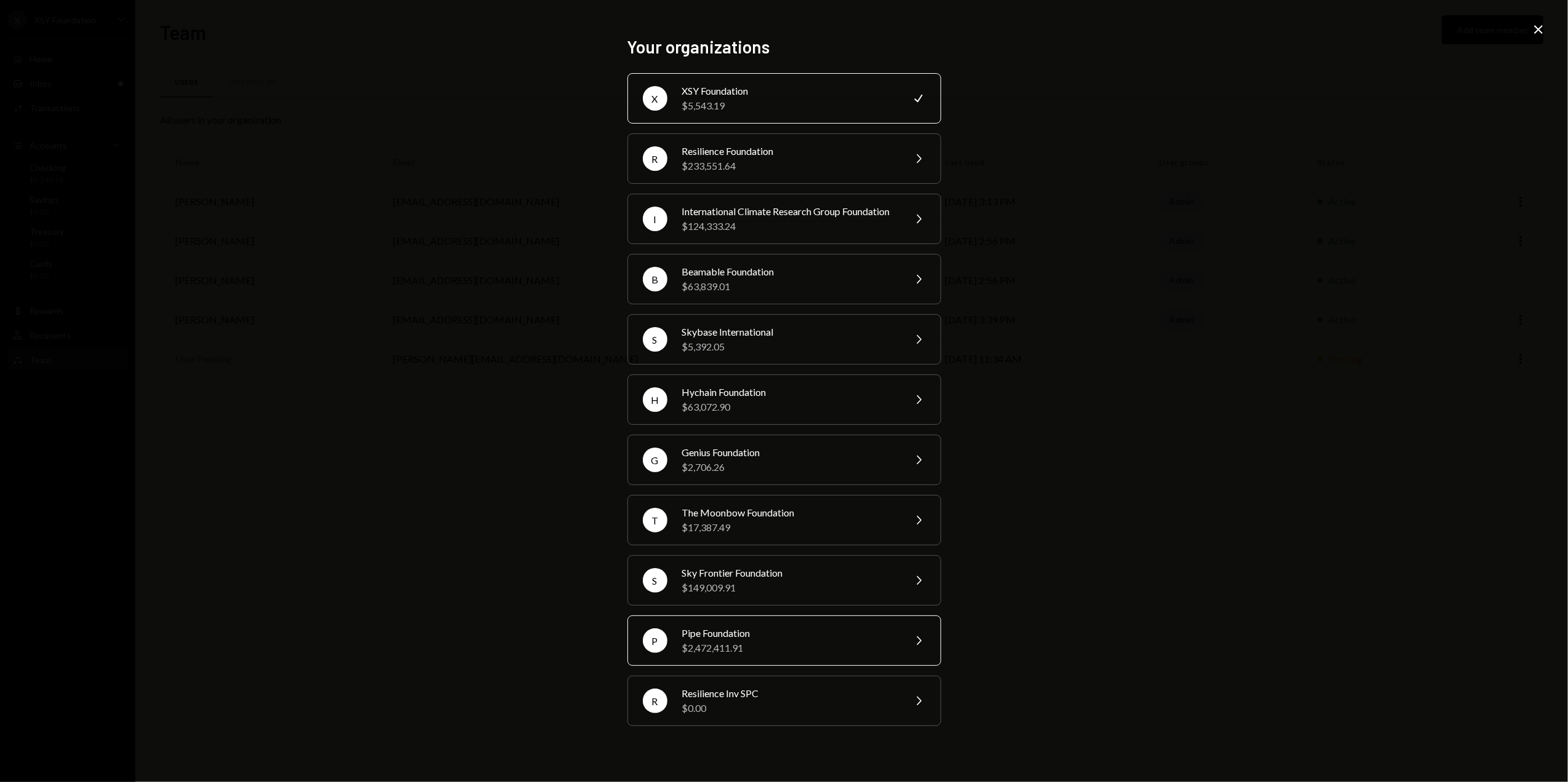
click at [758, 641] on div "Pipe Foundation" at bounding box center [789, 633] width 214 height 15
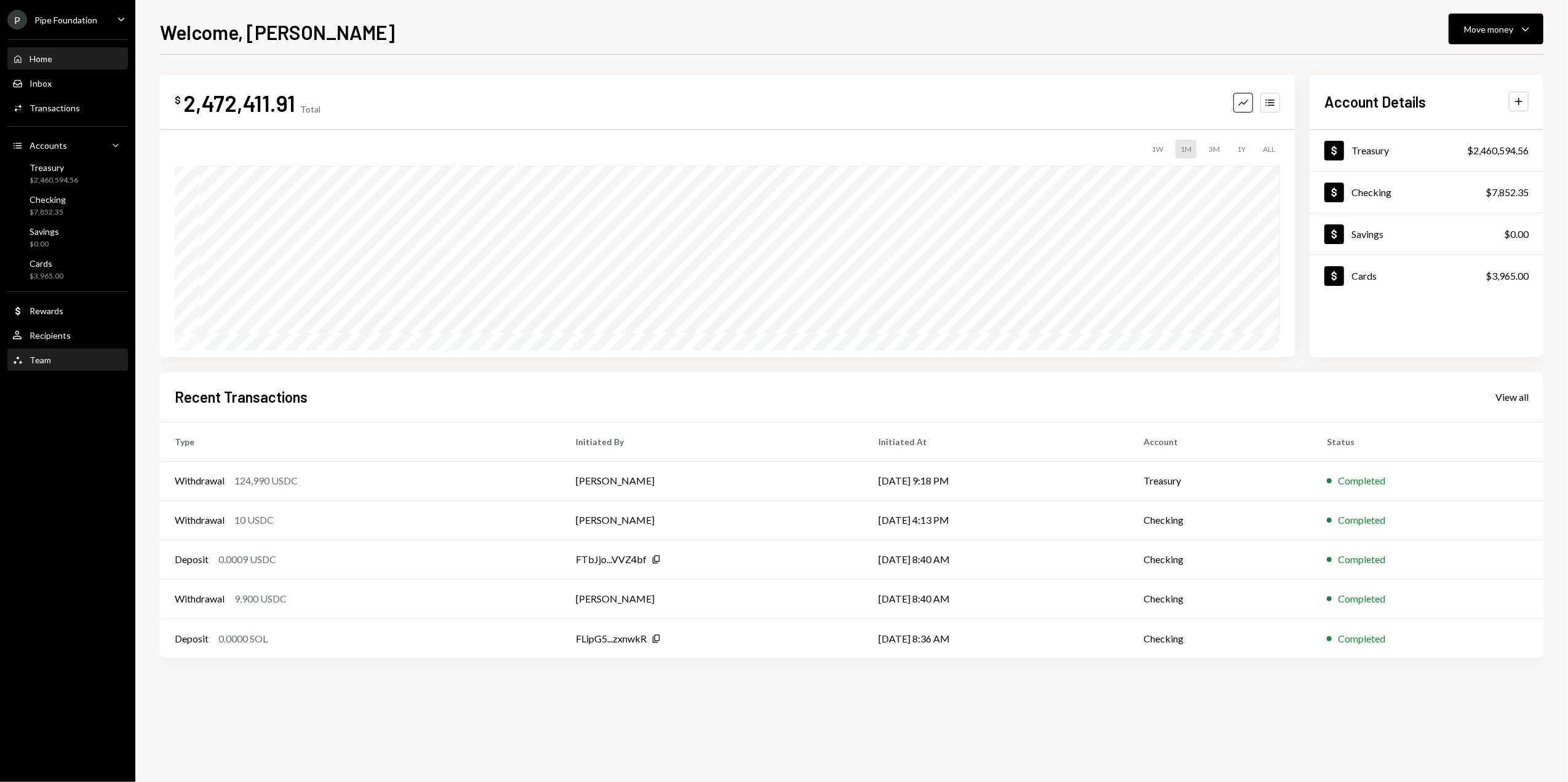
click at [37, 358] on div "Team" at bounding box center [40, 360] width 21 height 11
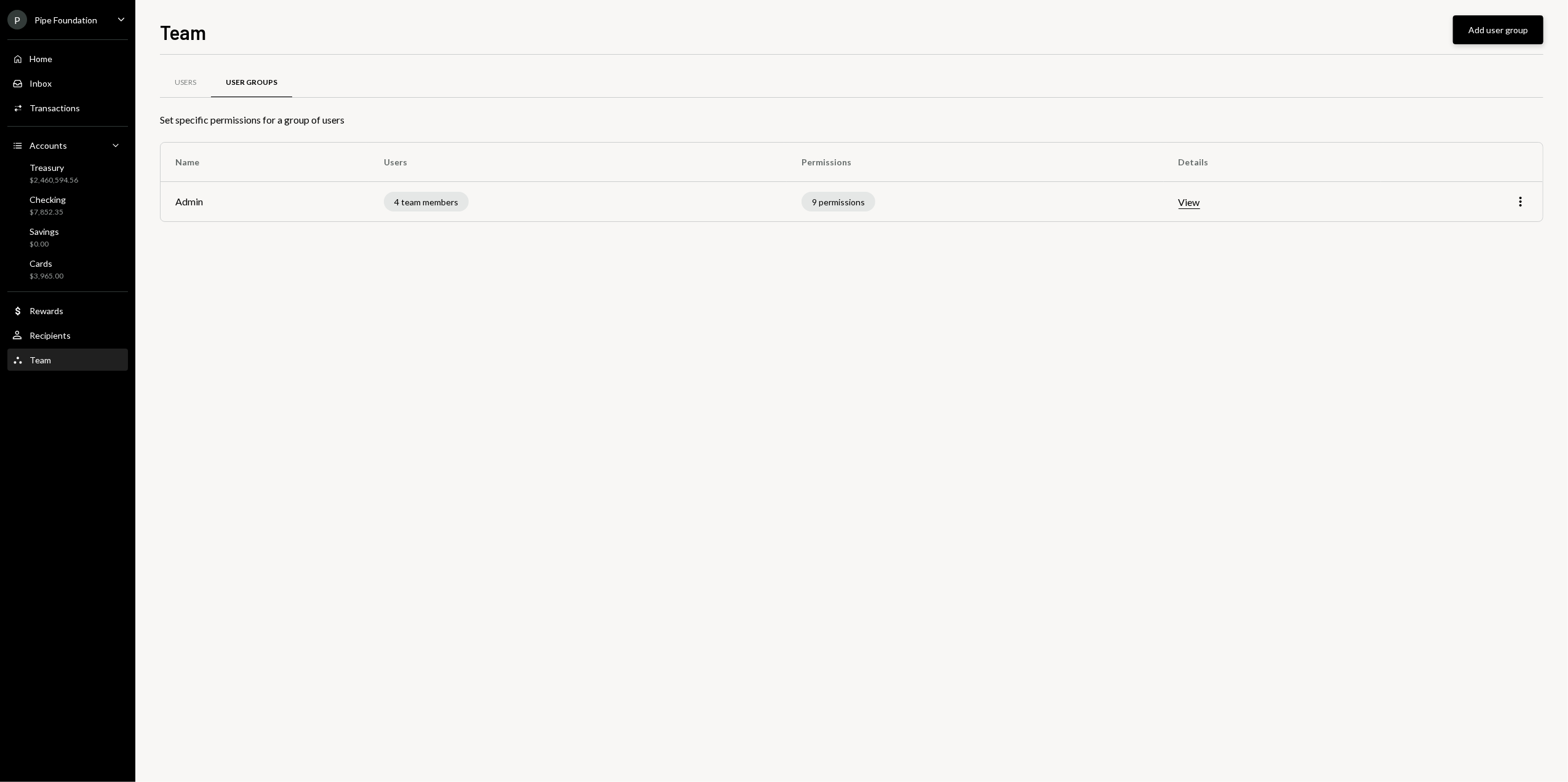
click at [1492, 33] on button "Add user group" at bounding box center [1498, 29] width 91 height 29
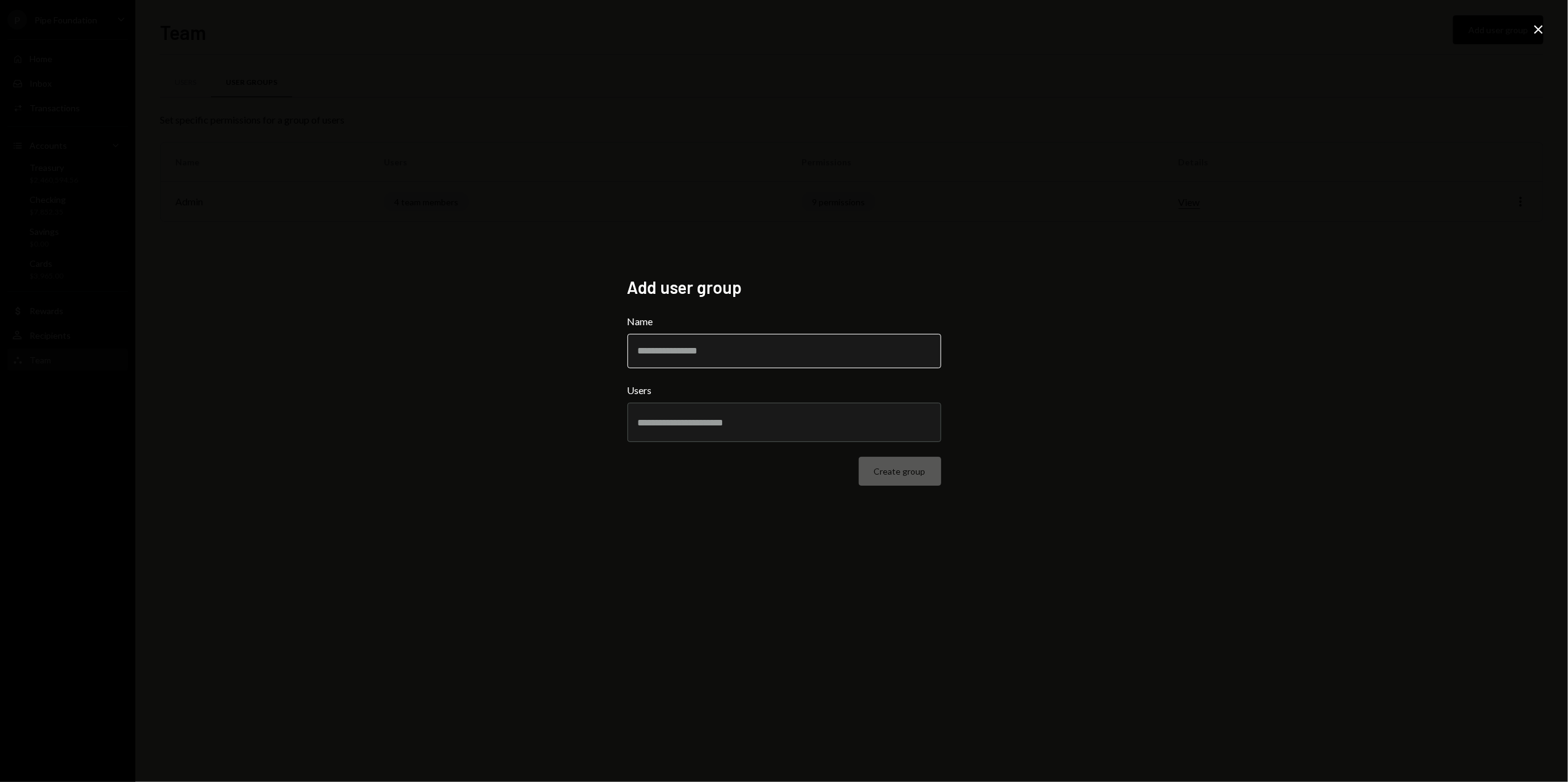
click at [722, 353] on input "Name" at bounding box center [784, 351] width 314 height 34
type input "**********"
click at [912, 472] on button "Create group" at bounding box center [900, 471] width 83 height 29
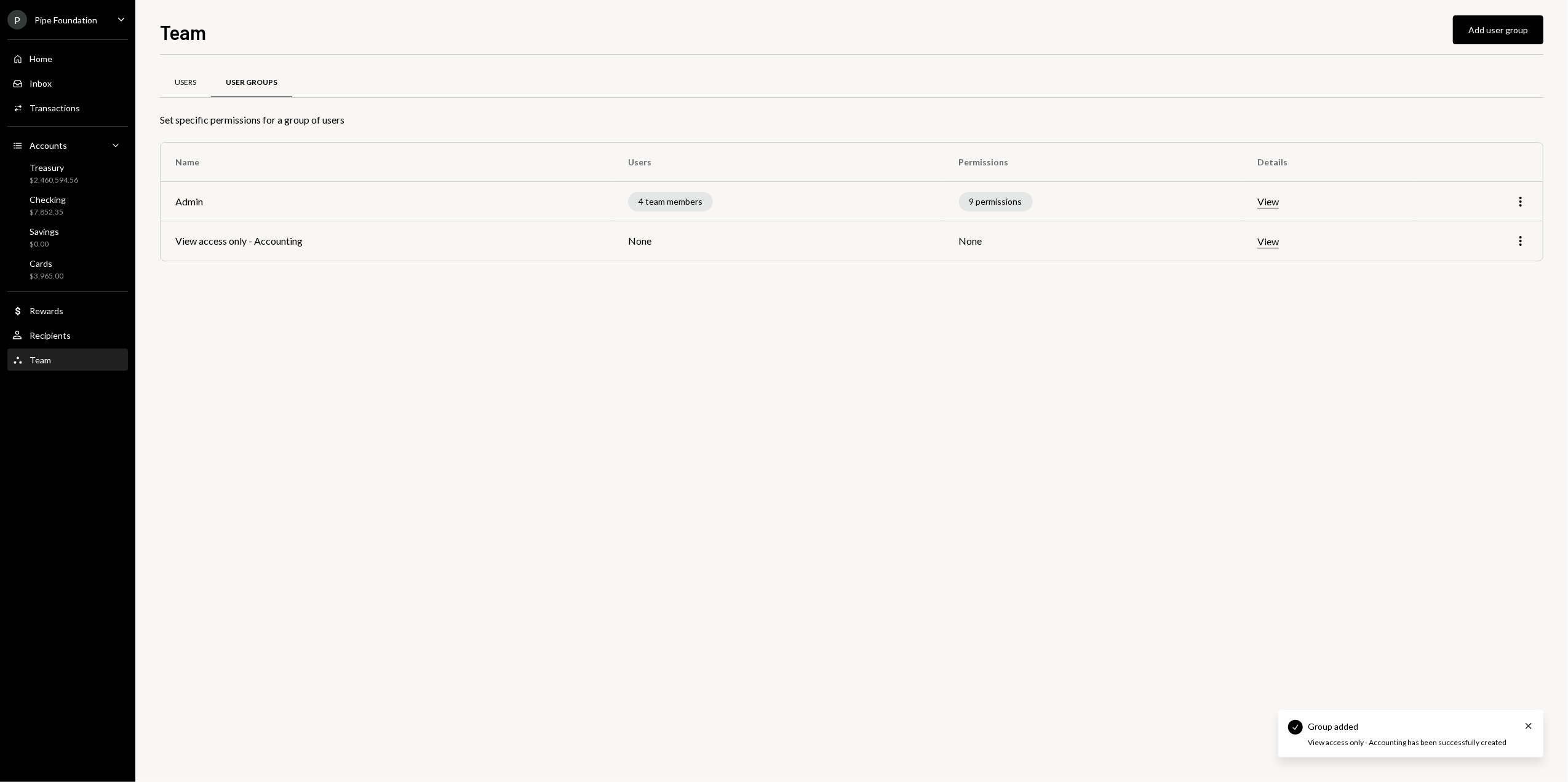
click at [188, 80] on div "Users" at bounding box center [186, 83] width 21 height 11
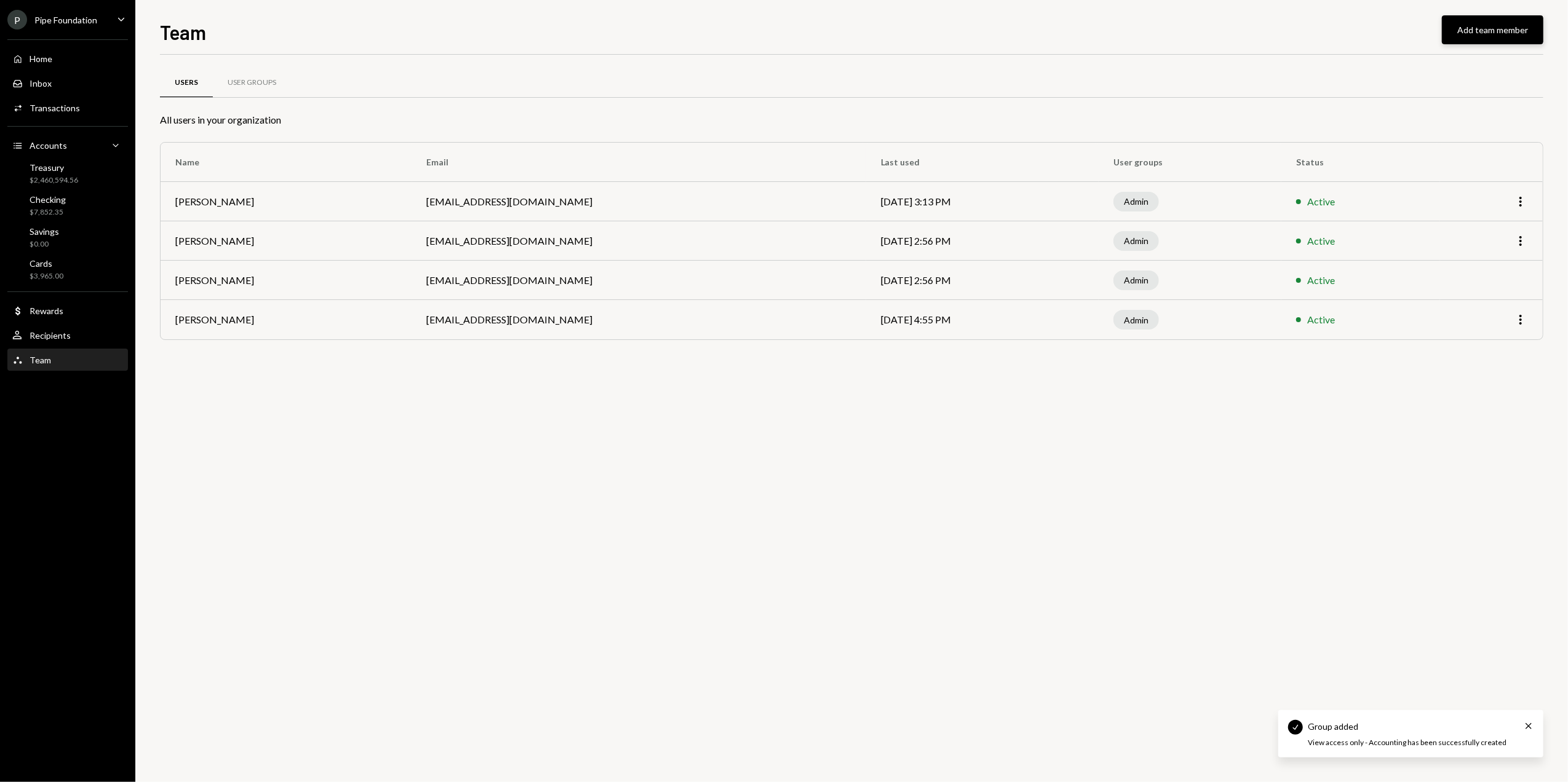
click at [1476, 31] on button "Add team member" at bounding box center [1492, 29] width 101 height 29
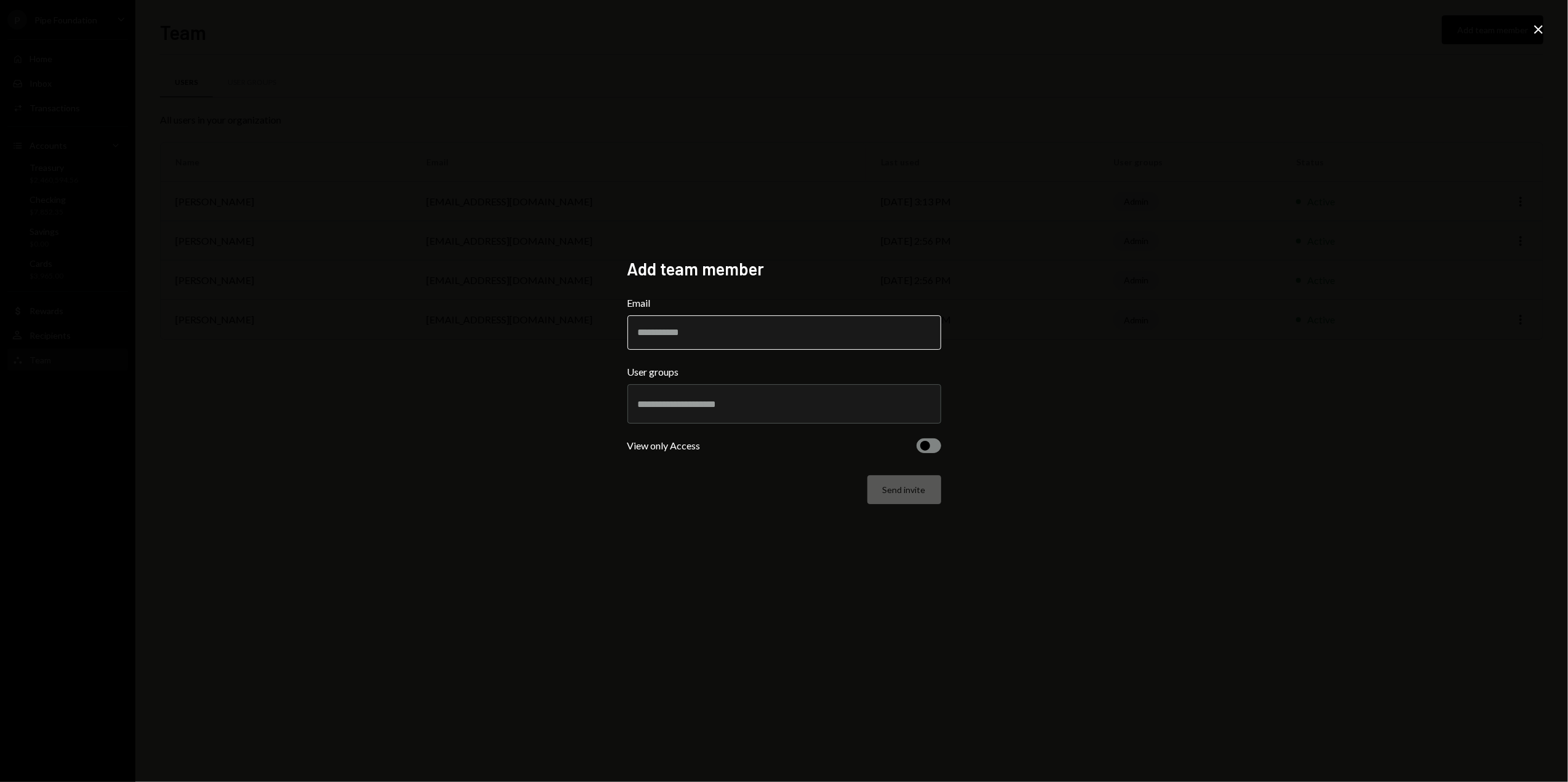
click at [687, 326] on input "Email" at bounding box center [784, 333] width 314 height 34
drag, startPoint x: 704, startPoint y: 333, endPoint x: 605, endPoint y: 334, distance: 99.0
click at [605, 334] on div "**********" at bounding box center [784, 391] width 1568 height 782
click at [798, 340] on input "**********" at bounding box center [784, 333] width 314 height 34
type input "**********"
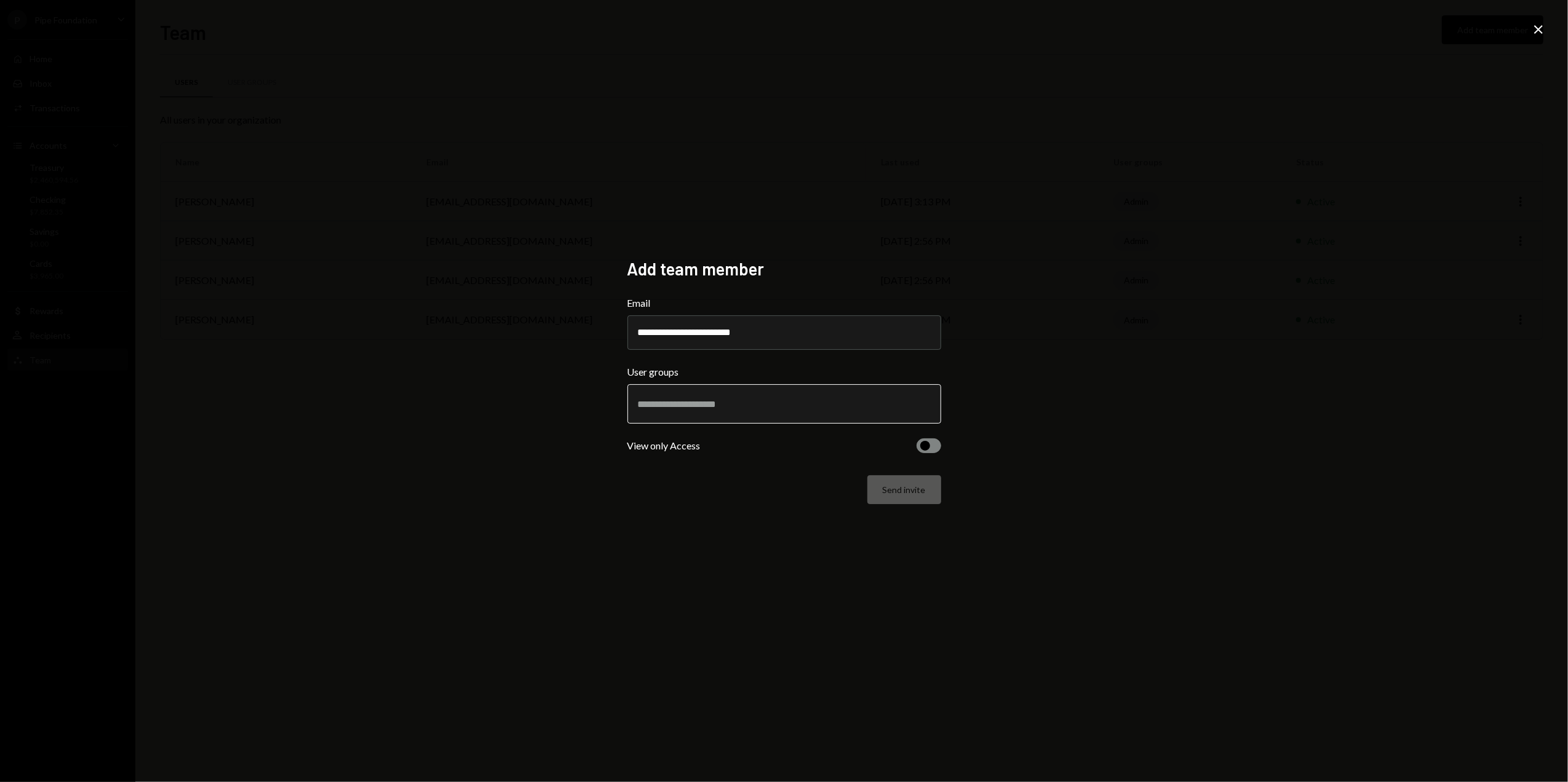
click at [680, 402] on input "text" at bounding box center [784, 404] width 293 height 11
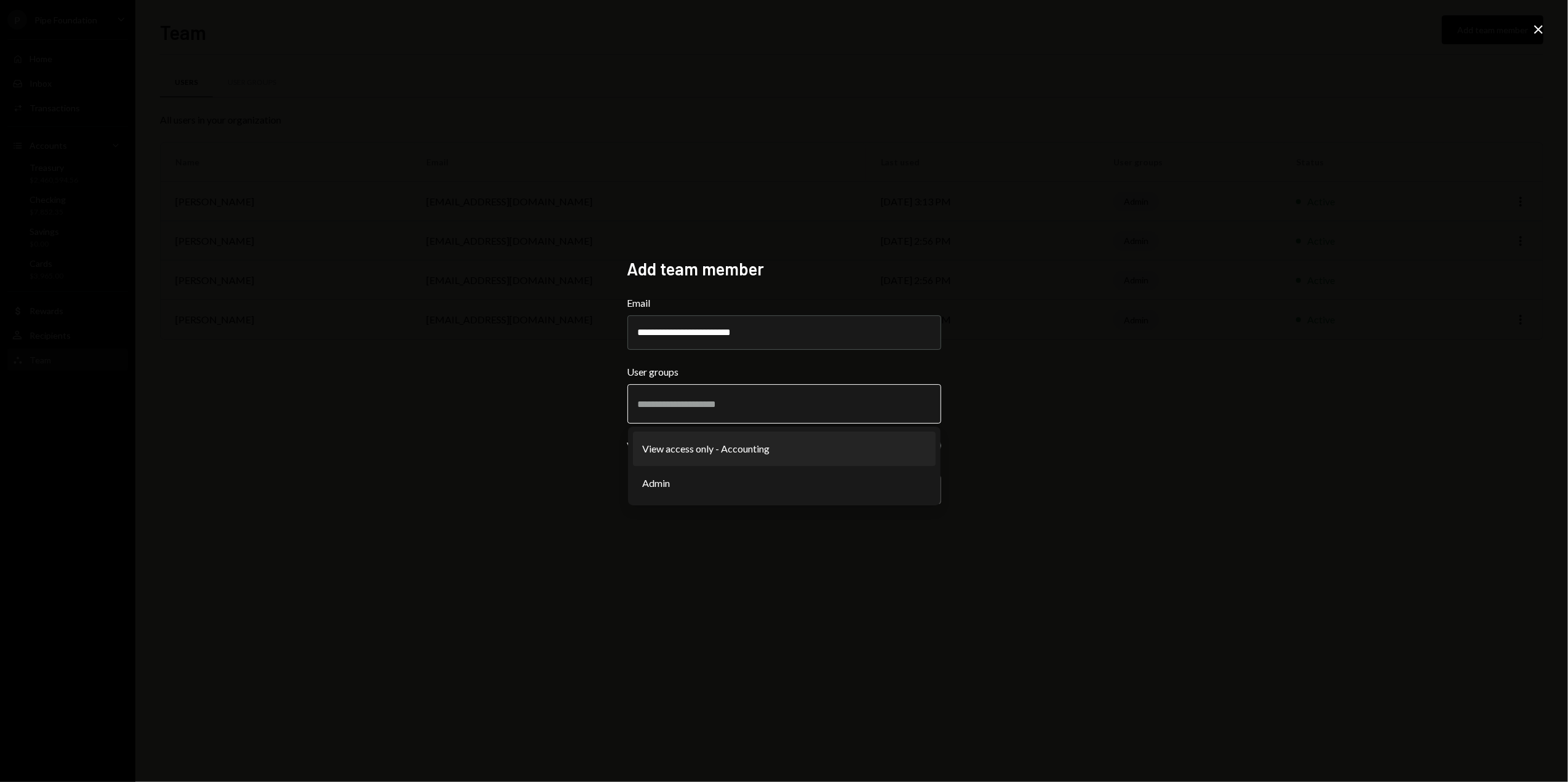
click at [691, 453] on li "View access only - Accounting" at bounding box center [785, 449] width 303 height 34
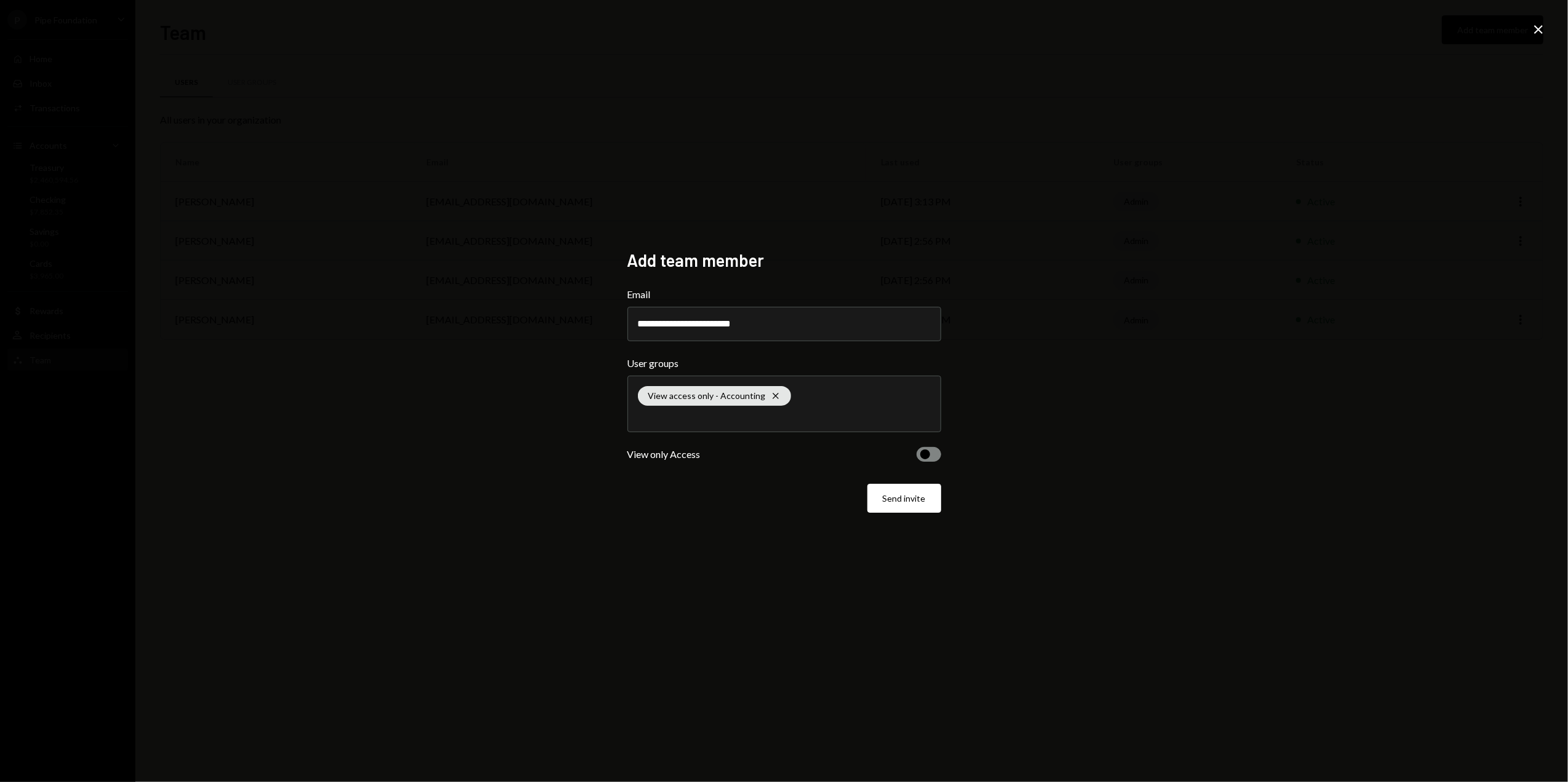
click at [921, 454] on span "button" at bounding box center [925, 454] width 10 height 10
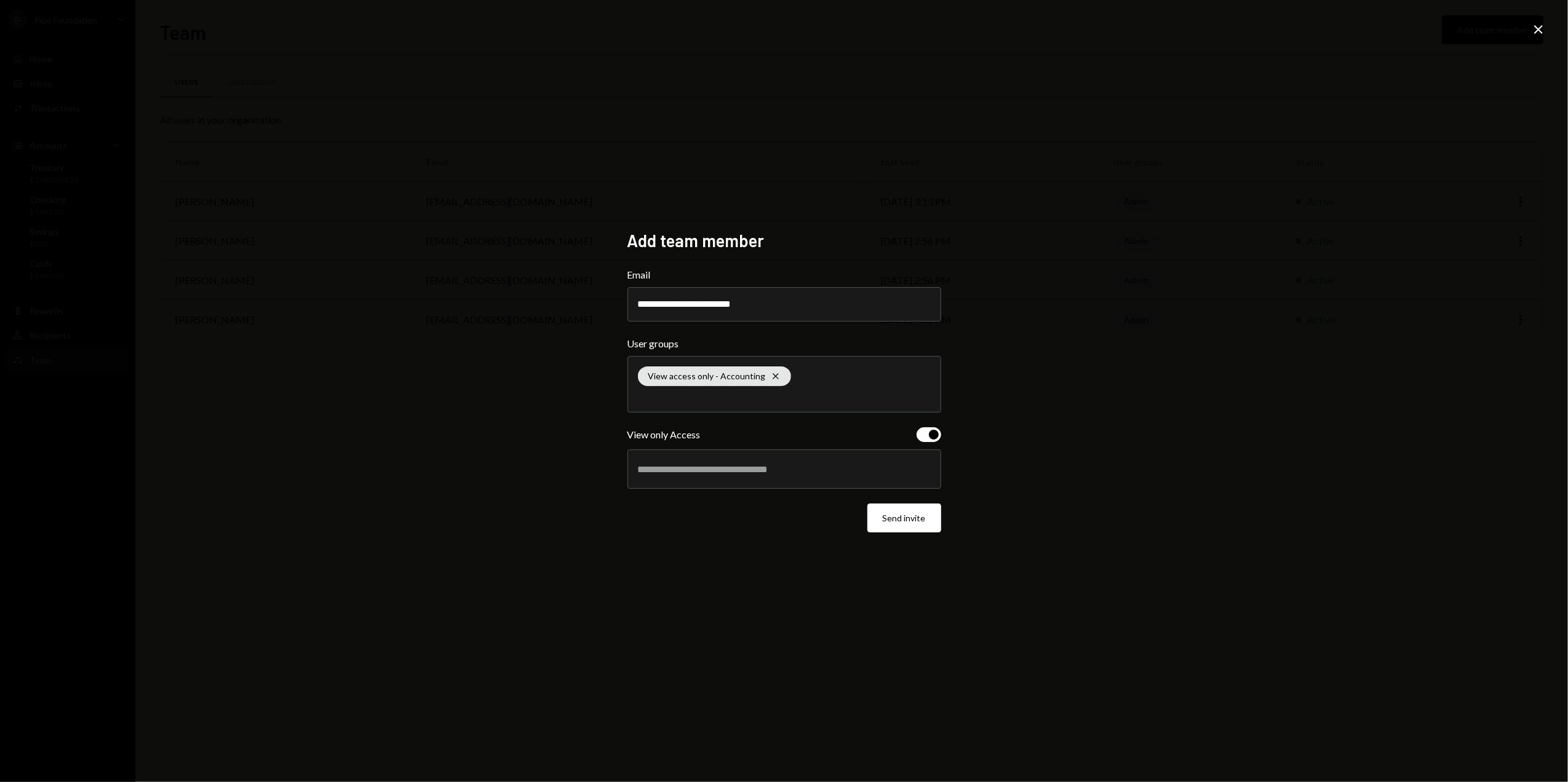
click at [729, 479] on div at bounding box center [784, 469] width 293 height 31
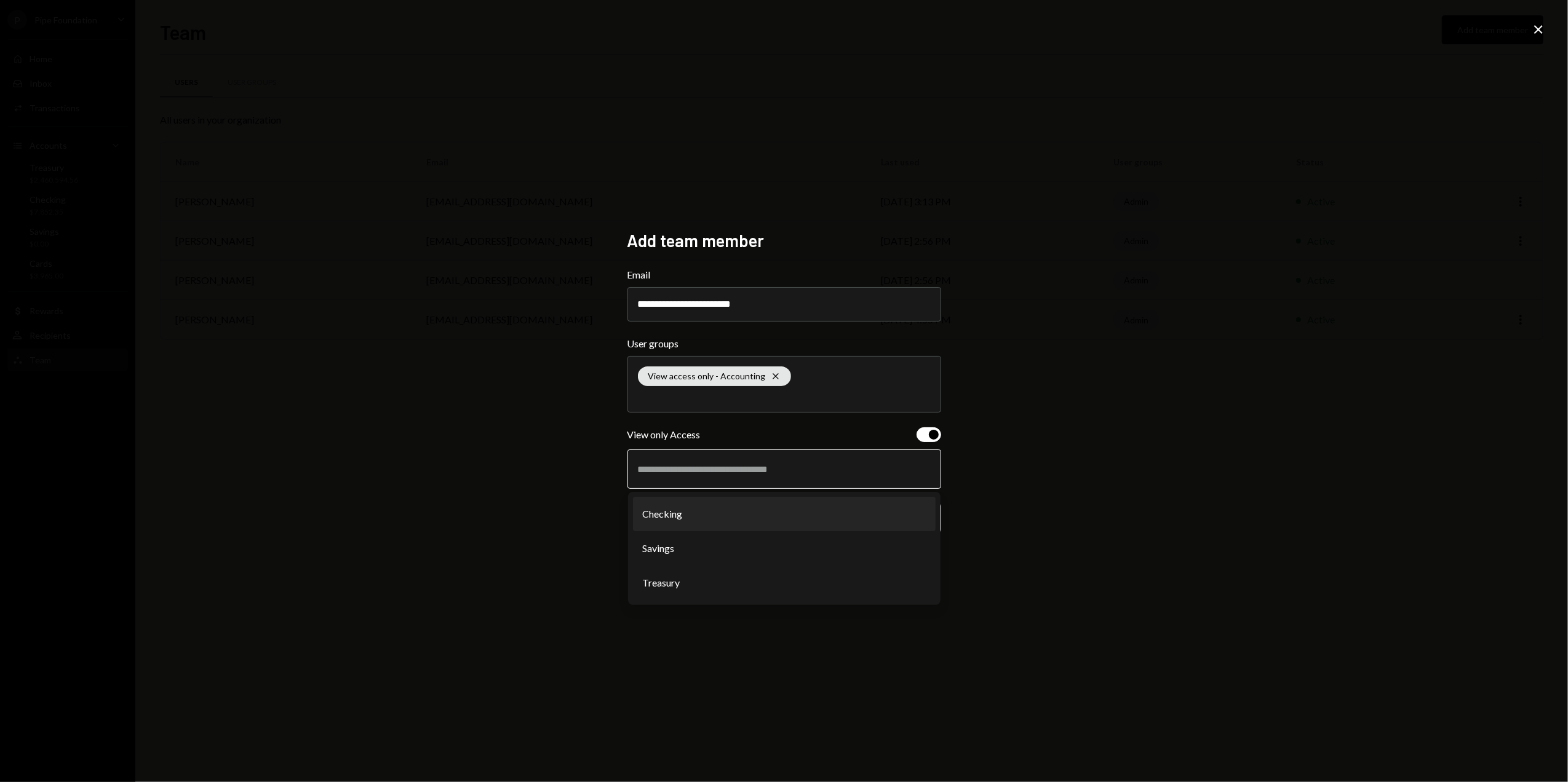
click at [679, 517] on li "Checking" at bounding box center [785, 514] width 303 height 34
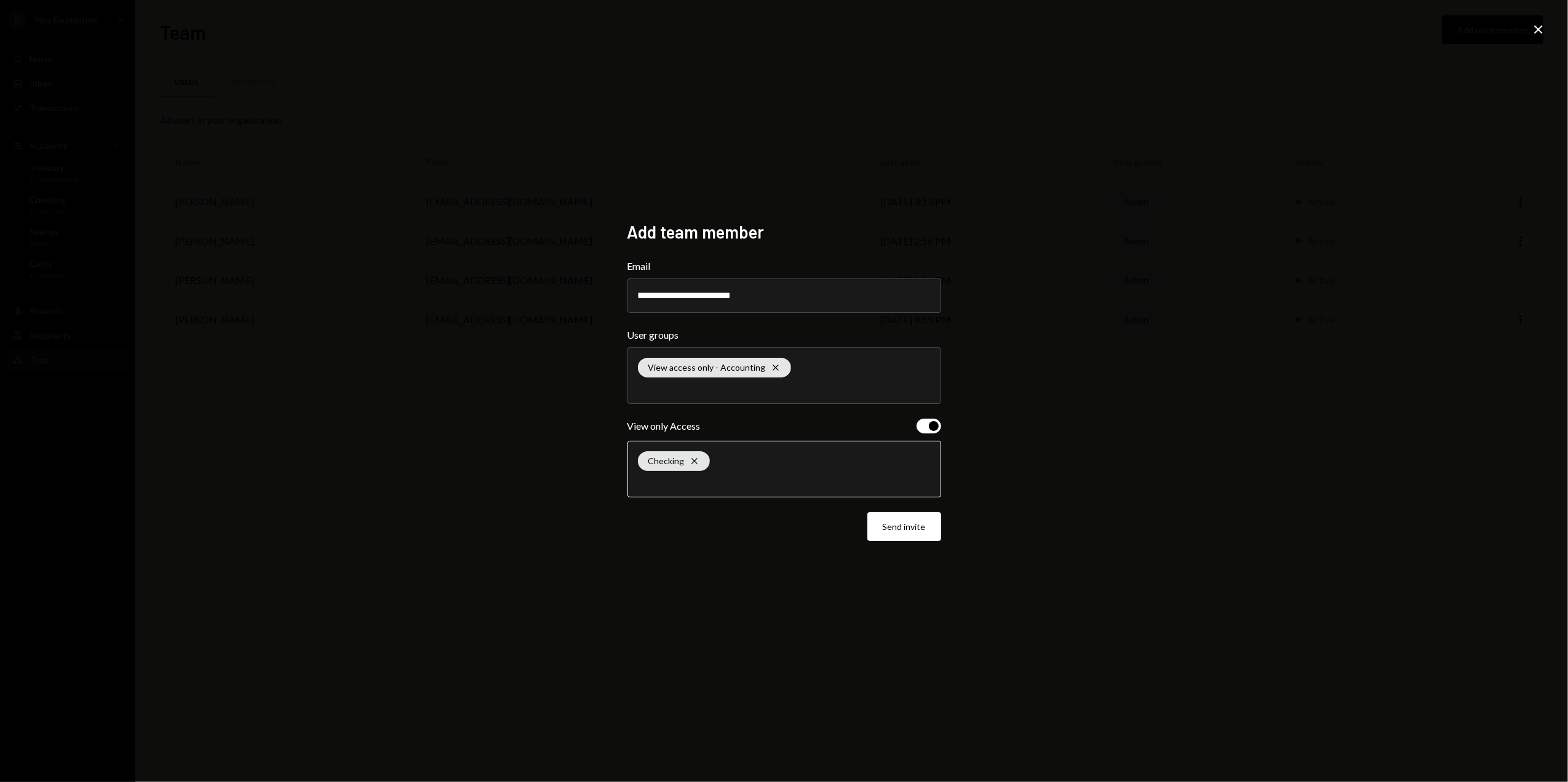
click at [722, 486] on input "text" at bounding box center [784, 481] width 293 height 11
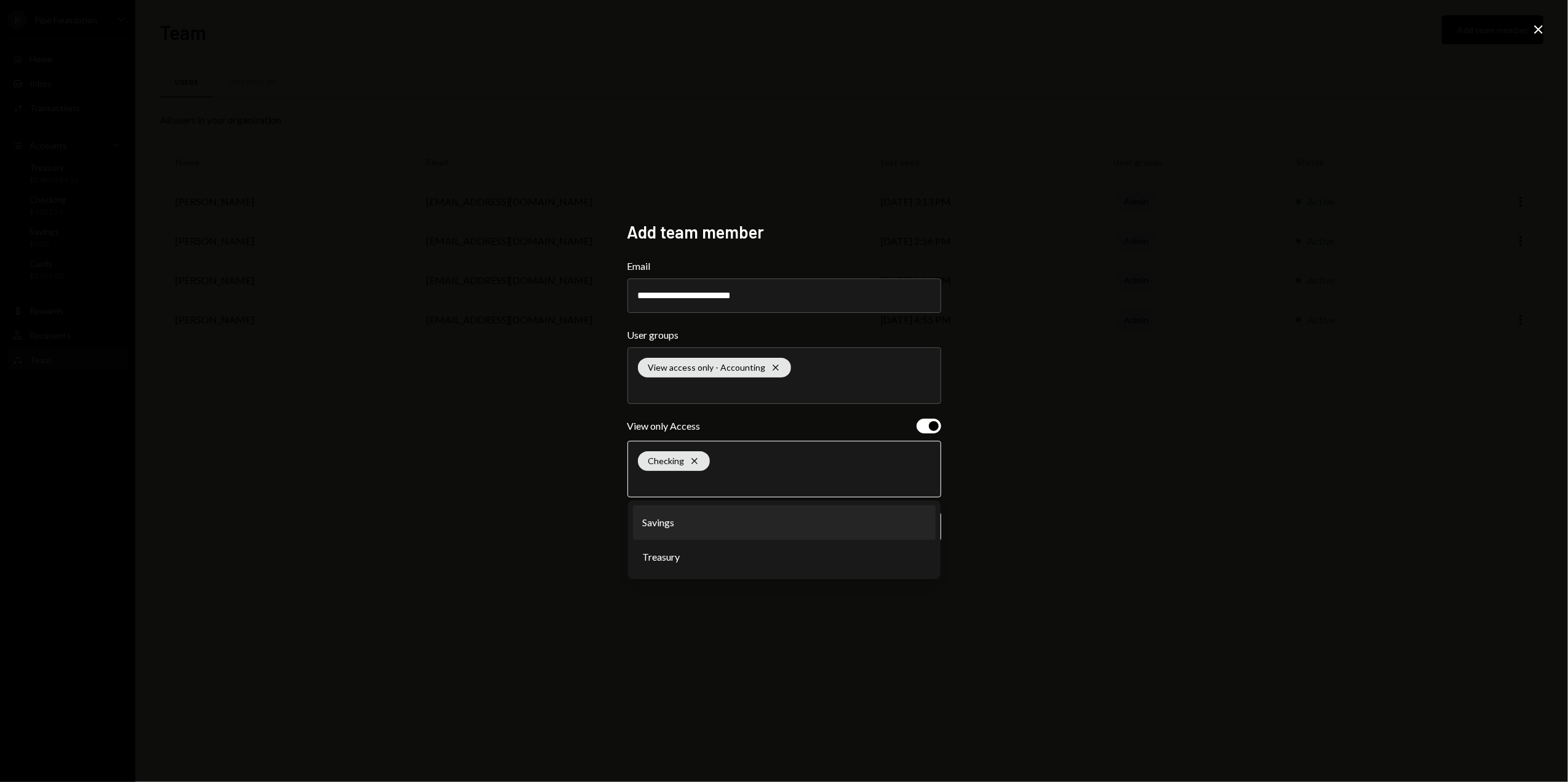
click at [685, 516] on li "Savings" at bounding box center [785, 523] width 303 height 34
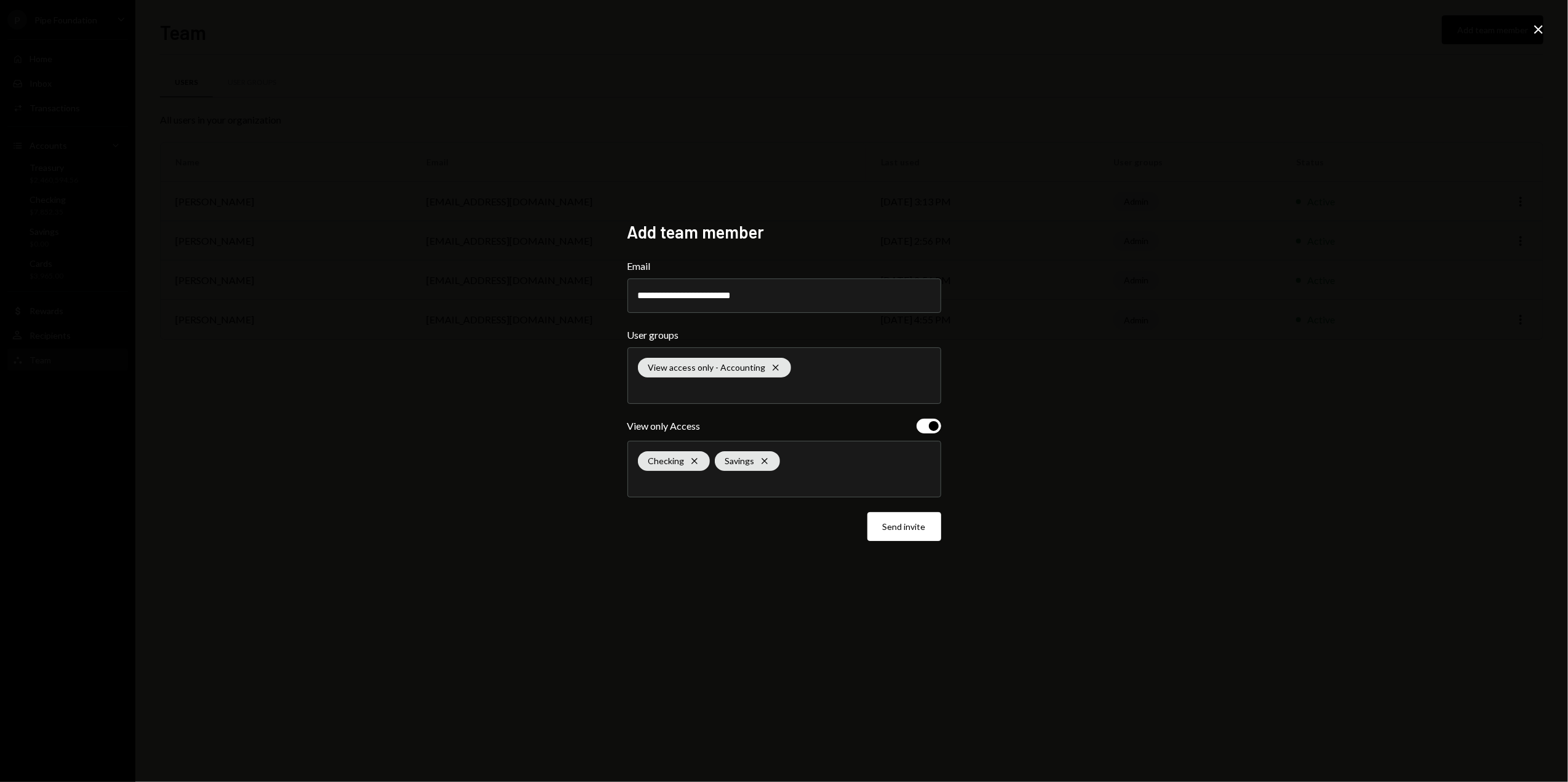
click at [734, 490] on div "Checking Cross Savings Cross" at bounding box center [784, 469] width 293 height 55
click at [692, 527] on li "Treasury" at bounding box center [785, 523] width 303 height 34
click at [896, 530] on button "Send invite" at bounding box center [905, 527] width 74 height 29
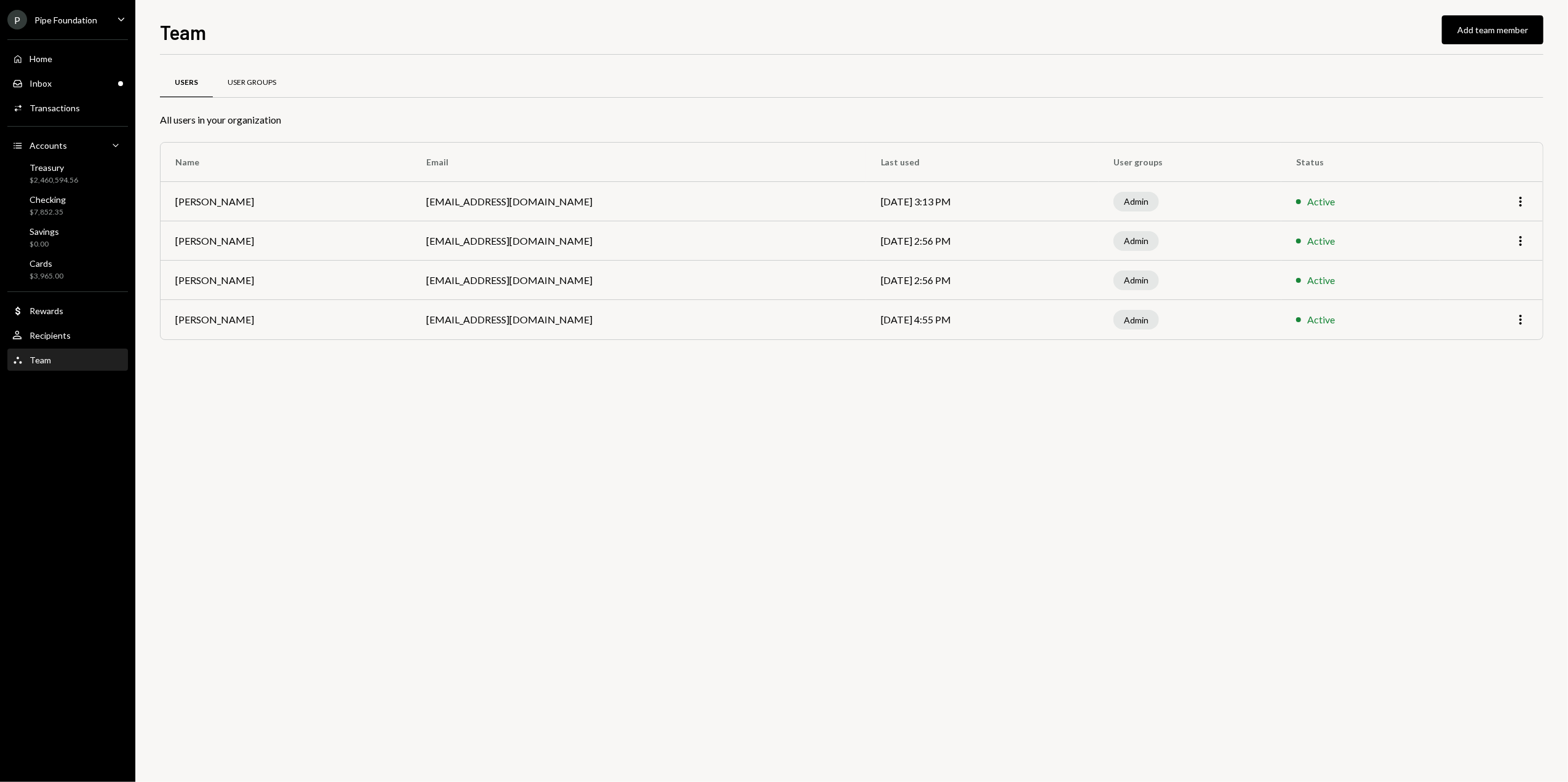
click at [265, 87] on div "User Groups" at bounding box center [252, 84] width 78 height 30
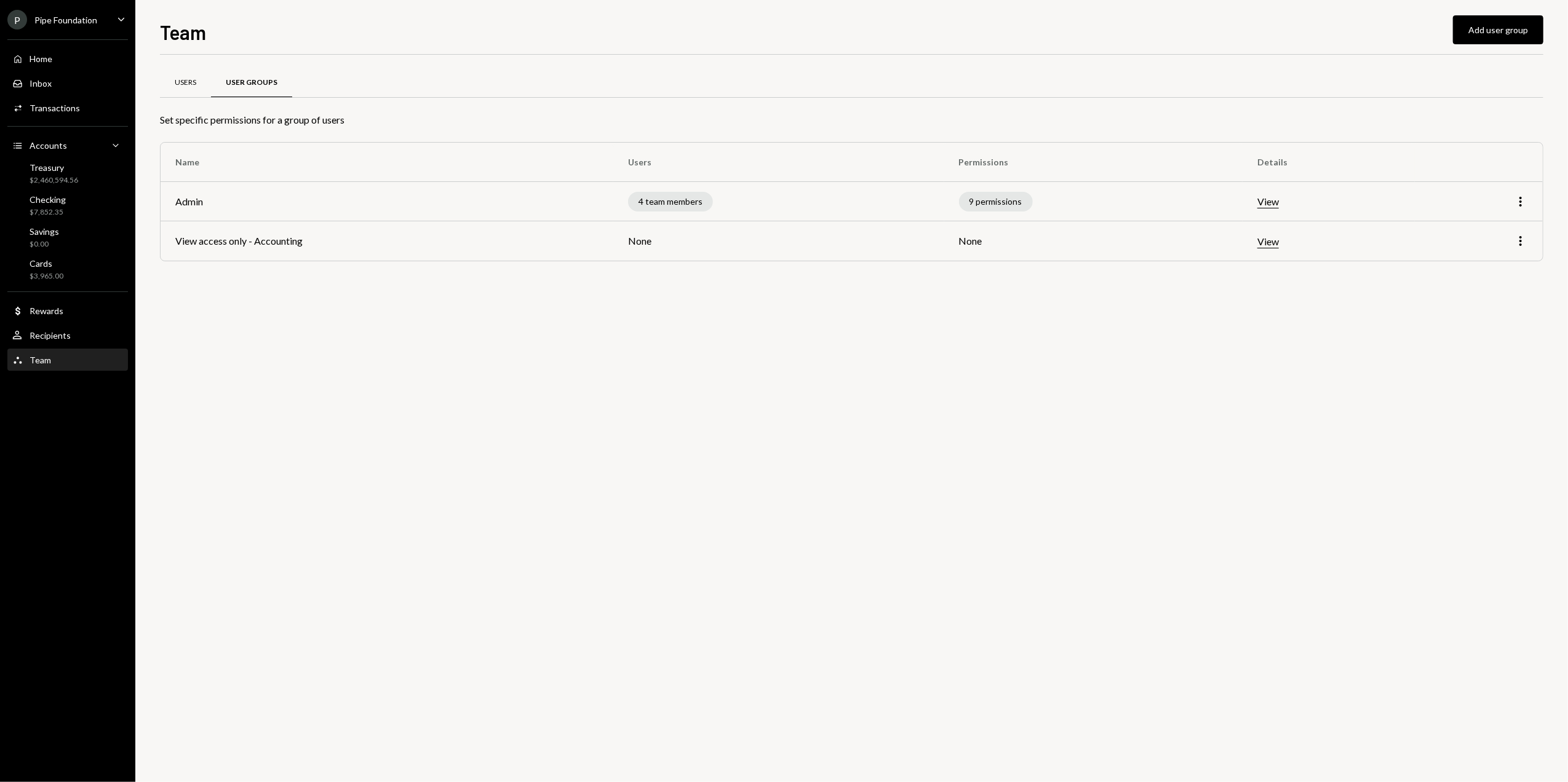
click at [192, 84] on div "Users" at bounding box center [186, 83] width 21 height 11
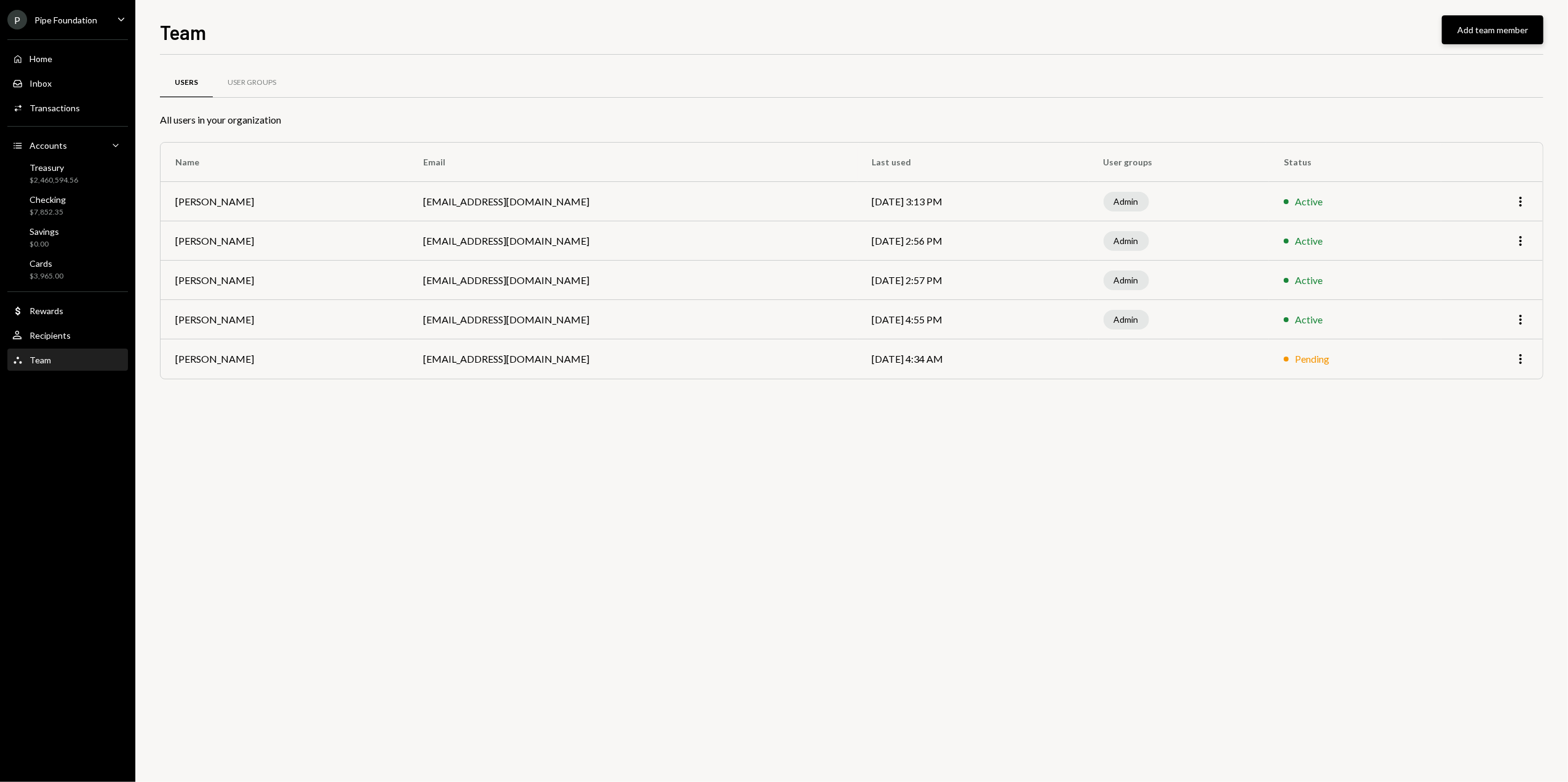
click at [1492, 34] on button "Add team member" at bounding box center [1492, 29] width 101 height 29
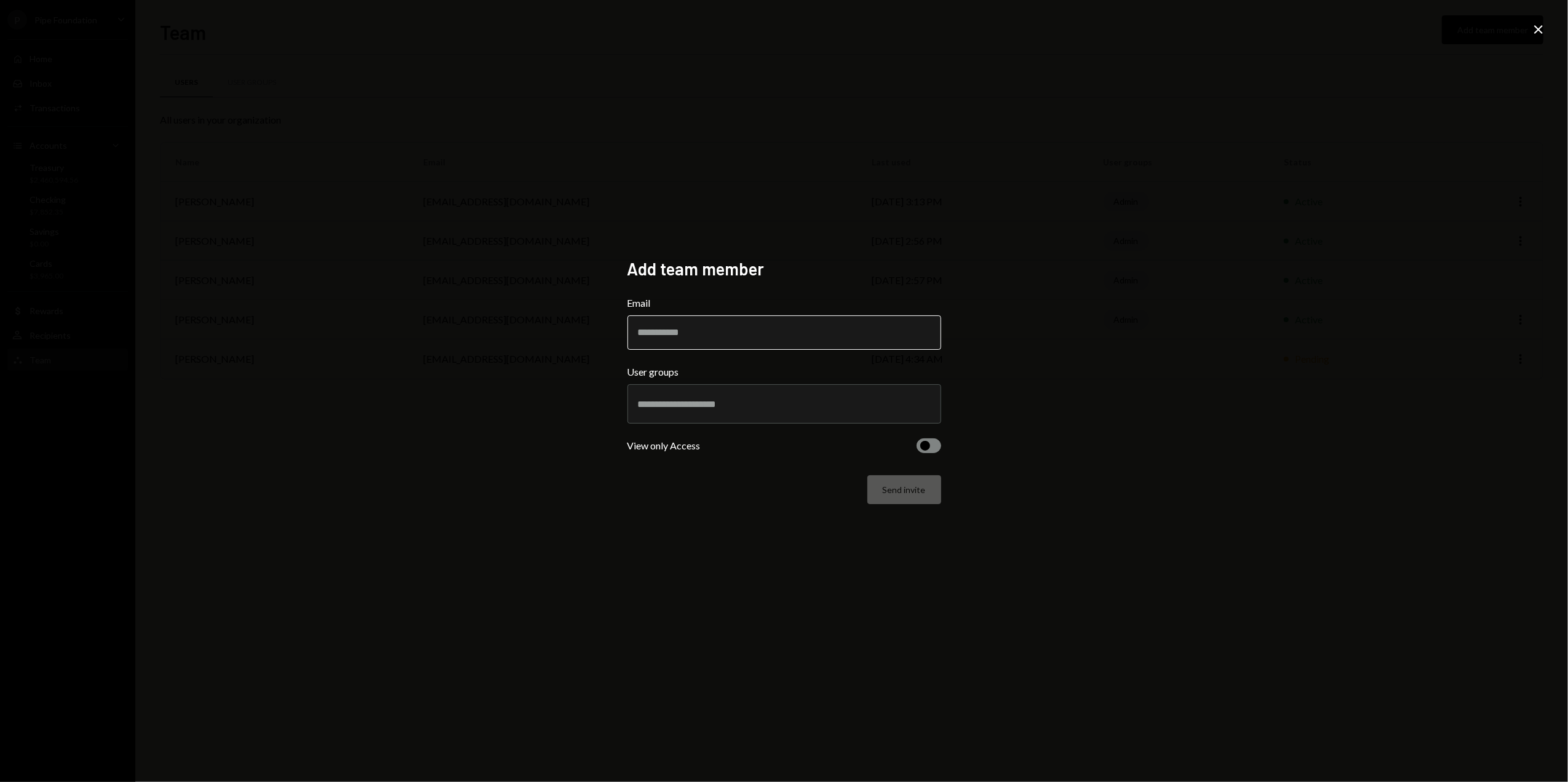
click at [700, 335] on input "Email" at bounding box center [784, 333] width 314 height 34
type input "**********"
click at [670, 406] on input "text" at bounding box center [784, 404] width 293 height 11
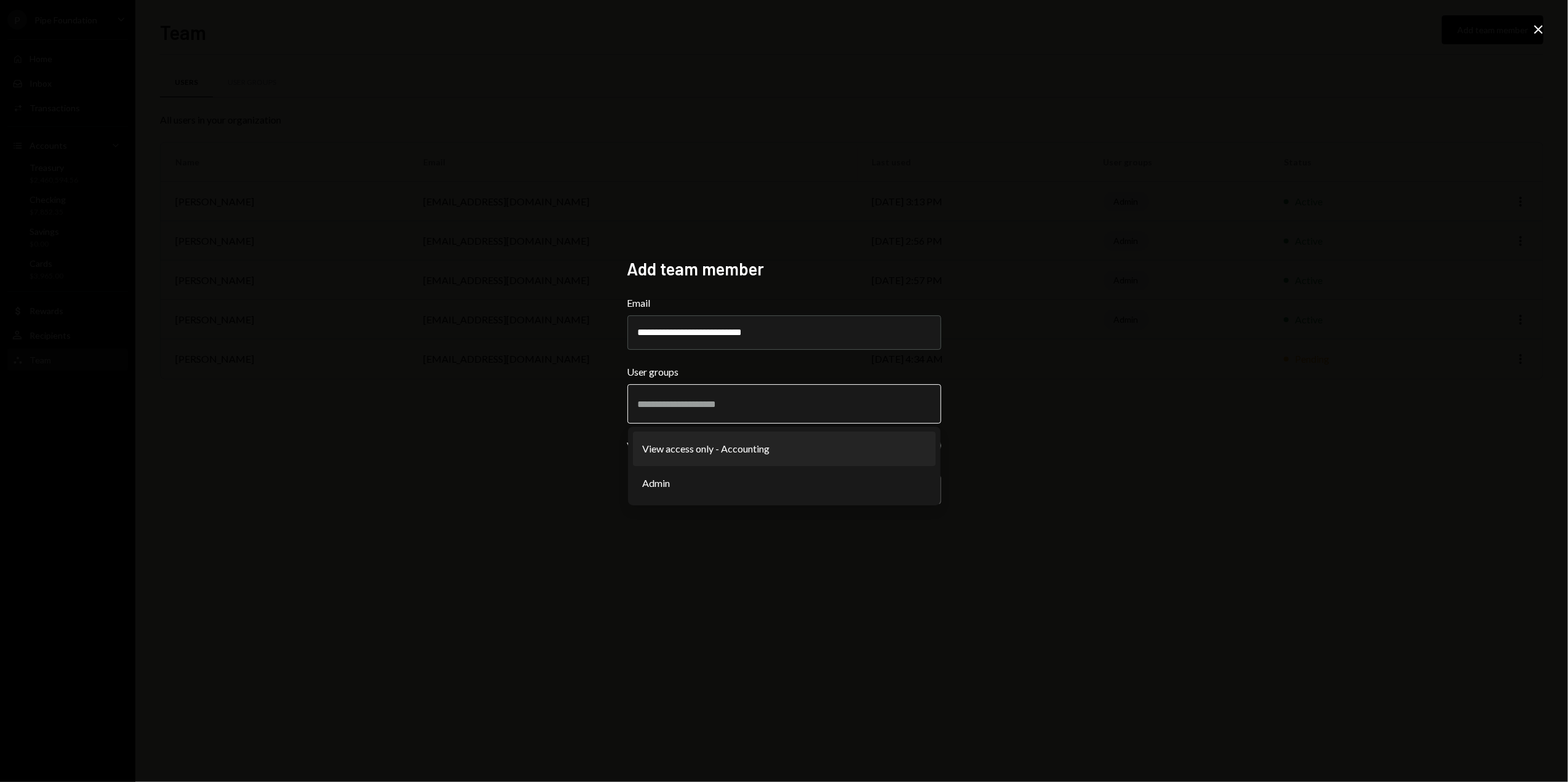
click at [685, 453] on li "View access only - Accounting" at bounding box center [785, 449] width 303 height 34
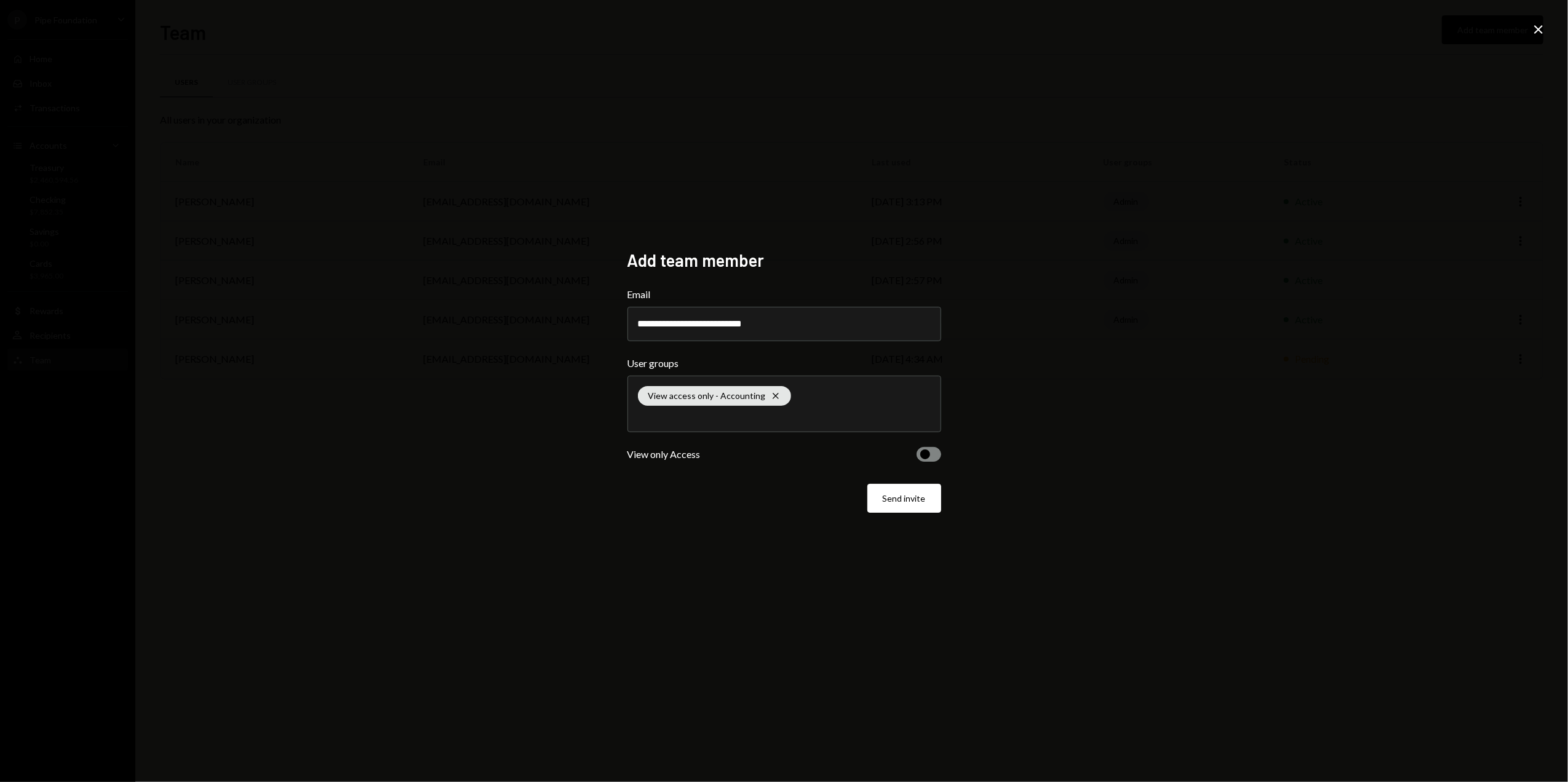
click at [930, 455] on button "button" at bounding box center [929, 454] width 25 height 15
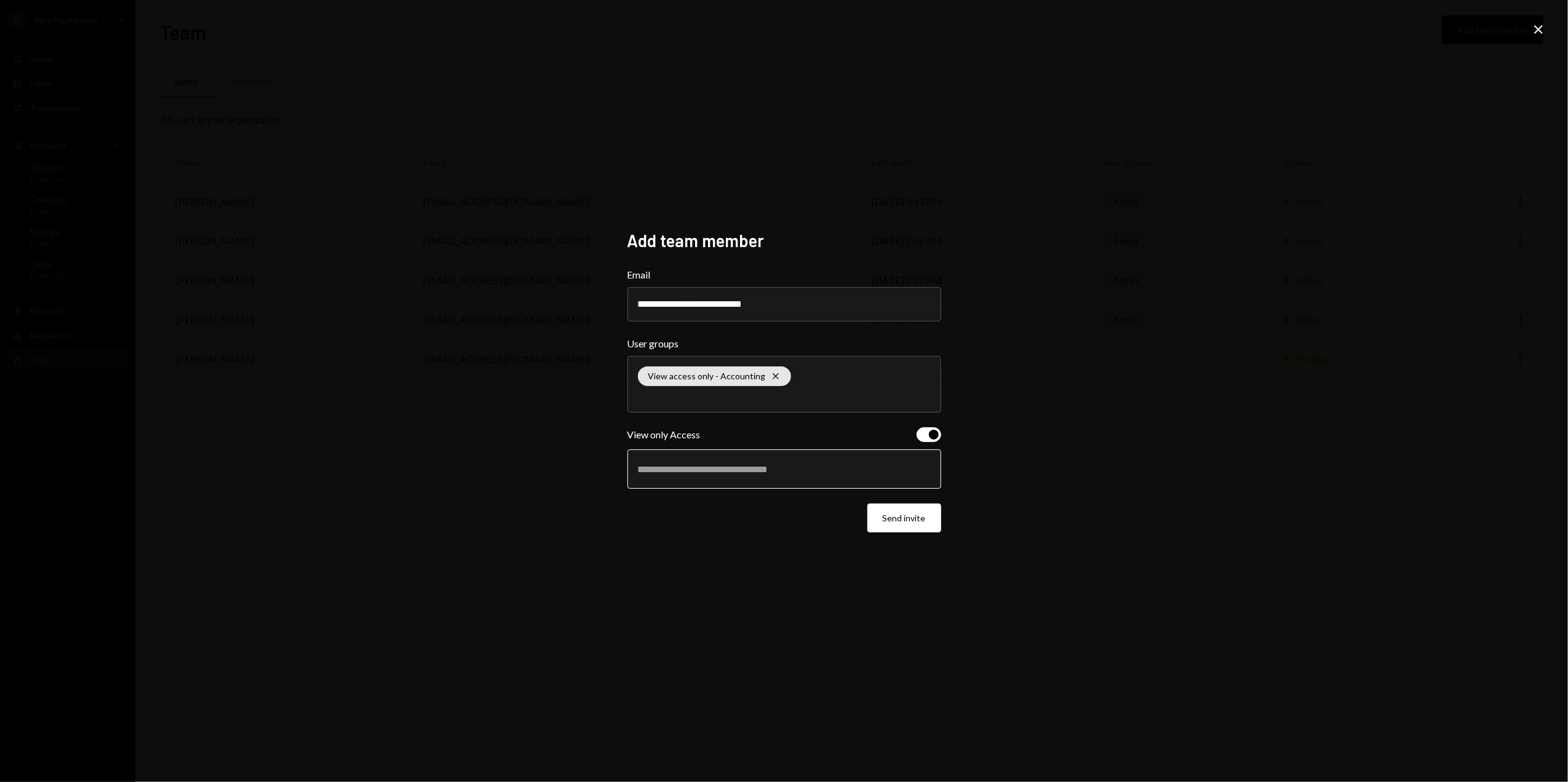
click at [727, 475] on input "text" at bounding box center [784, 469] width 293 height 11
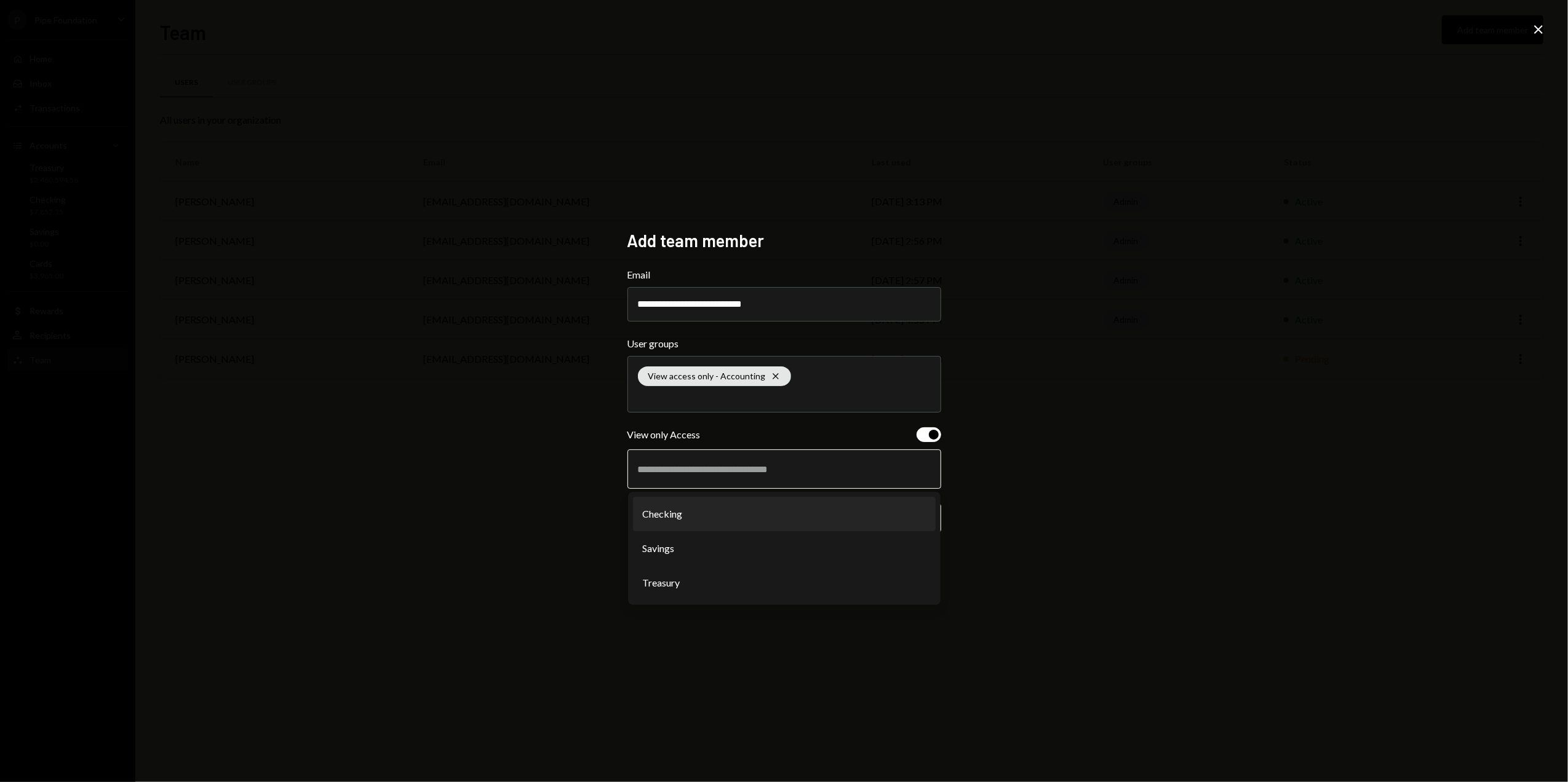
click at [689, 513] on li "Checking" at bounding box center [785, 514] width 303 height 34
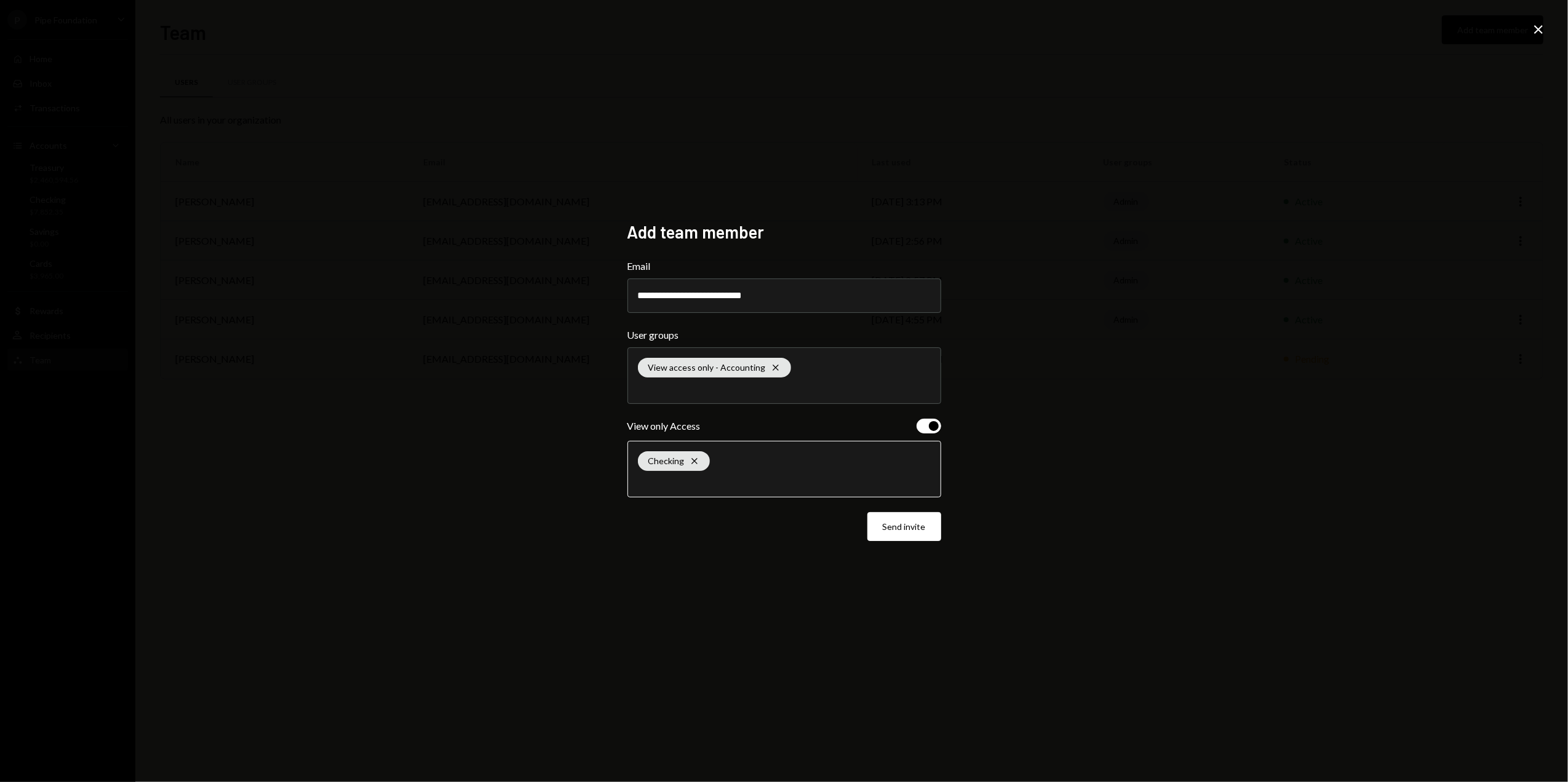
click at [739, 479] on input "text" at bounding box center [784, 481] width 293 height 11
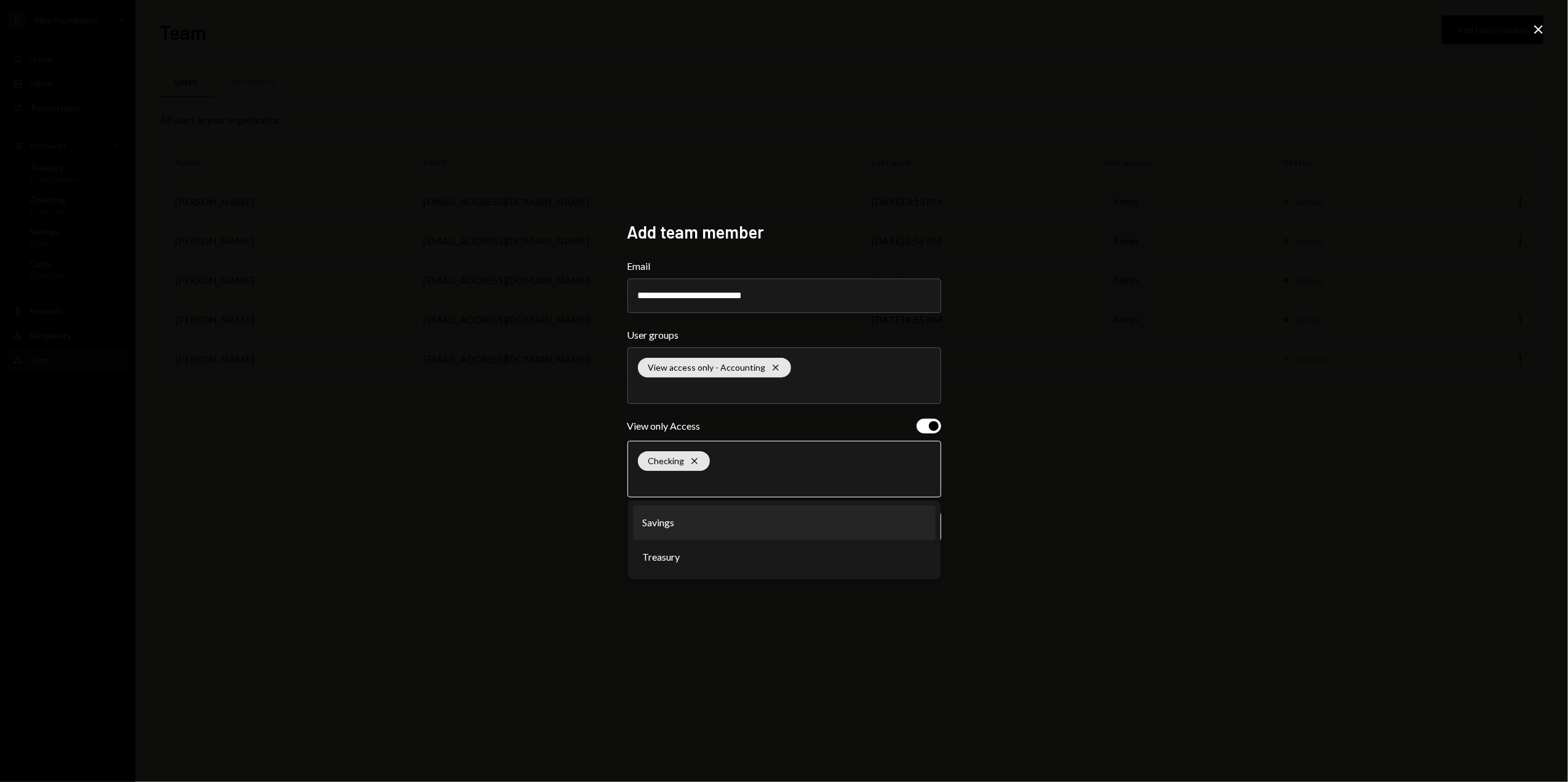
click at [688, 521] on li "Savings" at bounding box center [785, 523] width 303 height 34
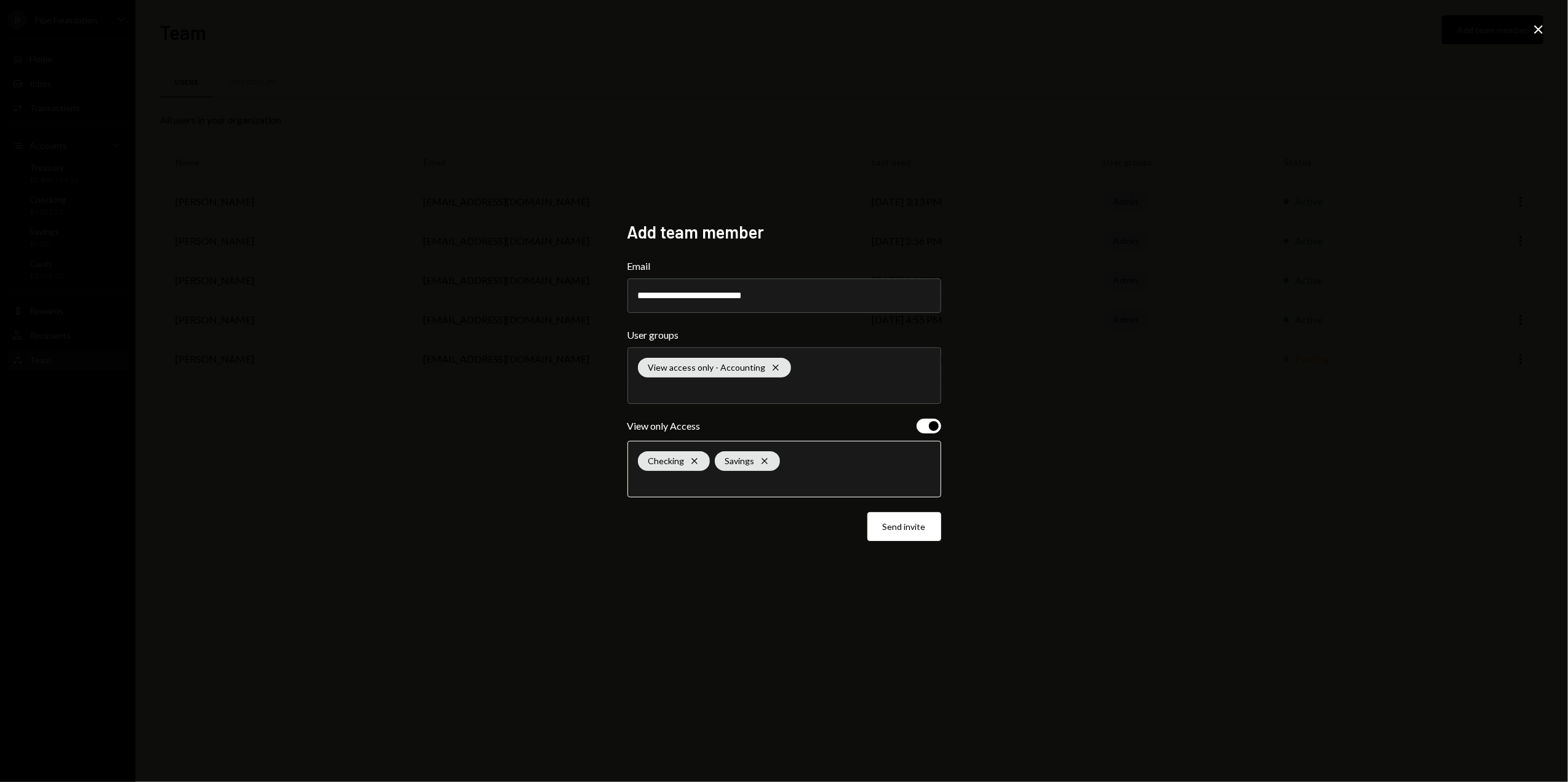
click at [738, 487] on input "text" at bounding box center [784, 481] width 293 height 11
click at [703, 524] on li "Treasury" at bounding box center [785, 523] width 303 height 34
click at [892, 531] on button "Send invite" at bounding box center [905, 527] width 74 height 29
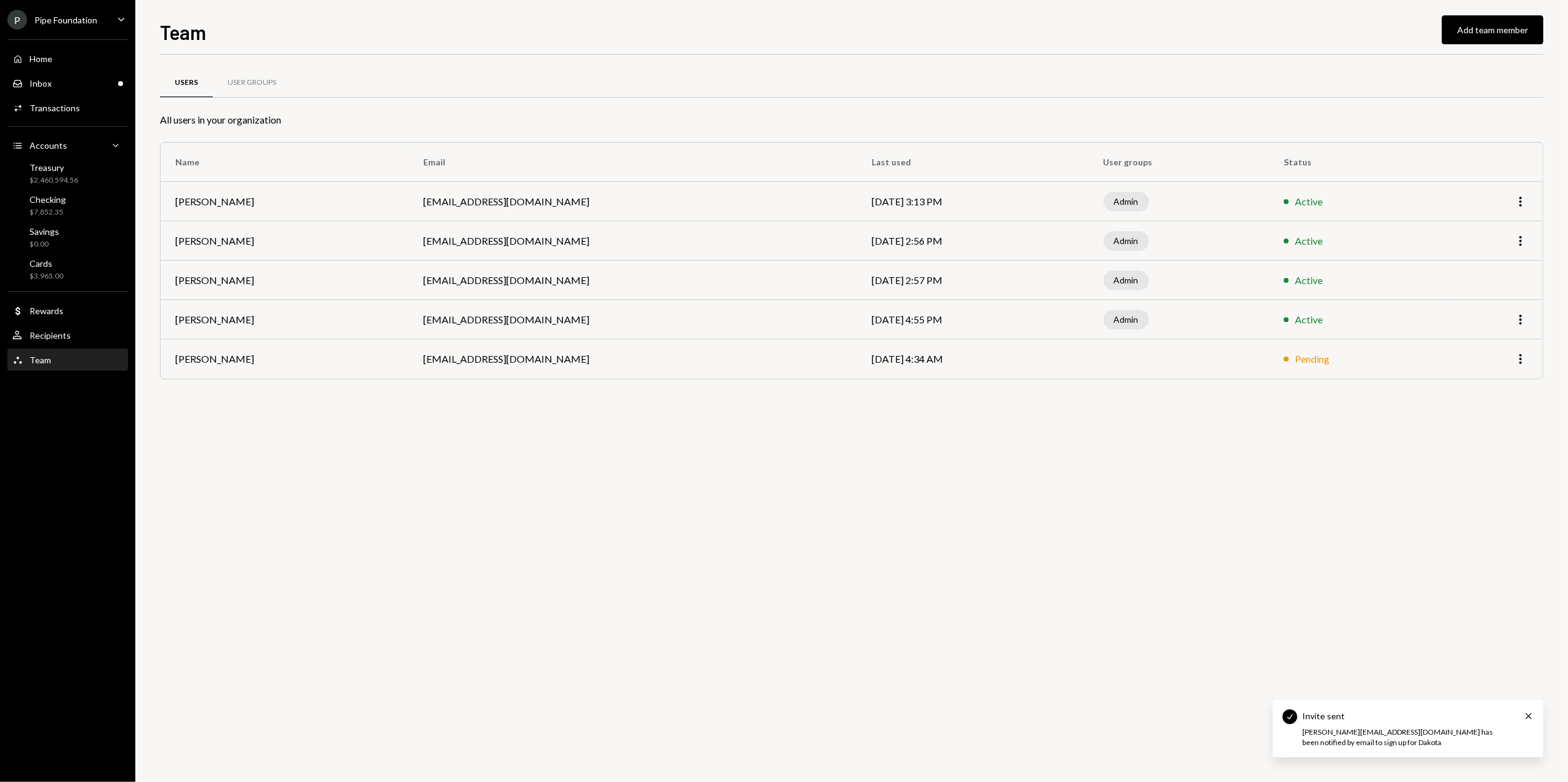
click at [64, 18] on div "Pipe Foundation" at bounding box center [65, 20] width 62 height 11
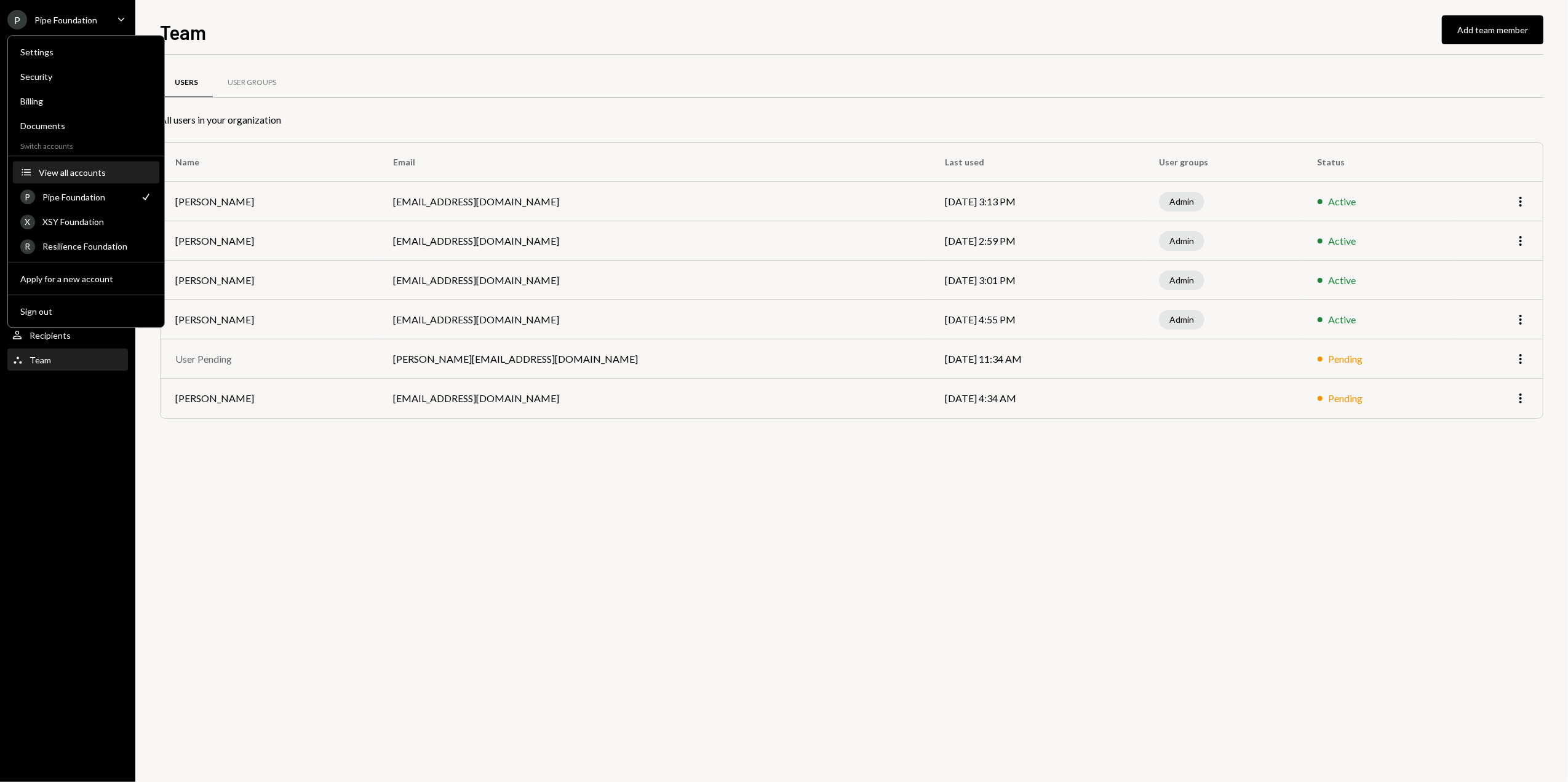
click at [62, 172] on div "View all accounts" at bounding box center [95, 172] width 114 height 11
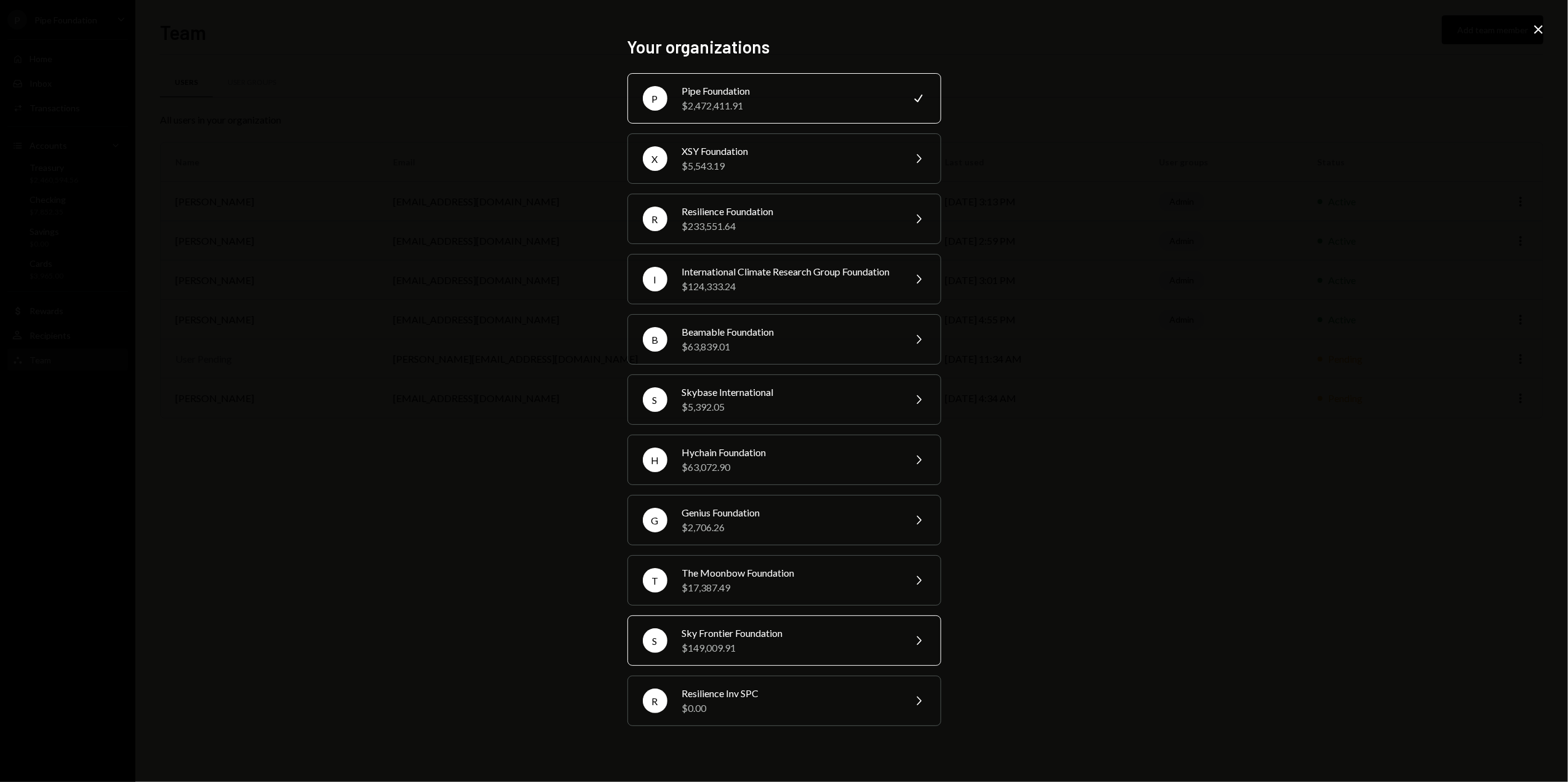
click at [752, 641] on div "Sky Frontier Foundation" at bounding box center [789, 633] width 214 height 15
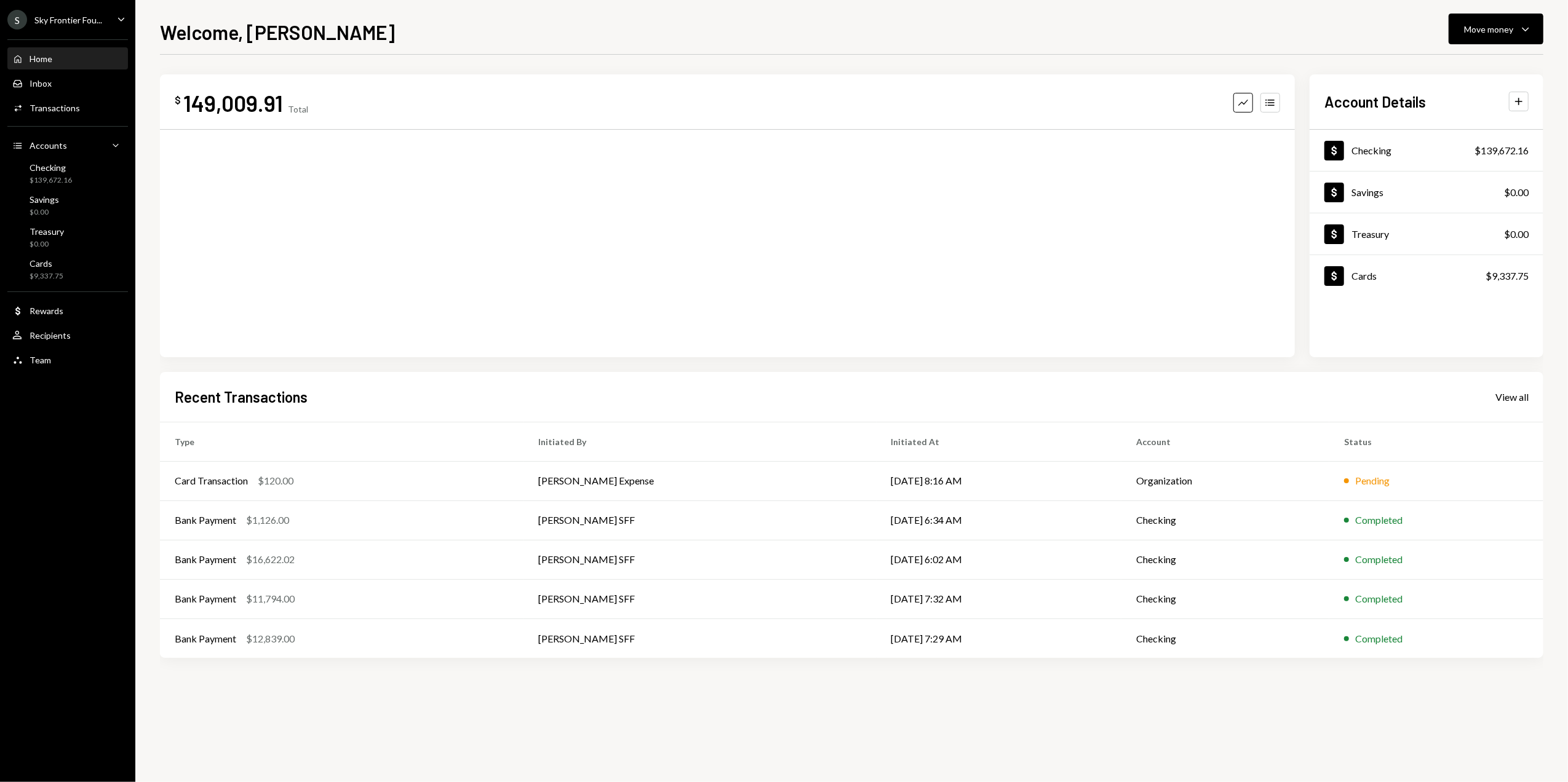
click at [84, 16] on div "Sky Frontier Fou..." at bounding box center [68, 20] width 68 height 11
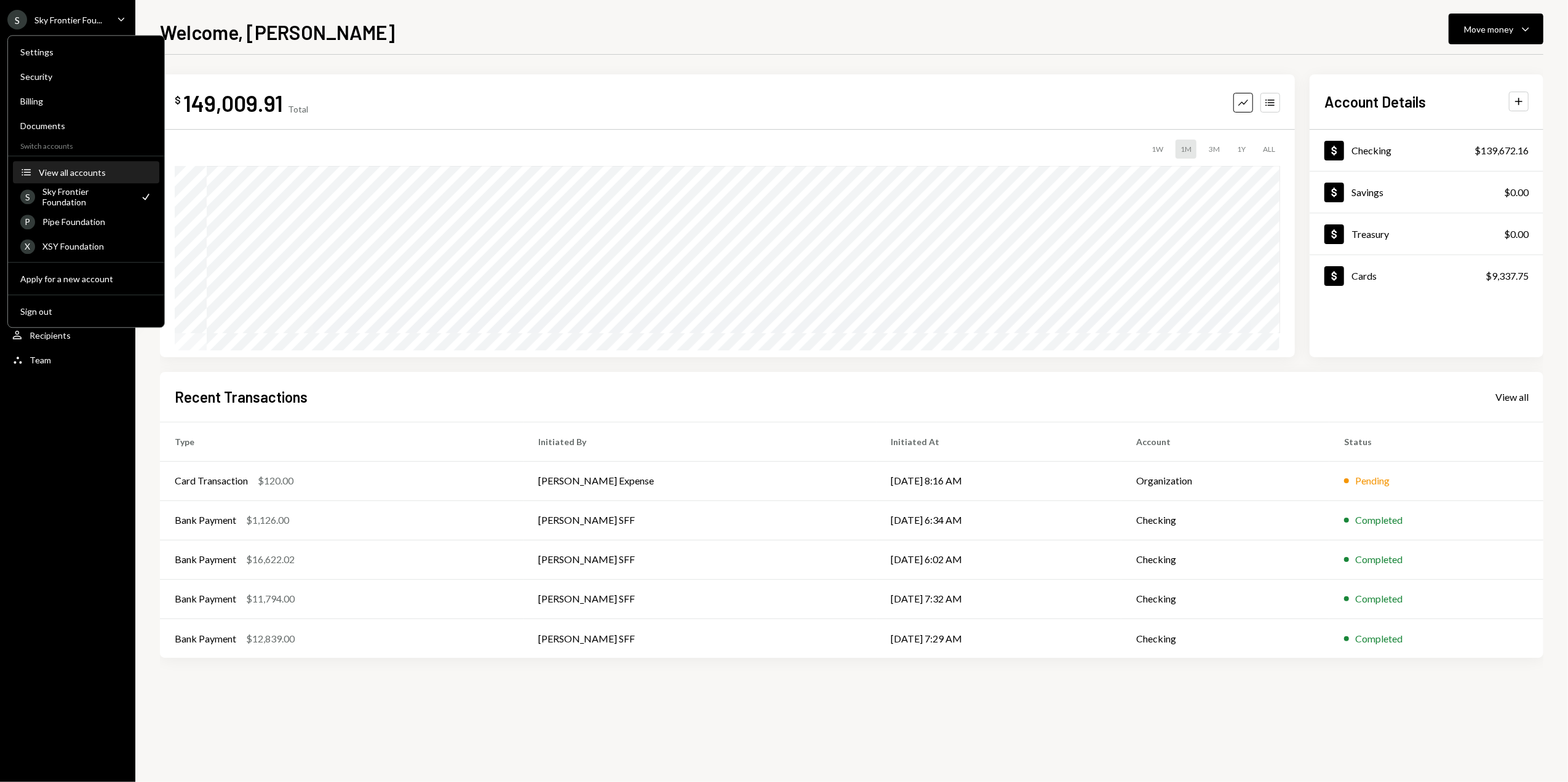
click at [64, 173] on div "View all accounts" at bounding box center [95, 172] width 114 height 11
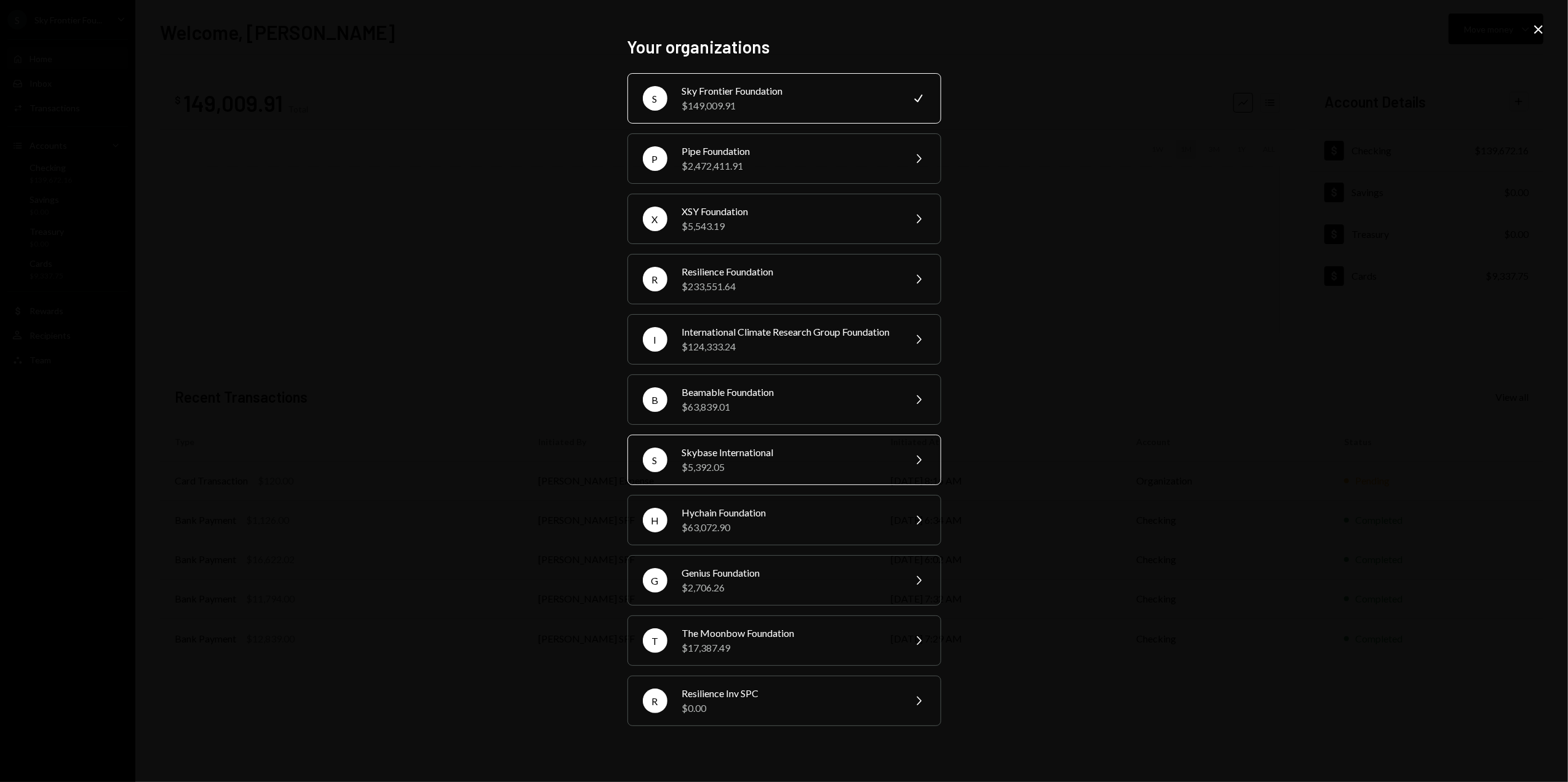
click at [722, 475] on div "$5,392.05" at bounding box center [789, 467] width 214 height 15
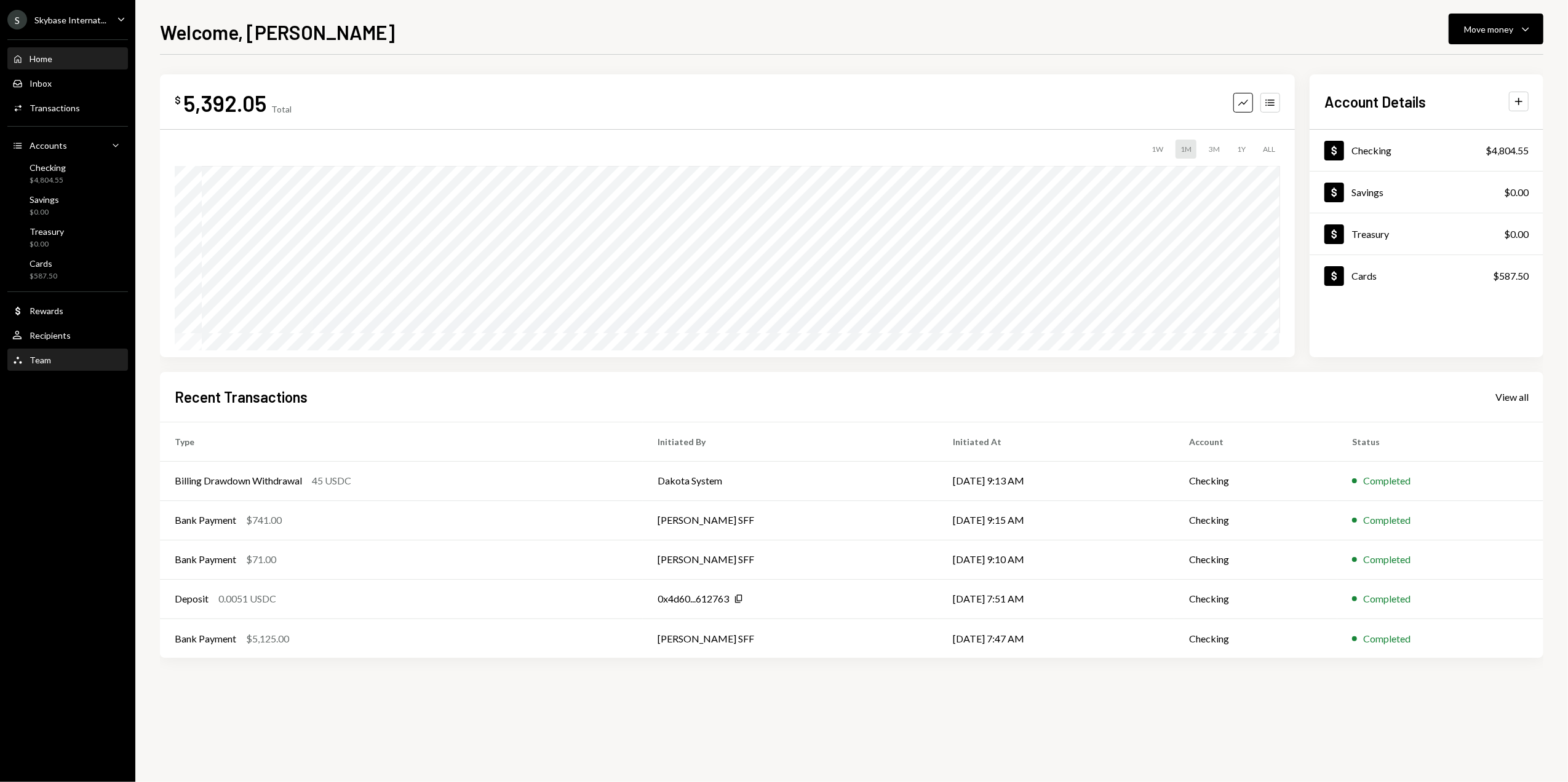
click at [45, 367] on div "Team Team" at bounding box center [68, 361] width 111 height 21
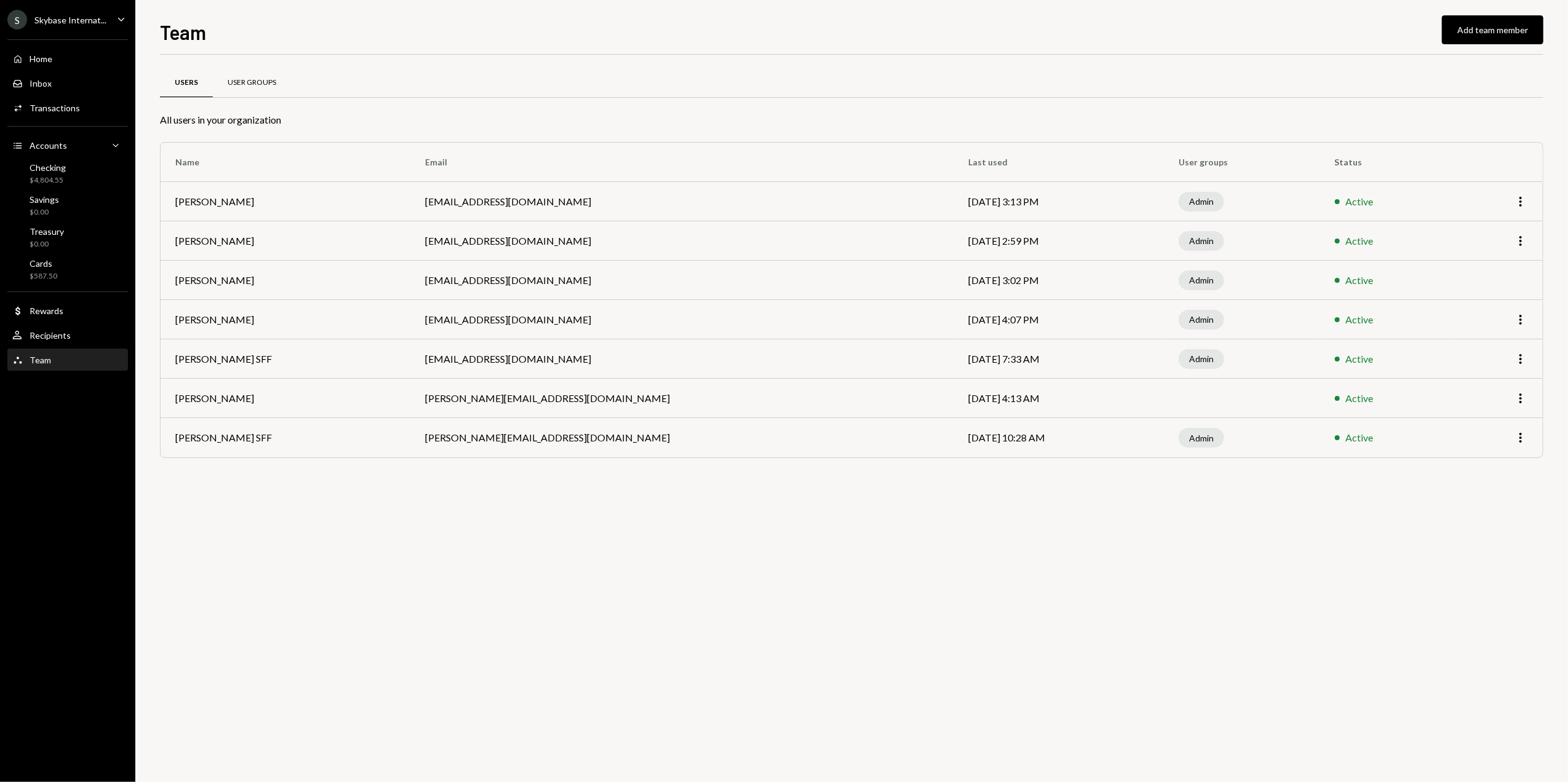
click at [265, 81] on div "User Groups" at bounding box center [252, 83] width 48 height 11
click at [1482, 34] on button "Add team member" at bounding box center [1492, 29] width 101 height 29
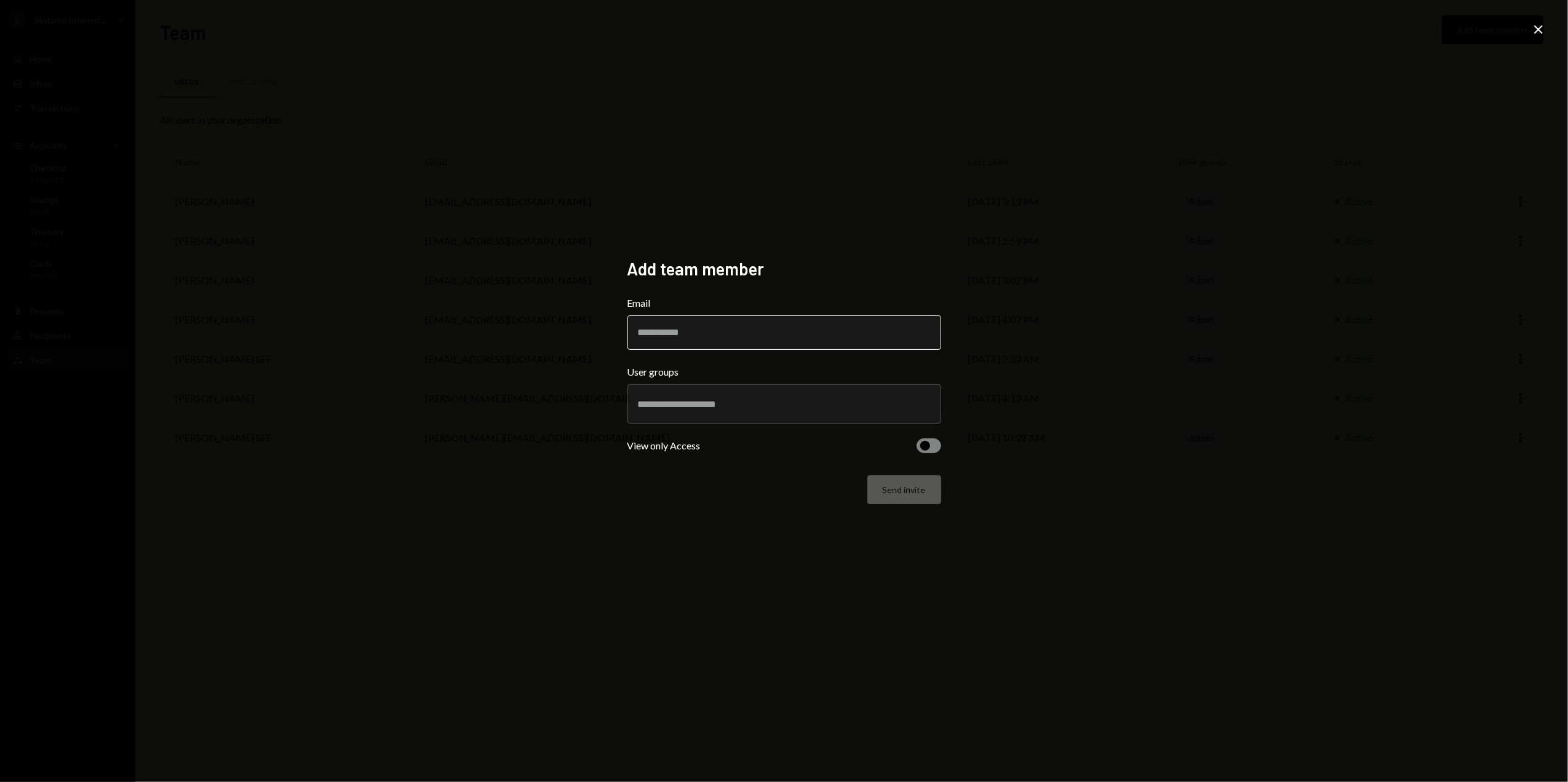
click at [672, 330] on input "Email" at bounding box center [784, 333] width 314 height 34
type input "**********"
click at [695, 404] on input "text" at bounding box center [784, 404] width 293 height 11
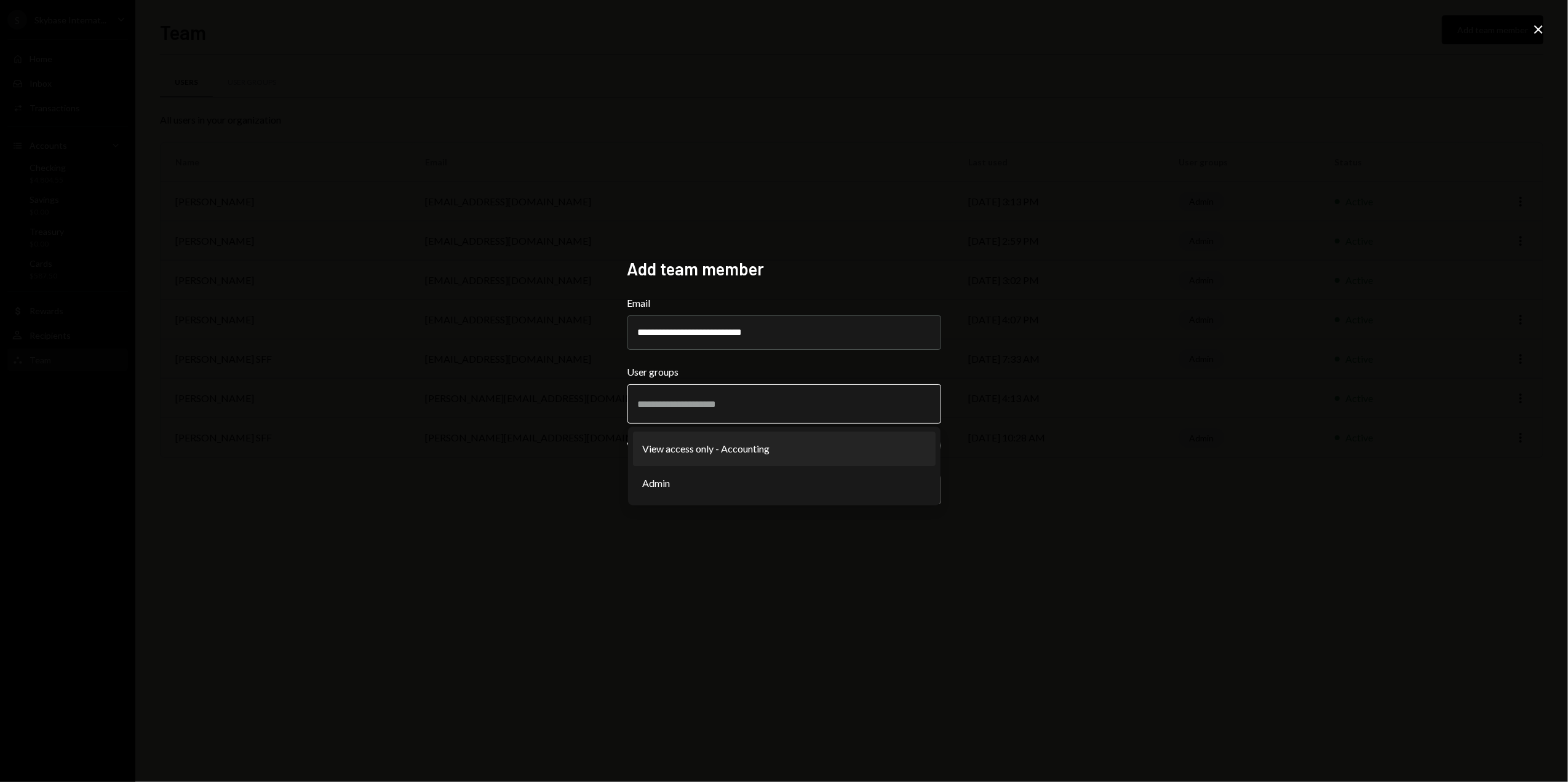
click at [692, 447] on li "View access only - Accounting" at bounding box center [785, 449] width 303 height 34
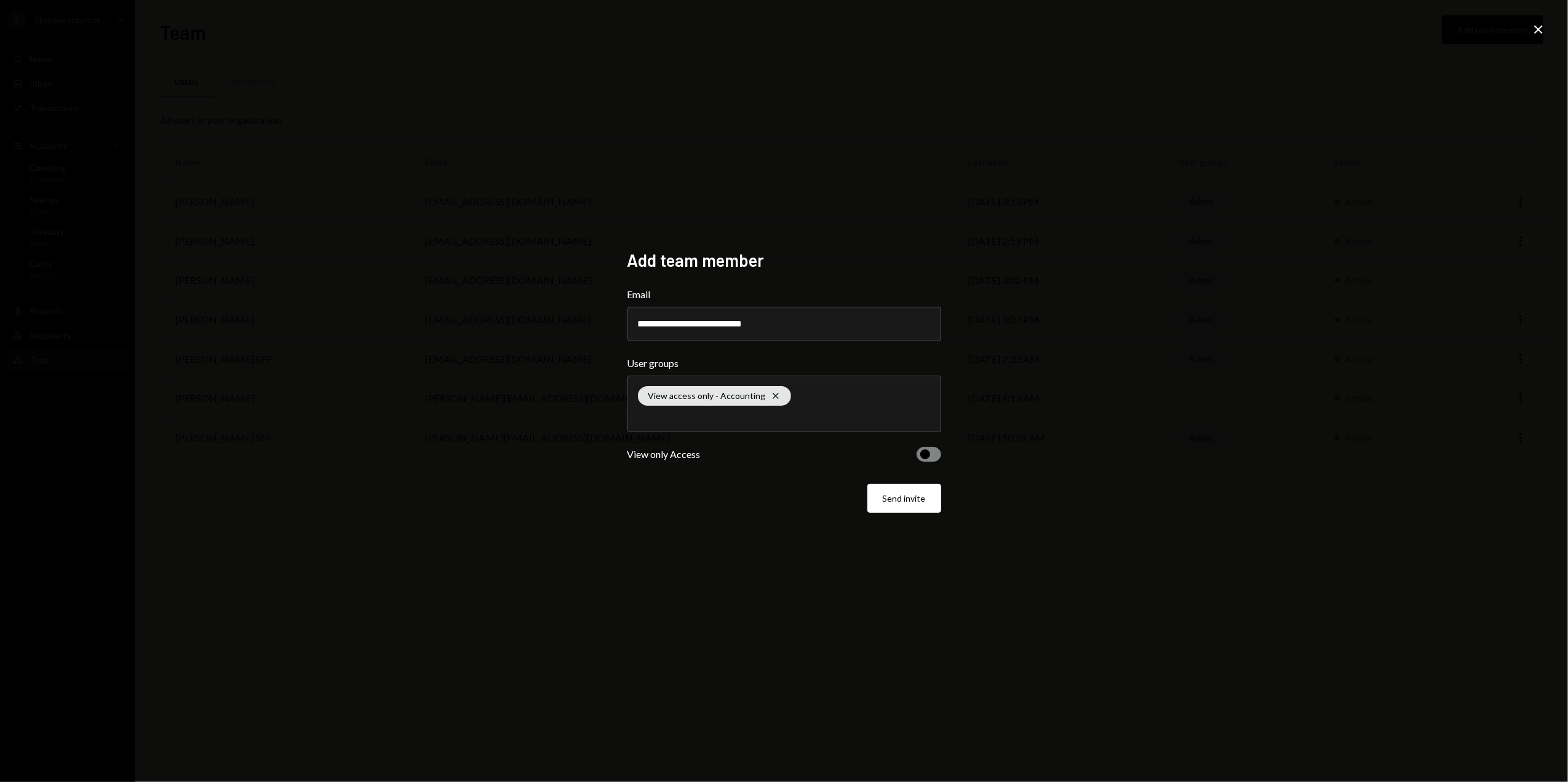
click at [926, 456] on span "button" at bounding box center [925, 454] width 10 height 10
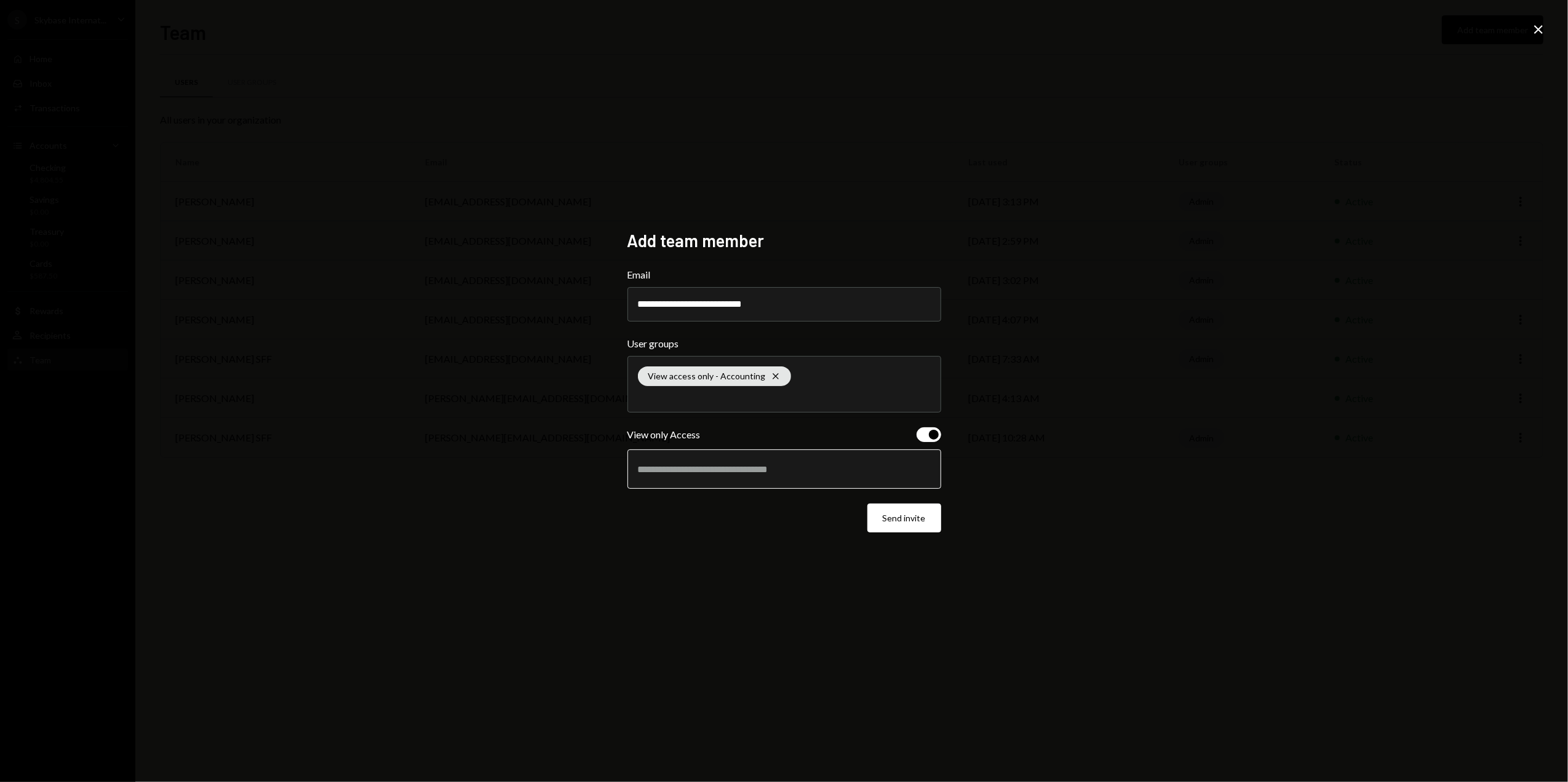
click at [702, 470] on input "text" at bounding box center [784, 469] width 293 height 11
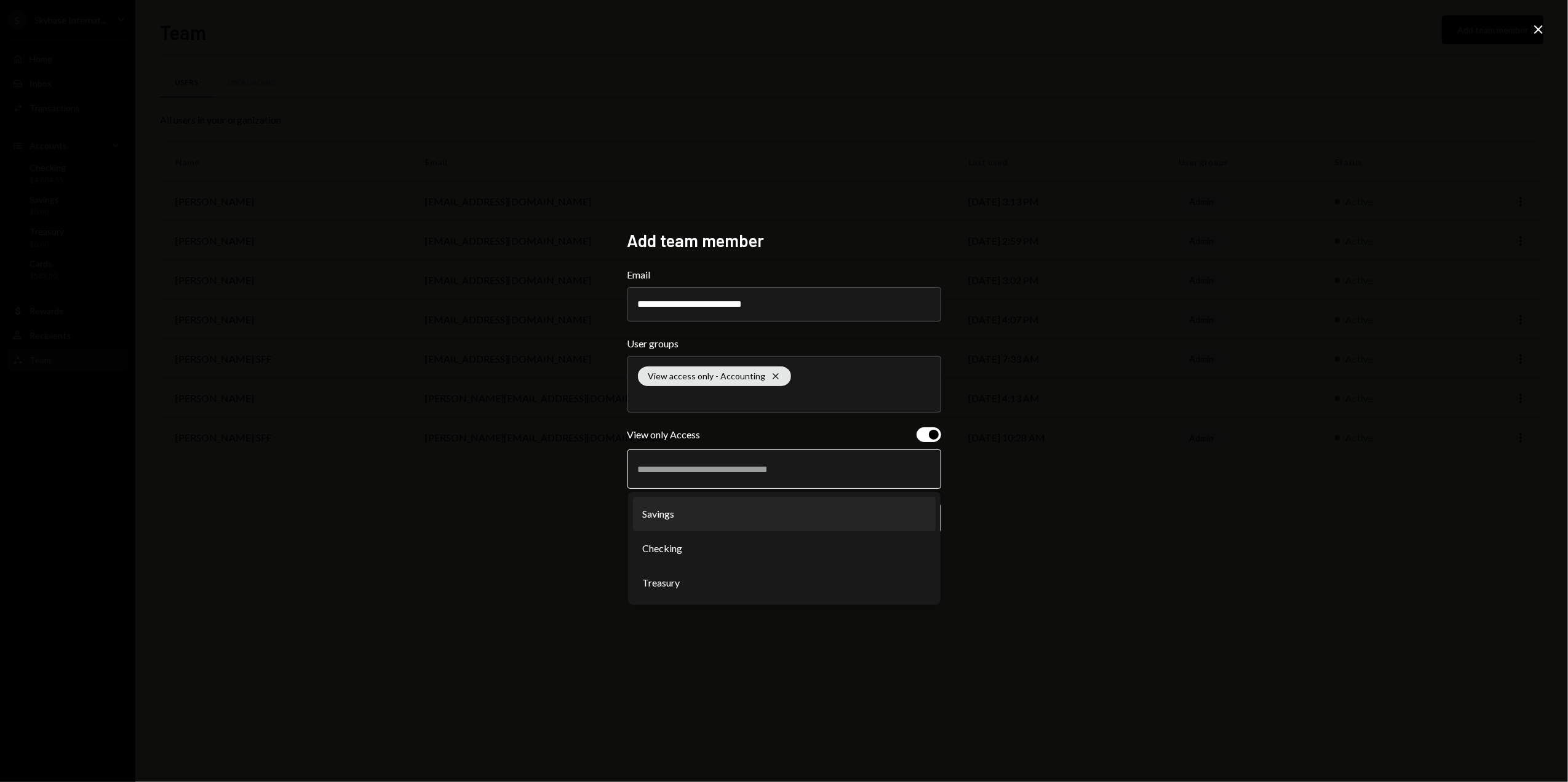
click at [689, 518] on li "Savings" at bounding box center [785, 514] width 303 height 34
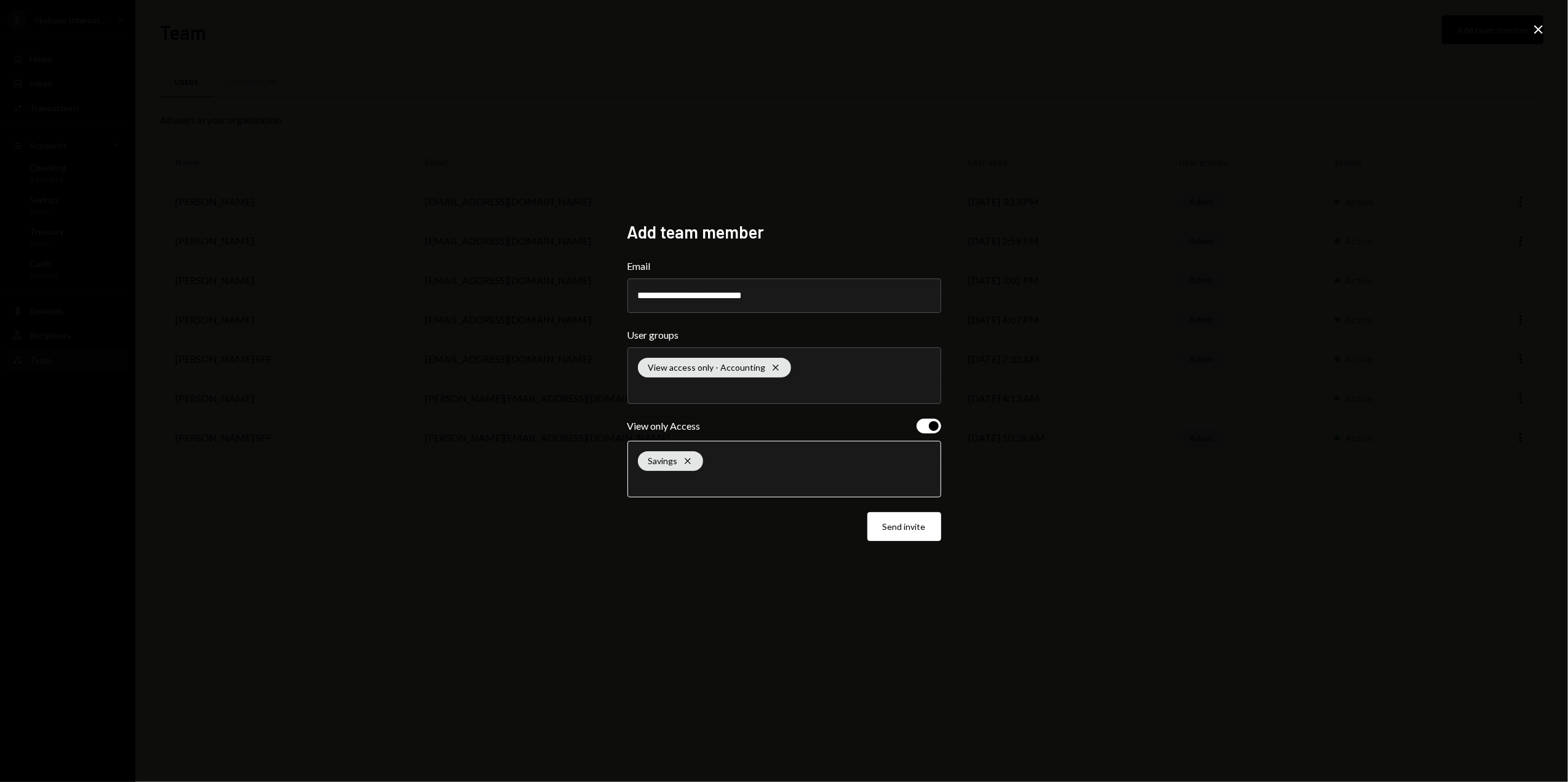
click at [715, 481] on input "text" at bounding box center [784, 481] width 293 height 11
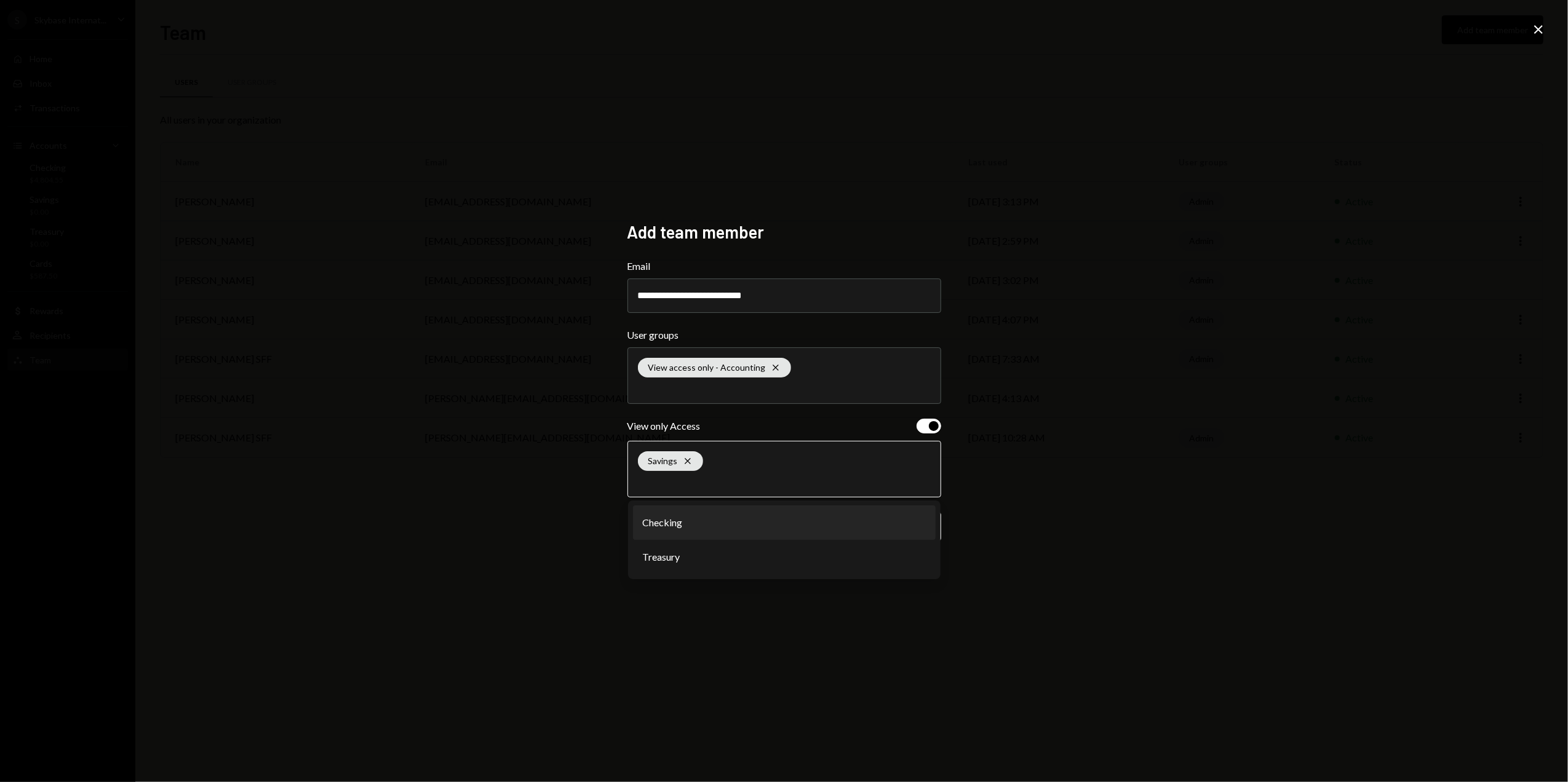
click at [692, 524] on li "Checking" at bounding box center [785, 523] width 303 height 34
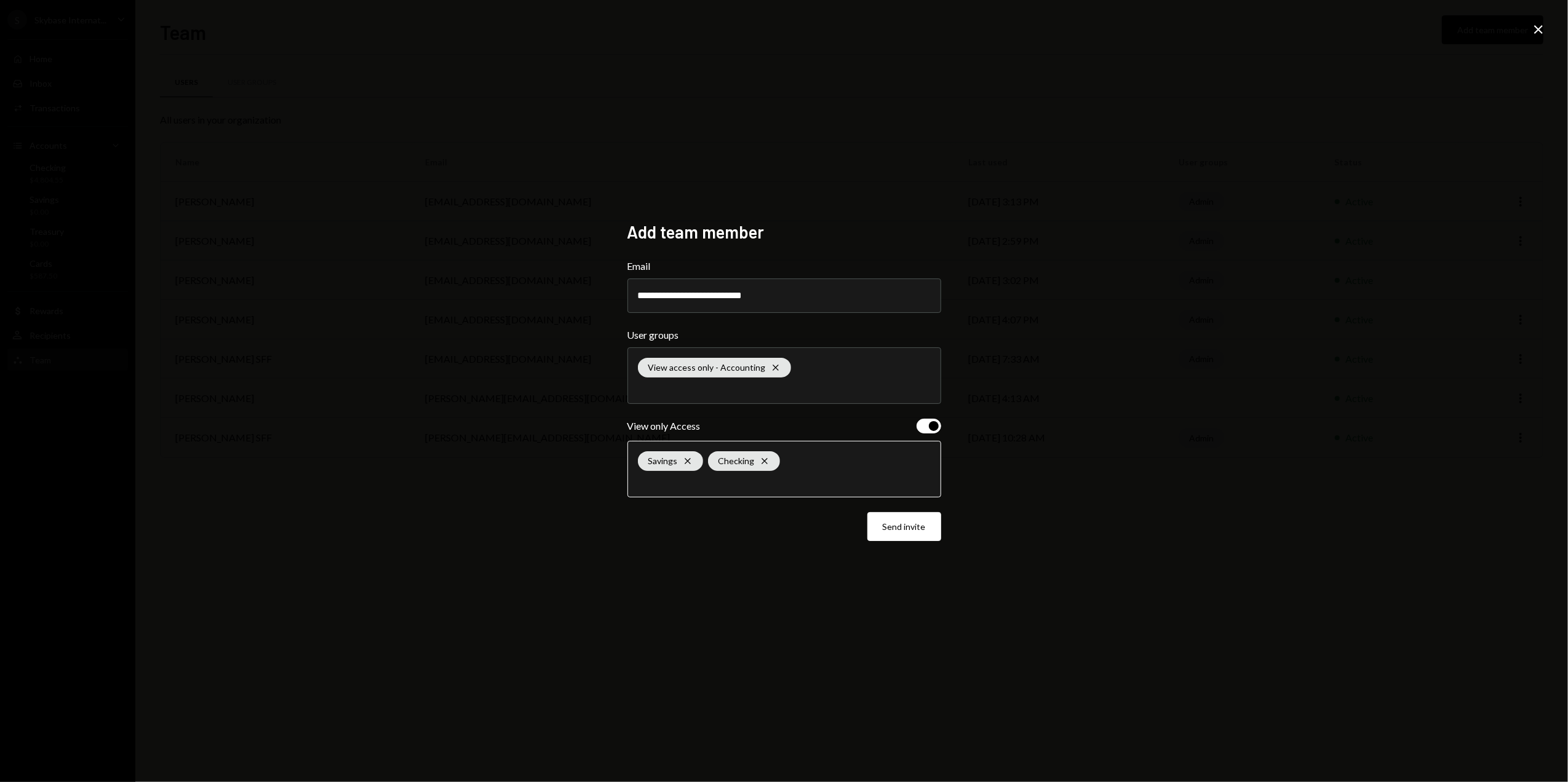
click at [734, 483] on input "text" at bounding box center [784, 481] width 293 height 11
click at [697, 527] on li "Treasury" at bounding box center [785, 523] width 303 height 34
click at [896, 537] on button "Send invite" at bounding box center [905, 527] width 74 height 29
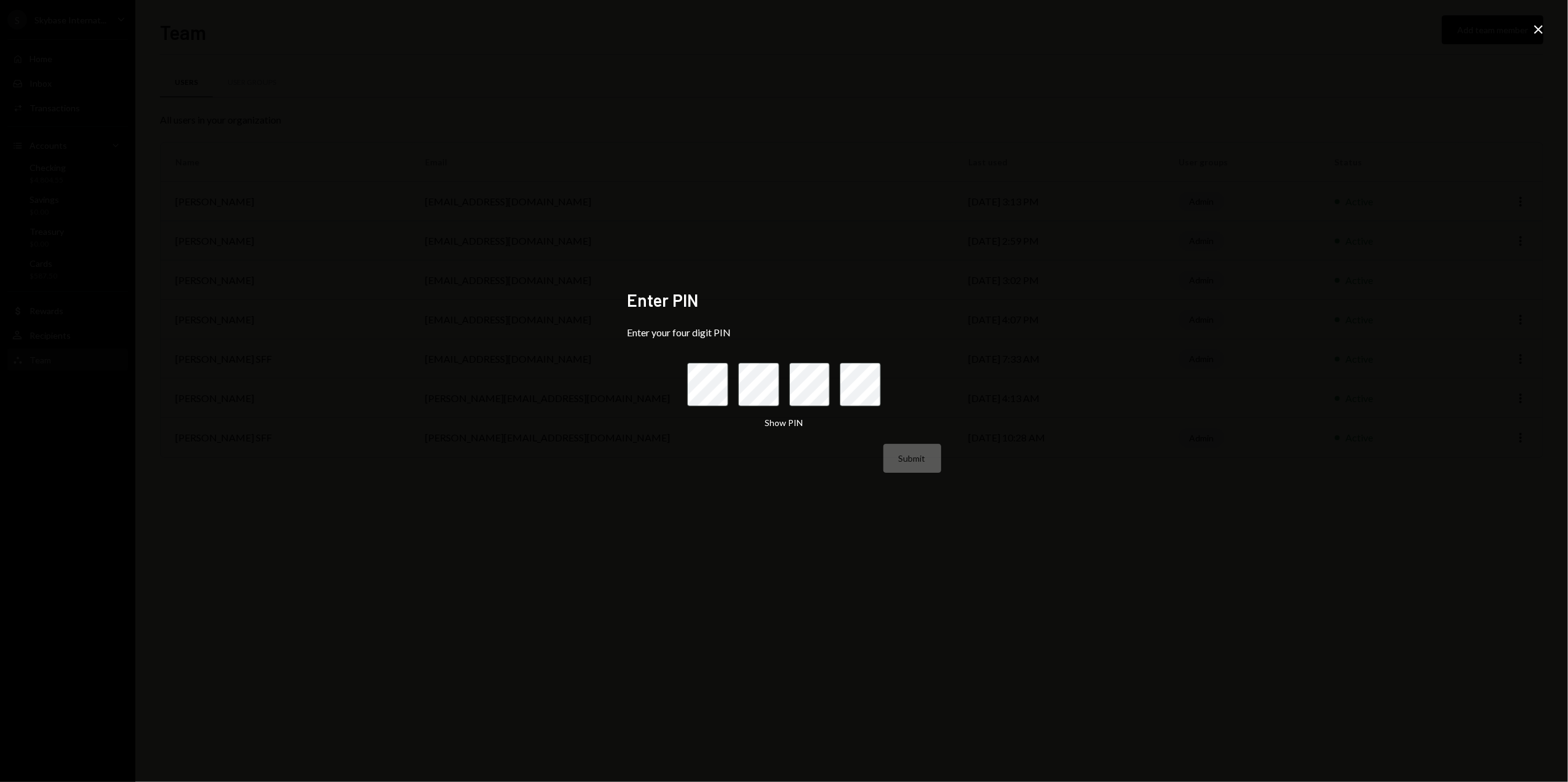
click at [734, 417] on div "Show PIN" at bounding box center [784, 422] width 194 height 13
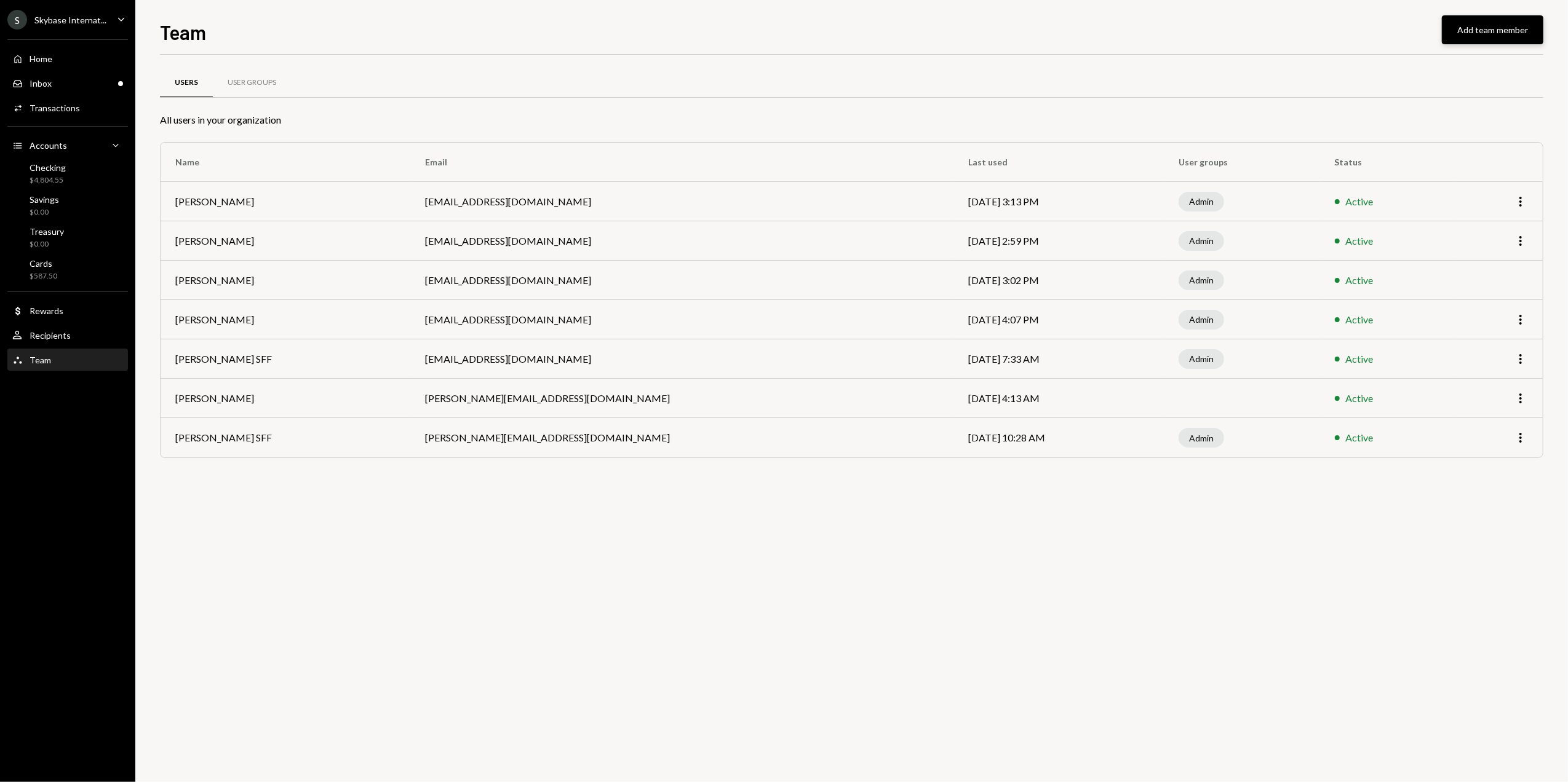
click at [1476, 32] on button "Add team member" at bounding box center [1492, 29] width 101 height 29
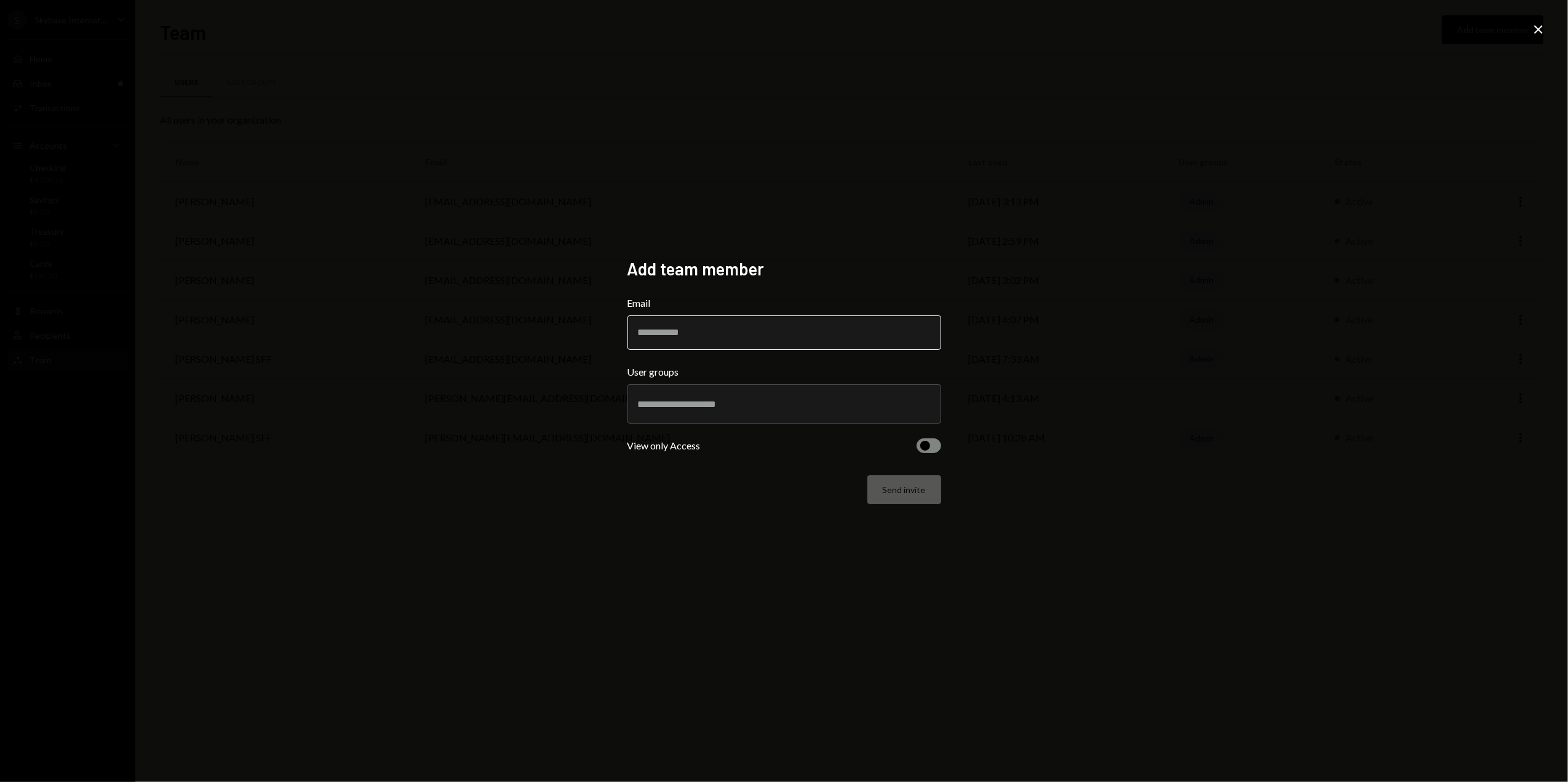
click at [703, 333] on input "Email" at bounding box center [784, 333] width 314 height 34
drag, startPoint x: 704, startPoint y: 333, endPoint x: 587, endPoint y: 331, distance: 117.0
click at [587, 331] on div "**********" at bounding box center [784, 391] width 1568 height 782
click at [799, 333] on input "**********" at bounding box center [784, 333] width 314 height 34
type input "**********"
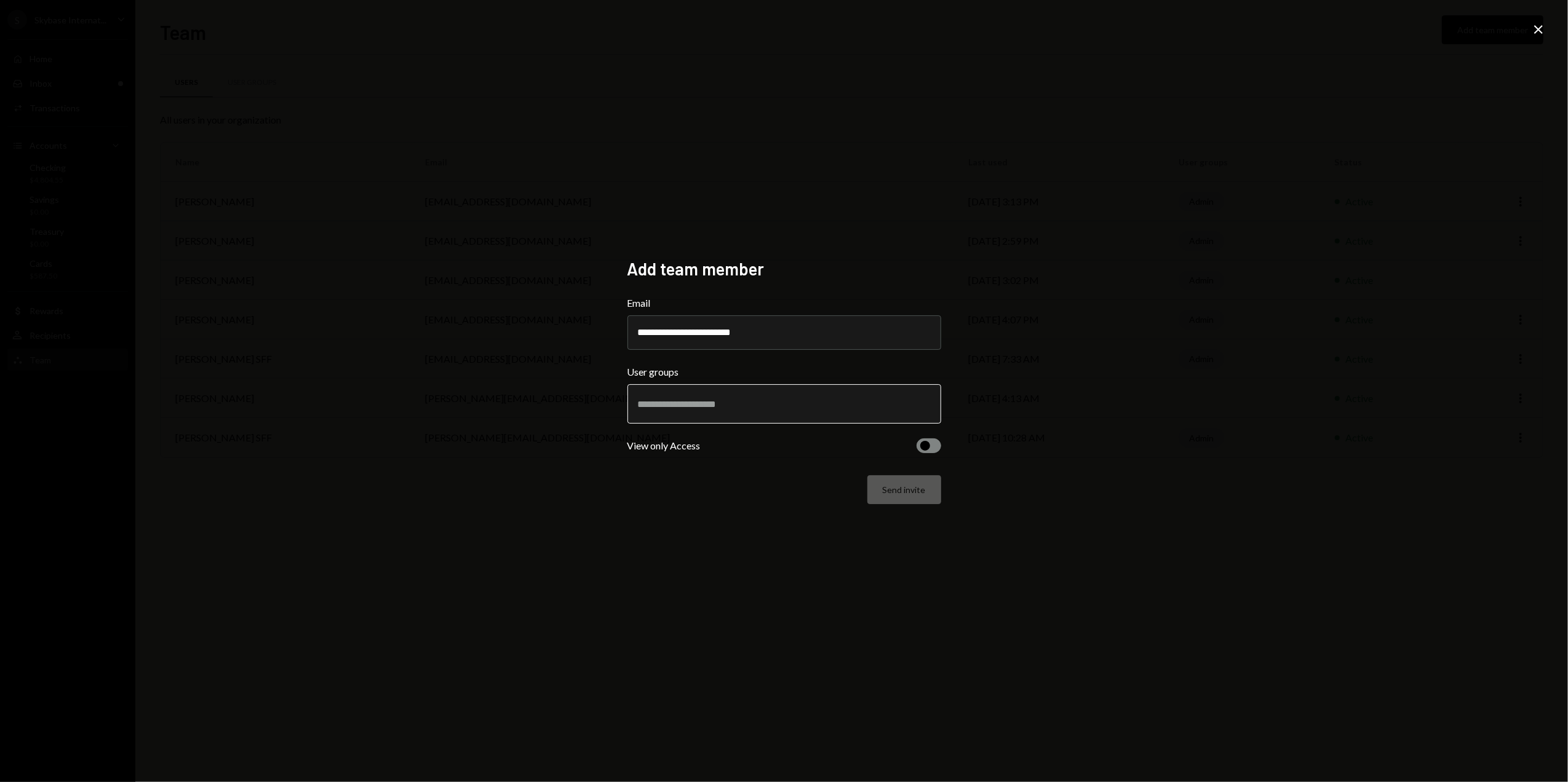
click at [676, 402] on input "text" at bounding box center [784, 404] width 293 height 11
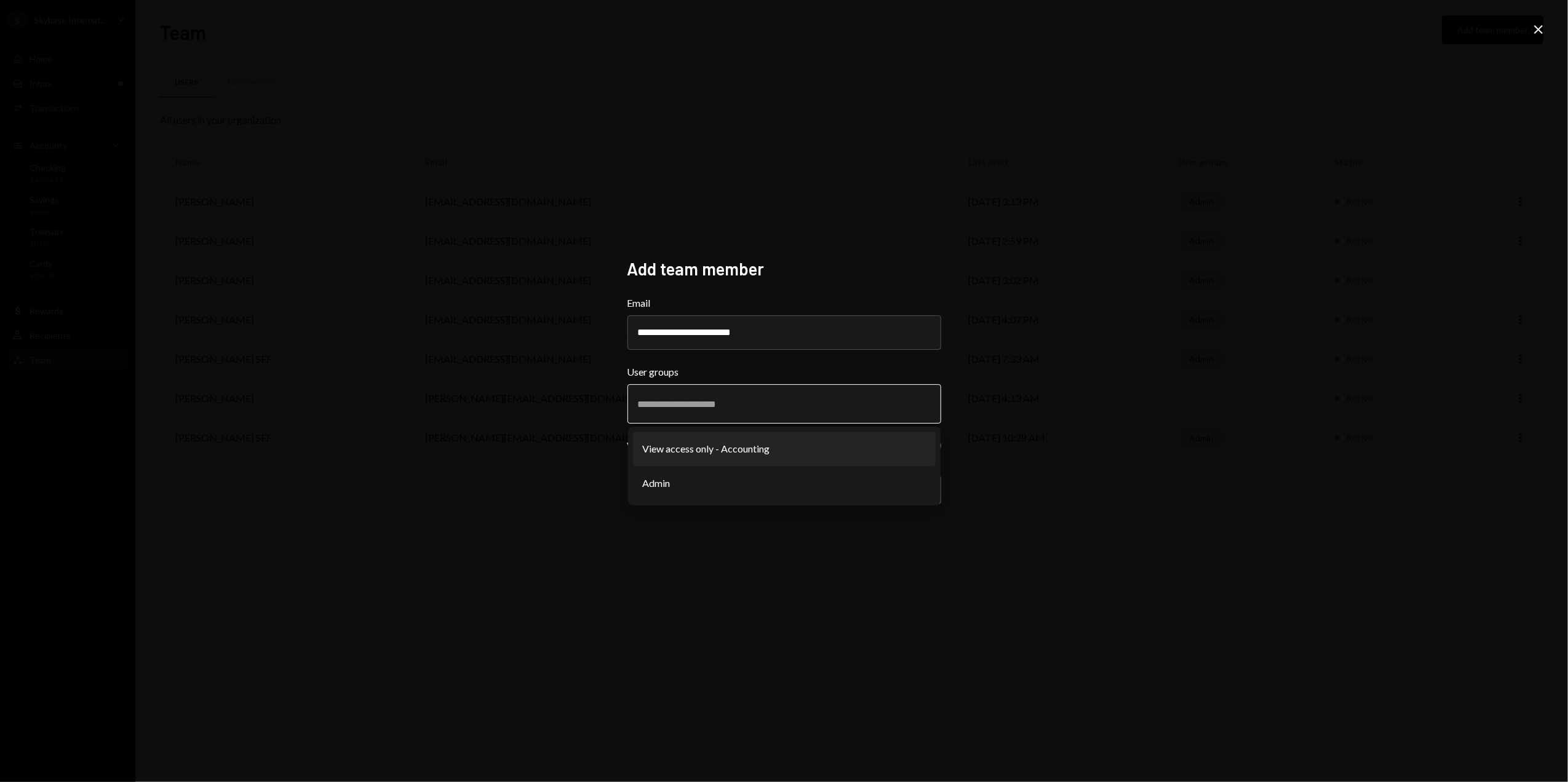
click at [722, 451] on li "View access only - Accounting" at bounding box center [785, 449] width 303 height 34
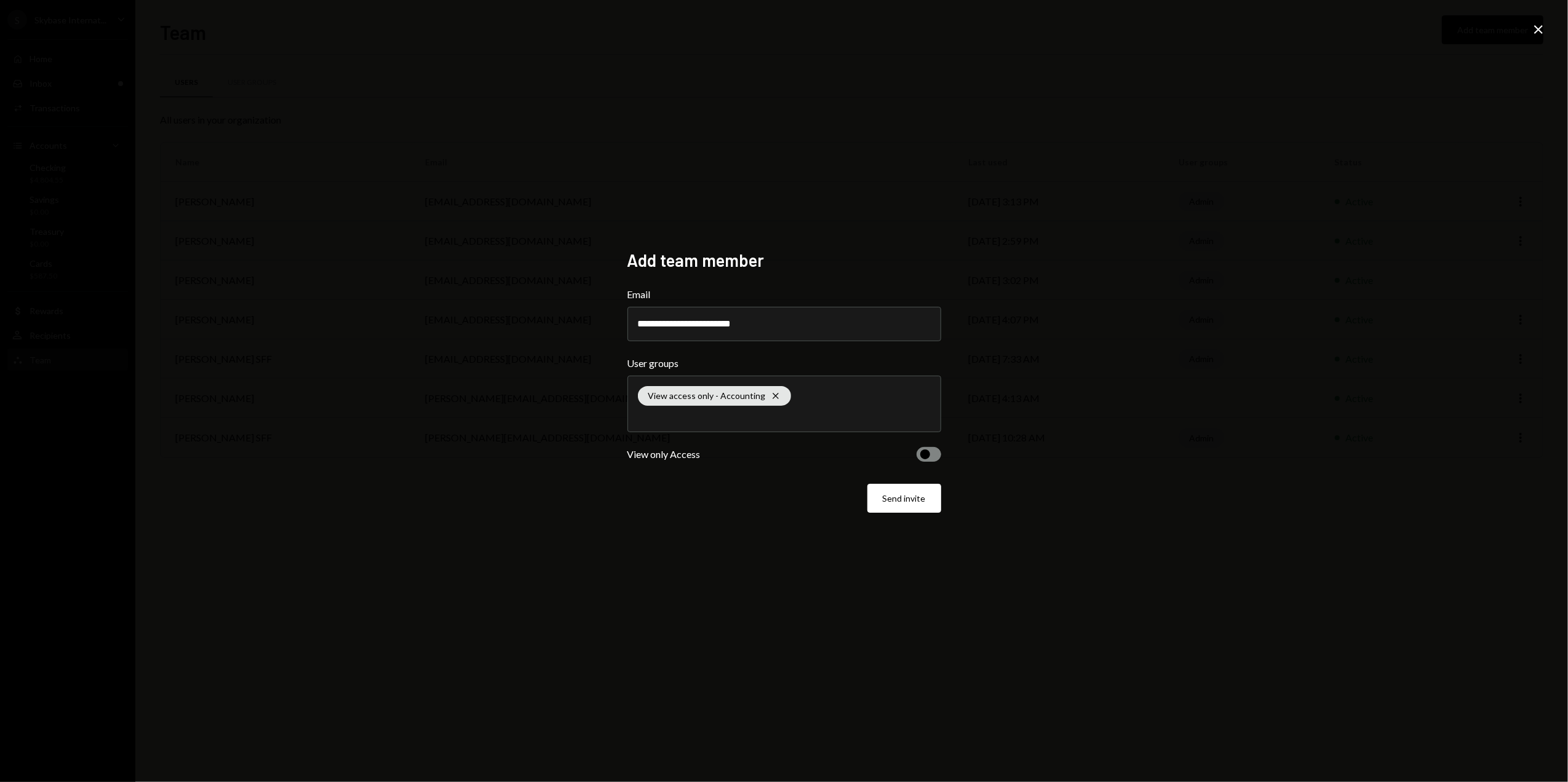
click at [939, 450] on button "button" at bounding box center [929, 454] width 25 height 15
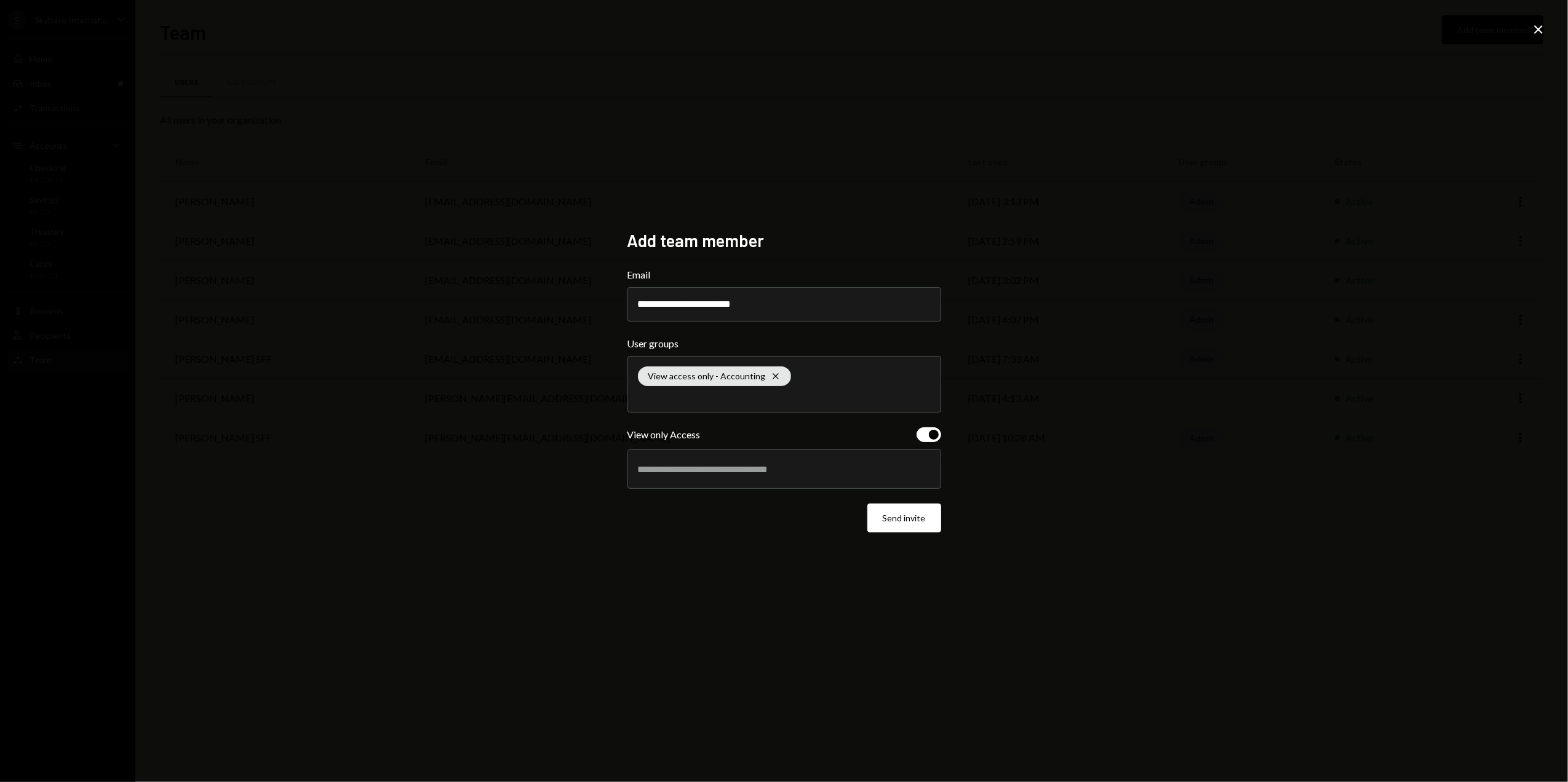
click at [731, 479] on div at bounding box center [784, 469] width 293 height 31
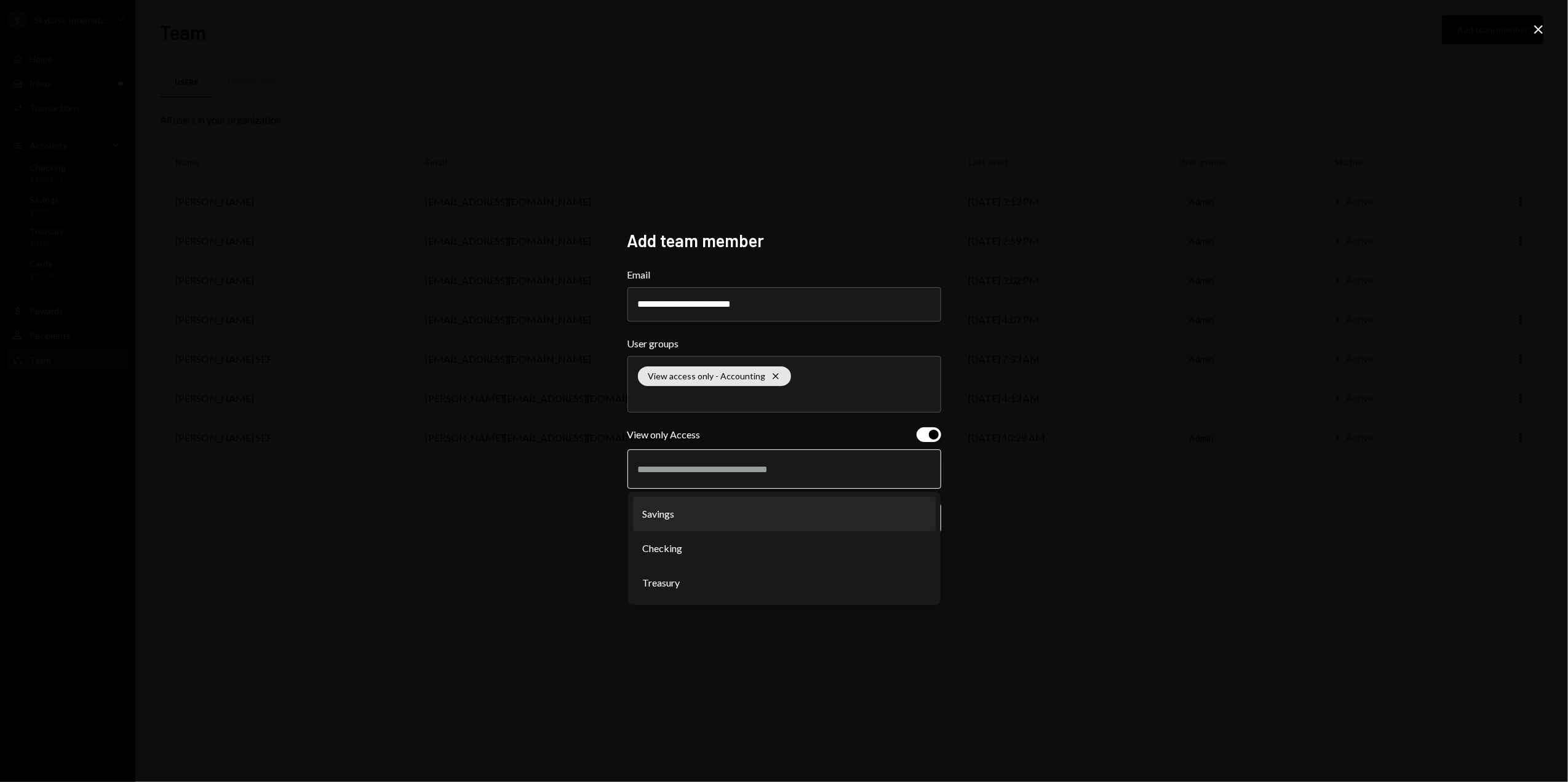
click at [714, 515] on li "Savings" at bounding box center [785, 514] width 303 height 34
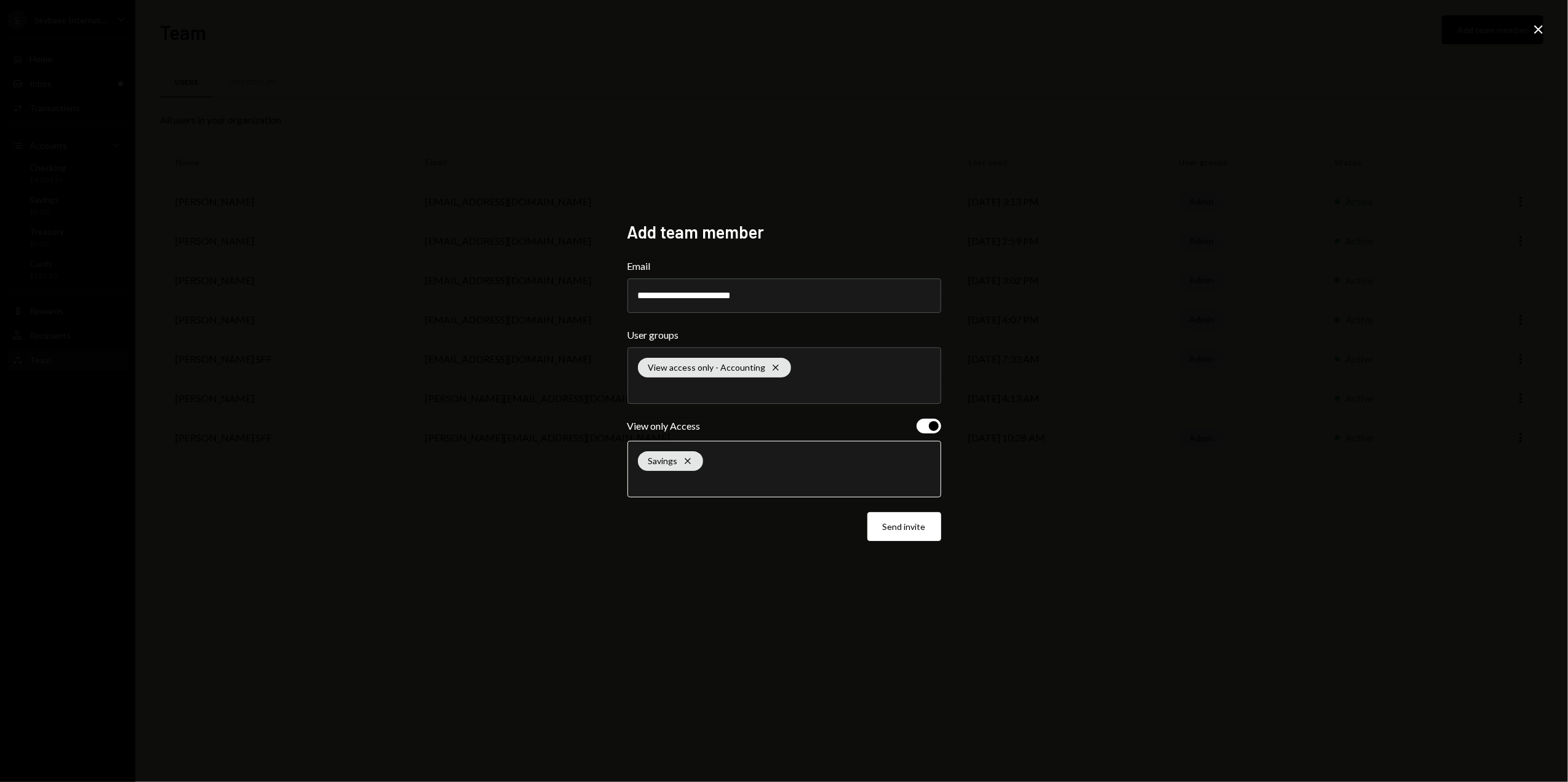
drag, startPoint x: 760, startPoint y: 472, endPoint x: 731, endPoint y: 498, distance: 38.9
click at [759, 475] on div "Savings Cross" at bounding box center [784, 469] width 293 height 55
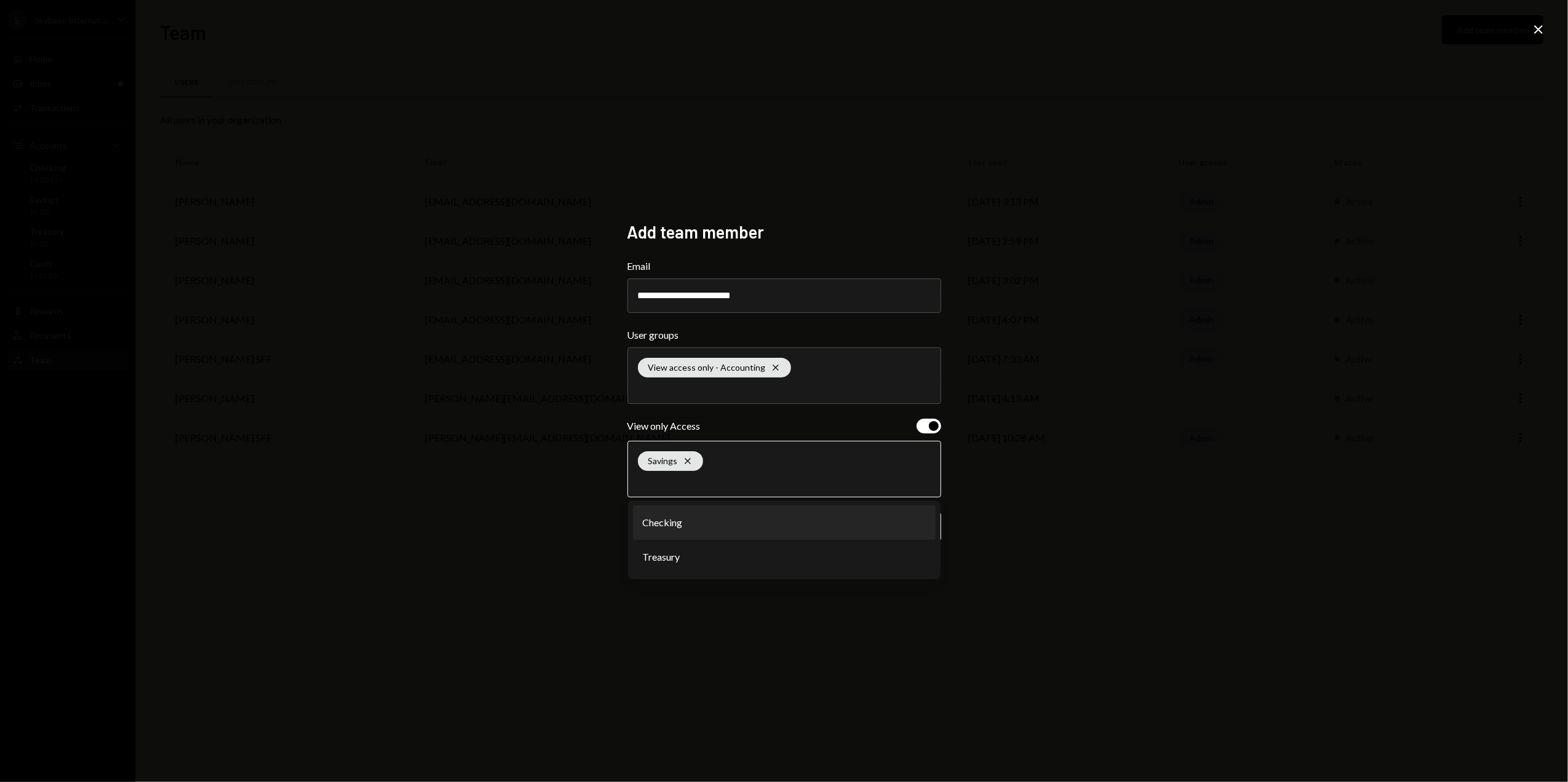
drag, startPoint x: 699, startPoint y: 524, endPoint x: 707, endPoint y: 519, distance: 9.4
click at [699, 523] on li "Checking" at bounding box center [785, 523] width 303 height 34
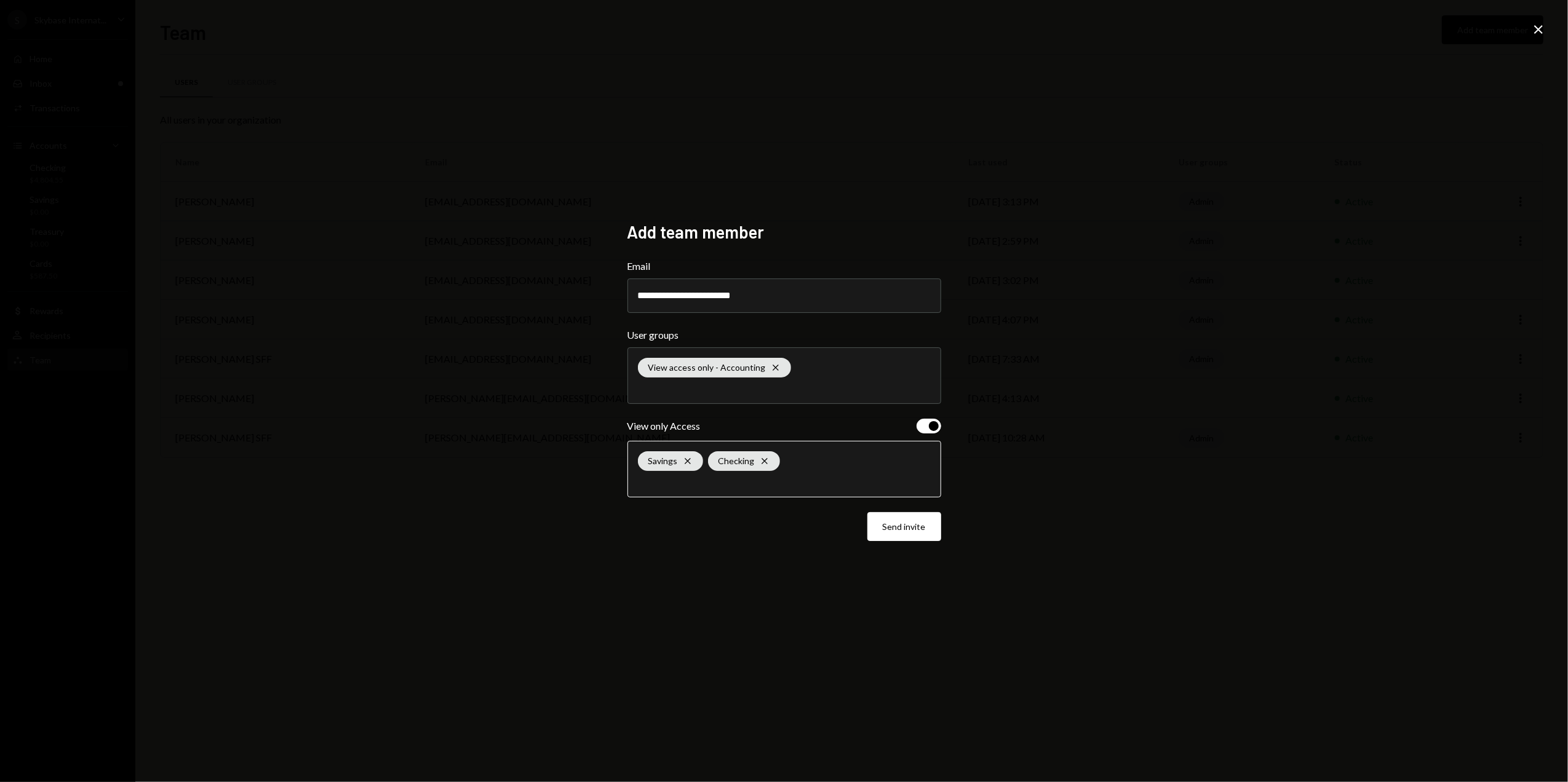
click at [752, 484] on input "text" at bounding box center [784, 481] width 293 height 11
click at [701, 529] on li "Treasury" at bounding box center [785, 523] width 303 height 34
click at [892, 529] on button "Send invite" at bounding box center [905, 527] width 74 height 29
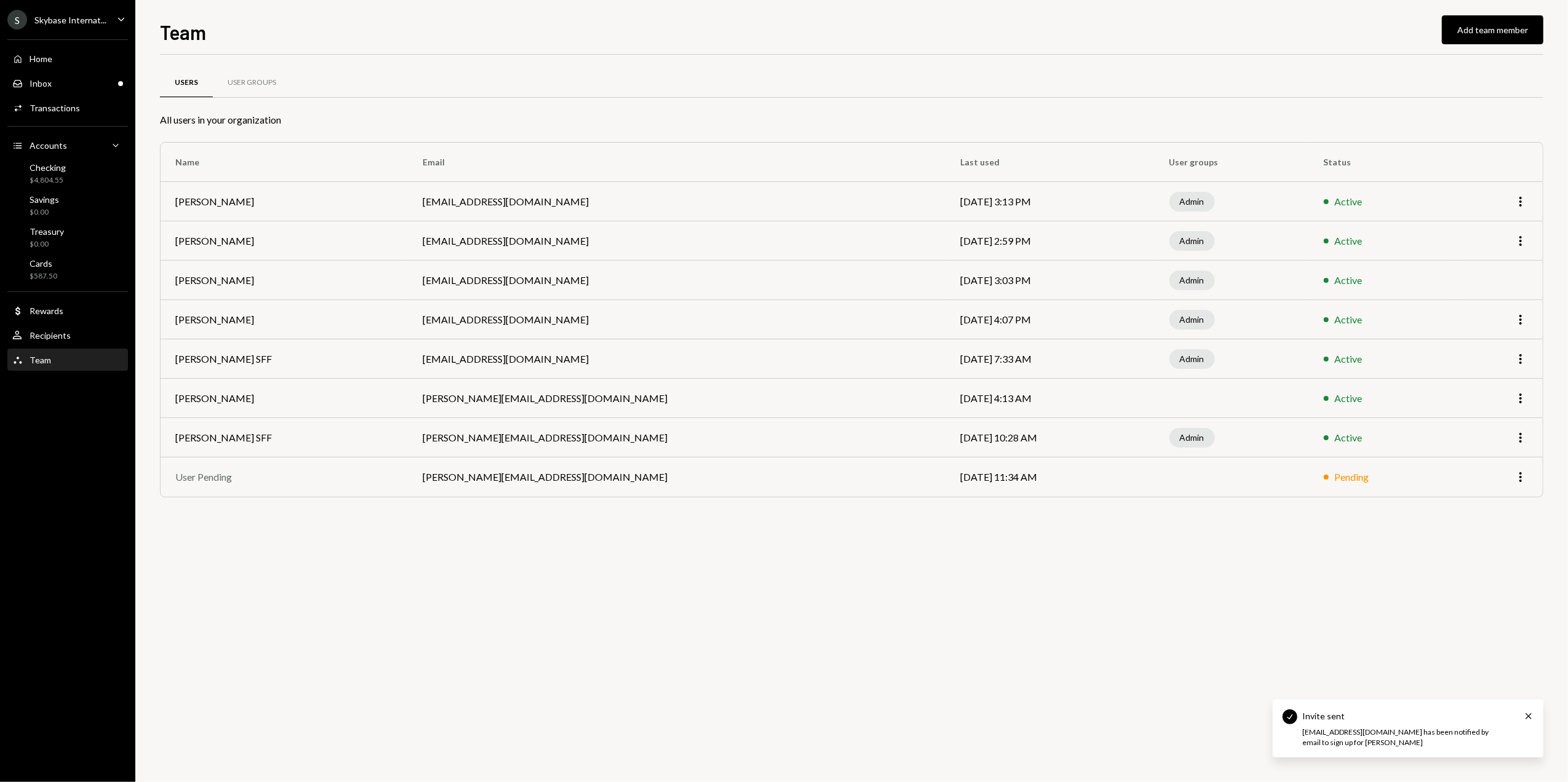
click at [556, 549] on div "Users User Groups All users in your organization Name Email Last used User grou…" at bounding box center [852, 418] width 1384 height 727
